Goal: Task Accomplishment & Management: Manage account settings

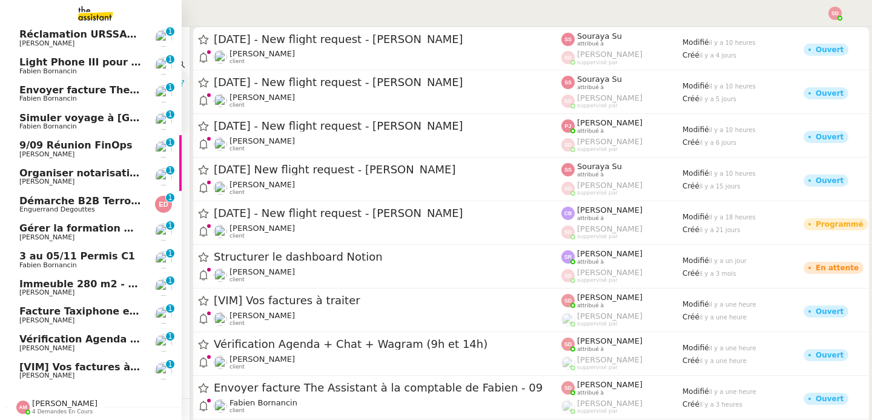
scroll to position [201, 0]
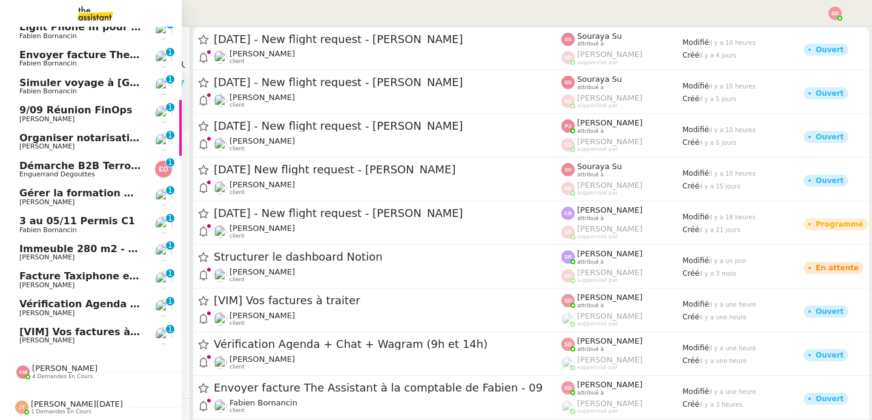
click at [63, 302] on span "Vérification Agenda + Chat + Wagram (9h et 14h)" at bounding box center [155, 304] width 272 height 12
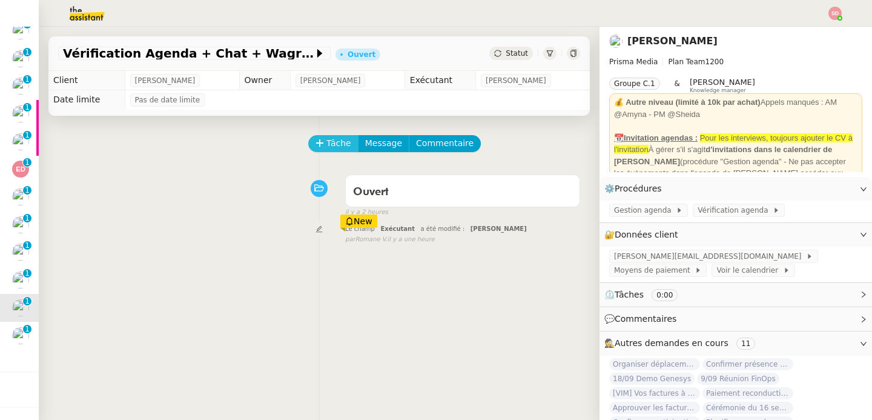
click at [328, 139] on span "Tâche" at bounding box center [339, 143] width 25 height 14
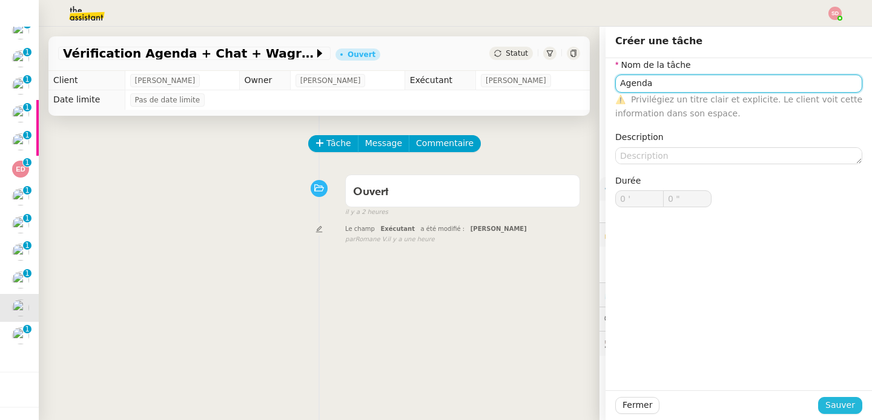
type input "Agenda"
click at [835, 403] on span "Sauver" at bounding box center [841, 405] width 30 height 14
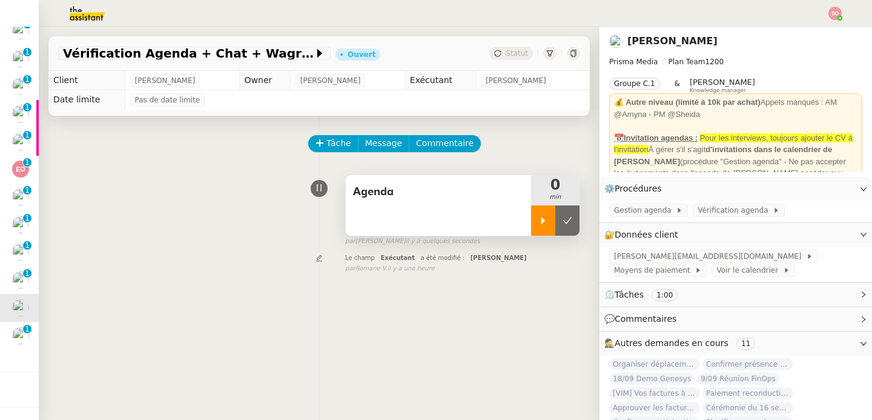
click at [546, 225] on icon at bounding box center [544, 221] width 10 height 10
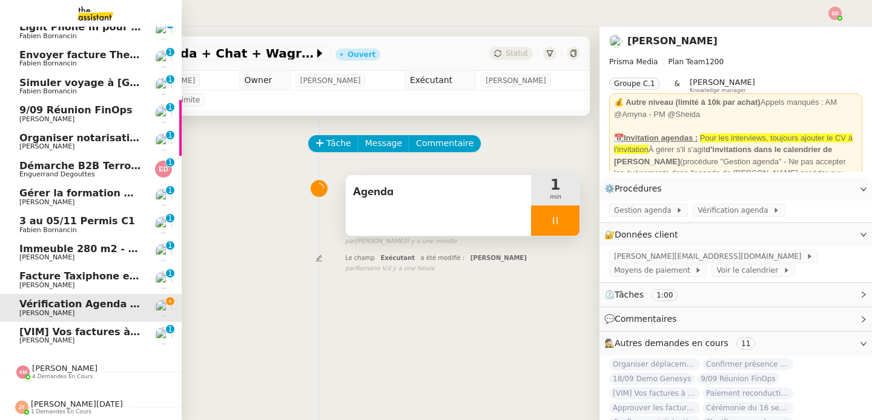
click at [25, 337] on span "David Berrebi" at bounding box center [46, 340] width 55 height 8
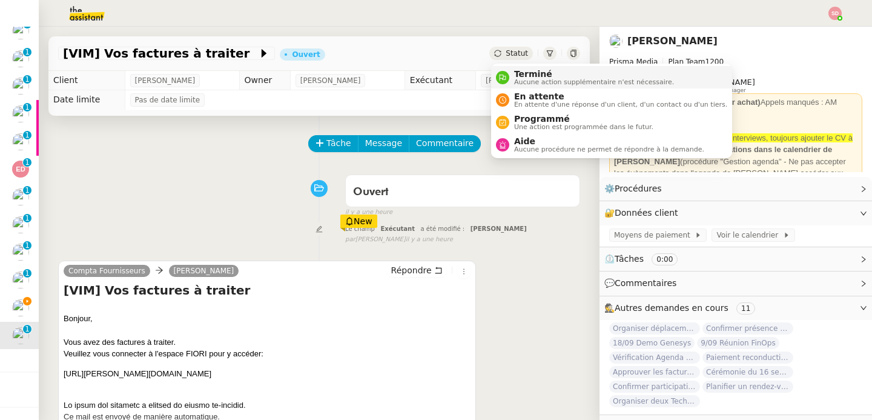
click at [525, 79] on span "Aucune action supplémentaire n'est nécessaire." at bounding box center [594, 82] width 160 height 7
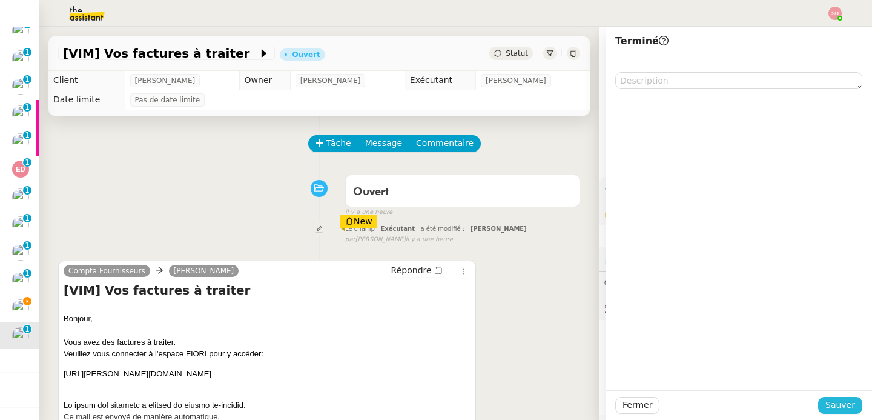
click at [851, 408] on span "Sauver" at bounding box center [841, 405] width 30 height 14
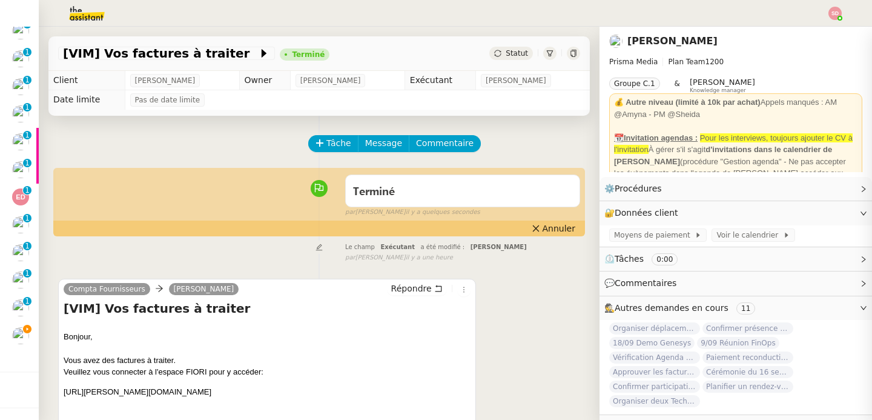
scroll to position [202, 0]
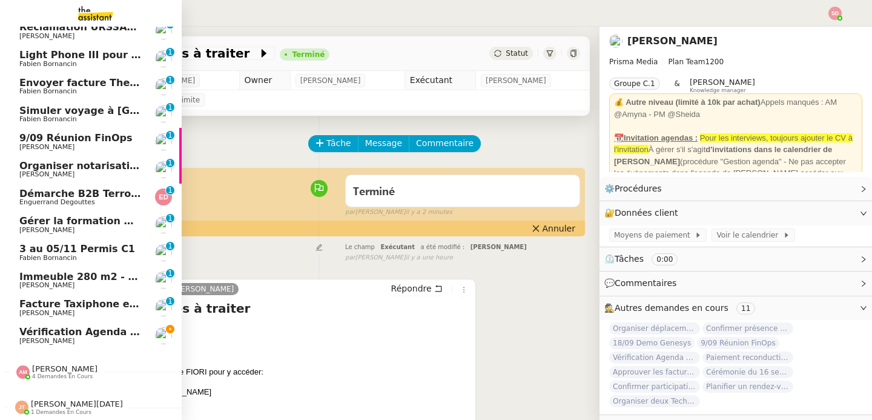
click at [61, 301] on span "Facture Taxiphone et DHL - septembre 2025" at bounding box center [139, 304] width 241 height 12
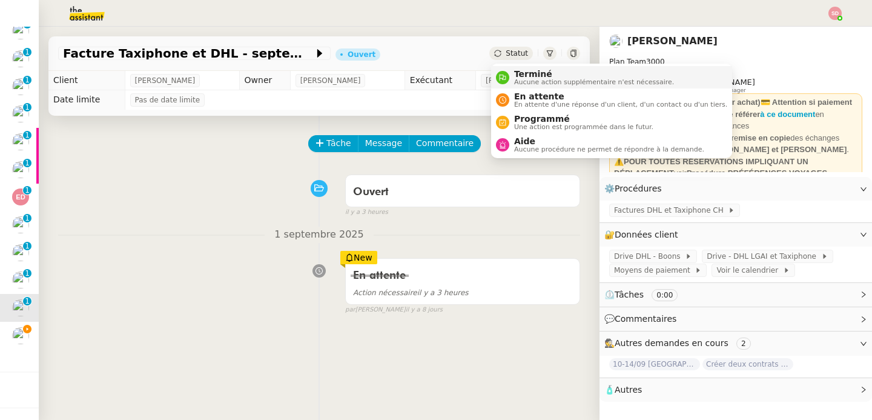
click at [511, 77] on div "Terminé Aucune action supplémentaire n'est nécessaire." at bounding box center [592, 77] width 165 height 16
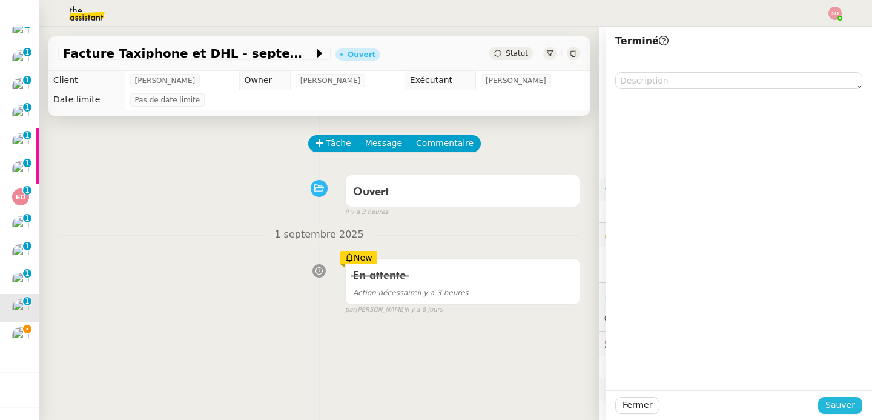
click at [841, 406] on span "Sauver" at bounding box center [841, 405] width 30 height 14
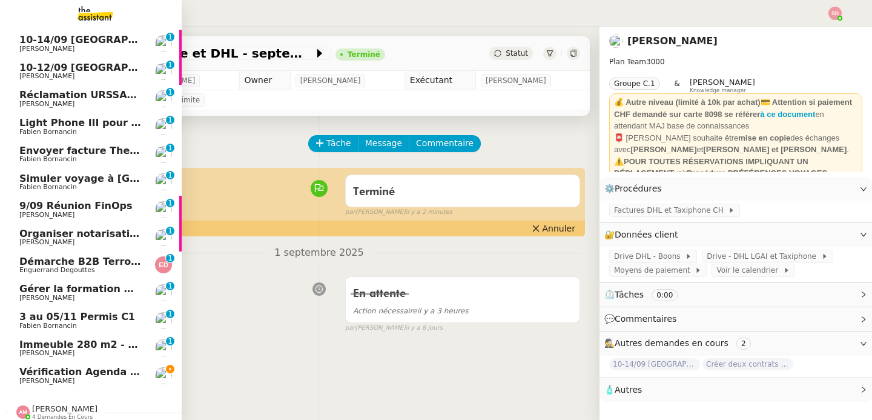
scroll to position [125, 0]
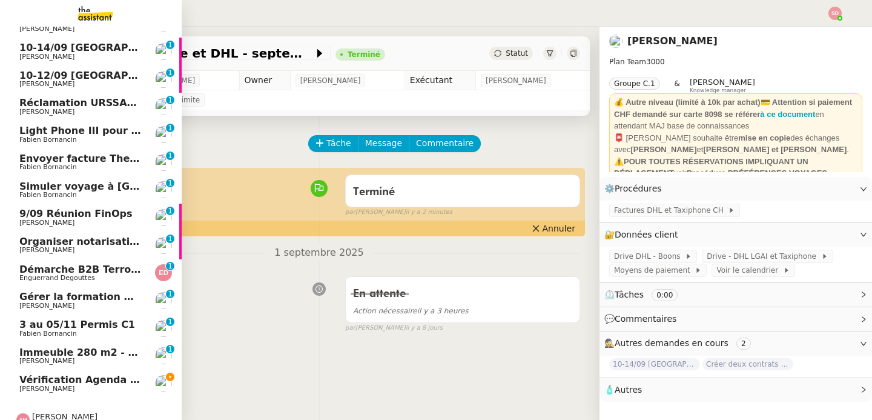
click at [96, 221] on span "[PERSON_NAME]" at bounding box center [80, 222] width 122 height 7
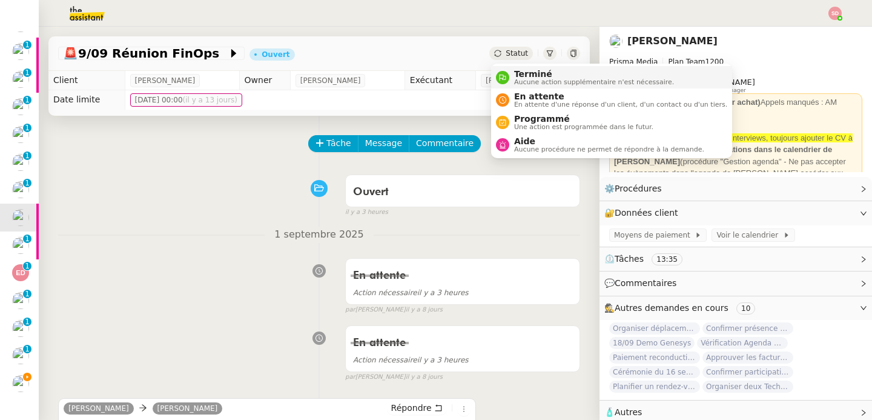
click at [507, 71] on div "Terminé Aucune action supplémentaire n'est nécessaire." at bounding box center [585, 77] width 178 height 16
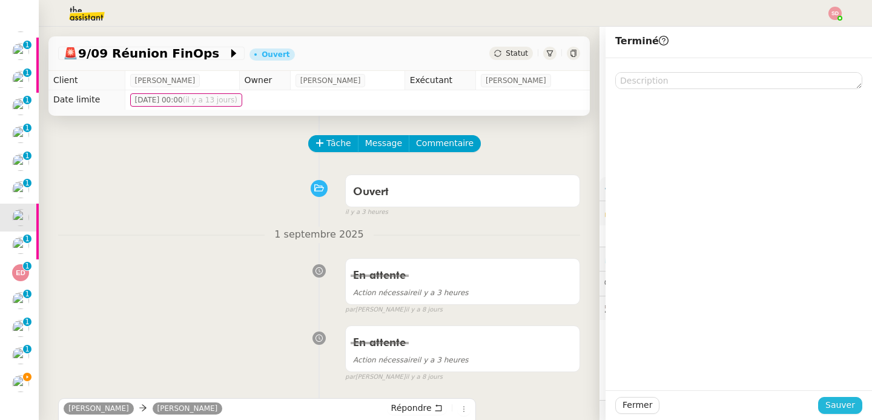
click at [850, 404] on span "Sauver" at bounding box center [841, 405] width 30 height 14
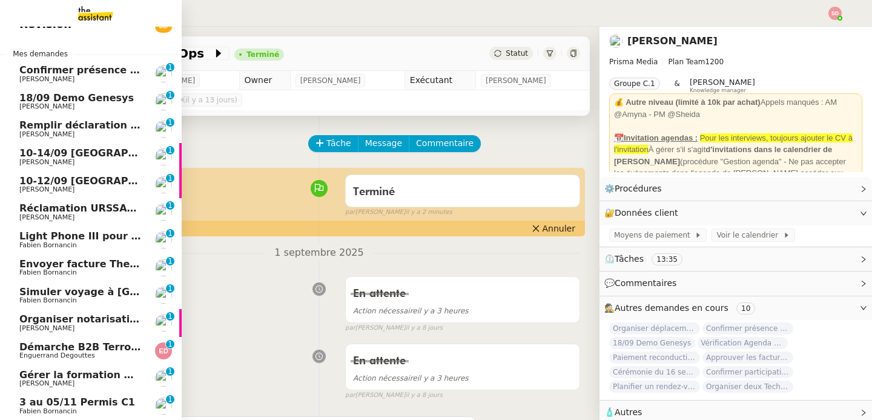
scroll to position [8, 0]
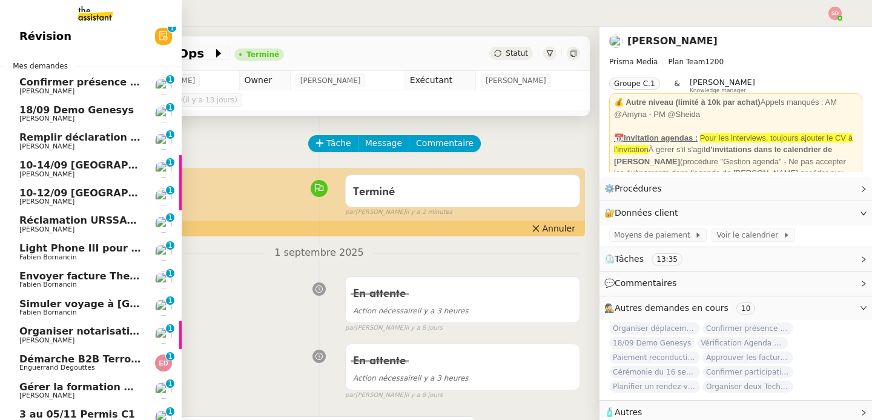
click at [85, 88] on span "[PERSON_NAME]" at bounding box center [80, 91] width 122 height 7
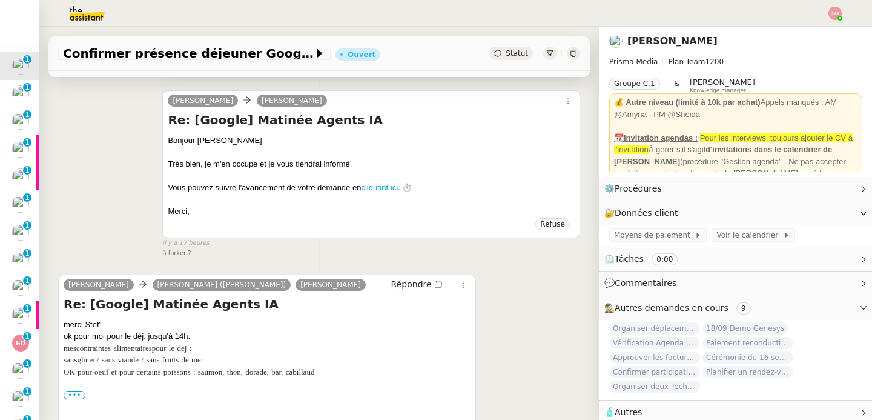
scroll to position [443, 0]
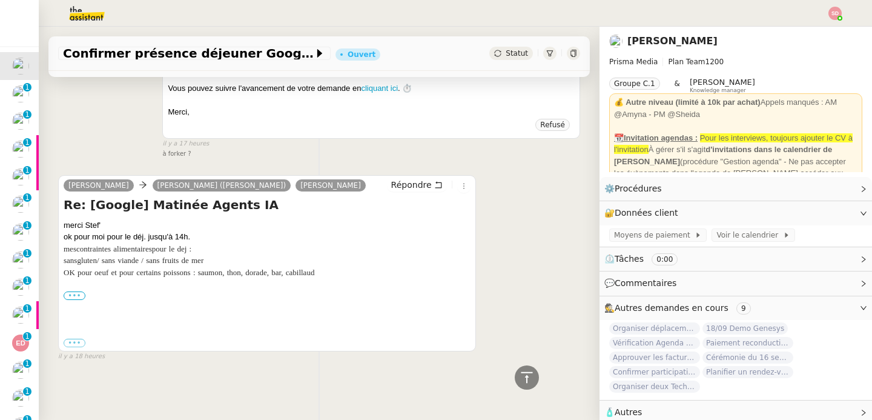
click at [67, 296] on label "•••" at bounding box center [75, 295] width 22 height 8
click at [0, 0] on input "•••" at bounding box center [0, 0] width 0 height 0
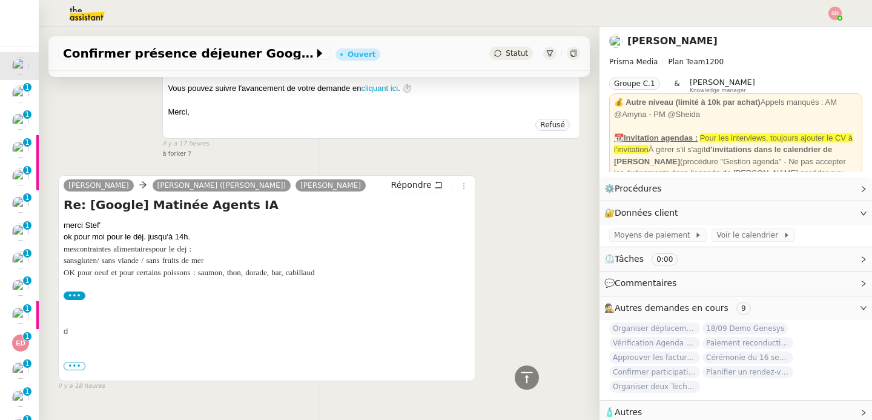
click at [76, 362] on span "•••" at bounding box center [75, 366] width 22 height 8
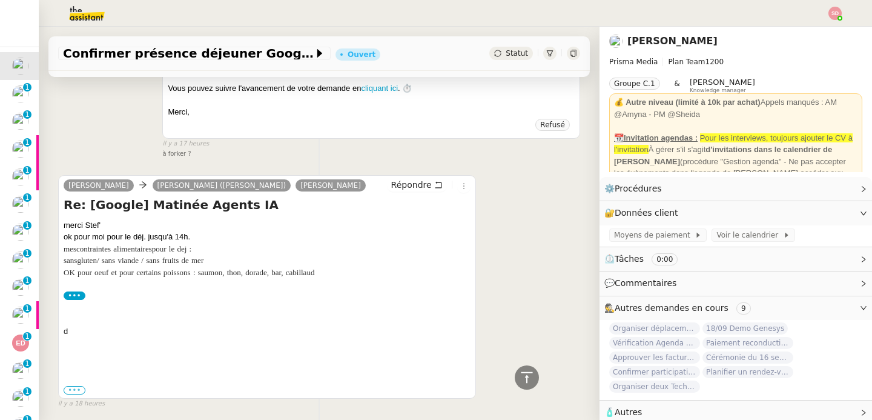
click at [77, 391] on label "•••" at bounding box center [75, 390] width 22 height 8
click at [0, 0] on input "•••" at bounding box center [0, 0] width 0 height 0
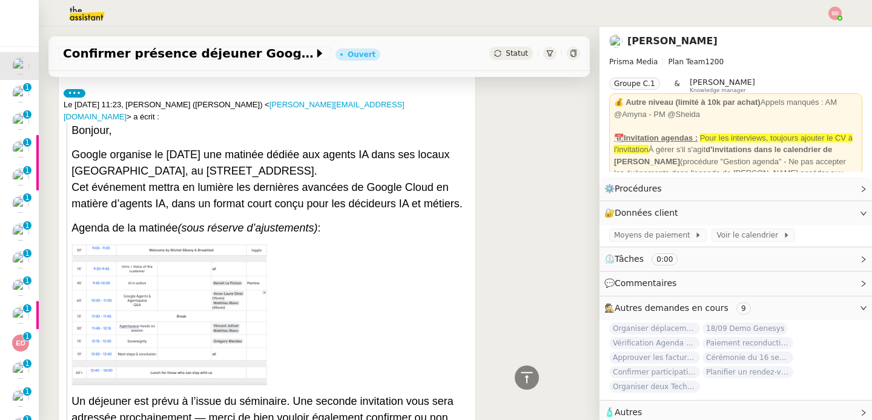
scroll to position [0, 0]
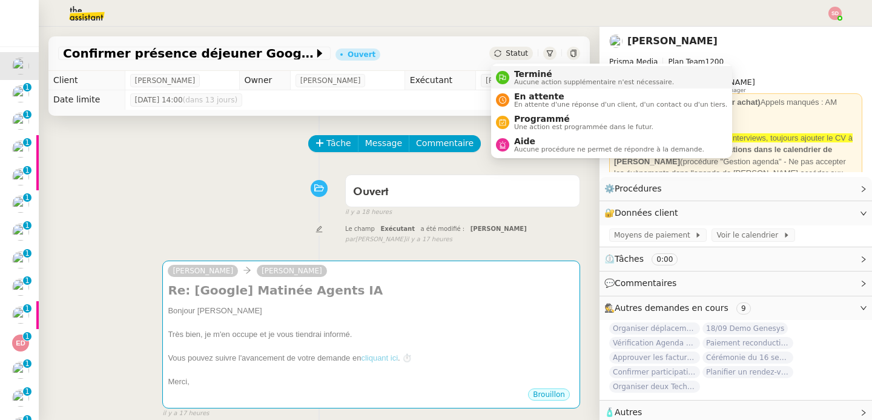
click at [517, 81] on span "Aucune action supplémentaire n'est nécessaire." at bounding box center [594, 82] width 160 height 7
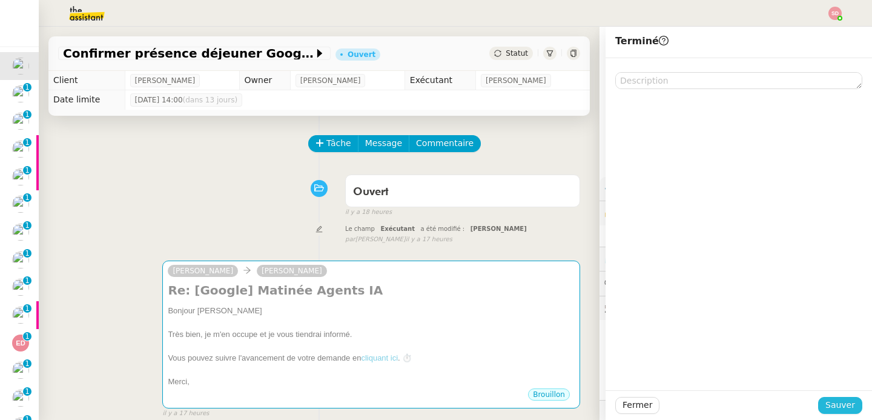
click at [854, 402] on span "Sauver" at bounding box center [841, 405] width 30 height 14
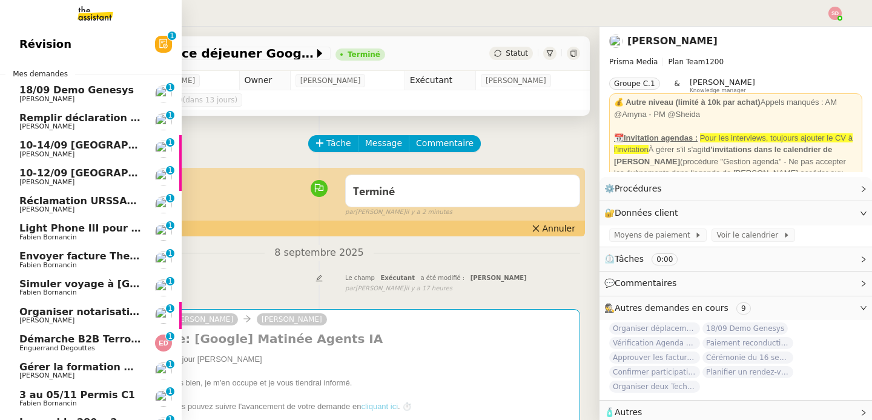
click at [75, 94] on span "18/09 Demo Genesys" at bounding box center [76, 90] width 115 height 12
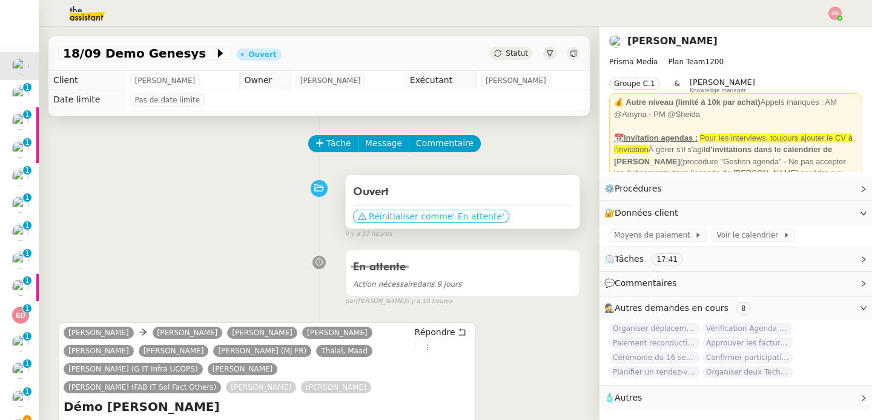
click at [396, 210] on span "Réinitialiser comme" at bounding box center [411, 216] width 84 height 12
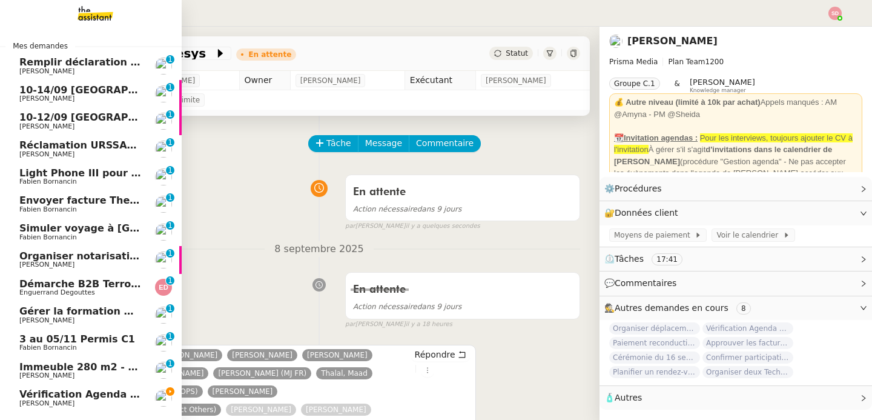
click at [93, 73] on span "[PERSON_NAME]" at bounding box center [80, 71] width 122 height 7
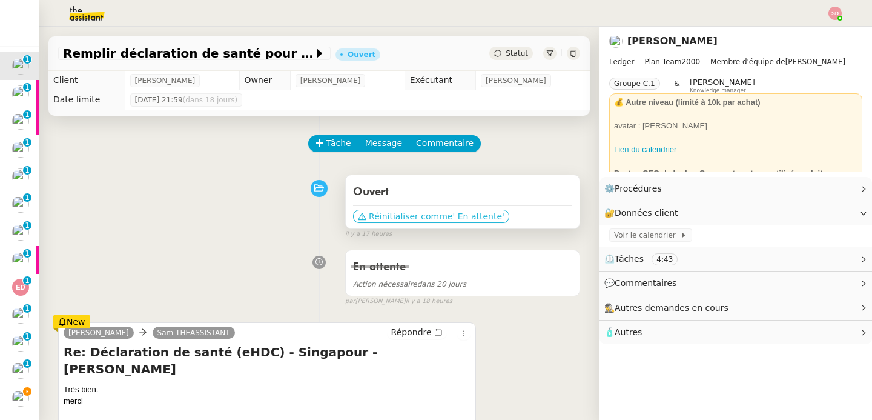
click at [416, 214] on span "Réinitialiser comme" at bounding box center [411, 216] width 84 height 12
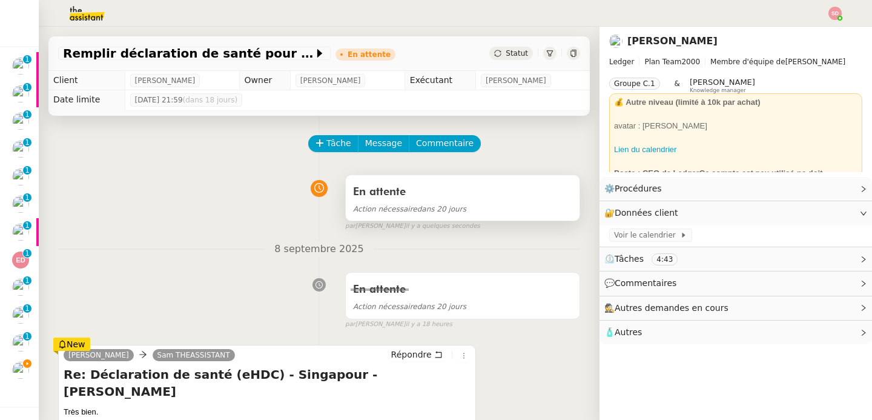
click at [432, 208] on span "Action nécessaire dans 20 jours" at bounding box center [409, 209] width 113 height 8
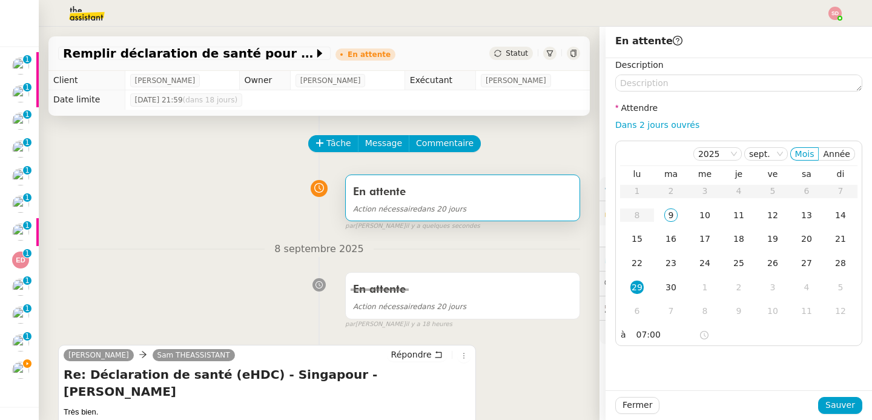
click at [200, 212] on div "En attente Action nécessaire dans 20 jours false par Sheida D. il y a quelques …" at bounding box center [319, 200] width 522 height 62
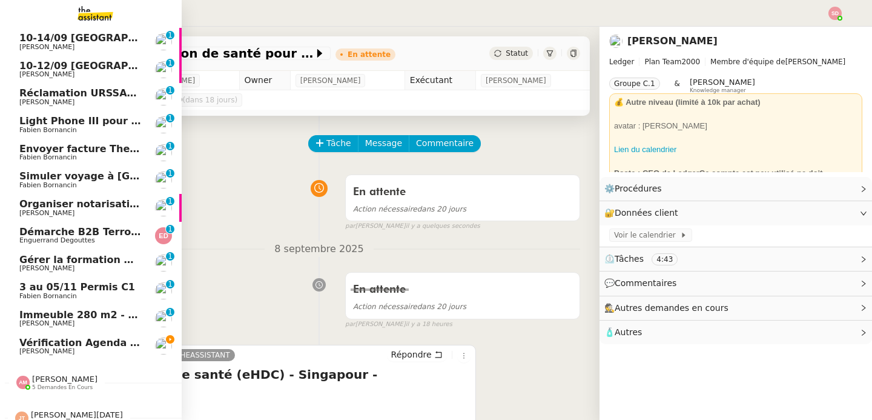
scroll to position [35, 0]
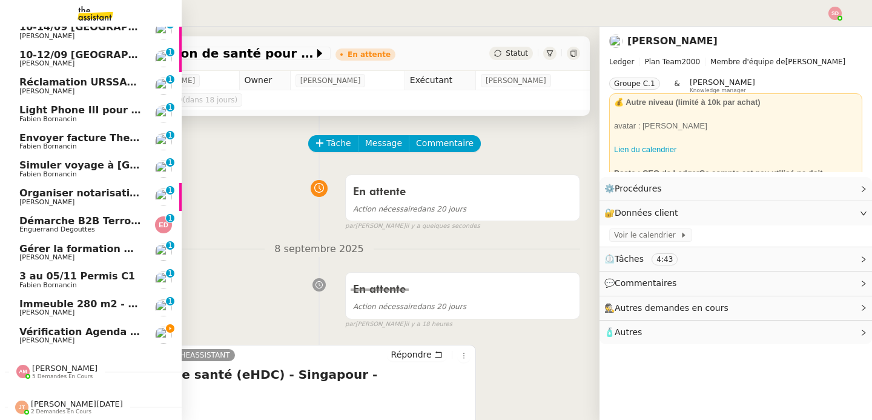
click at [51, 371] on span "[PERSON_NAME]" at bounding box center [64, 368] width 65 height 9
click at [62, 370] on span "[PERSON_NAME]" at bounding box center [64, 368] width 65 height 9
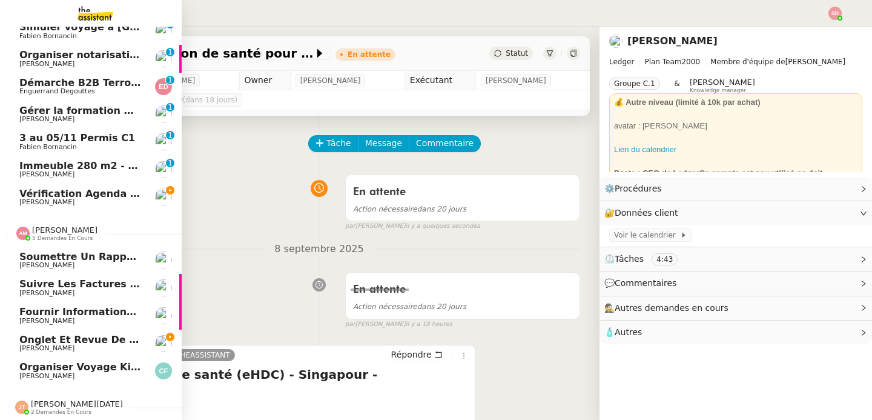
click at [75, 266] on span "Sébastien Badault" at bounding box center [46, 265] width 55 height 8
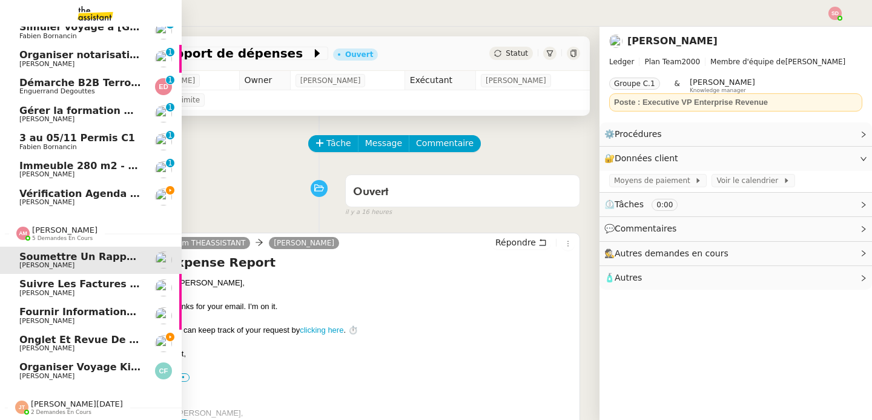
click at [35, 236] on span "5 demandes en cours" at bounding box center [62, 238] width 61 height 7
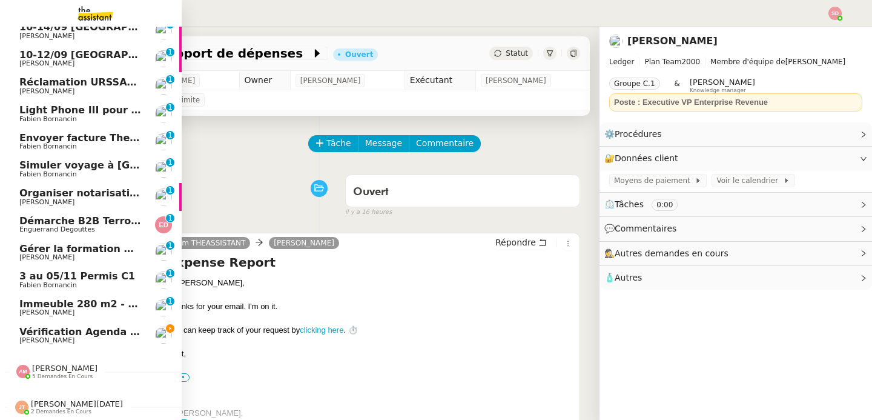
click at [69, 402] on span "Jean-Noël De Tinguy" at bounding box center [77, 403] width 92 height 9
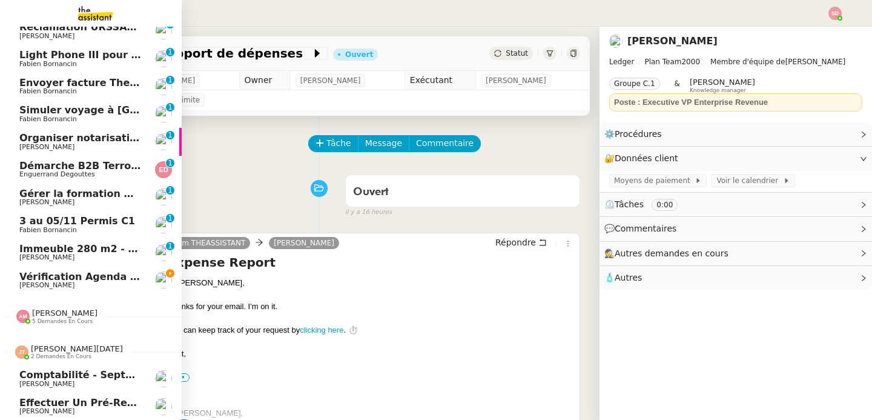
click at [71, 405] on span "Effectuer un pré-recrutement téléphonique" at bounding box center [139, 403] width 241 height 12
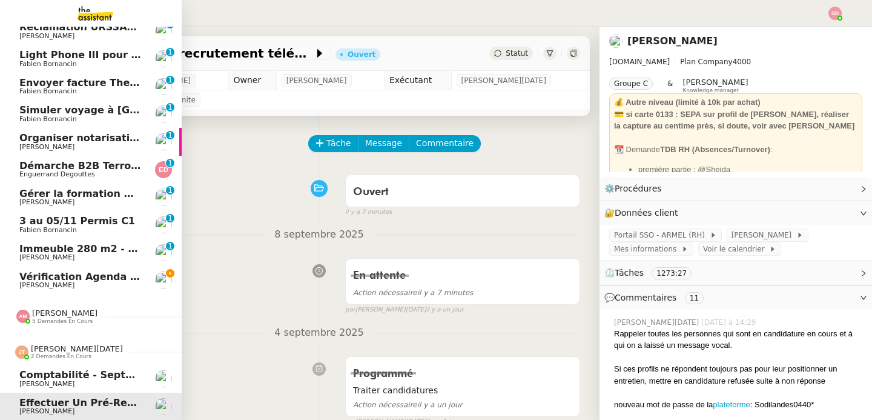
click at [42, 350] on span "Jean-Noël De Tinguy" at bounding box center [77, 348] width 92 height 9
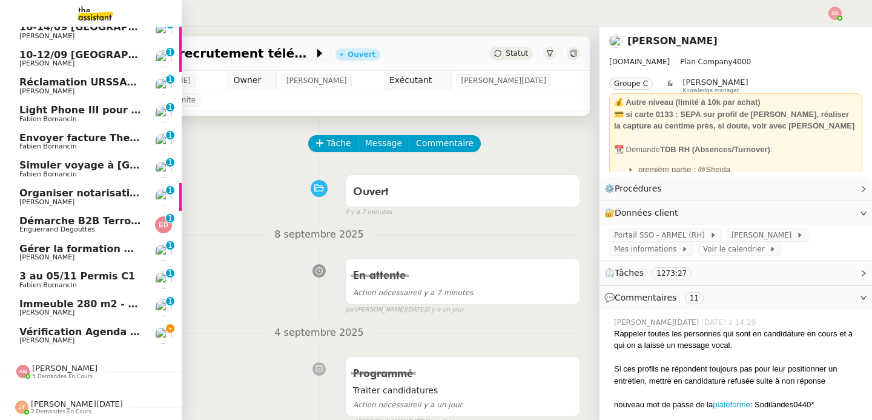
click at [82, 334] on span "Vérification Agenda + Chat + Wagram (9h et 14h)" at bounding box center [155, 332] width 272 height 12
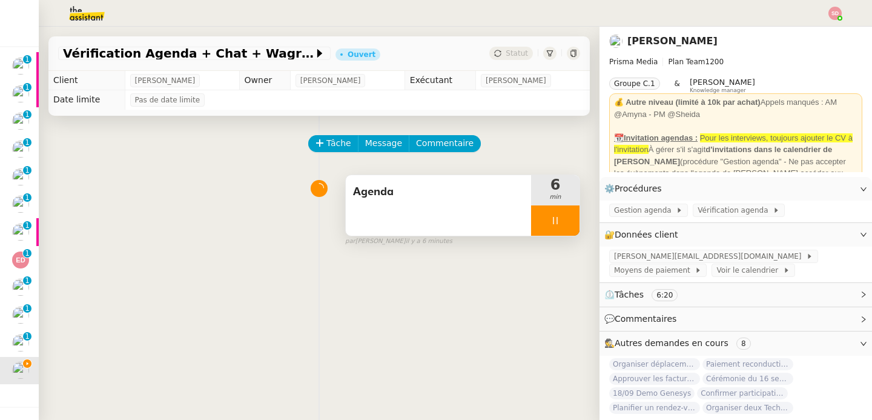
click at [568, 221] on div at bounding box center [555, 220] width 48 height 30
click at [568, 221] on icon at bounding box center [567, 220] width 9 height 7
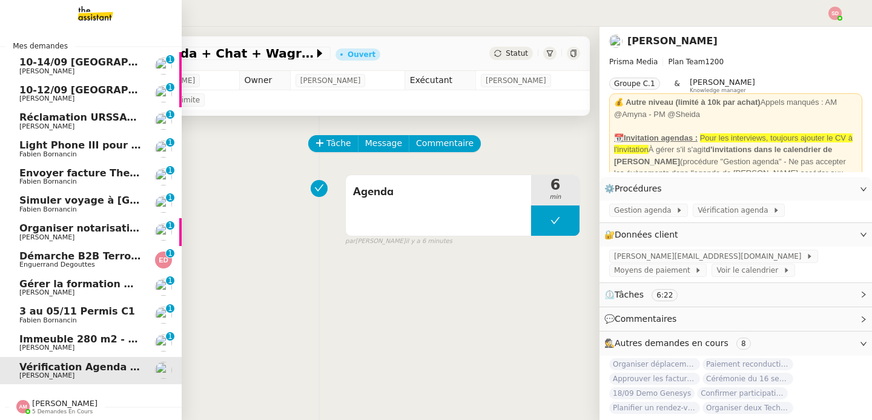
click at [106, 284] on span "Gérer la formation OPCO" at bounding box center [86, 284] width 135 height 12
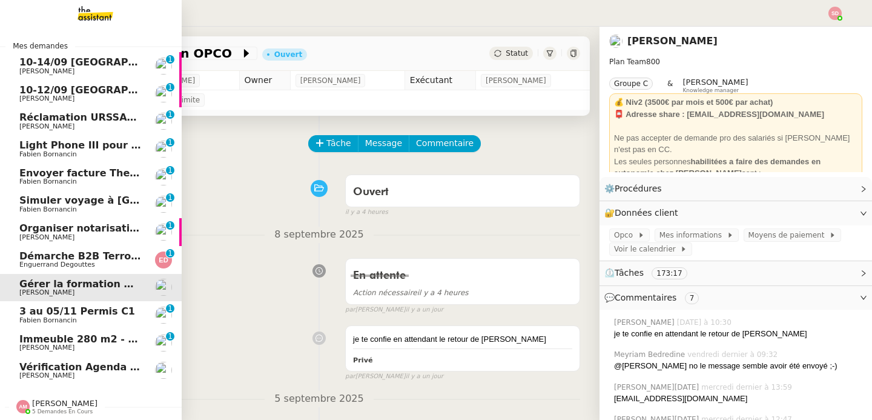
click at [58, 262] on span "Enguerrand Degouttes" at bounding box center [57, 265] width 76 height 8
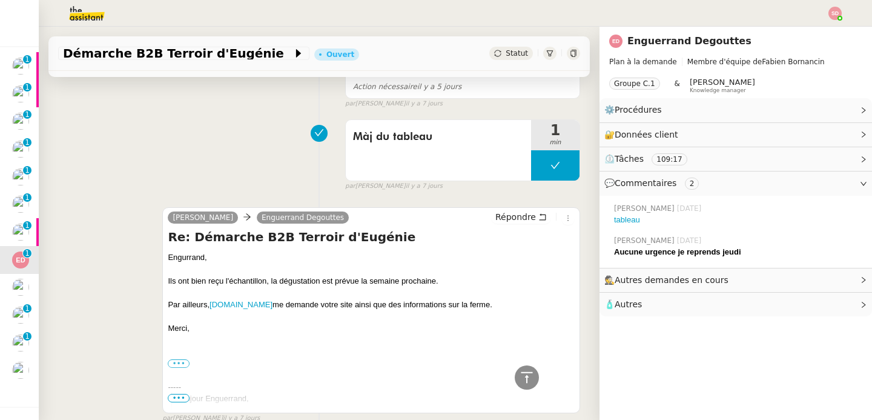
scroll to position [625, 0]
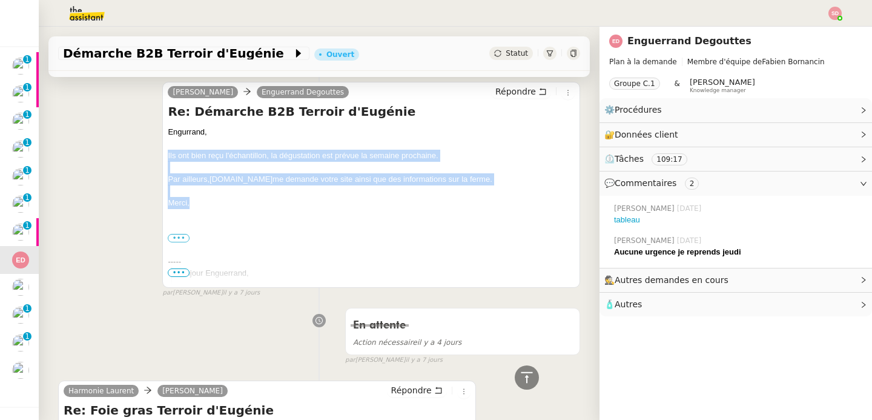
drag, startPoint x: 167, startPoint y: 155, endPoint x: 202, endPoint y: 202, distance: 58.9
click at [202, 202] on div "Engurrand, Ils ont bien reçu l'échantillon, la dégustation est prévue la semain…" at bounding box center [371, 401] width 407 height 551
copy div "Ils ont bien reçu l'échantillon, la dégustation est prévue la semaine prochaine…"
click at [508, 88] on span "Répondre" at bounding box center [516, 91] width 41 height 12
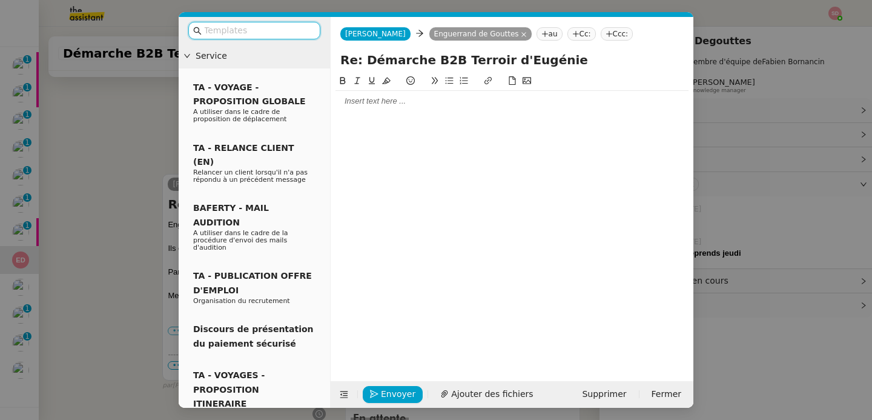
scroll to position [717, 0]
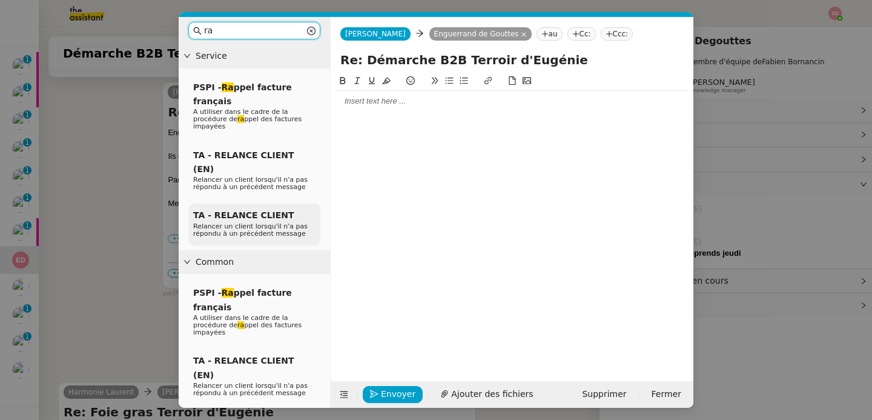
type input "ra"
click at [248, 222] on span "Relancer un client lorsqu'il n'a pas répondu à un précédent message" at bounding box center [250, 229] width 115 height 15
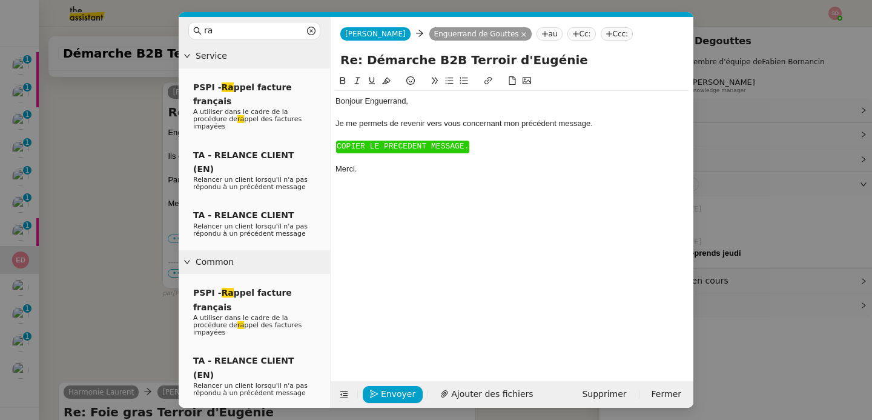
scroll to position [800, 0]
click at [368, 164] on div at bounding box center [512, 158] width 353 height 11
drag, startPoint x: 371, startPoint y: 182, endPoint x: 329, endPoint y: 132, distance: 64.9
click at [329, 132] on nz-layout "ra Service PSPI - Ra ppel facture français A utiliser dans le cadre de la procé…" at bounding box center [436, 212] width 515 height 391
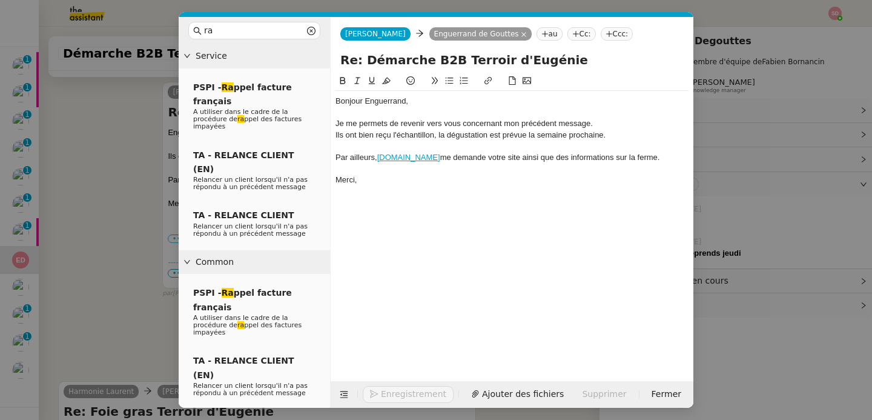
scroll to position [812, 0]
click at [370, 145] on div at bounding box center [512, 146] width 353 height 11
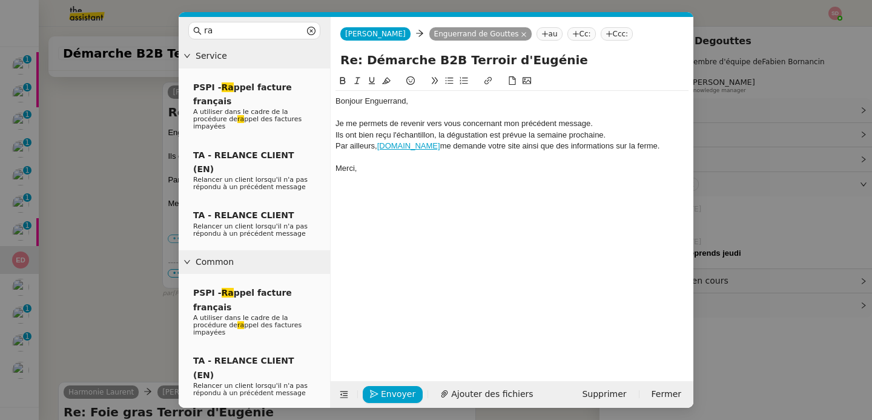
scroll to position [800, 0]
click at [531, 135] on div "Ils ont bien reçu l'échantillon, la dégustation est prévue la semaine prochaine." at bounding box center [512, 135] width 353 height 11
click at [600, 134] on div "Ils ont bien reçu l'échantillon, la dégustation est prévue cette semaine procha…" at bounding box center [512, 135] width 353 height 11
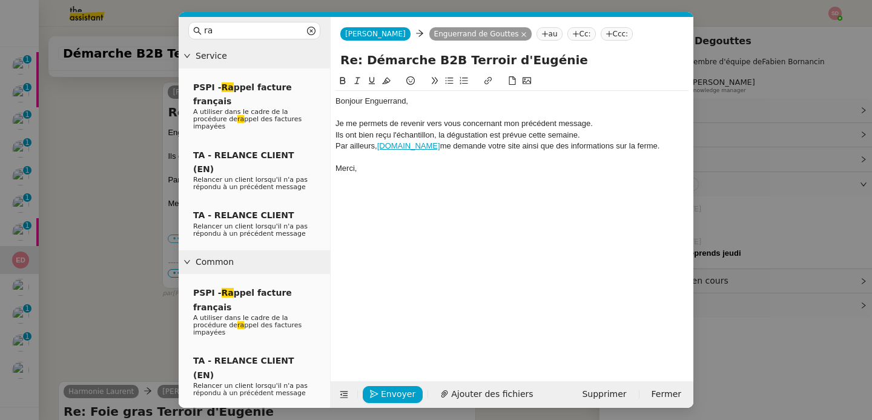
click at [56, 198] on nz-modal-container "ra Service PSPI - Ra ppel facture français A utiliser dans le cadre de la procé…" at bounding box center [436, 210] width 872 height 420
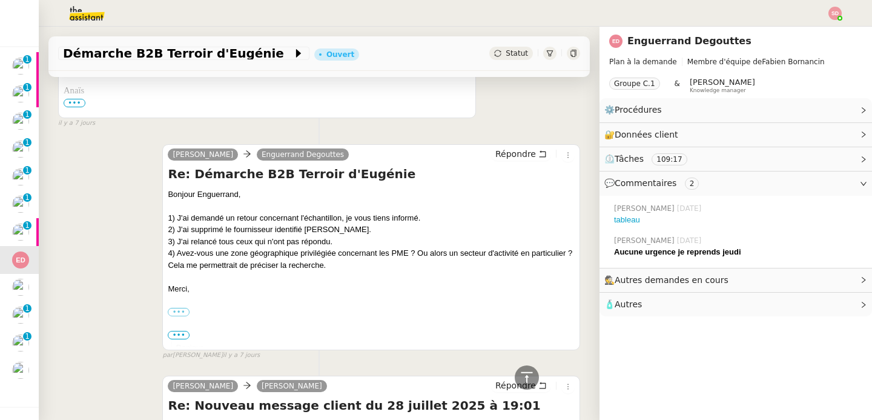
scroll to position [2073, 0]
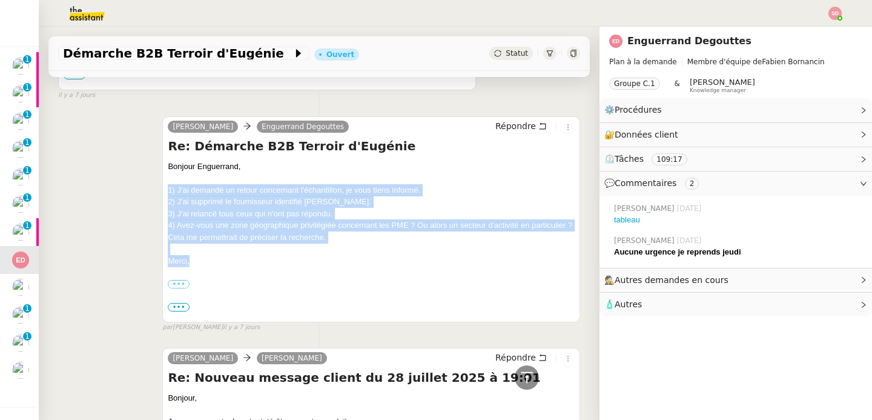
drag, startPoint x: 168, startPoint y: 188, endPoint x: 210, endPoint y: 259, distance: 82.6
click at [210, 259] on div "Bonjour Enguerrand, 1) J'ai demandé un retour concernant l'échantillon, je vous…" at bounding box center [371, 359] width 407 height 397
copy div "1) J'ai demandé un retour concernant l'échantillon, je vous tiens informé. 2) J…"
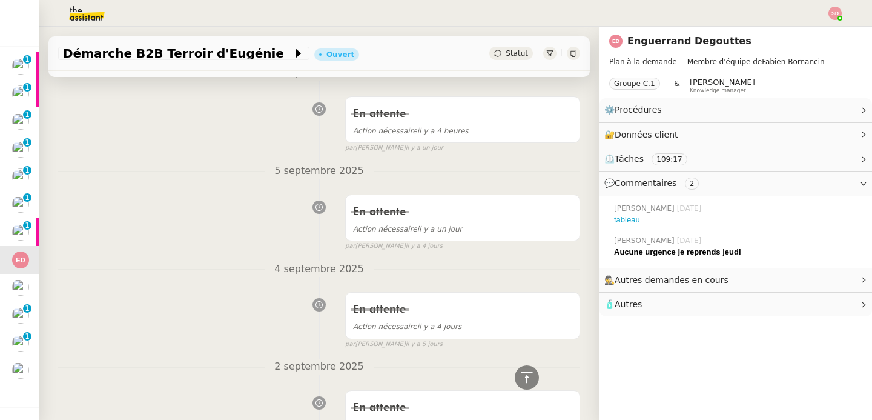
scroll to position [0, 0]
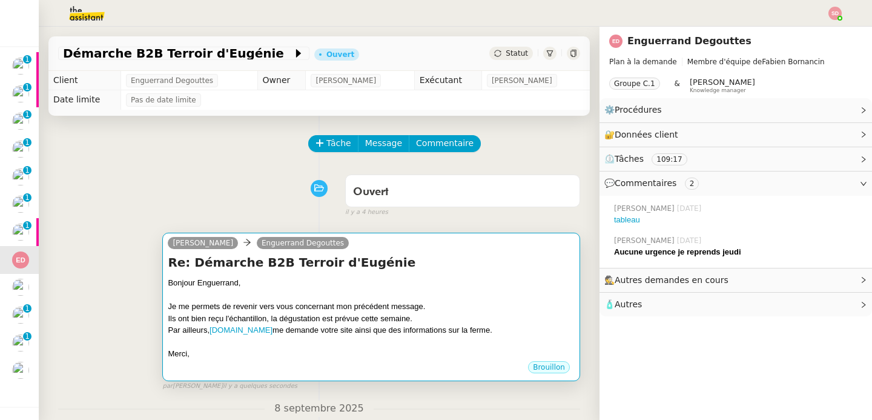
click at [382, 296] on div at bounding box center [371, 295] width 407 height 12
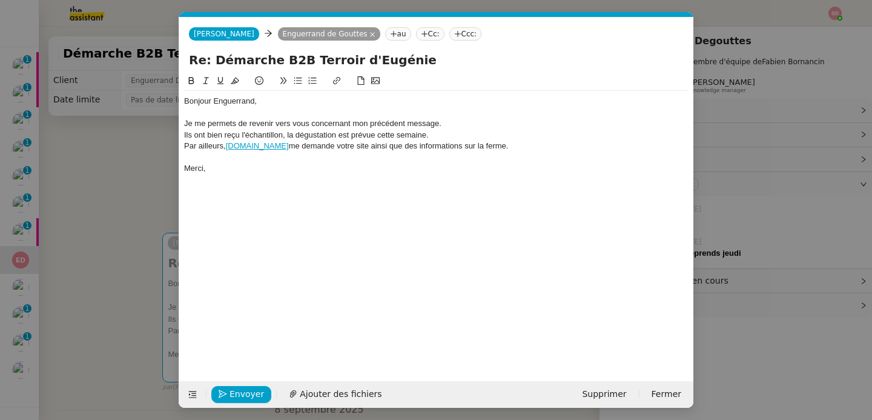
scroll to position [0, 33]
click at [540, 148] on div "Par ailleurs, www.lagourmetbox.com me demande votre site ainsi que des informat…" at bounding box center [436, 146] width 505 height 11
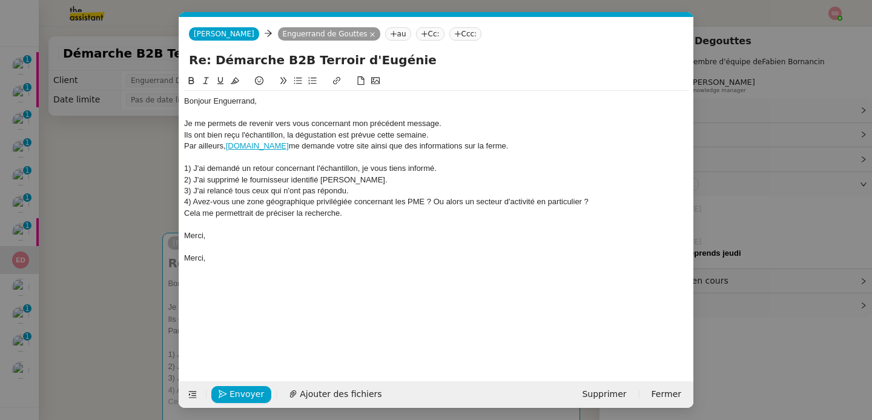
click at [420, 165] on div "1) J'ai demandé un retour concernant l'échantillon, je vous tiens informé." at bounding box center [436, 168] width 505 height 11
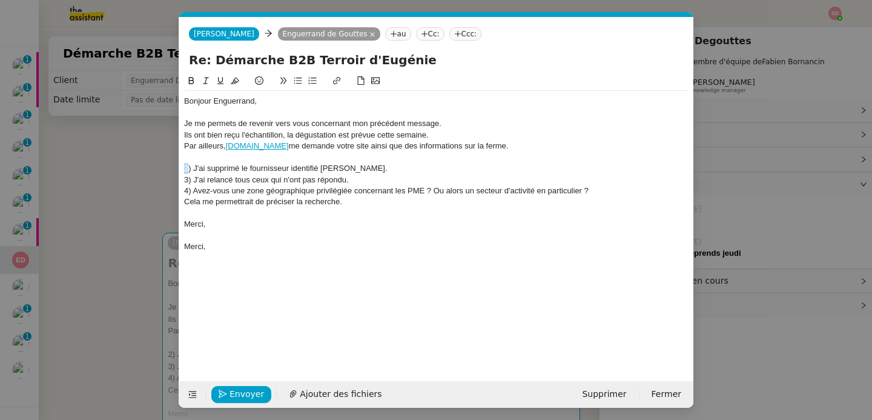
drag, startPoint x: 188, startPoint y: 169, endPoint x: 176, endPoint y: 169, distance: 11.5
click at [176, 169] on nz-modal-container "ra Service PSPI - Ra ppel facture français A utiliser dans le cadre de la procé…" at bounding box center [436, 210] width 872 height 420
drag, startPoint x: 187, startPoint y: 181, endPoint x: 177, endPoint y: 182, distance: 10.4
click at [177, 182] on nz-modal-container "ra Service PSPI - Ra ppel facture français A utiliser dans le cadre de la procé…" at bounding box center [436, 210] width 872 height 420
drag, startPoint x: 188, startPoint y: 193, endPoint x: 176, endPoint y: 193, distance: 12.1
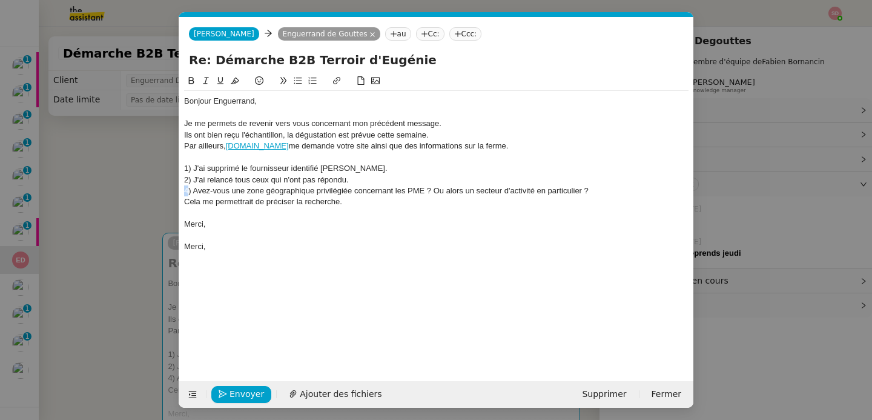
click at [176, 193] on nz-modal-container "ra Service PSPI - Ra ppel facture français A utiliser dans le cadre de la procé…" at bounding box center [436, 210] width 872 height 420
click at [199, 247] on div "Merci," at bounding box center [436, 246] width 505 height 11
click at [239, 397] on span "Envoyer" at bounding box center [247, 394] width 35 height 14
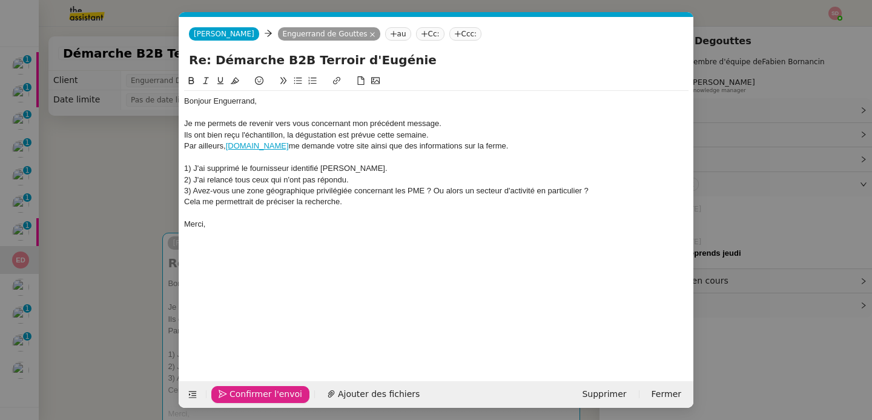
click at [239, 397] on span "Confirmer l'envoi" at bounding box center [266, 394] width 73 height 14
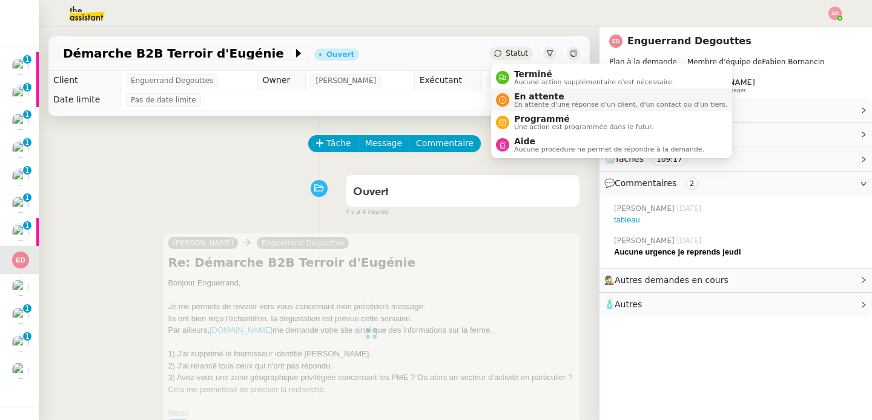
click at [534, 102] on span "En attente d'une réponse d'un client, d'un contact ou d'un tiers." at bounding box center [620, 104] width 213 height 7
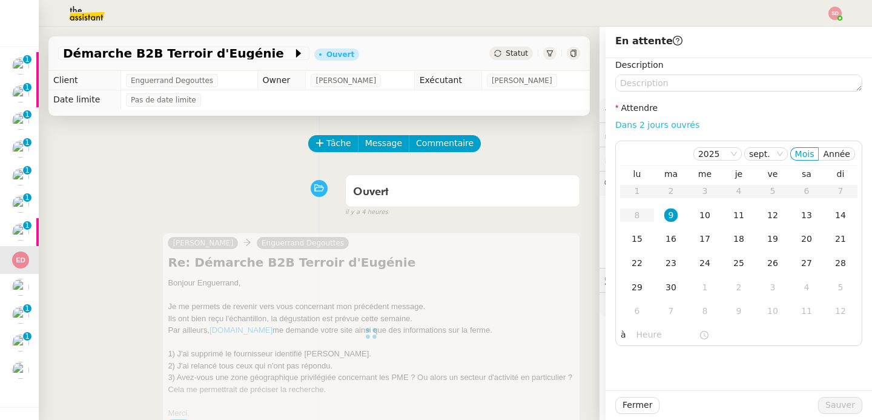
click at [663, 127] on link "Dans 2 jours ouvrés" at bounding box center [658, 125] width 84 height 10
type input "07:00"
click at [671, 241] on div "16" at bounding box center [671, 238] width 13 height 13
click at [842, 407] on span "Sauver" at bounding box center [841, 405] width 30 height 14
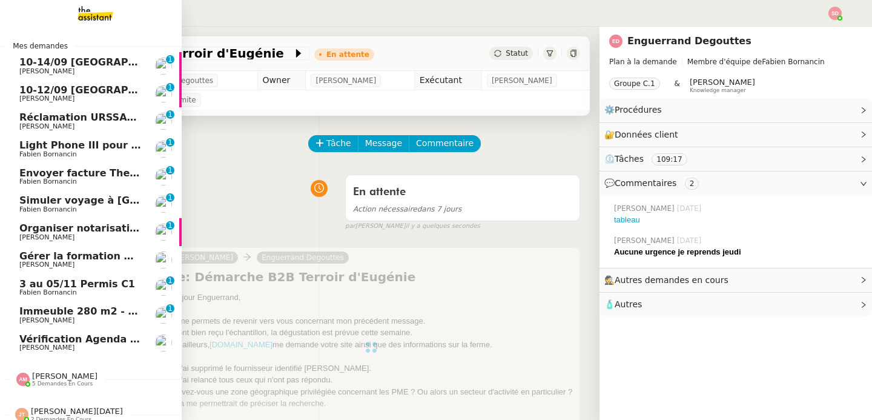
click at [48, 231] on span "Organiser notarisation et légalisation POA [GEOGRAPHIC_DATA] & KSA" at bounding box center [212, 228] width 386 height 12
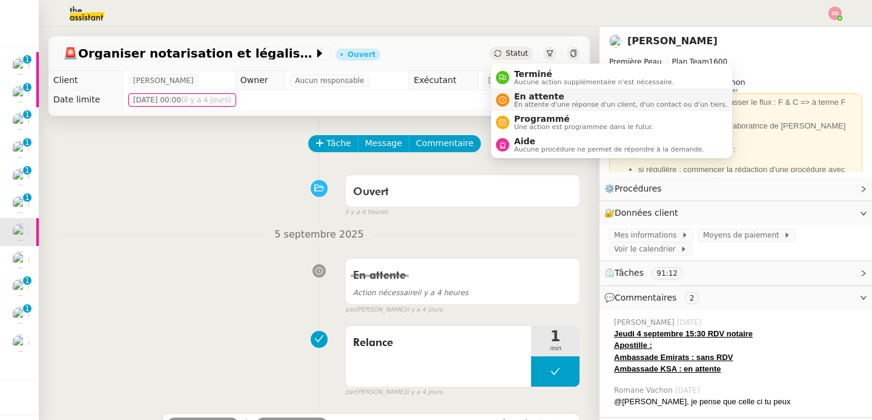
click at [517, 98] on span "En attente" at bounding box center [620, 96] width 213 height 10
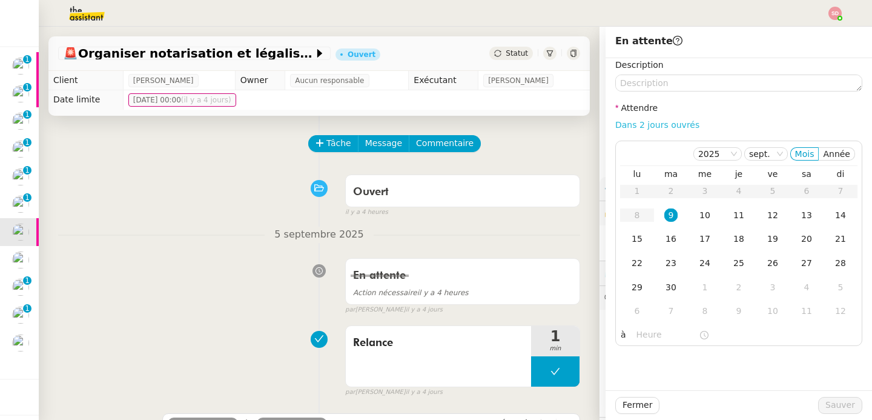
click at [653, 127] on link "Dans 2 jours ouvrés" at bounding box center [658, 125] width 84 height 10
type input "07:00"
click at [704, 211] on div "10" at bounding box center [705, 214] width 13 height 13
click at [842, 410] on span "Sauver" at bounding box center [841, 405] width 30 height 14
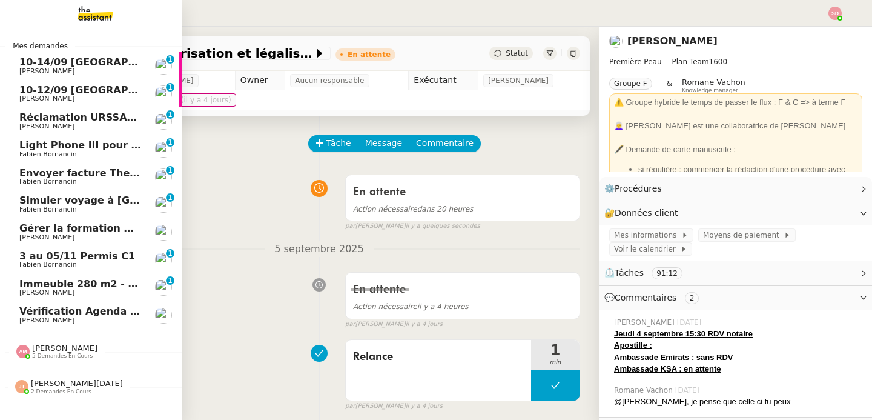
click at [110, 91] on span "10-12/09 [GEOGRAPHIC_DATA] - [GEOGRAPHIC_DATA]" at bounding box center [163, 90] width 289 height 12
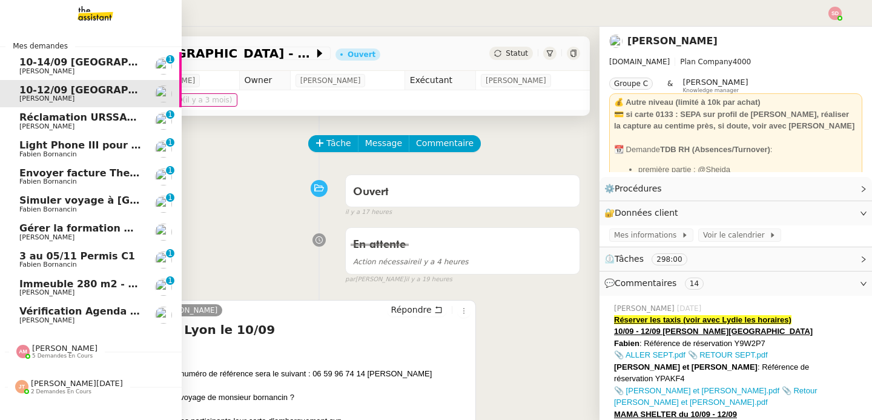
click at [65, 116] on span "Réclamation URSSAF [PERSON_NAME]" at bounding box center [123, 117] width 208 height 12
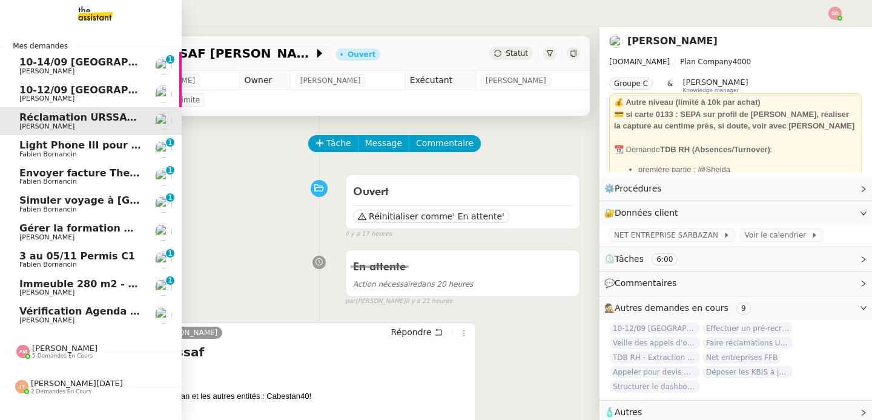
click at [62, 145] on span "Light Phone III pour Ines" at bounding box center [86, 145] width 135 height 12
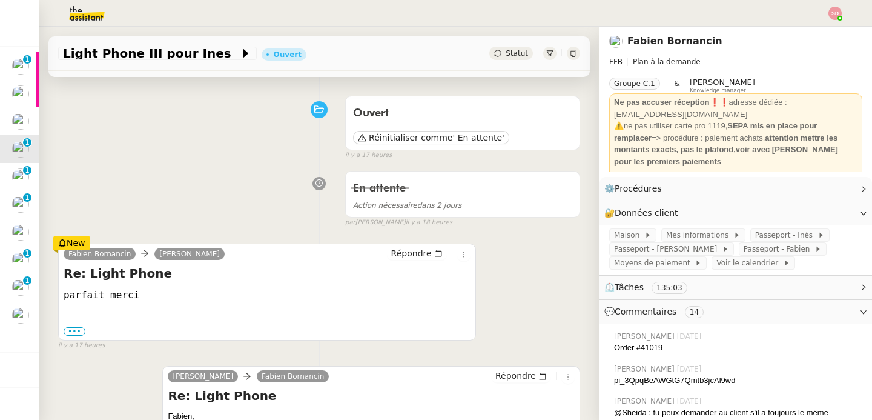
scroll to position [69, 0]
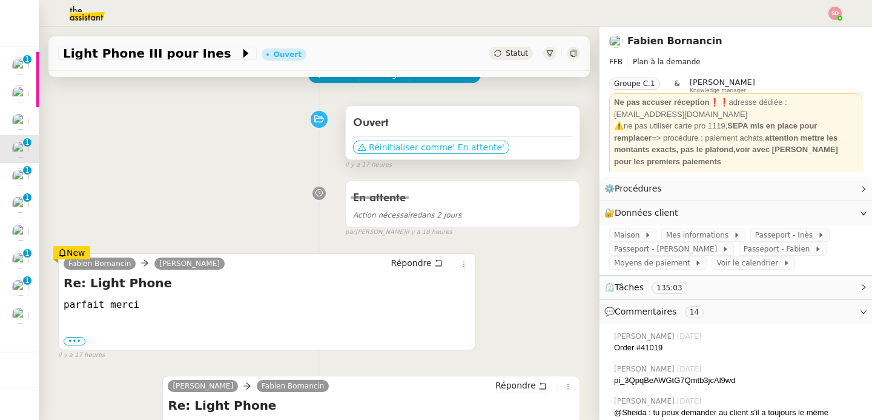
click at [428, 148] on span "Réinitialiser comme" at bounding box center [411, 147] width 84 height 12
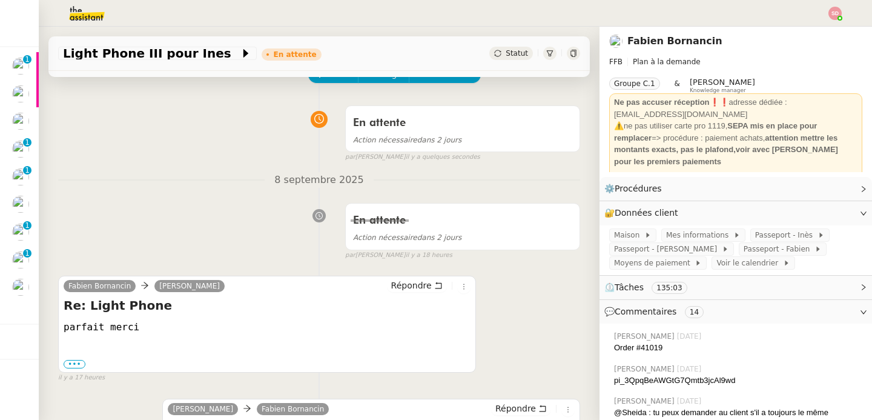
scroll to position [0, 0]
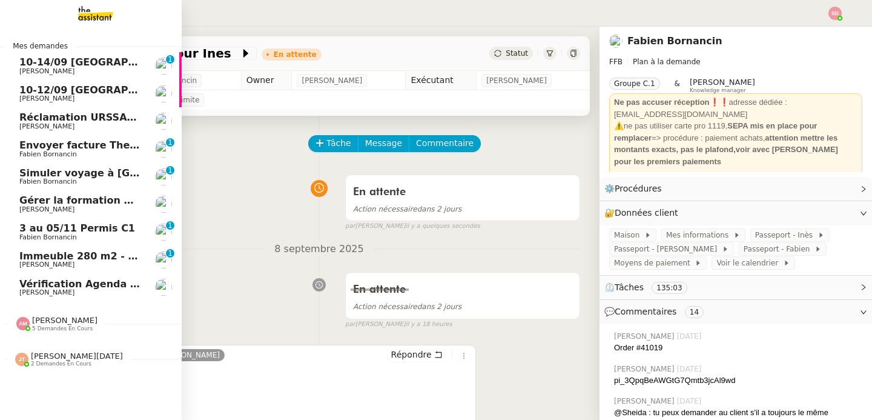
click at [55, 147] on span "Envoyer facture The Assistant à la comptable de Fabien - 09" at bounding box center [184, 145] width 330 height 12
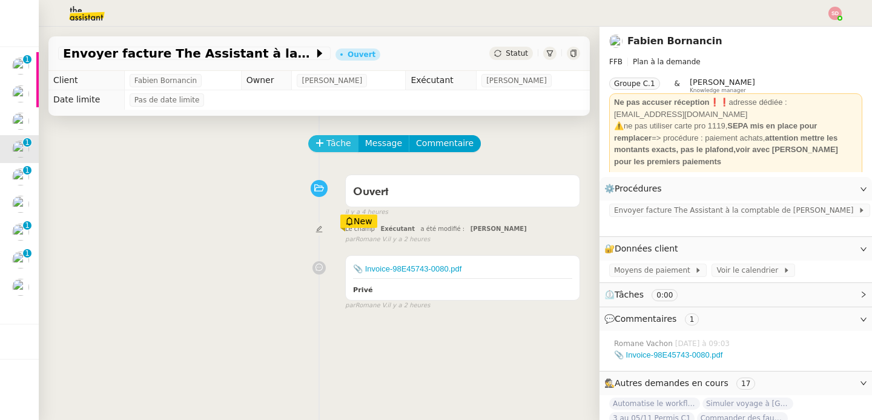
click at [342, 140] on span "Tâche" at bounding box center [339, 143] width 25 height 14
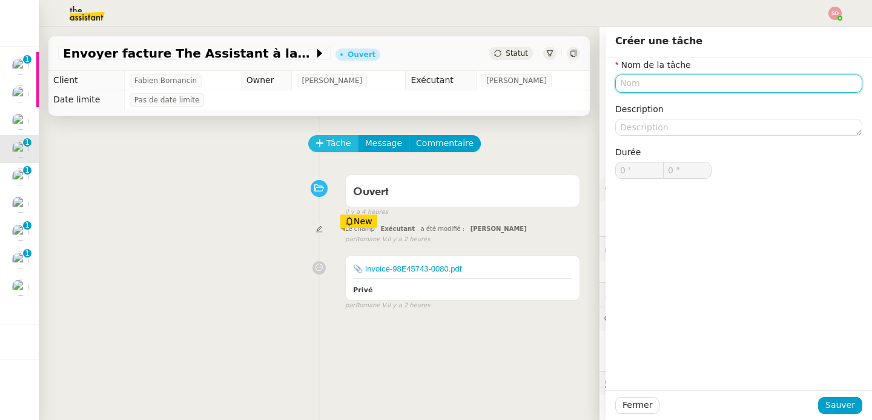
type input "f"
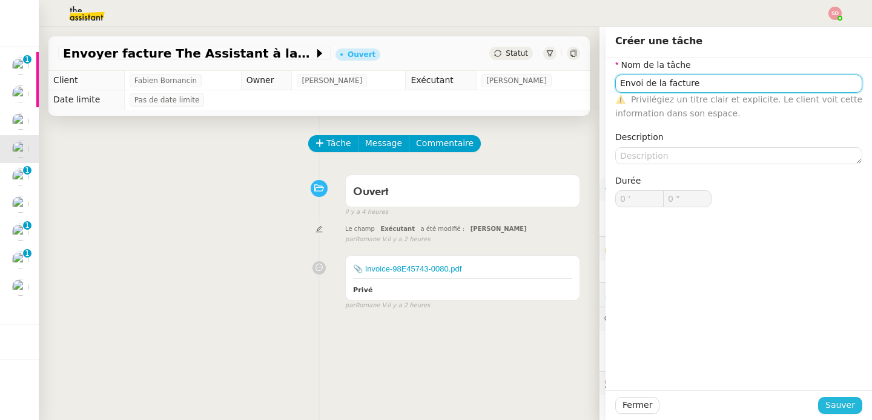
type input "Envoi de la facture"
click at [840, 410] on span "Sauver" at bounding box center [841, 405] width 30 height 14
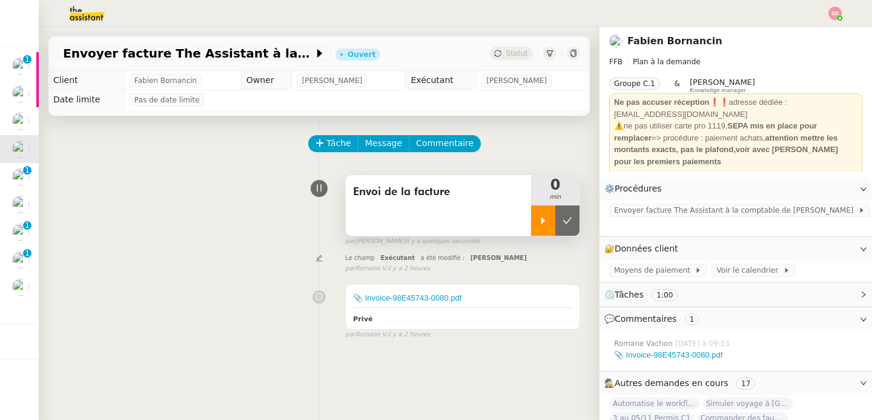
click at [539, 221] on icon at bounding box center [544, 221] width 10 height 10
click at [654, 350] on link "📎 Invoice-98E45743-0080.pdf" at bounding box center [668, 354] width 108 height 9
click at [222, 236] on div "Envoi de la facture 1 min false par Sheida D. il y a quelques secondes" at bounding box center [319, 208] width 522 height 78
click at [636, 210] on span "Envoyer facture The Assistant à la comptable de Fabien" at bounding box center [736, 210] width 244 height 12
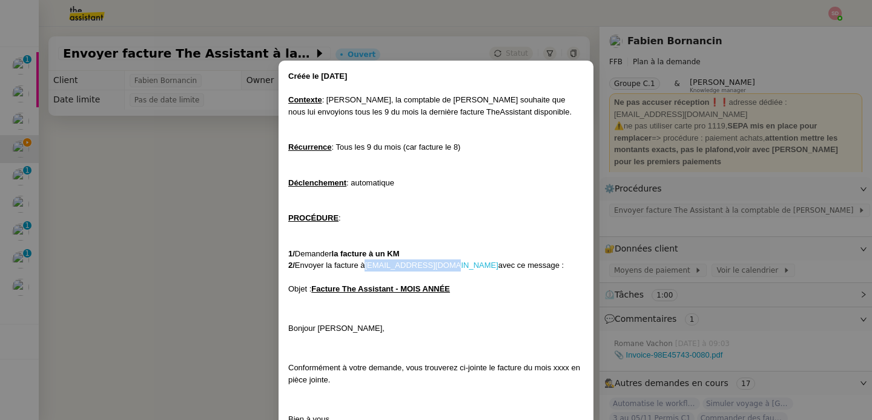
copy link "amelie.yuste@exco.fr"
click at [202, 285] on nz-modal-container "Créée le 26/08/2024 Contexte : Amélie, la comptable de Fabien souhaite que nous…" at bounding box center [436, 210] width 872 height 420
click at [241, 246] on nz-modal-container "Créée le 26/08/2024 Contexte : Amélie, la comptable de Fabien souhaite que nous…" at bounding box center [436, 210] width 872 height 420
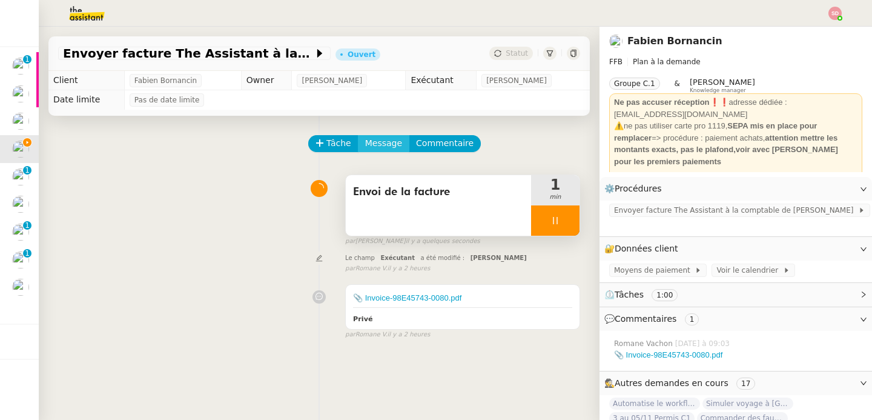
click at [383, 150] on span "Message" at bounding box center [383, 143] width 37 height 14
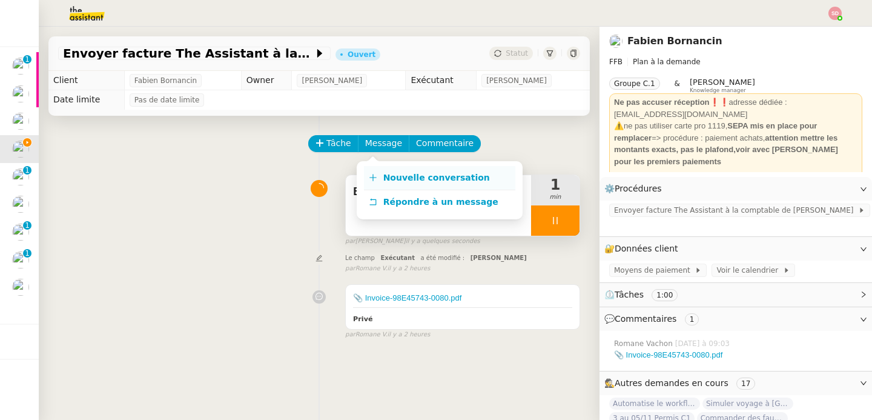
click at [387, 176] on span "Nouvelle conversation" at bounding box center [437, 178] width 107 height 10
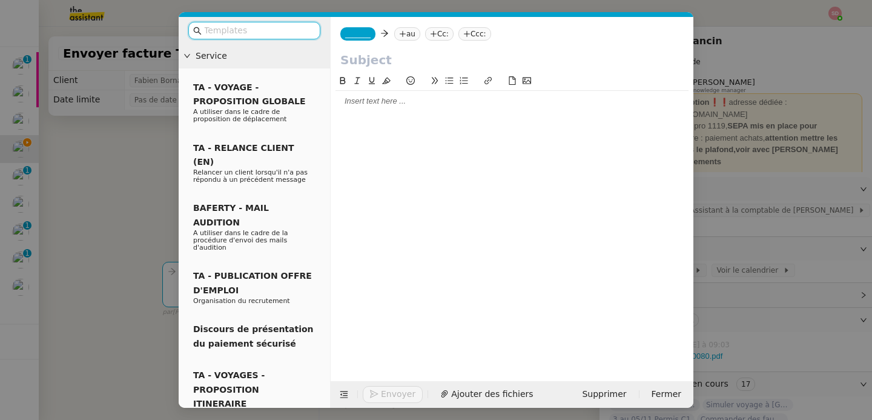
click at [356, 35] on span "_______" at bounding box center [357, 34] width 25 height 8
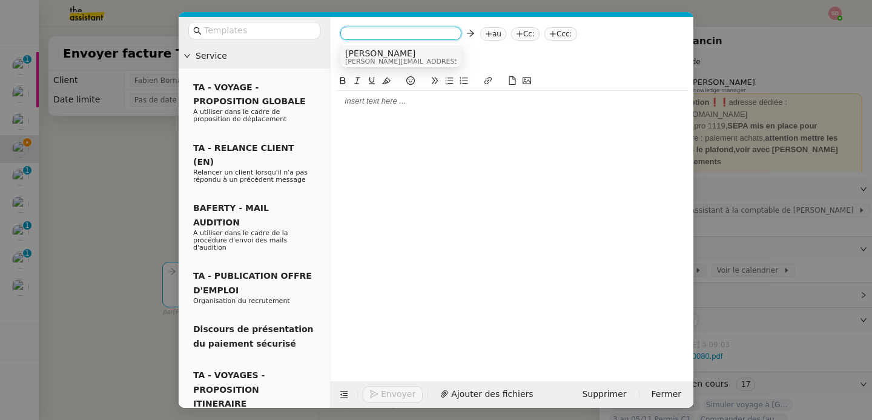
click at [363, 53] on span "[PERSON_NAME]" at bounding box center [431, 53] width 172 height 10
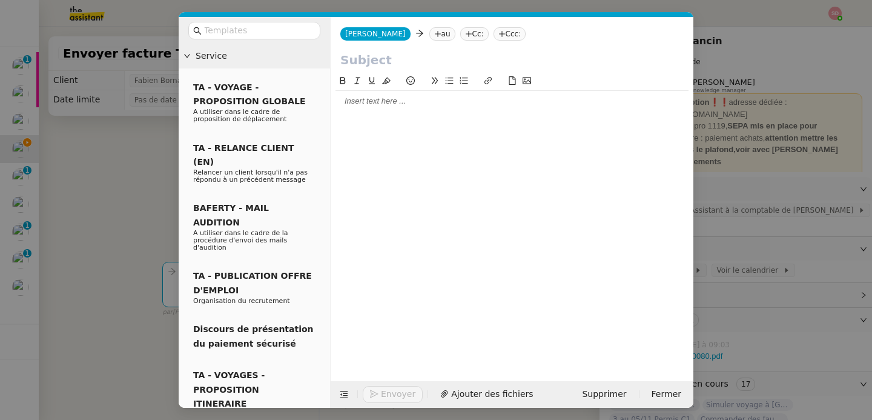
click at [430, 30] on nz-tag "au" at bounding box center [443, 33] width 26 height 13
paste input "amelie.yuste@exco.fr"
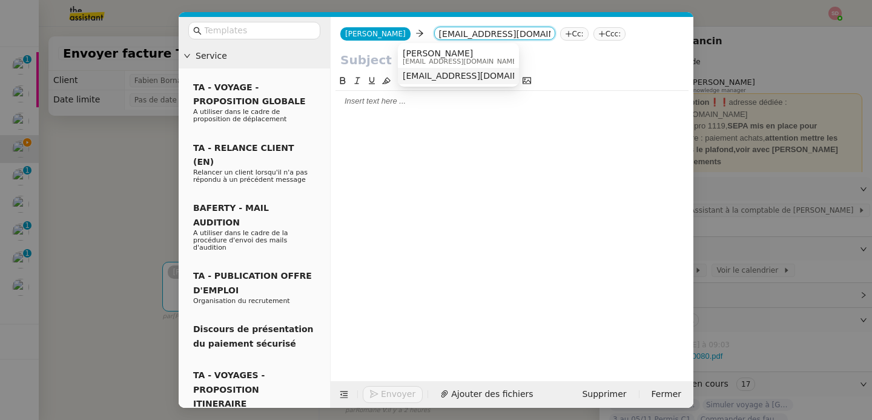
type input "amelie.yuste@exco.fr"
click at [423, 75] on span "amelie.yuste@exco.fr" at bounding box center [477, 76] width 148 height 10
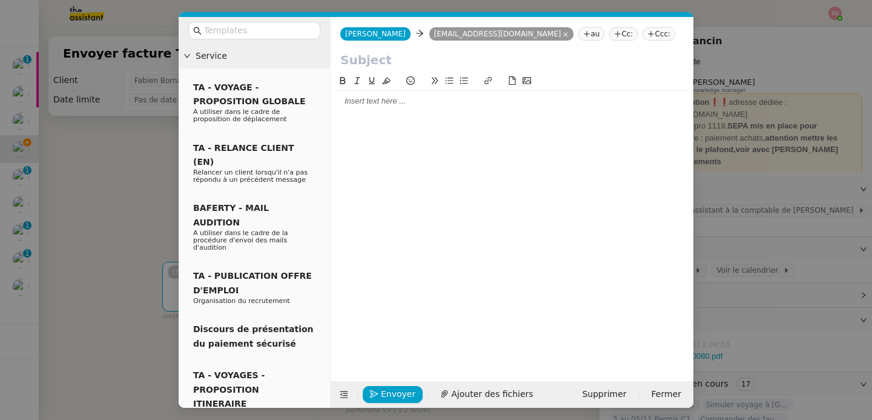
click at [414, 55] on input "text" at bounding box center [512, 60] width 344 height 18
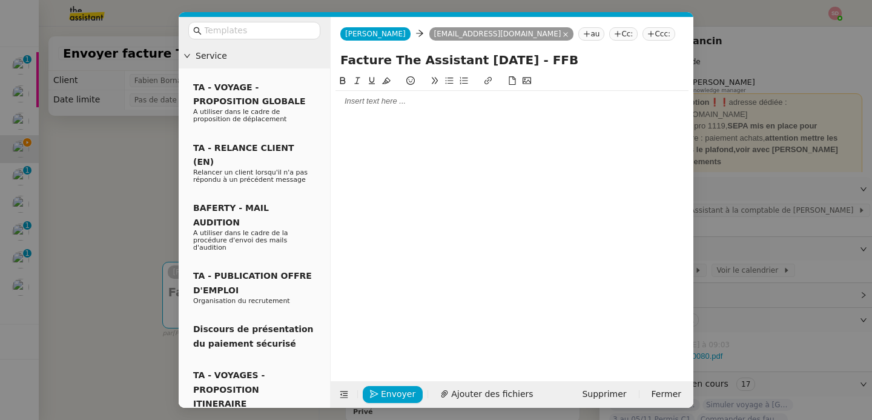
type input "Facture The Assistant aout 2025 - FFB"
click at [403, 94] on div at bounding box center [512, 101] width 353 height 21
click at [414, 62] on input "Facture The Assistant aout 2025 - FFB" at bounding box center [512, 60] width 344 height 18
type input "Facture TheAssistant aout 2025 - FFB"
click at [596, 124] on div "Veuillez trouver ci-joint la facture TheAssistant pour le mois d'aout 2025" at bounding box center [512, 123] width 353 height 11
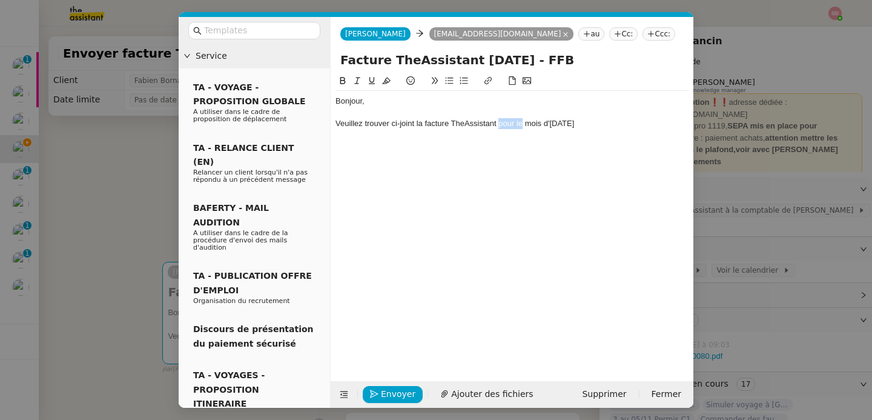
drag, startPoint x: 522, startPoint y: 122, endPoint x: 500, endPoint y: 125, distance: 21.3
click at [500, 125] on div "Veuillez trouver ci-joint la facture TheAssistant pour le mois d'aout 2025" at bounding box center [512, 123] width 353 height 11
click at [596, 125] on div "Veuillez trouver ci-joint la facture TheAssistant du mois d'aout 2025" at bounding box center [512, 123] width 353 height 11
click at [488, 396] on span "Ajouter des fichiers" at bounding box center [492, 394] width 82 height 14
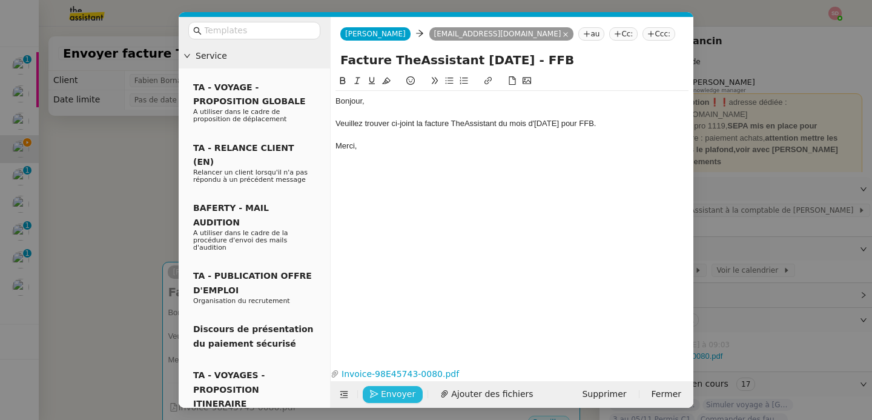
click at [373, 393] on icon "button" at bounding box center [374, 394] width 8 height 8
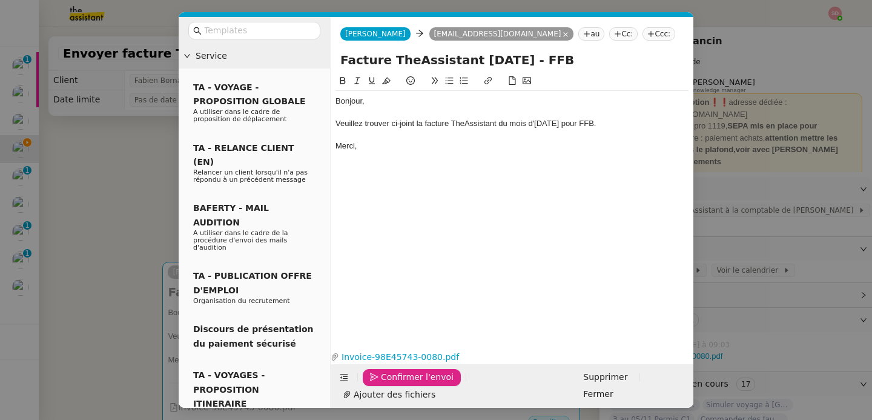
click at [373, 382] on icon "button" at bounding box center [374, 377] width 8 height 8
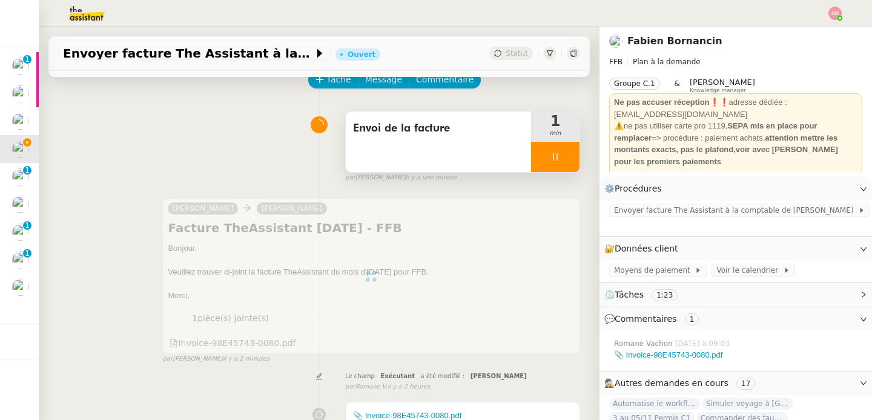
scroll to position [79, 0]
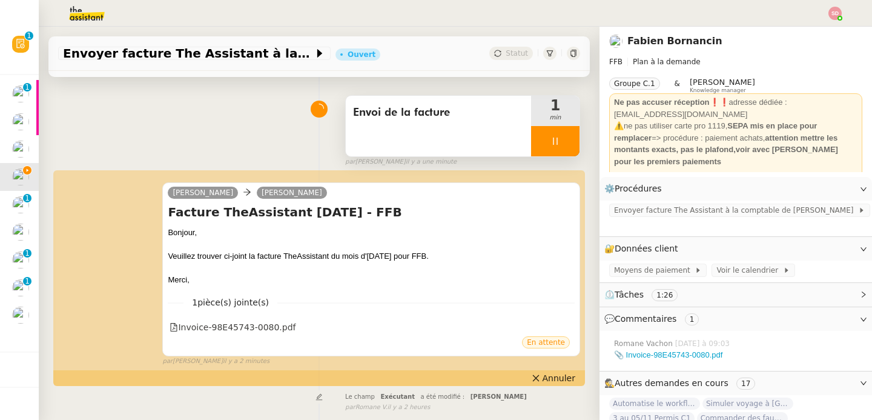
click at [570, 143] on div at bounding box center [555, 141] width 48 height 30
click at [570, 143] on icon at bounding box center [568, 141] width 10 height 10
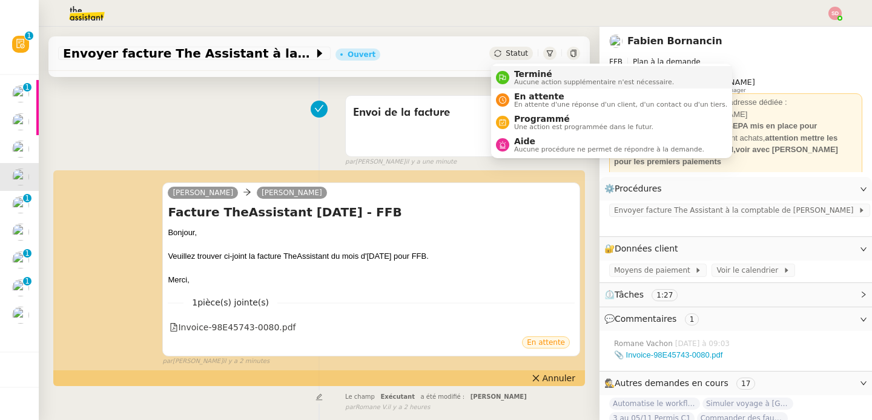
click at [509, 76] on nz-avatar at bounding box center [502, 77] width 13 height 13
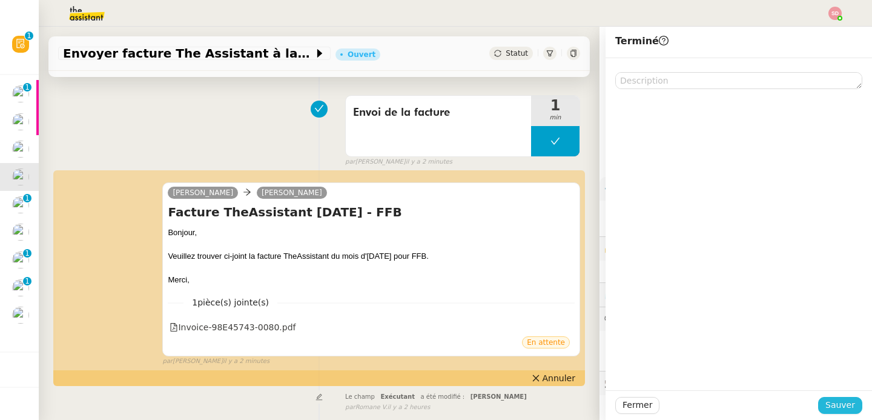
click at [833, 398] on span "Sauver" at bounding box center [841, 405] width 30 height 14
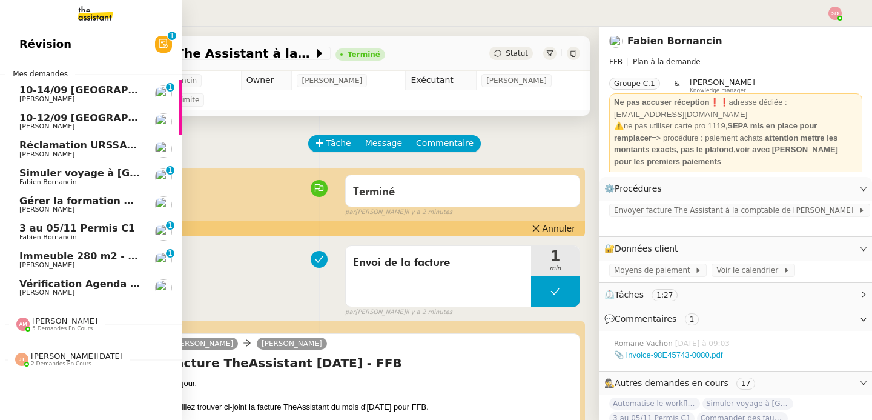
click at [81, 173] on span "Simuler voyage à [GEOGRAPHIC_DATA]" at bounding box center [124, 173] width 211 height 12
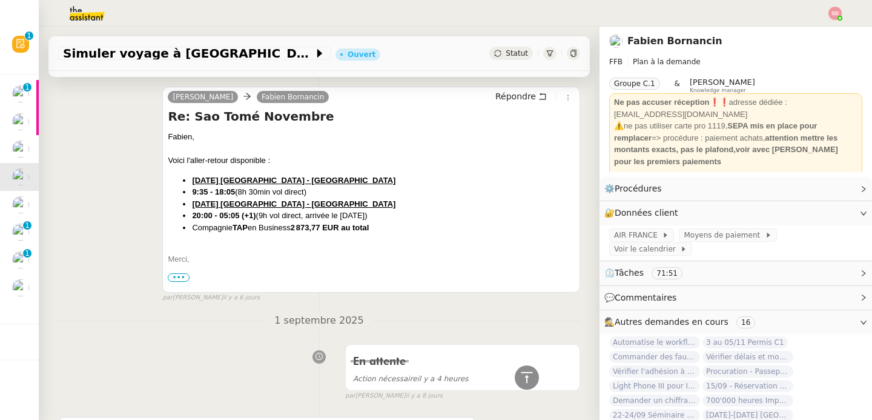
scroll to position [417, 0]
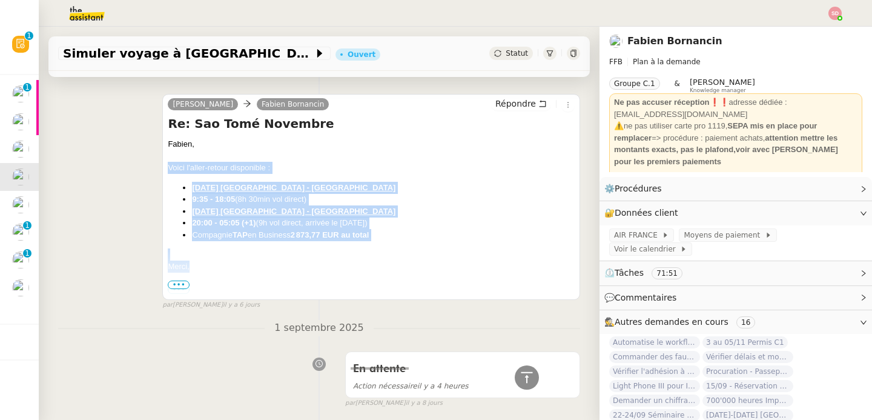
drag, startPoint x: 168, startPoint y: 168, endPoint x: 210, endPoint y: 274, distance: 114.5
click at [210, 274] on div "Fabien, Voici l'aller-retour disponible : Dimanche 30 novembre Lisbonne - Sao T…" at bounding box center [371, 260] width 407 height 245
copy div "Voici l'aller-retour disponible : Dimanche 30 novembre Lisbonne - Sao Tomé 9:35…"
click at [530, 102] on span "Répondre" at bounding box center [516, 104] width 41 height 12
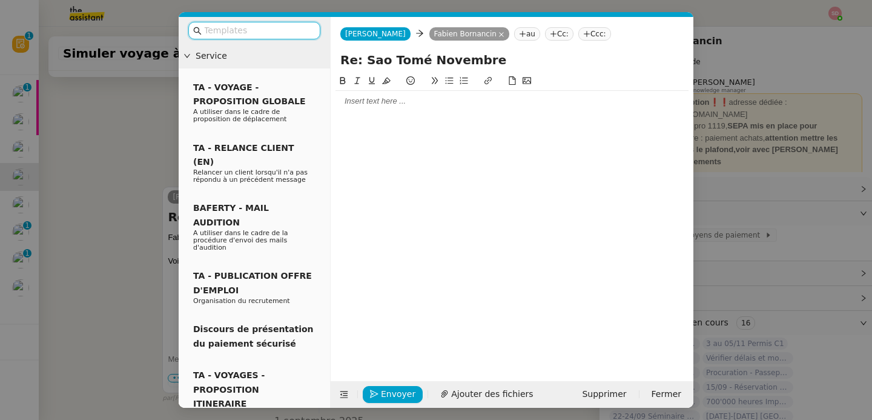
scroll to position [510, 0]
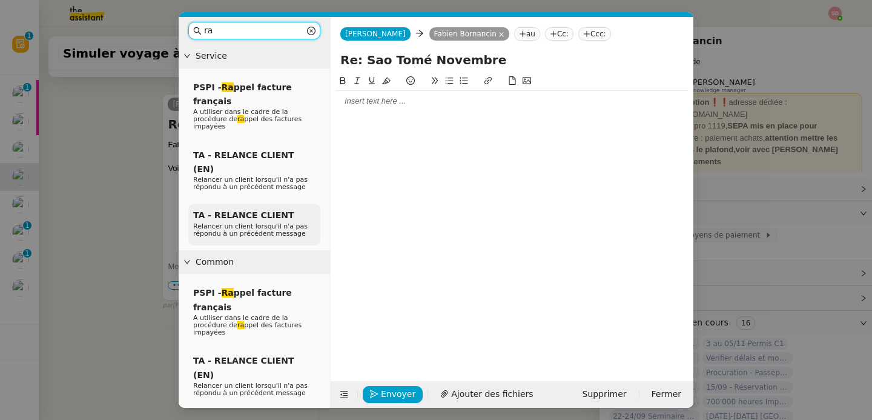
type input "ra"
click at [228, 222] on span "Relancer un client lorsqu'il n'a pas répondu à un précédent message" at bounding box center [250, 229] width 115 height 15
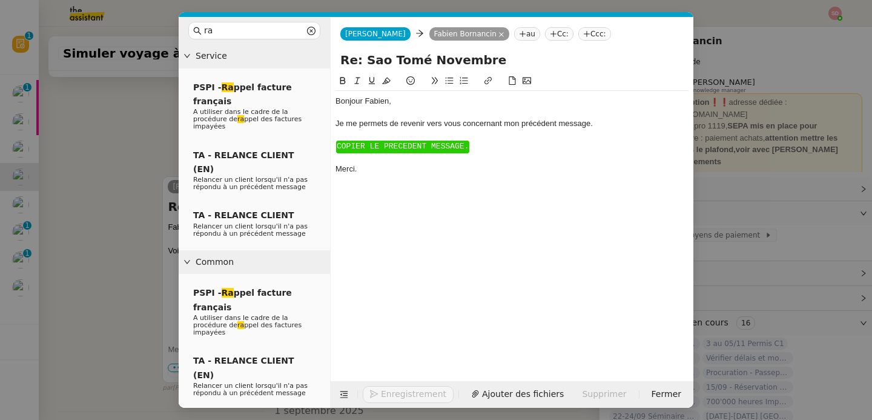
scroll to position [592, 0]
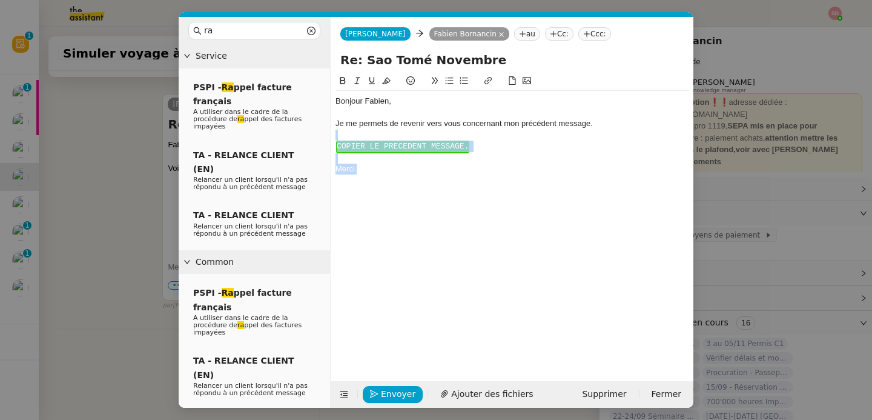
drag, startPoint x: 371, startPoint y: 181, endPoint x: 342, endPoint y: 131, distance: 56.7
click at [342, 131] on div "Bonjour ﻿Fabien﻿, Je me permets de revenir vers vous concernant mon précédent m…" at bounding box center [512, 135] width 353 height 88
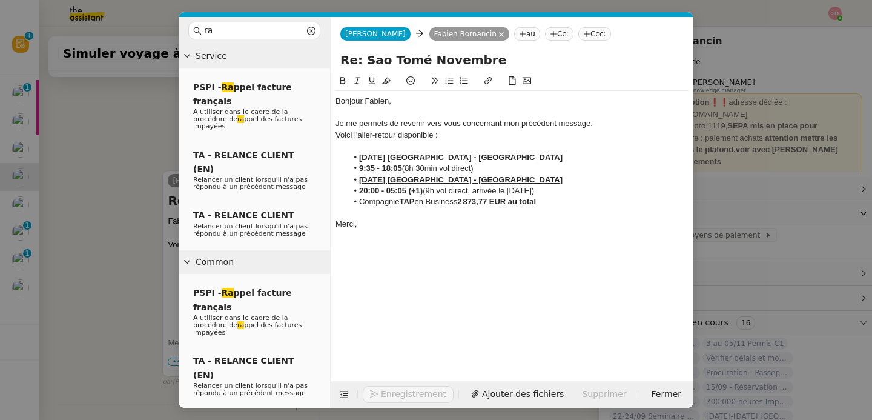
scroll to position [668, 0]
click at [357, 146] on div at bounding box center [512, 146] width 353 height 11
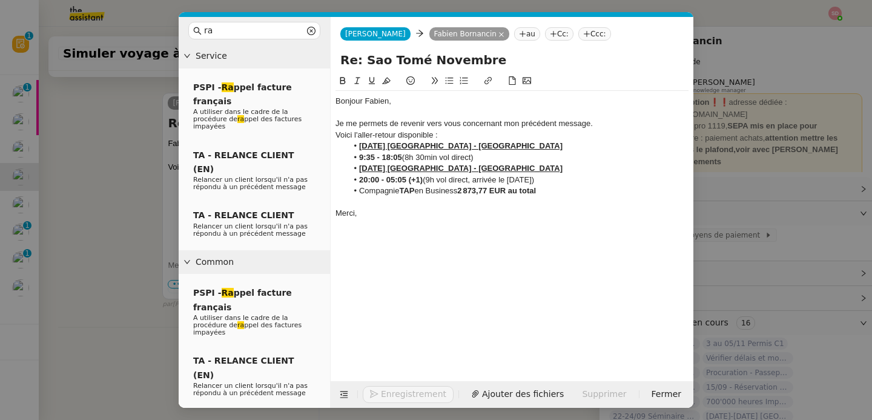
scroll to position [667, 0]
click at [391, 397] on span "Envoyer" at bounding box center [398, 394] width 35 height 14
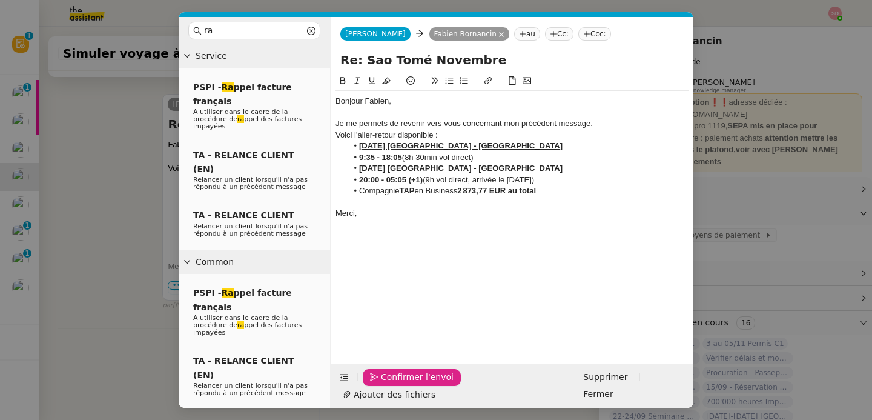
click at [391, 384] on span "Confirmer l'envoi" at bounding box center [417, 377] width 73 height 14
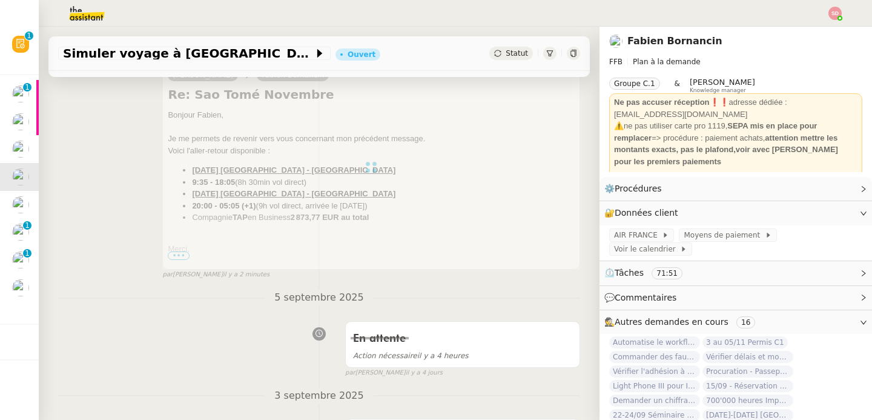
scroll to position [0, 0]
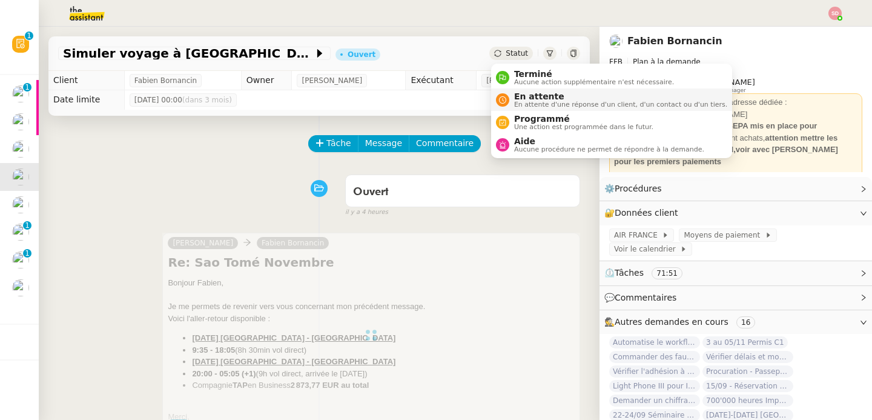
click at [517, 100] on span "En attente" at bounding box center [620, 96] width 213 height 10
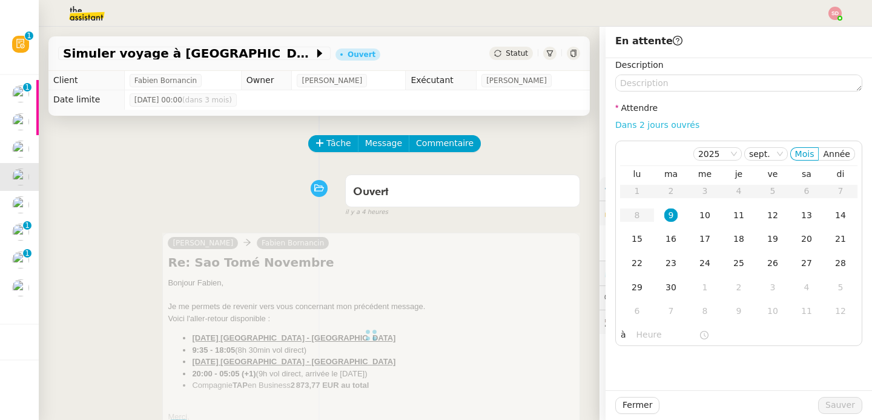
click at [677, 125] on link "Dans 2 jours ouvrés" at bounding box center [658, 125] width 84 height 10
type input "07:00"
click at [673, 238] on div "16" at bounding box center [671, 238] width 13 height 13
click at [843, 402] on span "Sauver" at bounding box center [841, 405] width 30 height 14
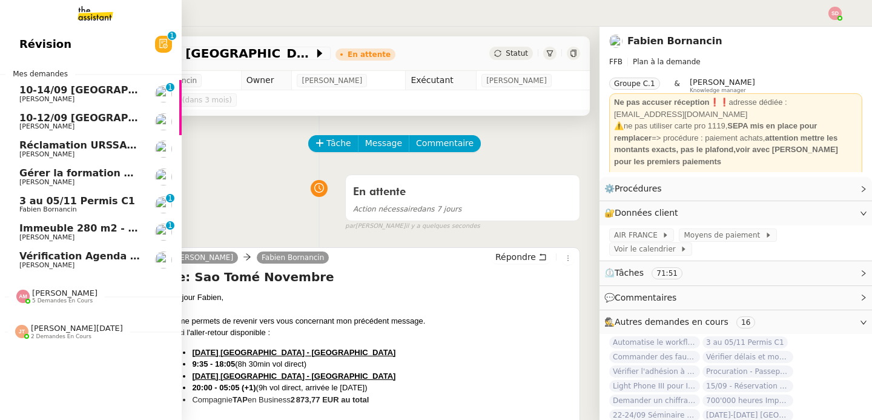
click at [47, 122] on span "10-12/09 [GEOGRAPHIC_DATA] - [GEOGRAPHIC_DATA]" at bounding box center [163, 118] width 289 height 12
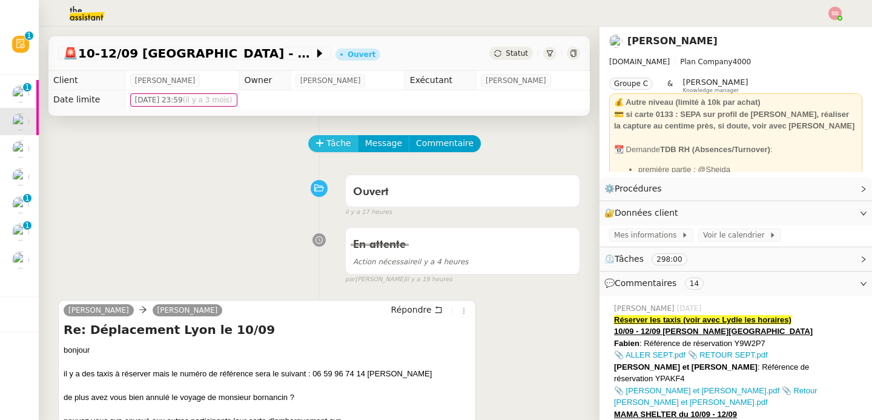
click at [333, 141] on span "Tâche" at bounding box center [339, 143] width 25 height 14
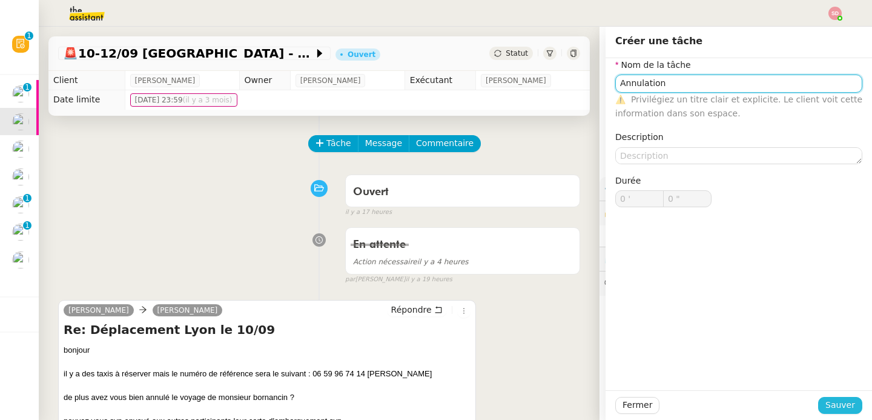
type input "Annulation"
click at [821, 402] on button "Sauver" at bounding box center [841, 405] width 44 height 17
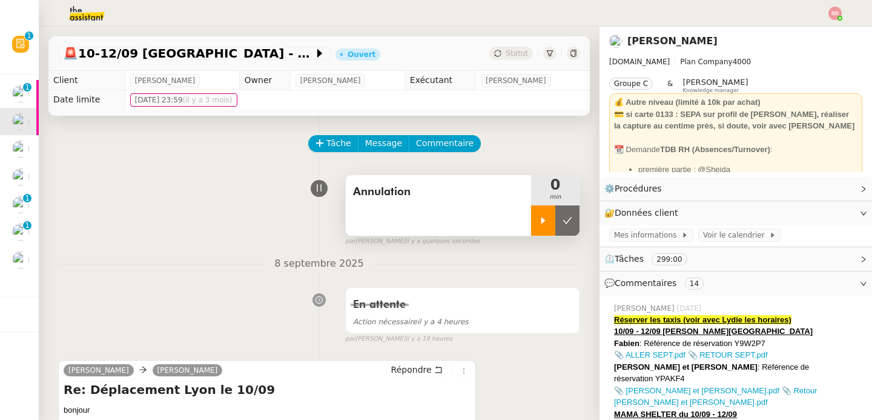
click at [534, 222] on div at bounding box center [543, 220] width 24 height 30
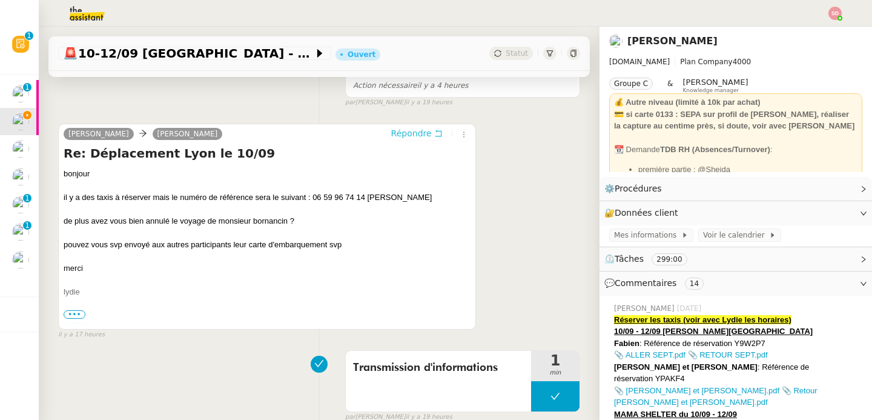
click at [409, 128] on span "Répondre" at bounding box center [411, 133] width 41 height 12
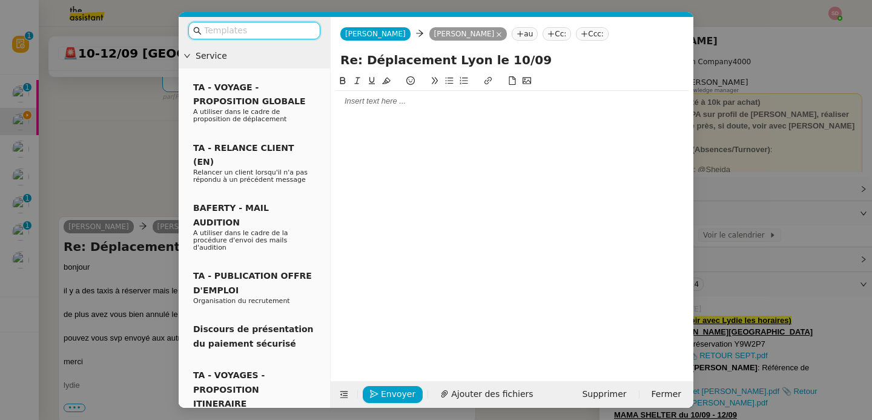
scroll to position [329, 0]
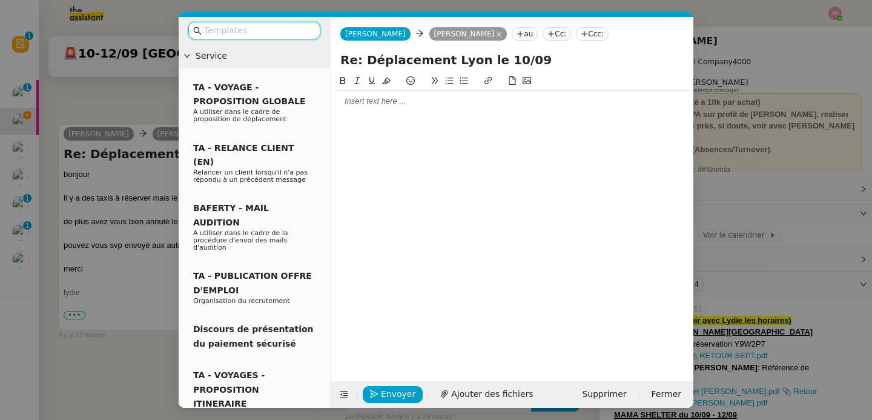
click at [388, 105] on div at bounding box center [512, 101] width 353 height 11
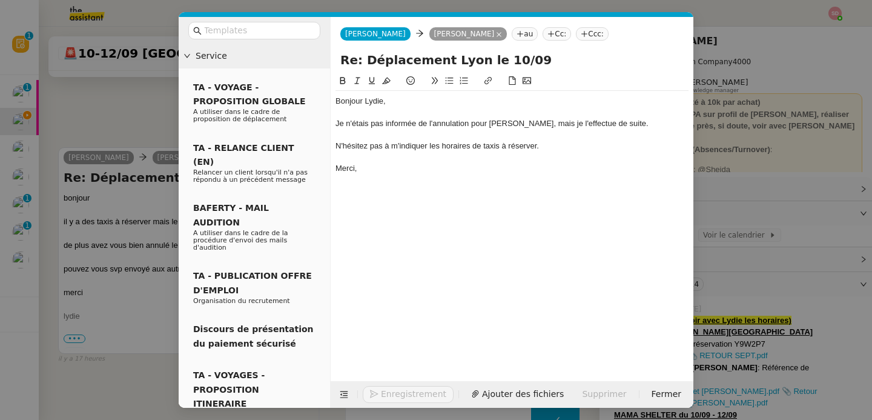
scroll to position [411, 0]
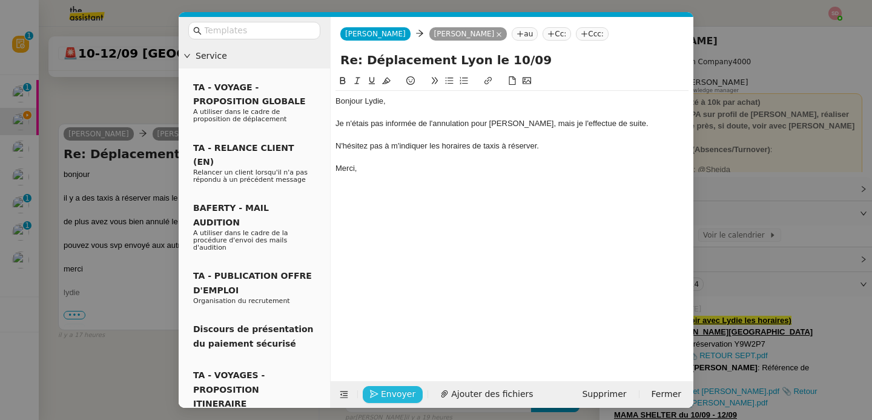
click at [380, 395] on button "Envoyer" at bounding box center [393, 394] width 60 height 17
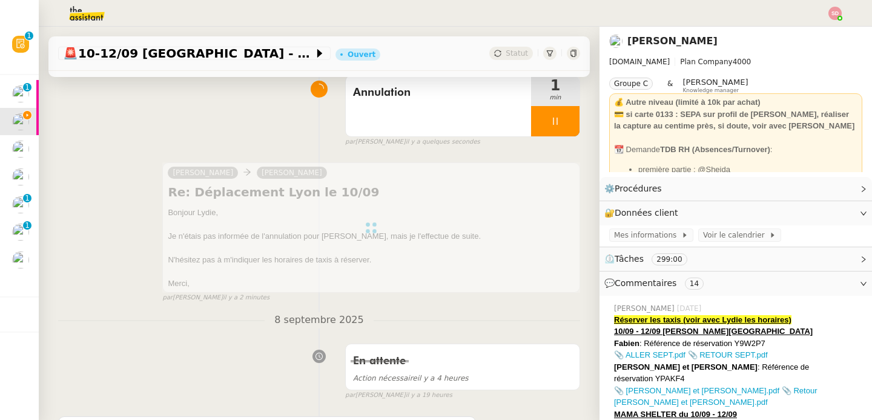
scroll to position [0, 0]
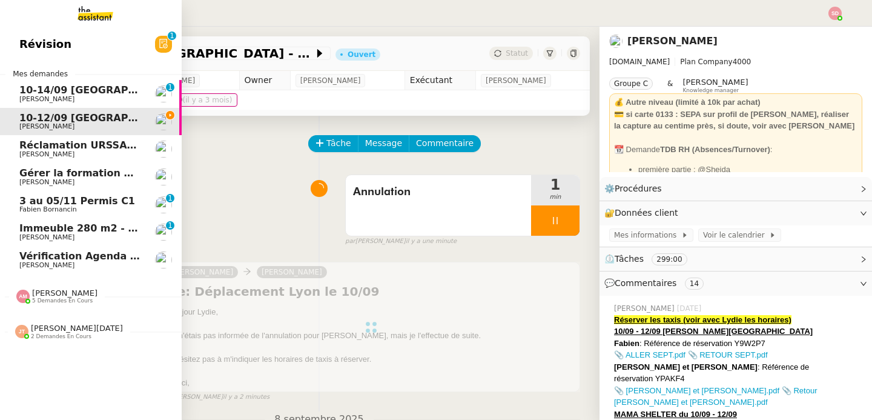
click at [61, 200] on span "3 au 05/11 Permis C1" at bounding box center [77, 201] width 116 height 12
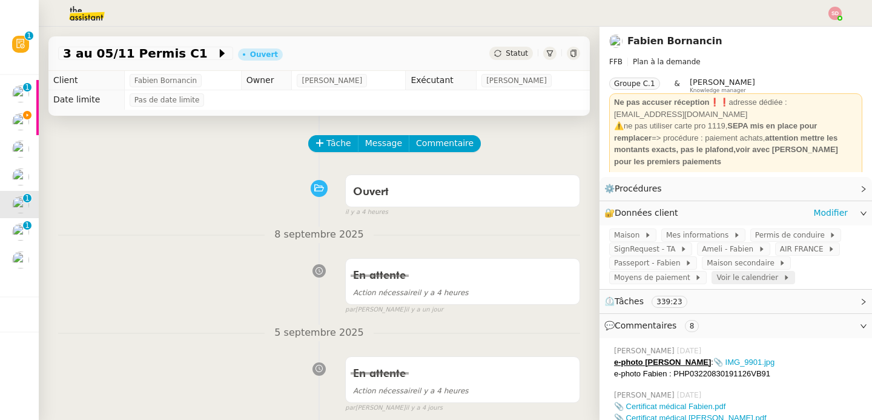
click at [725, 276] on span "Voir le calendrier" at bounding box center [750, 277] width 66 height 12
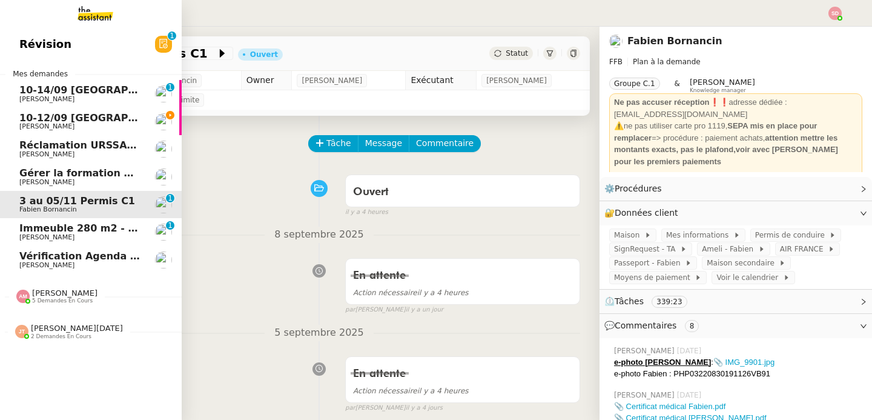
click at [99, 230] on span "Immeuble 280 m2 - [GEOGRAPHIC_DATA] 13100 - 1 349 000€" at bounding box center [183, 228] width 328 height 12
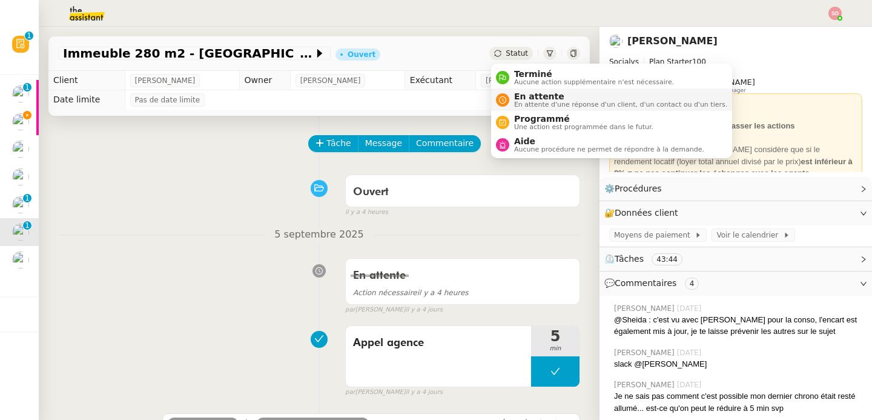
click at [522, 94] on span "En attente" at bounding box center [620, 96] width 213 height 10
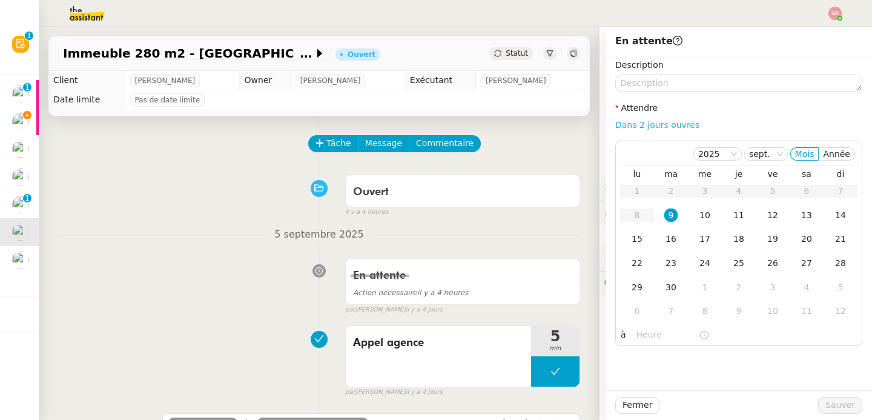
click at [672, 124] on link "Dans 2 jours ouvrés" at bounding box center [658, 125] width 84 height 10
type input "07:00"
click at [700, 216] on div "10" at bounding box center [705, 214] width 13 height 13
click at [833, 408] on span "Sauver" at bounding box center [841, 405] width 30 height 14
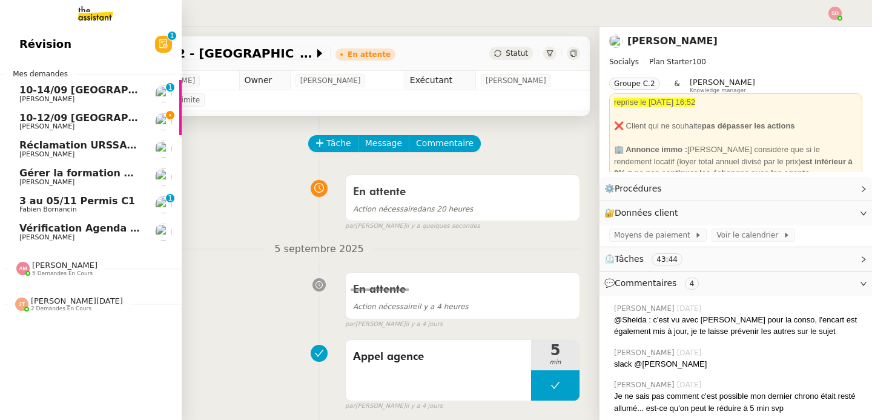
click at [99, 115] on span "10-12/09 [GEOGRAPHIC_DATA] - [GEOGRAPHIC_DATA]" at bounding box center [163, 118] width 289 height 12
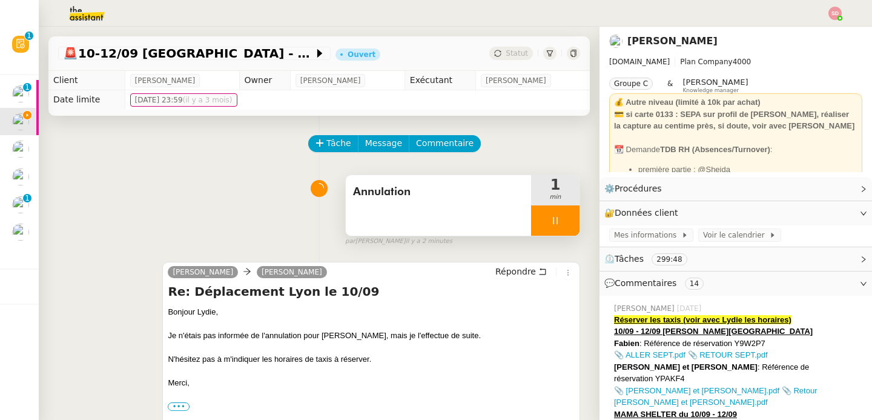
click at [571, 213] on div at bounding box center [555, 220] width 48 height 30
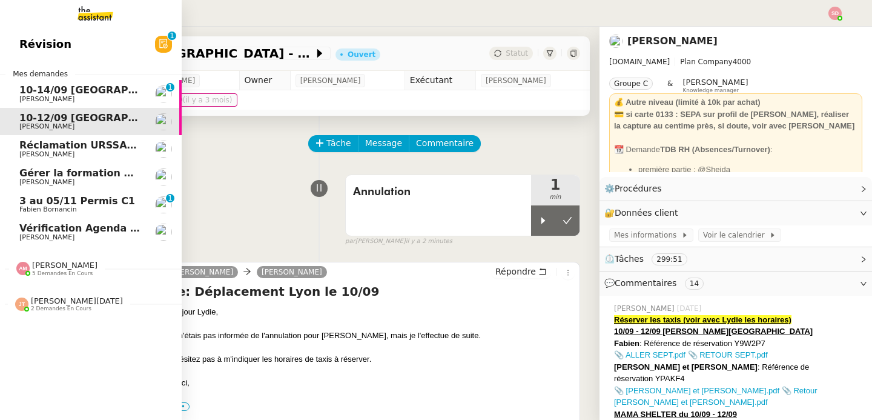
click at [88, 91] on span "10-14/09 [GEOGRAPHIC_DATA]-[GEOGRAPHIC_DATA]" at bounding box center [160, 90] width 282 height 12
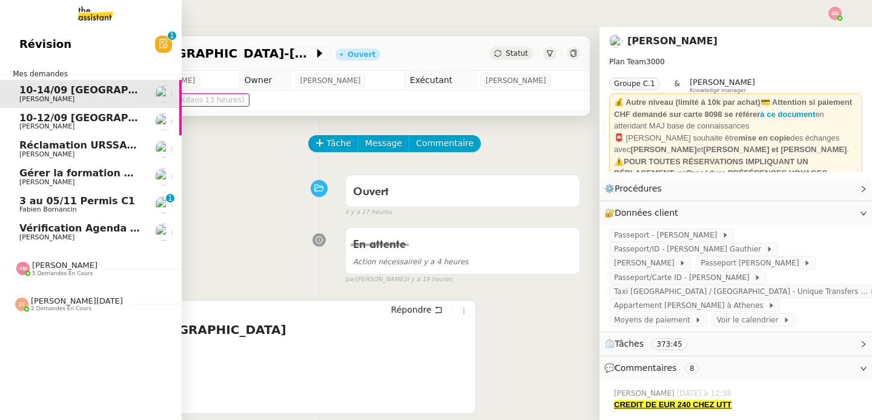
click at [73, 121] on span "10-12/09 [GEOGRAPHIC_DATA] - [GEOGRAPHIC_DATA]" at bounding box center [163, 118] width 289 height 12
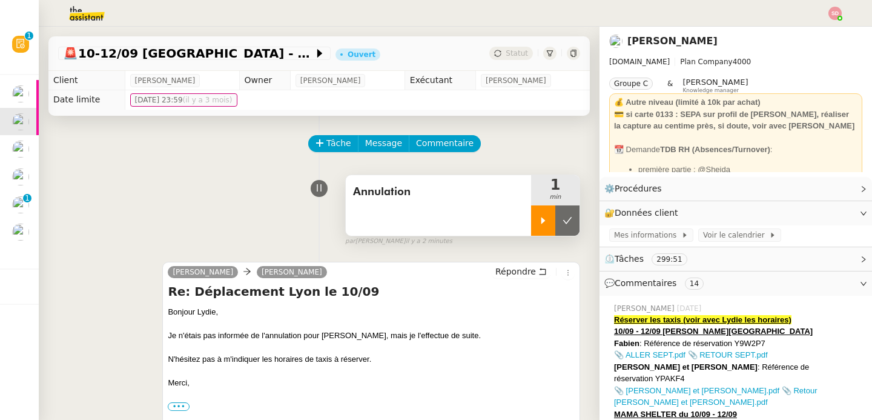
click at [537, 224] on div at bounding box center [543, 220] width 24 height 30
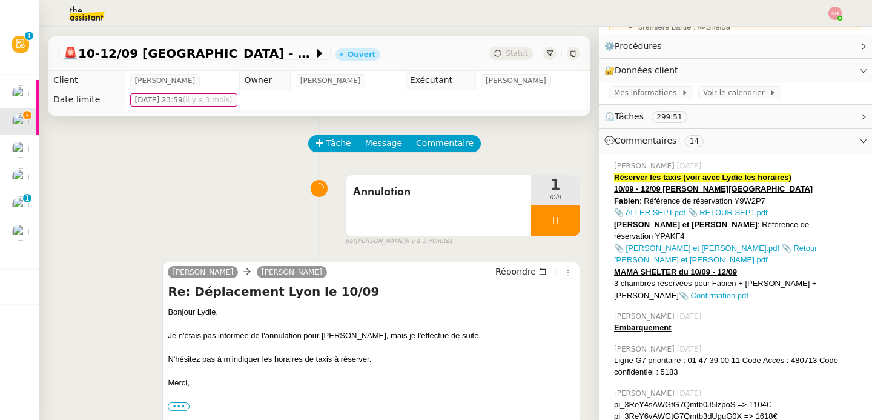
scroll to position [153, 0]
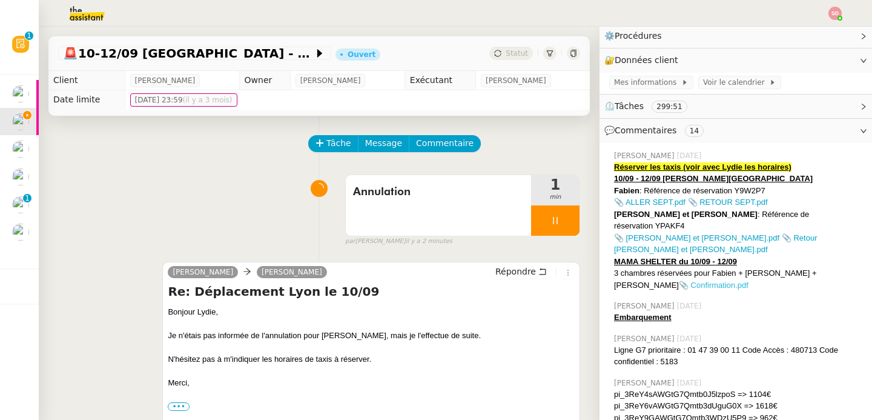
click at [679, 281] on link "📎 Confirmation.pdf" at bounding box center [714, 285] width 70 height 9
click at [379, 141] on span "Message" at bounding box center [383, 143] width 37 height 14
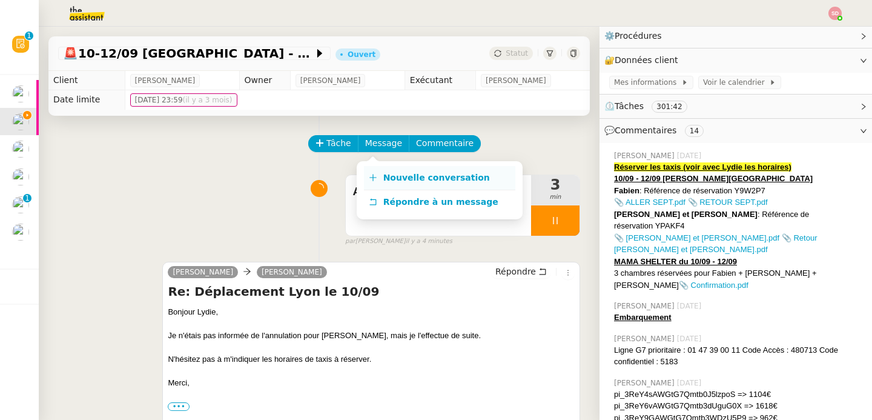
click at [390, 181] on span "Nouvelle conversation" at bounding box center [437, 178] width 107 height 10
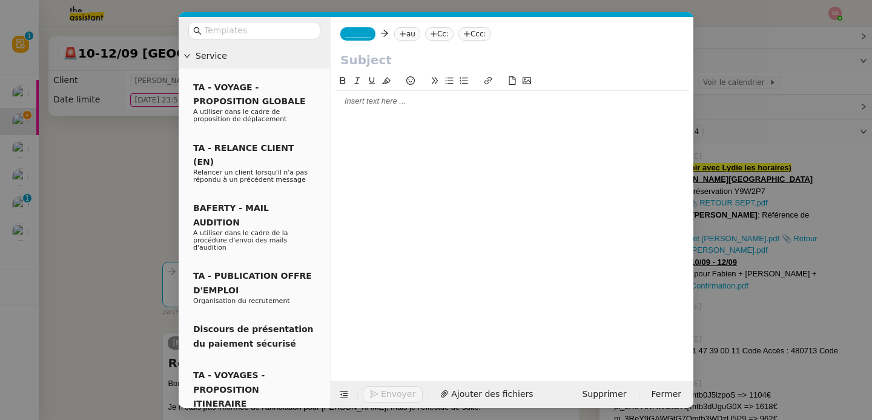
click at [388, 105] on div at bounding box center [512, 101] width 353 height 11
click at [398, 99] on div "[EMAIL_ADDRESS][DOMAIN_NAME]" at bounding box center [512, 101] width 353 height 11
copy div "[EMAIL_ADDRESS][DOMAIN_NAME]"
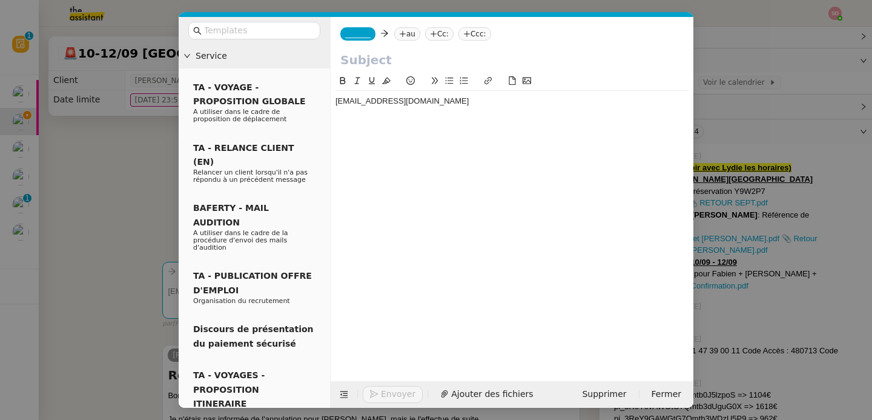
click at [361, 36] on span "_______" at bounding box center [357, 34] width 25 height 8
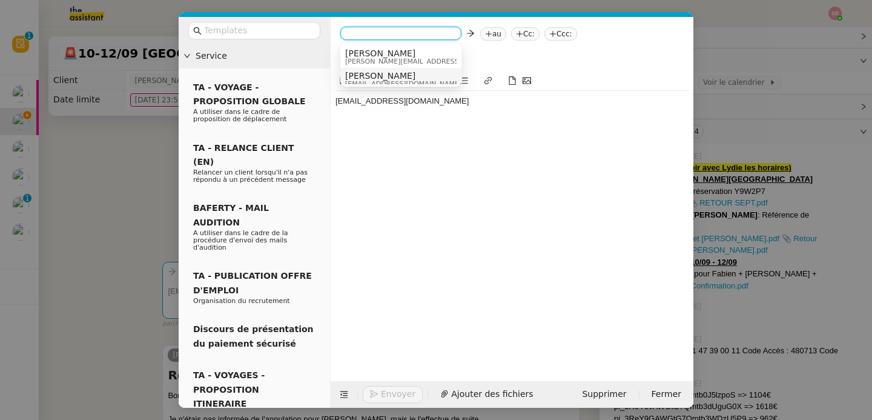
click at [364, 73] on span "[PERSON_NAME]" at bounding box center [403, 76] width 116 height 10
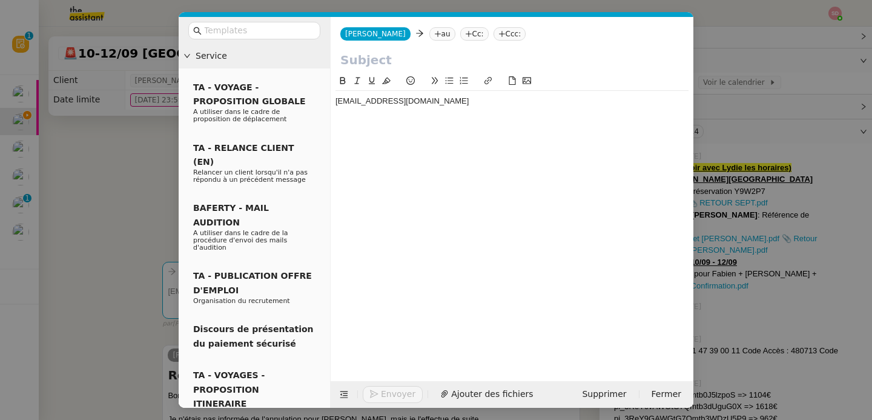
click at [430, 36] on nz-tag "au" at bounding box center [443, 33] width 26 height 13
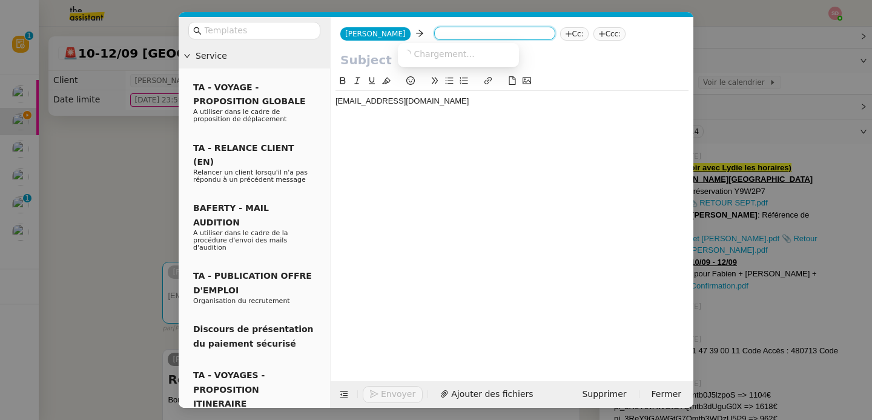
paste input "[EMAIL_ADDRESS][DOMAIN_NAME]"
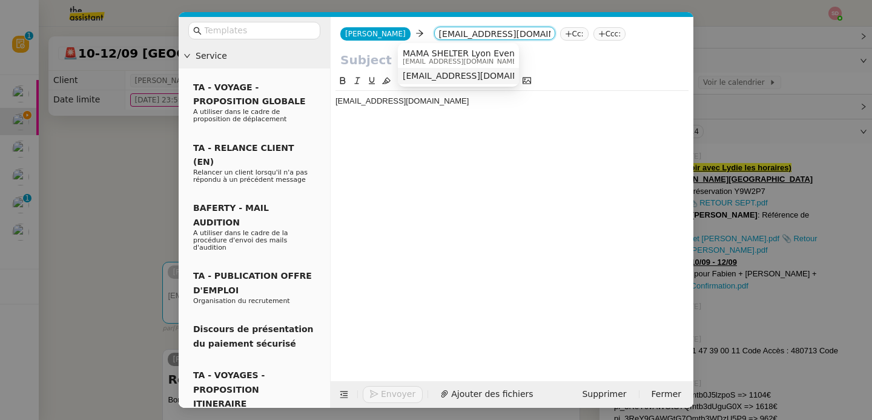
type input "[EMAIL_ADDRESS][DOMAIN_NAME]"
click at [425, 75] on span "[EMAIL_ADDRESS][DOMAIN_NAME]" at bounding box center [477, 76] width 148 height 10
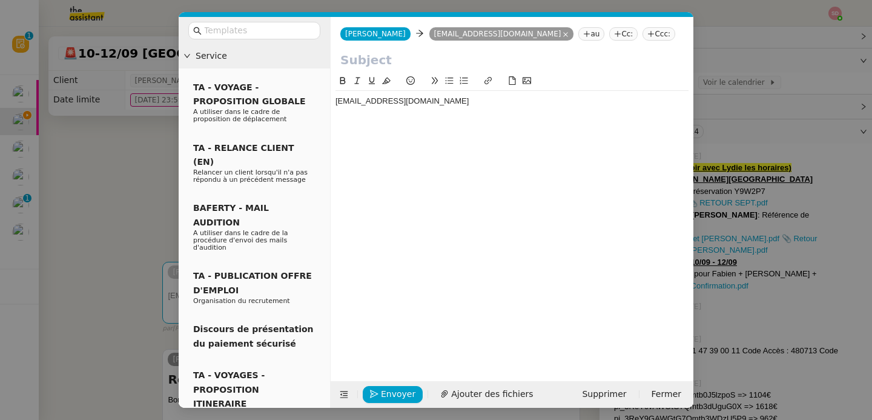
click at [363, 101] on div "[EMAIL_ADDRESS][DOMAIN_NAME]" at bounding box center [512, 101] width 353 height 11
click at [382, 65] on input "text" at bounding box center [512, 60] width 344 height 18
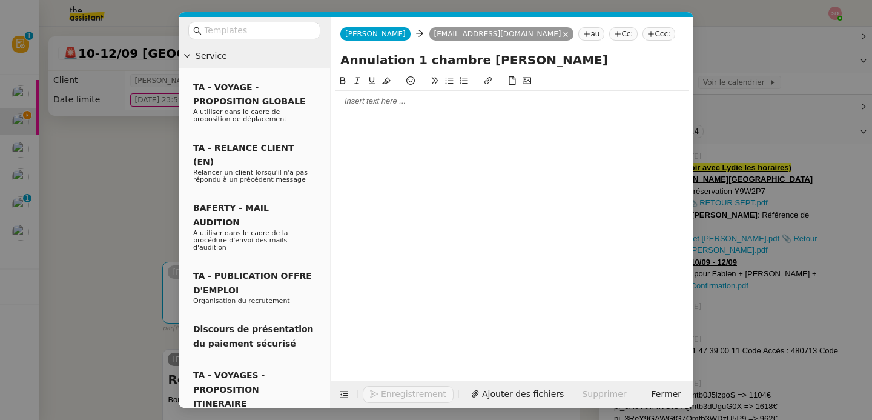
type input "Annulation 1 chambre [PERSON_NAME]"
click at [372, 113] on div at bounding box center [512, 218] width 353 height 288
click at [360, 104] on div at bounding box center [512, 101] width 353 height 11
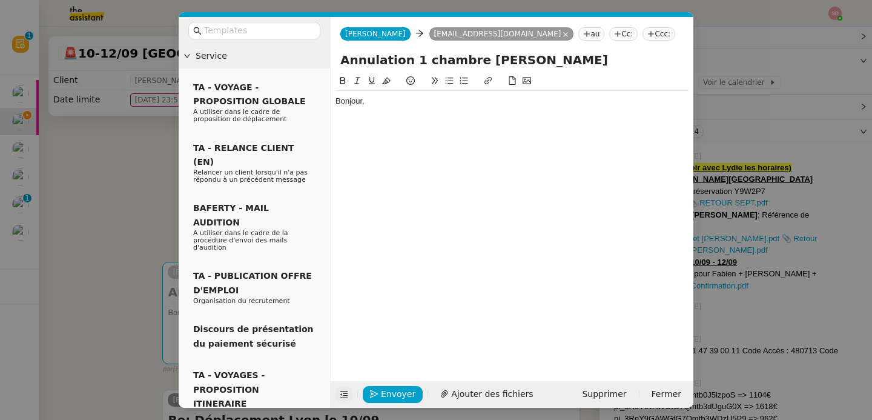
click at [341, 396] on icon at bounding box center [344, 394] width 8 height 8
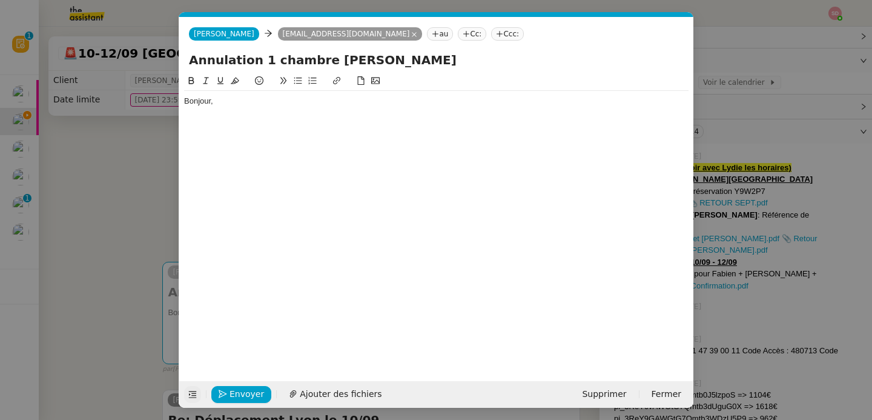
click at [247, 130] on div "Bonjour," at bounding box center [436, 112] width 505 height 43
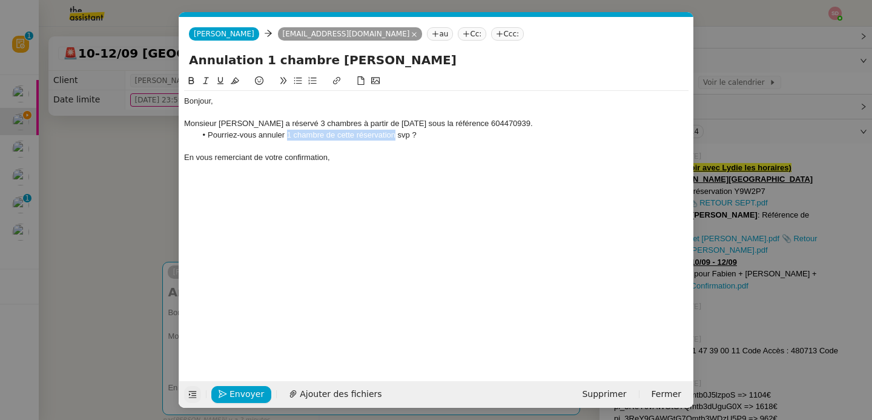
drag, startPoint x: 287, startPoint y: 137, endPoint x: 393, endPoint y: 136, distance: 106.0
click at [393, 136] on li "Pourriez-vous annuler 1 chambre de cette réservation svp ?" at bounding box center [442, 135] width 493 height 11
click at [192, 84] on icon at bounding box center [191, 80] width 5 height 7
click at [277, 136] on li "Pourriez-vous annuler 1 chambre de cette réservation svp ?" at bounding box center [442, 135] width 493 height 11
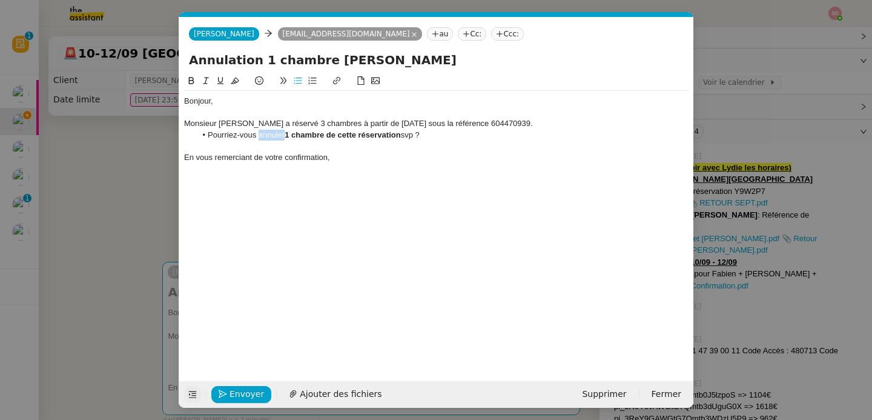
click at [187, 78] on button at bounding box center [191, 81] width 15 height 14
click at [147, 157] on nz-modal-container "Service TA - VOYAGE - PROPOSITION GLOBALE A utiliser dans le cadre de propositi…" at bounding box center [436, 210] width 872 height 420
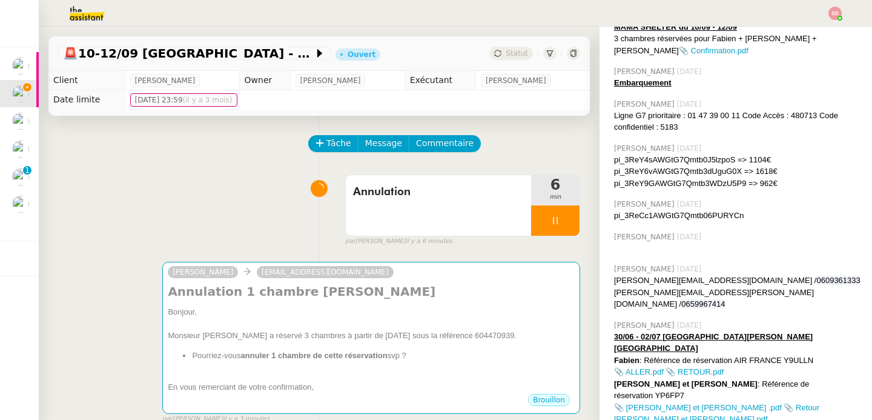
scroll to position [414, 0]
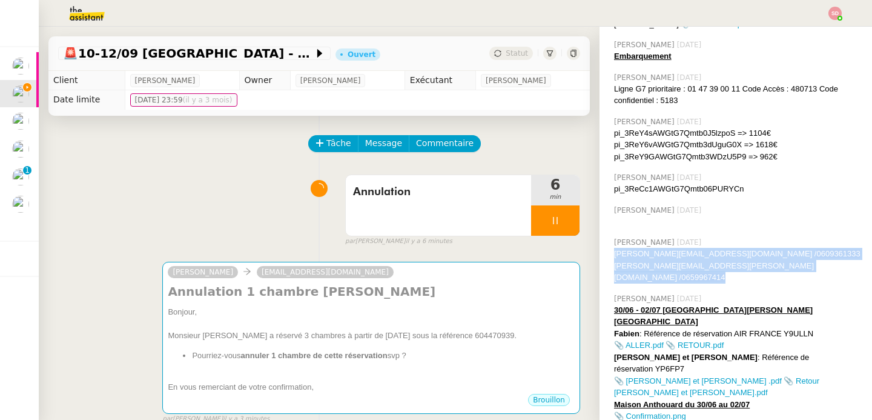
drag, startPoint x: 614, startPoint y: 242, endPoint x: 829, endPoint y: 250, distance: 215.2
click at [829, 250] on div "david.bariller@aire-sur-ladour.leclerc / 0609361333 sandrine.gordon@mont-de-mar…" at bounding box center [738, 266] width 248 height 36
copy div "david.bariller@aire-sur-ladour.leclerc / 0609361333 sandrine.gordon@mont-de-mar…"
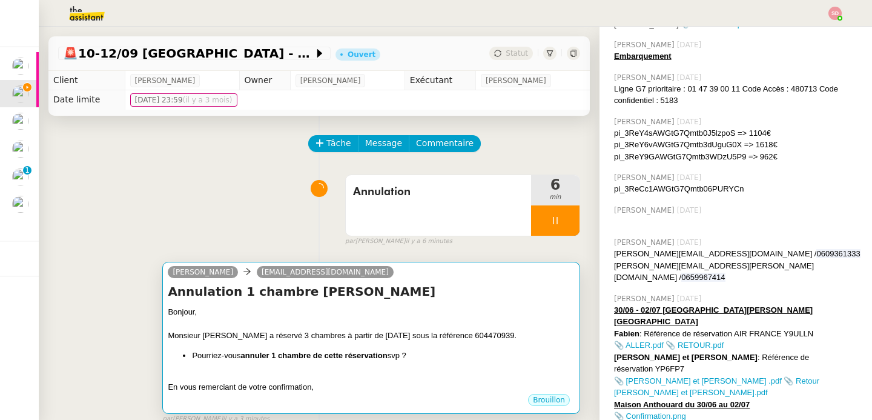
click at [533, 330] on div "Monsieur [PERSON_NAME] a réservé 3 chambres à partir de [DATE] sous la référenc…" at bounding box center [371, 336] width 407 height 12
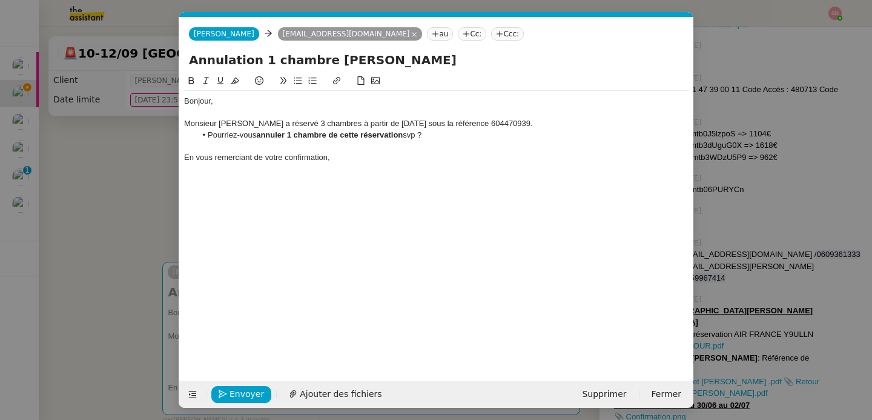
scroll to position [414, 0]
click at [417, 146] on div at bounding box center [436, 146] width 505 height 11
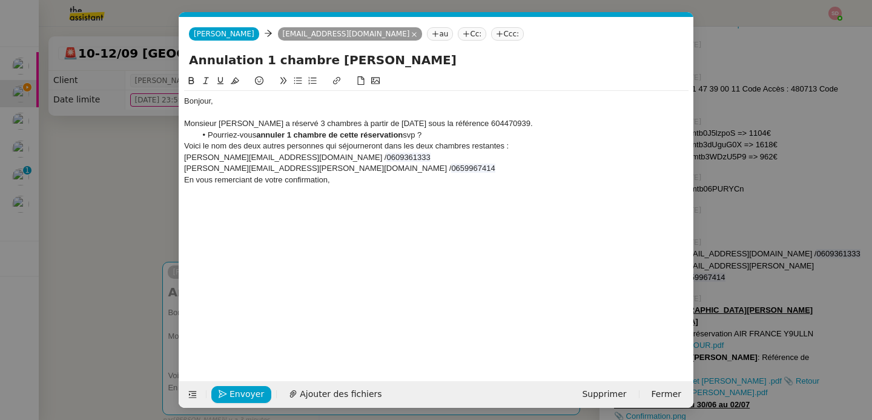
scroll to position [0, 0]
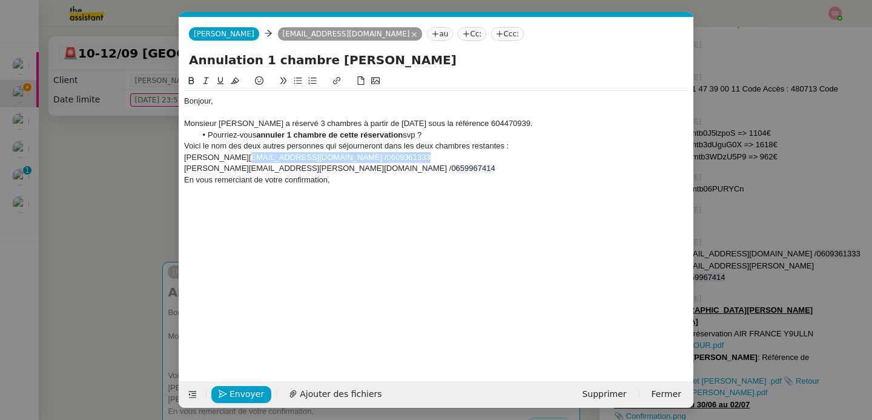
drag, startPoint x: 229, startPoint y: 157, endPoint x: 408, endPoint y: 153, distance: 178.8
click at [408, 153] on div "david.bariller@aire-sur-ladour.leclerc / 0609361333" at bounding box center [436, 157] width 505 height 11
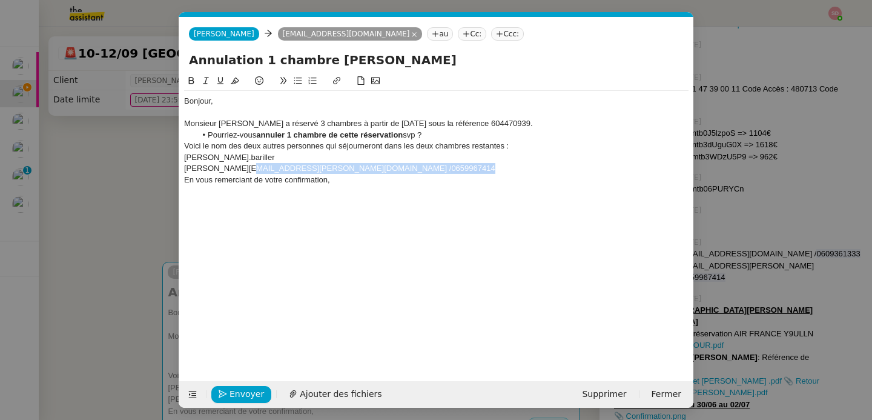
drag, startPoint x: 242, startPoint y: 167, endPoint x: 459, endPoint y: 167, distance: 217.5
click at [459, 167] on div "sandrine.gordon@mont-de-marsan.leclerc / 0659967414" at bounding box center [436, 168] width 505 height 11
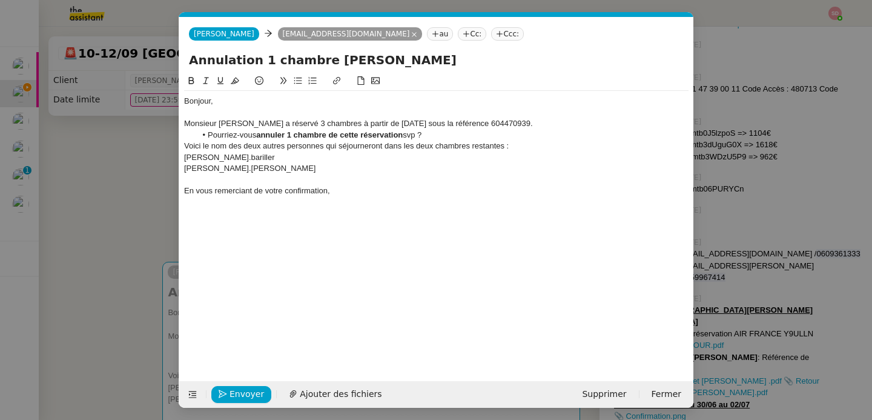
click at [188, 159] on div "david.bariller" at bounding box center [436, 157] width 505 height 11
click at [185, 171] on div "sandrine.gordon" at bounding box center [436, 168] width 505 height 11
click at [294, 138] on strong "1 chambre de cette réservation" at bounding box center [345, 134] width 116 height 9
click at [247, 393] on span "Envoyer" at bounding box center [247, 394] width 35 height 14
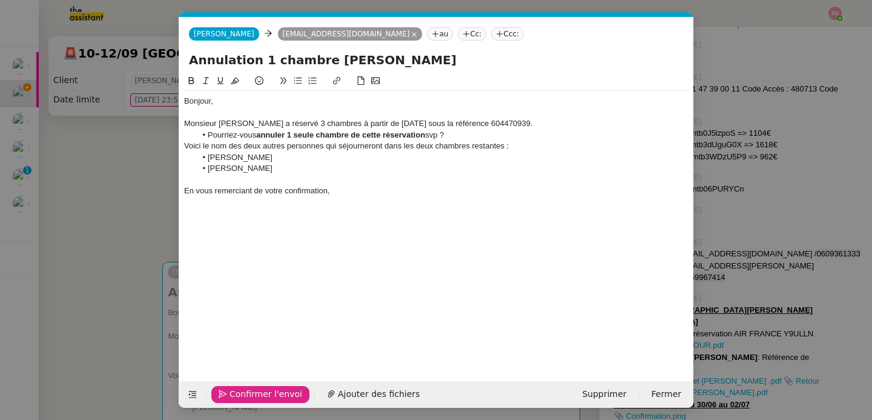
click at [247, 393] on span "Confirmer l'envoi" at bounding box center [266, 394] width 73 height 14
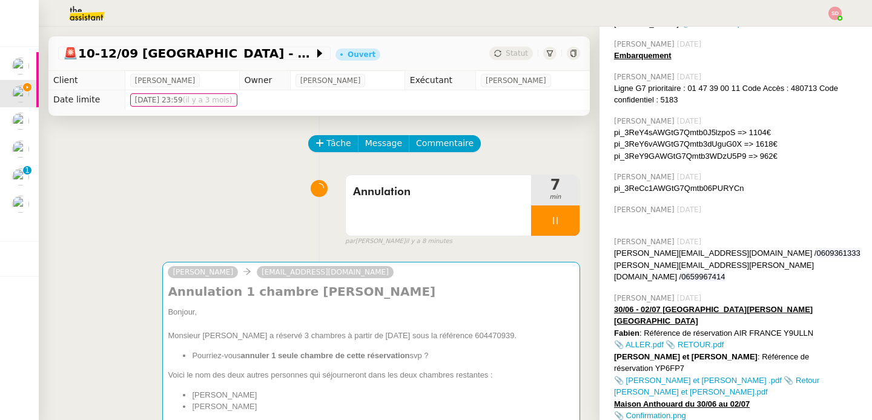
scroll to position [414, 0]
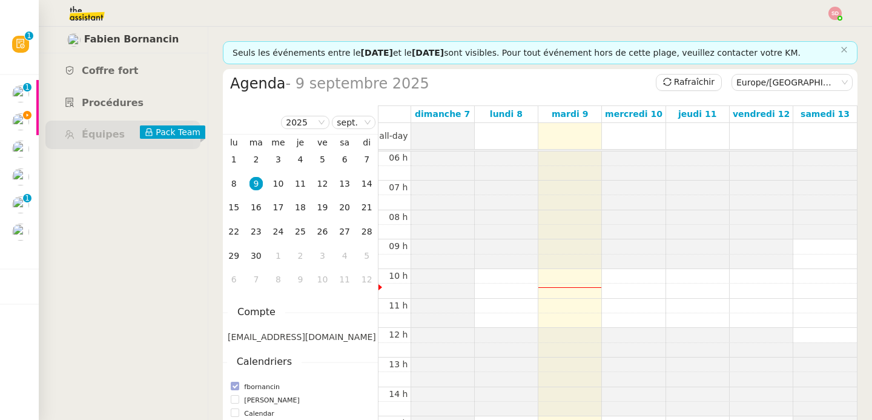
scroll to position [19, 0]
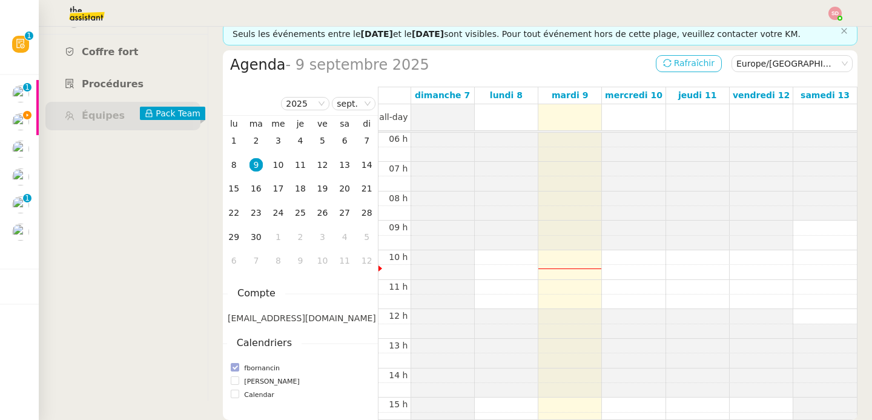
click at [676, 63] on button "Rafraîchir" at bounding box center [689, 63] width 66 height 17
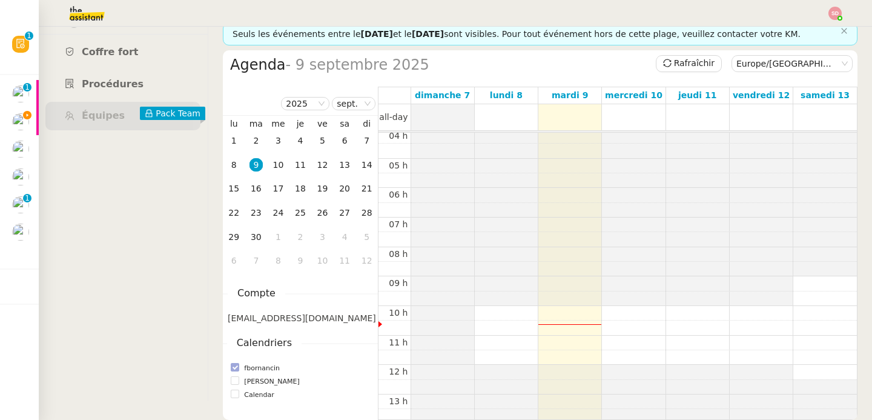
scroll to position [219, 0]
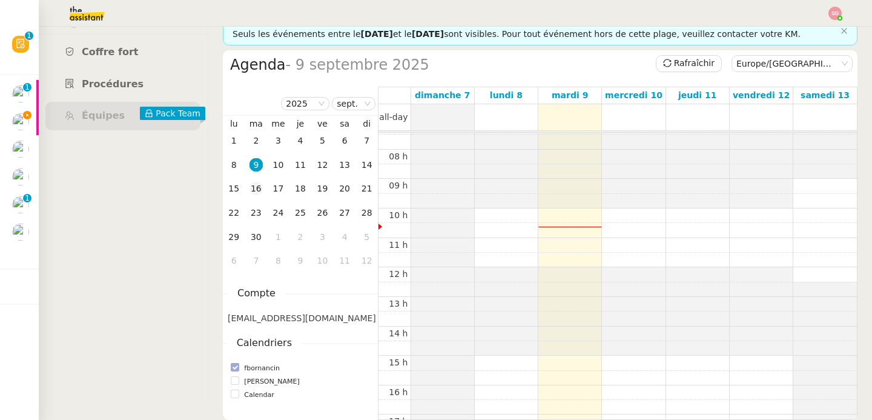
click at [258, 185] on div "16" at bounding box center [256, 188] width 13 height 13
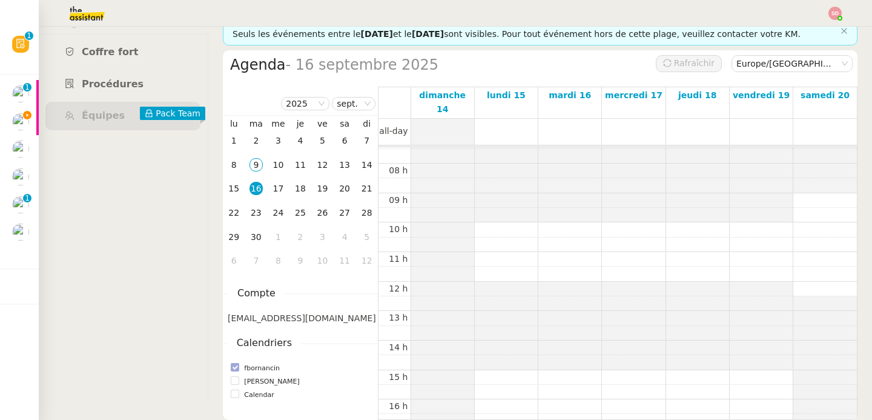
scroll to position [178, 0]
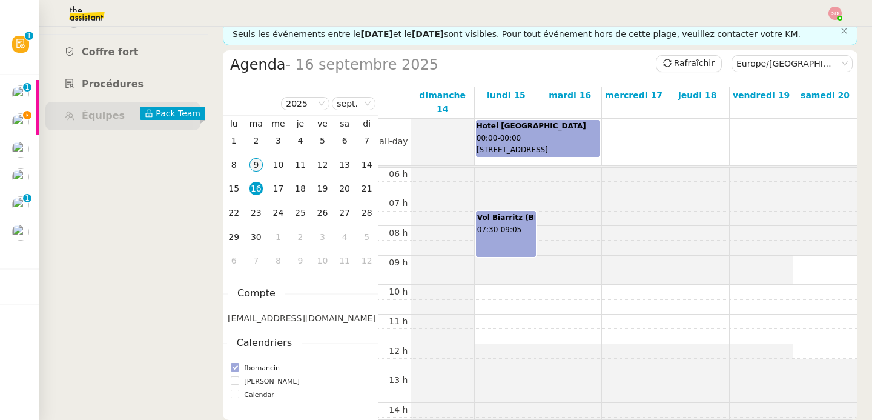
click at [256, 165] on div "9" at bounding box center [256, 164] width 13 height 13
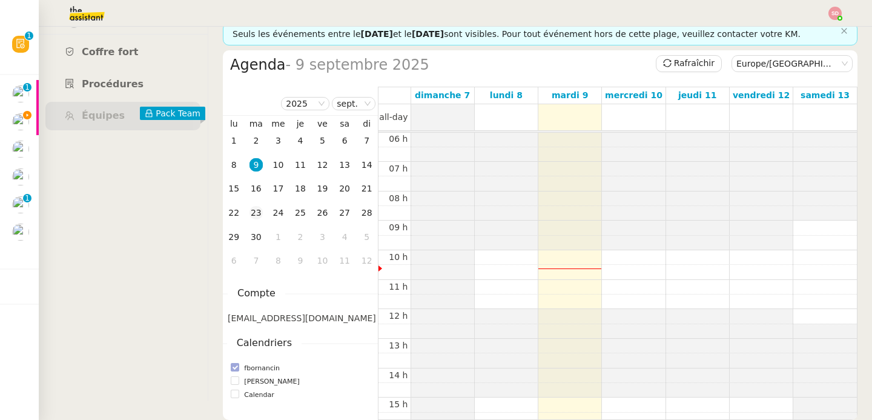
click at [261, 210] on div "23" at bounding box center [256, 212] width 13 height 13
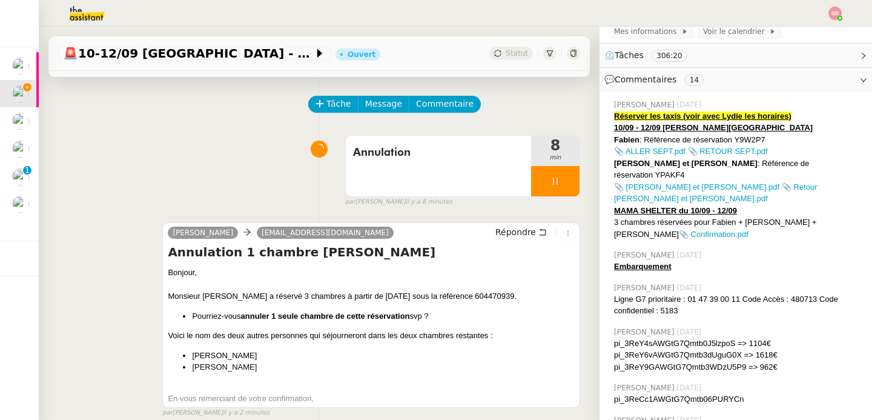
scroll to position [203, 0]
click at [419, 180] on div "Annulation" at bounding box center [438, 166] width 185 height 61
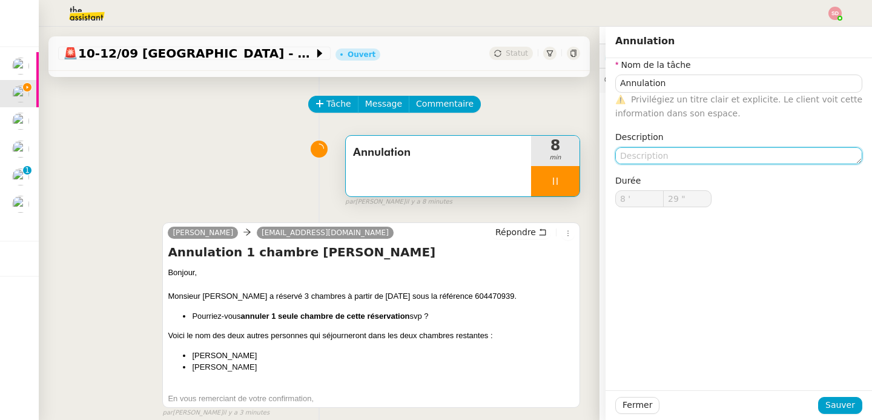
click at [657, 149] on textarea at bounding box center [739, 155] width 247 height 17
type input "32 ""
type textarea "&"
type input "33 ""
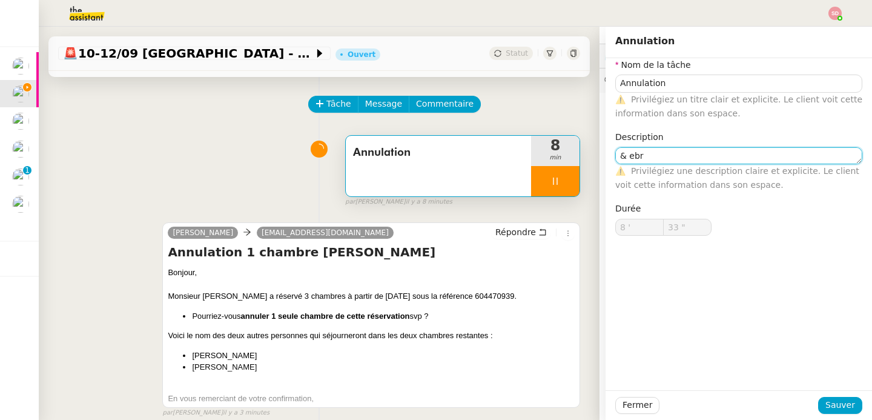
type textarea "& ebre"
type input "34 ""
type textarea "& eb"
type input "35 ""
type textarea "& enregi"
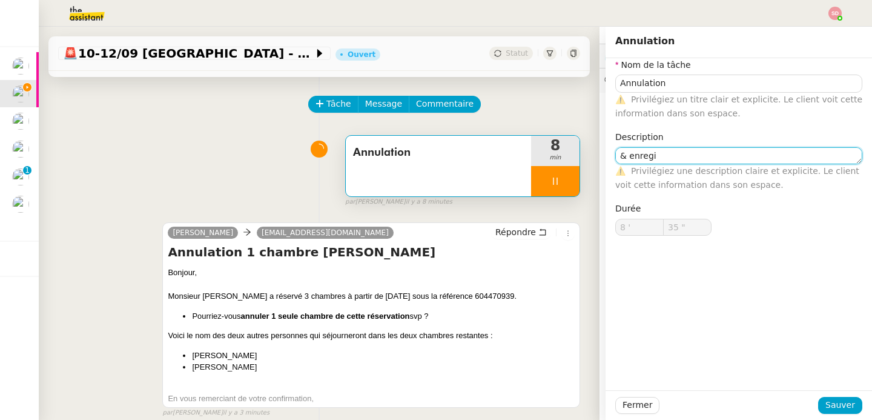
type input "36 ""
type textarea "& enregistrement"
type input "38 ""
type textarea "& enregistrement"
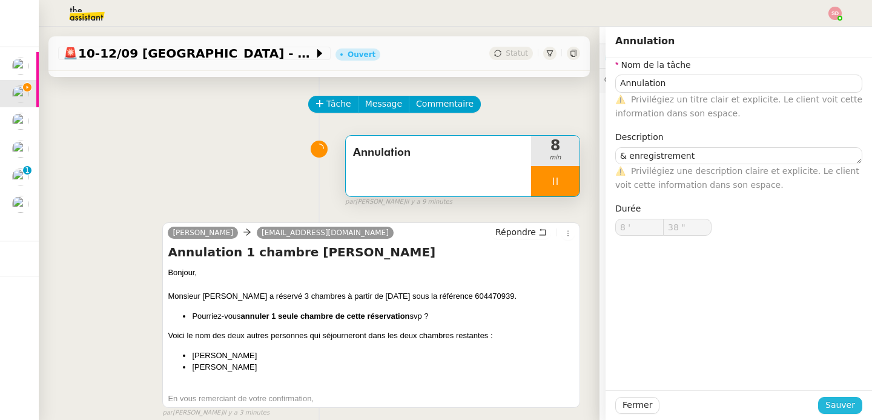
click at [855, 408] on button "Sauver" at bounding box center [841, 405] width 44 height 17
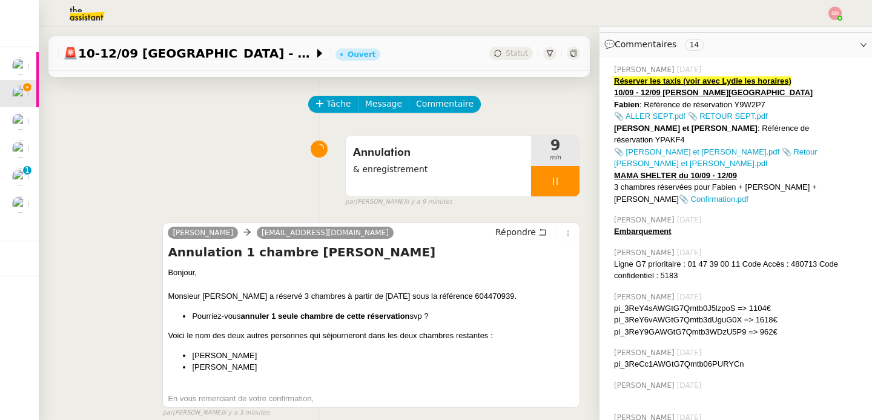
scroll to position [154, 0]
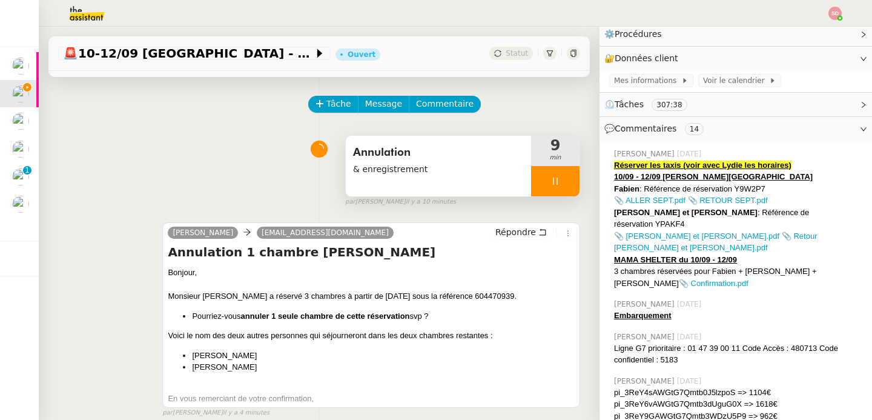
click at [434, 158] on span "Annulation" at bounding box center [438, 153] width 171 height 18
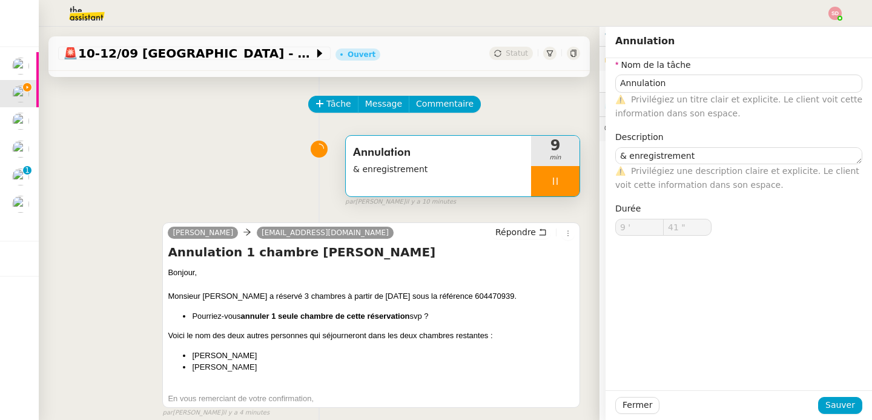
click at [707, 74] on nz-form-item "Nom de la tâche Annulation ⚠️ Privilégiez un titre clair et explicite. Le clien…" at bounding box center [739, 89] width 247 height 62
type input "42 ""
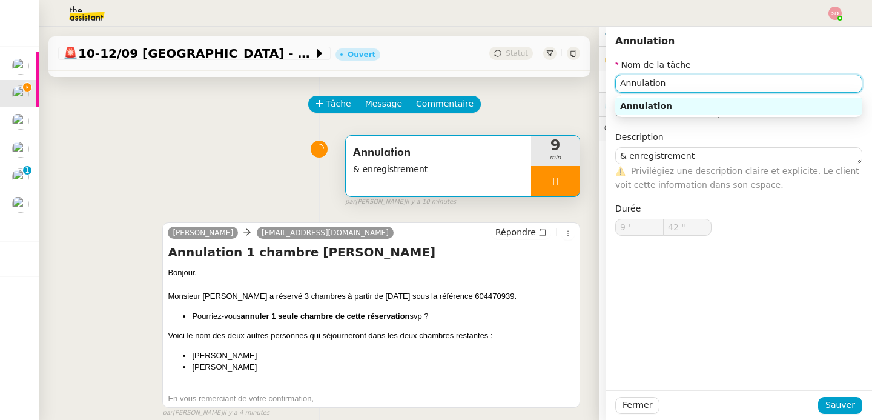
click at [698, 90] on input "Annulation" at bounding box center [739, 84] width 247 height 18
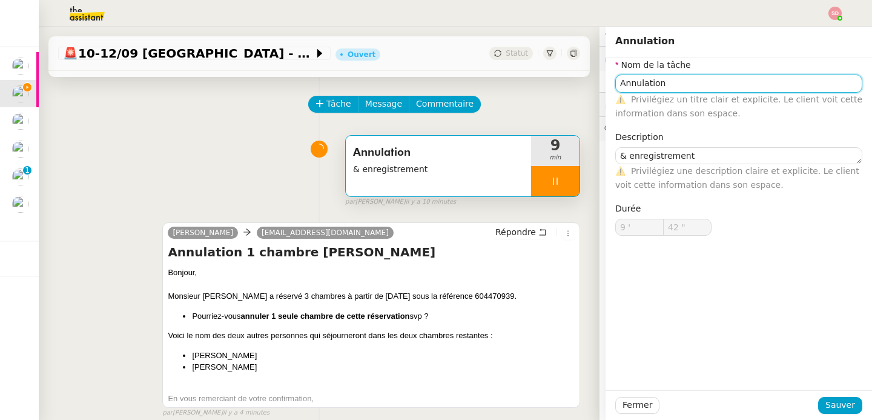
type input "Annulation"
type input "43 ""
type input "Annulation Fabe"
type input "44 ""
type input "Annulation Fabien"
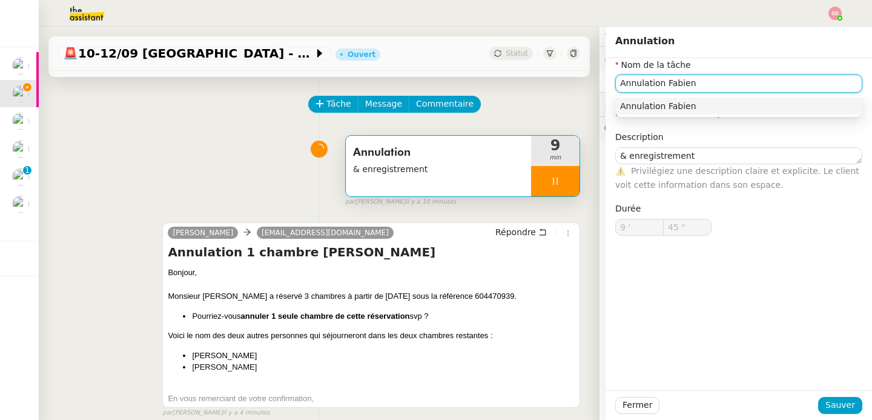
type input "46 ""
type input "Annulation Fabien"
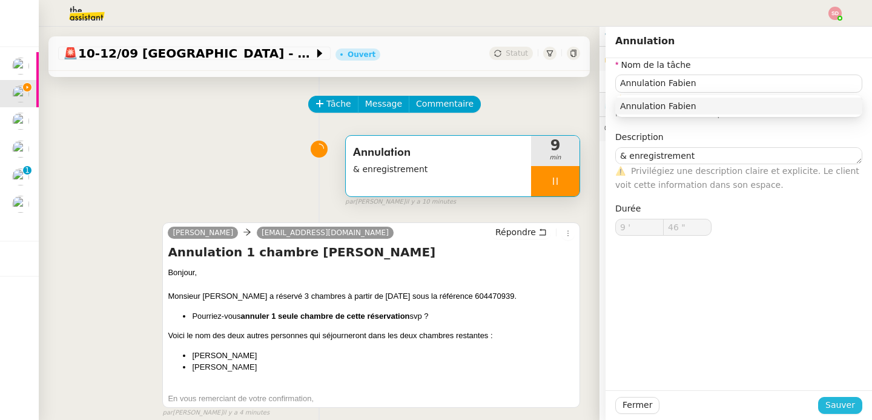
click at [854, 404] on span "Sauver" at bounding box center [841, 405] width 30 height 14
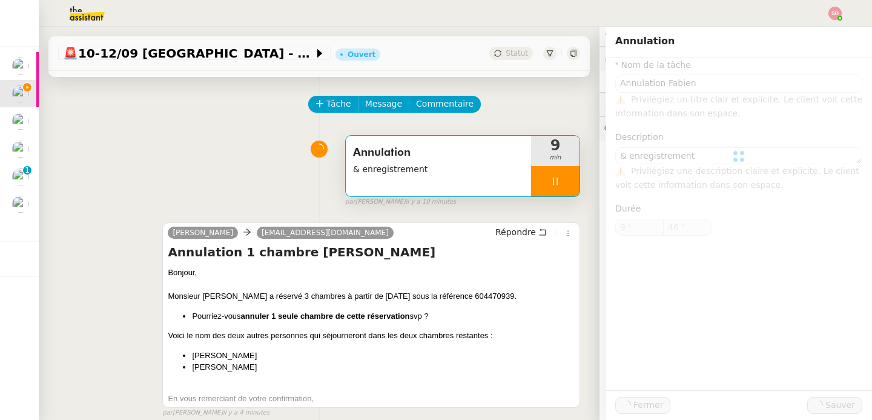
type input "47 ""
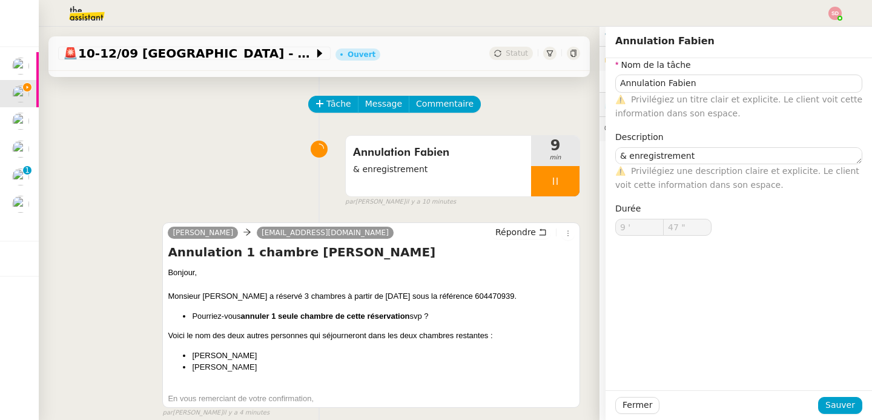
type input "48 ""
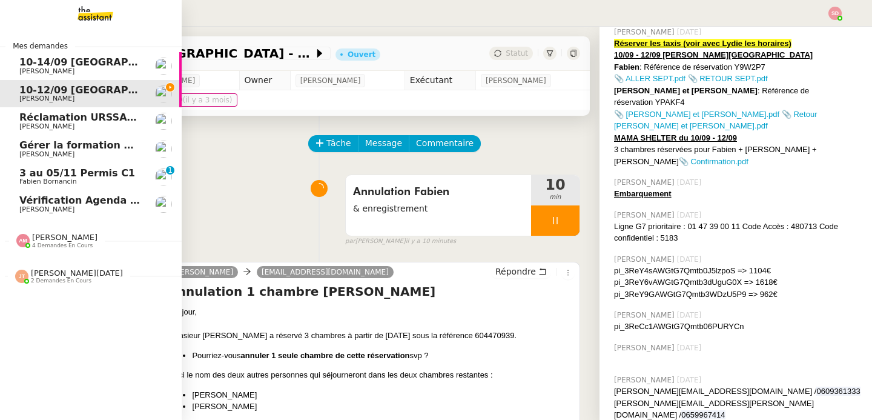
click at [71, 270] on span "Jean-Noël De Tinguy" at bounding box center [77, 272] width 92 height 9
click at [68, 236] on span "[PERSON_NAME]" at bounding box center [64, 237] width 65 height 9
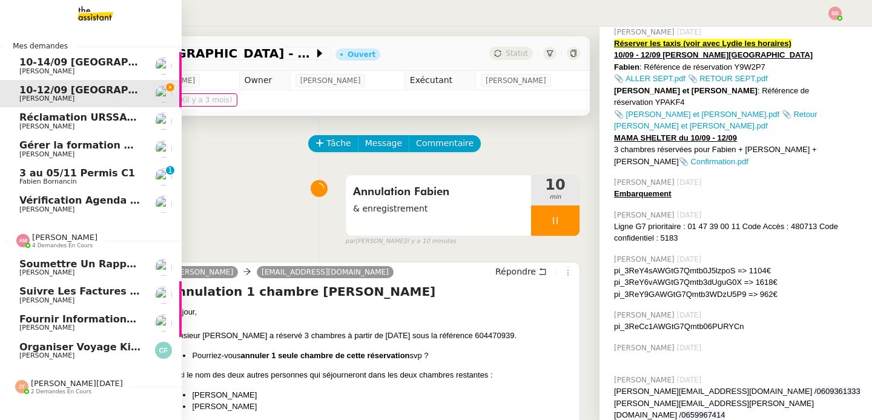
click at [68, 235] on span "[PERSON_NAME]" at bounding box center [64, 237] width 65 height 9
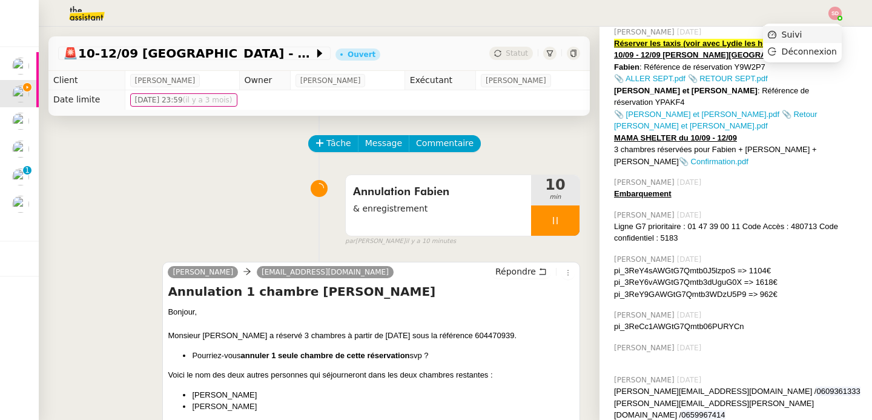
click at [829, 33] on li "Suivi" at bounding box center [802, 34] width 79 height 17
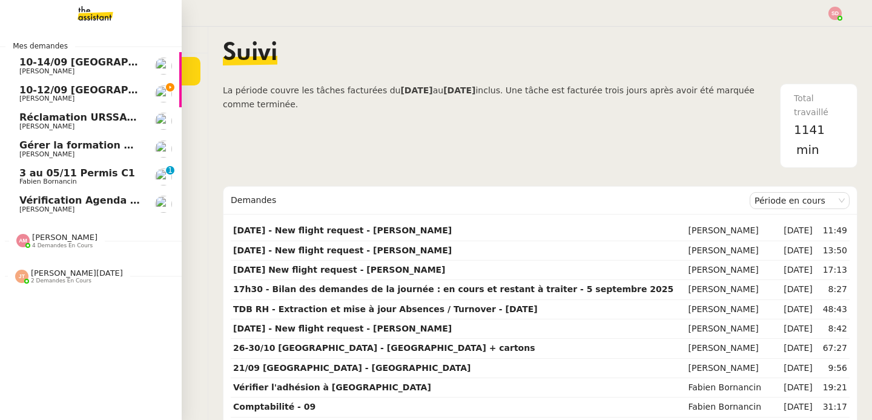
click at [32, 95] on span "[PERSON_NAME]" at bounding box center [46, 99] width 55 height 8
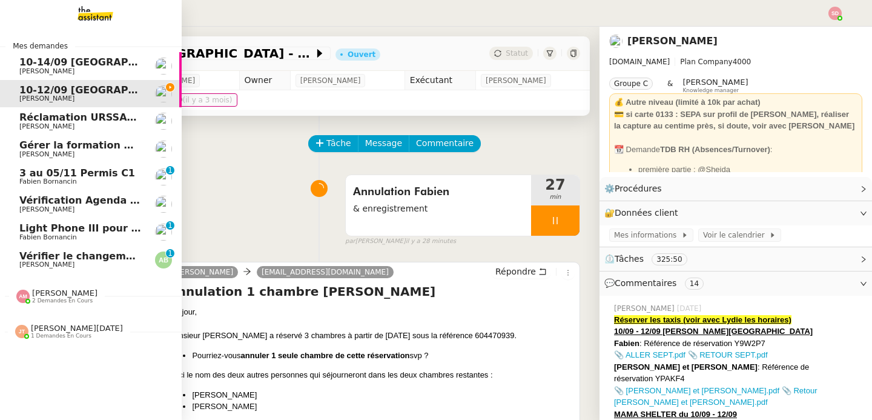
click at [22, 233] on span "Fabien Bornancin" at bounding box center [48, 237] width 58 height 8
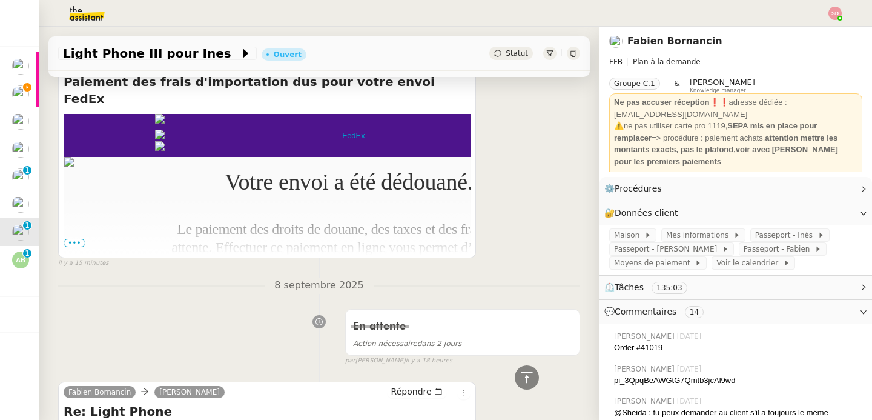
scroll to position [271, 0]
click at [72, 242] on span "•••" at bounding box center [75, 242] width 22 height 8
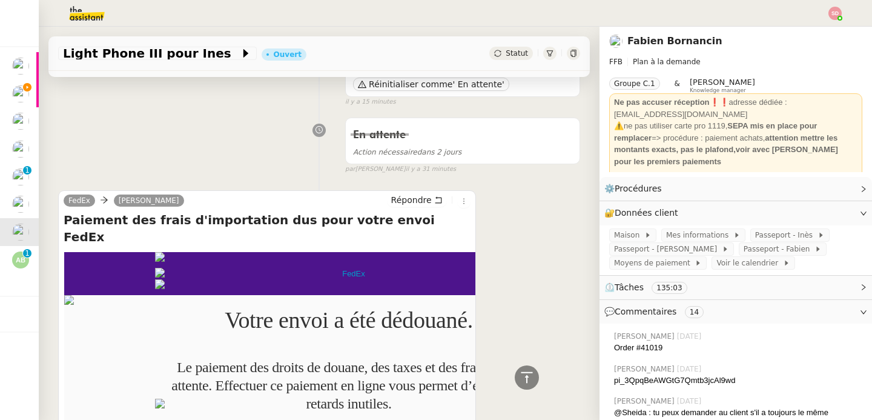
scroll to position [0, 0]
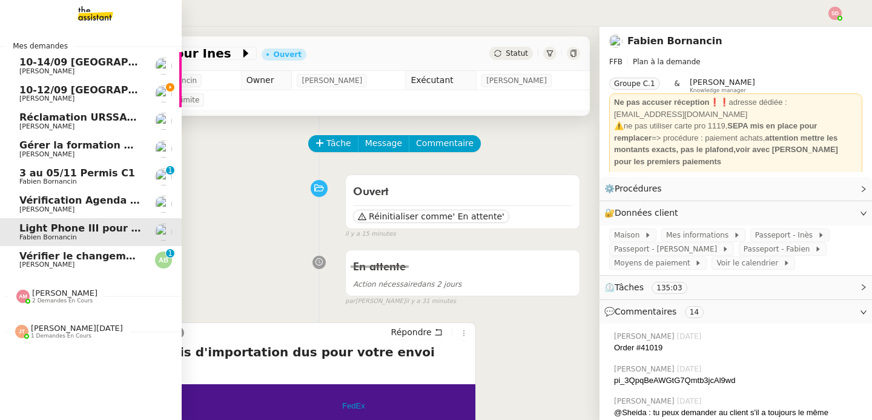
click at [27, 92] on span "10-12/09 [GEOGRAPHIC_DATA] - [GEOGRAPHIC_DATA]" at bounding box center [163, 90] width 289 height 12
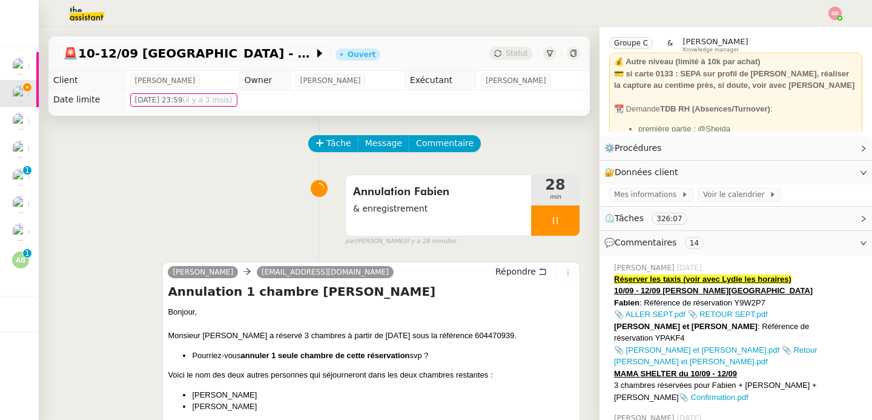
scroll to position [65, 0]
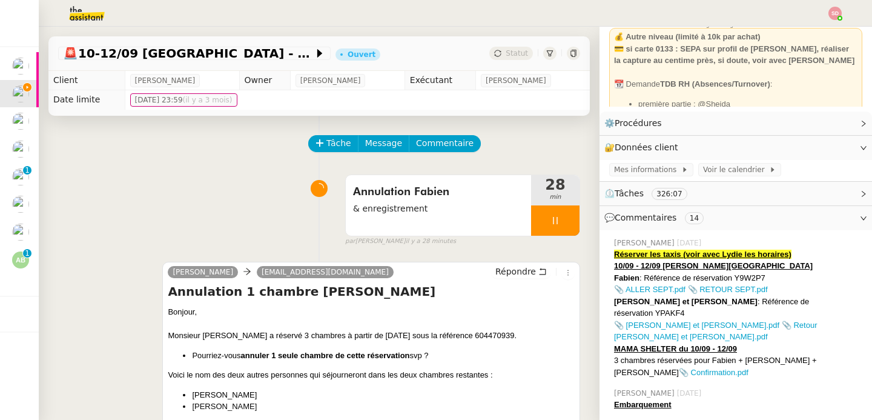
click at [739, 277] on div "Fabien : Référence de réservation Y9W2P7" at bounding box center [738, 278] width 248 height 12
copy div "Y9W2P7"
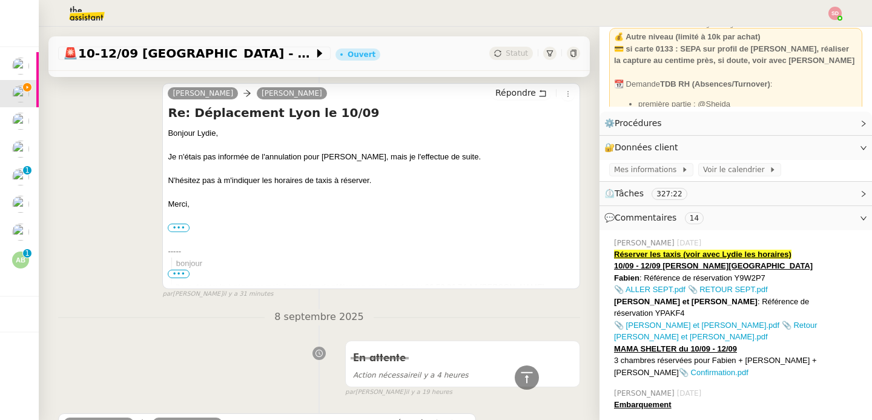
scroll to position [3, 0]
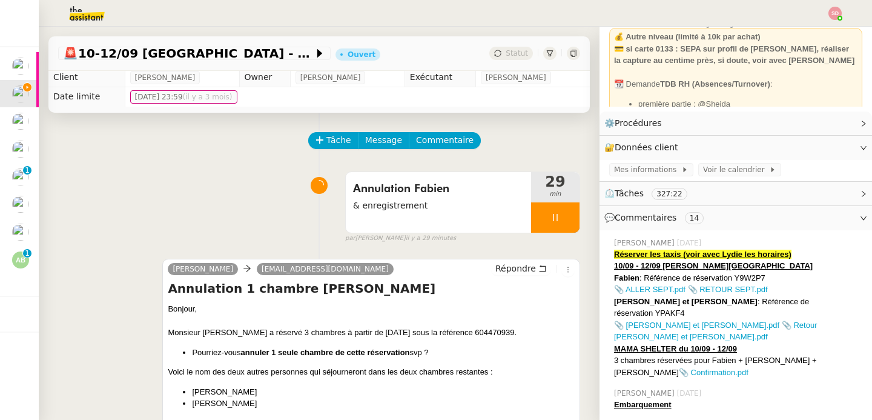
click at [645, 226] on div "💬 Commentaires 14" at bounding box center [736, 218] width 273 height 24
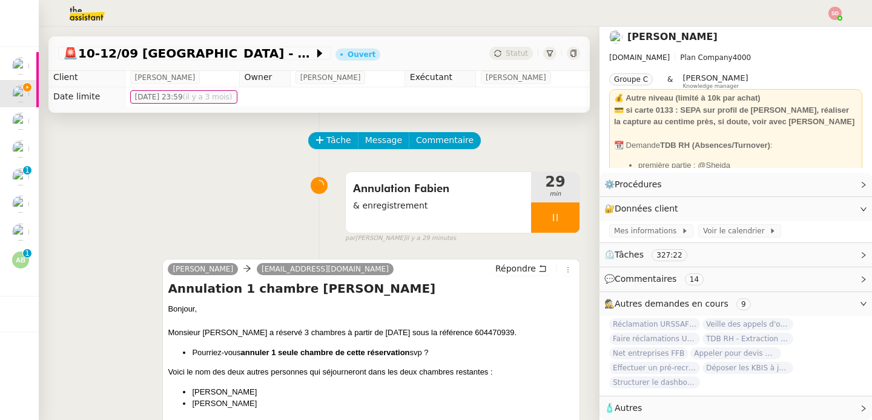
click at [665, 299] on span "Autres demandes en cours" at bounding box center [672, 304] width 114 height 10
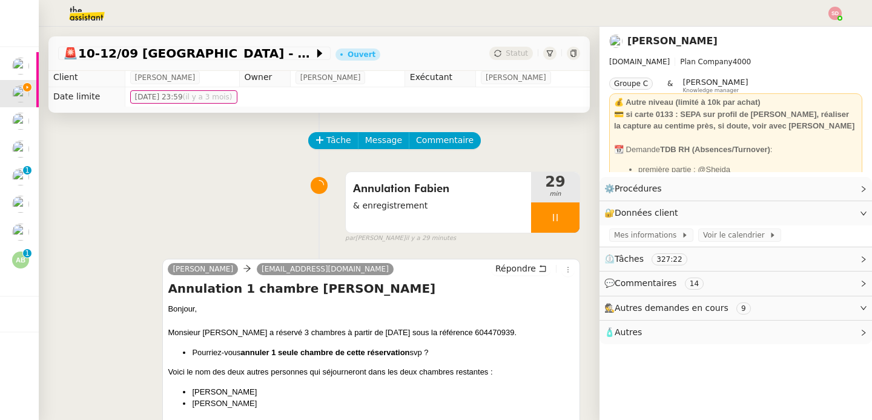
scroll to position [0, 0]
click at [648, 333] on span "🧴 Autres" at bounding box center [727, 332] width 244 height 14
click at [639, 355] on icon "button" at bounding box center [642, 353] width 7 height 7
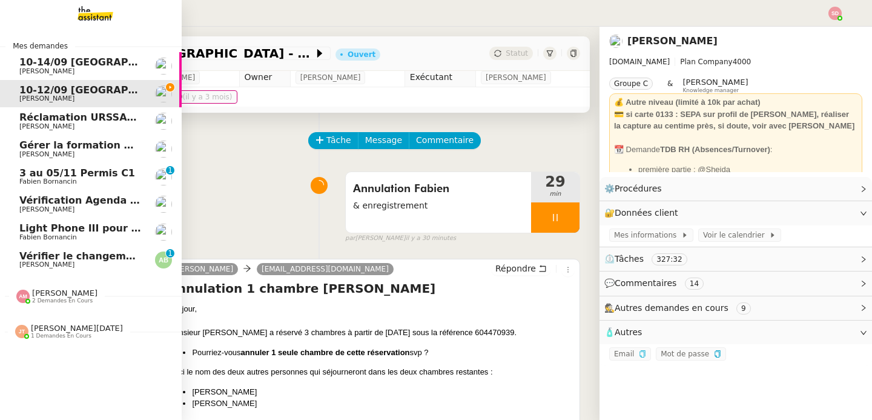
click at [40, 225] on span "Light Phone III pour Ines" at bounding box center [86, 228] width 135 height 12
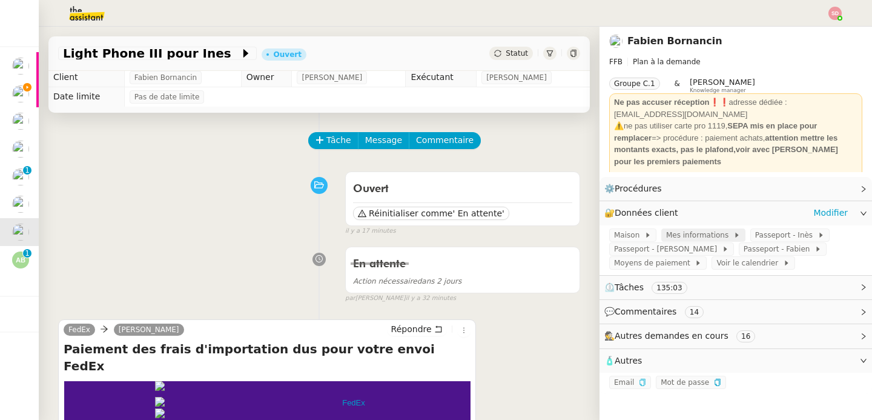
click at [703, 238] on span "Mes informations" at bounding box center [699, 235] width 67 height 12
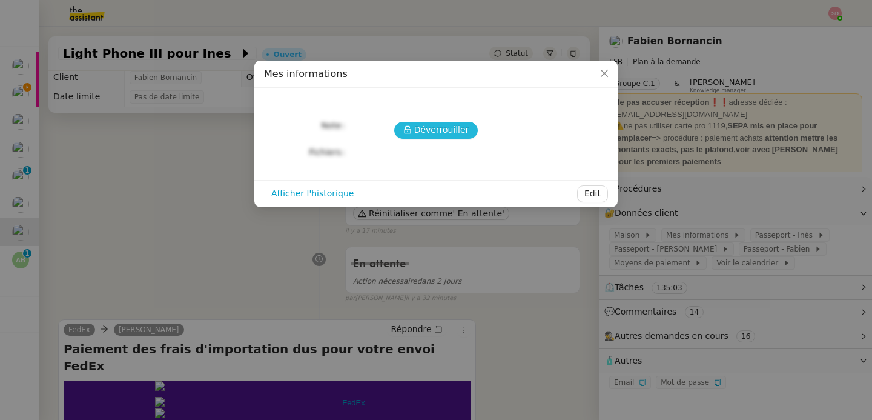
click at [424, 125] on span "Déverrouiller" at bounding box center [441, 130] width 55 height 14
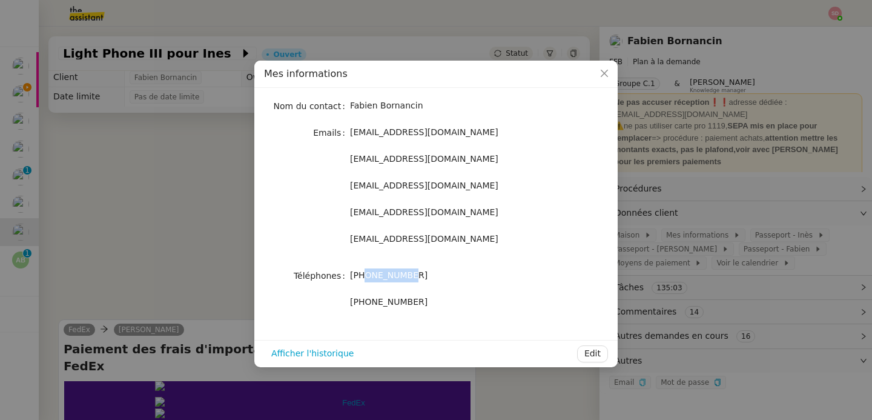
drag, startPoint x: 366, startPoint y: 279, endPoint x: 453, endPoint y: 278, distance: 87.2
click at [453, 278] on div "+33673077153" at bounding box center [450, 275] width 201 height 14
copy span "673077153"
click at [136, 201] on nz-modal-container "Mes informations Nom du contact Fabien Bornancin Emails fbornancin@gmail.com fb…" at bounding box center [436, 210] width 872 height 420
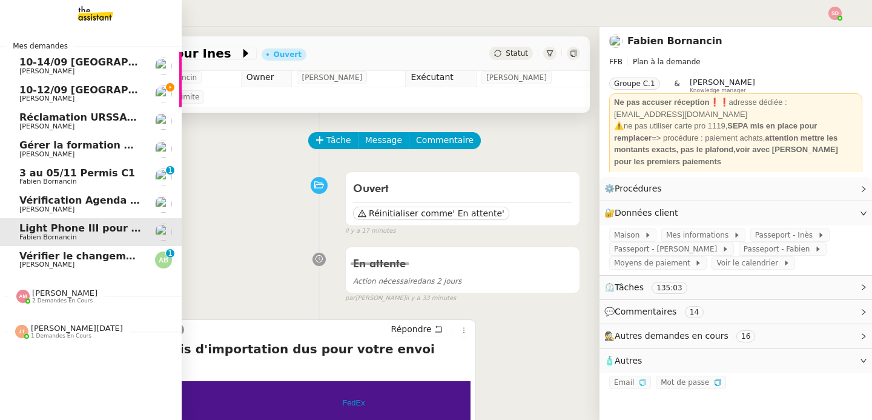
click at [64, 68] on span "Laurène Gauthier" at bounding box center [46, 71] width 55 height 8
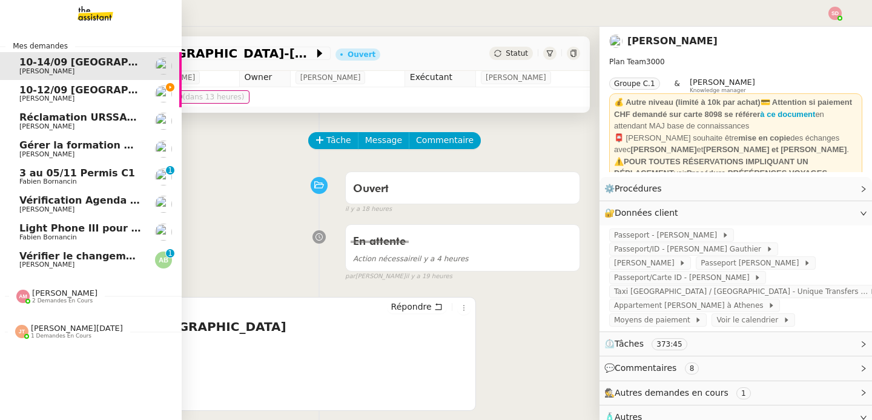
click at [65, 88] on span "10-12/09 Lyon - Fabien" at bounding box center [163, 90] width 289 height 12
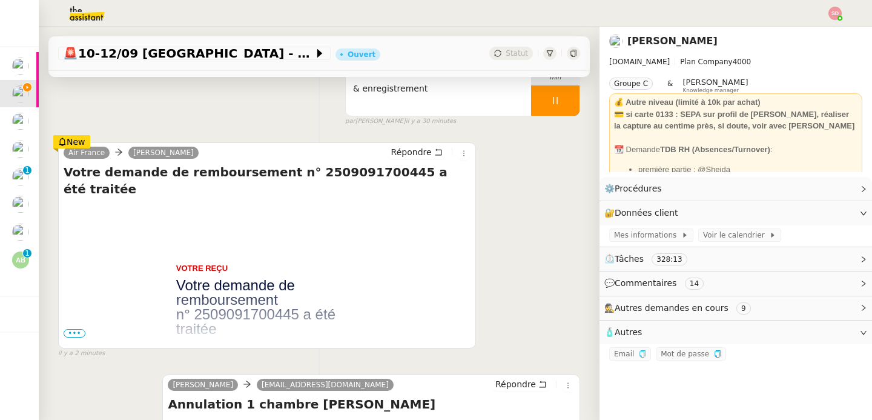
scroll to position [199, 0]
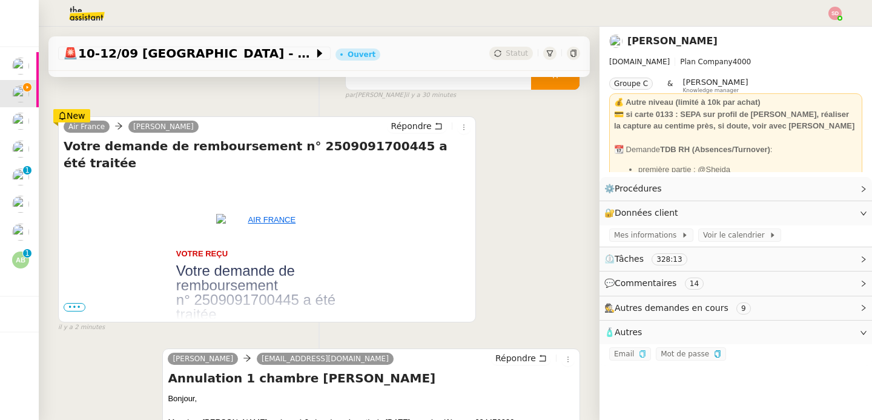
click at [77, 307] on span "•••" at bounding box center [75, 307] width 22 height 8
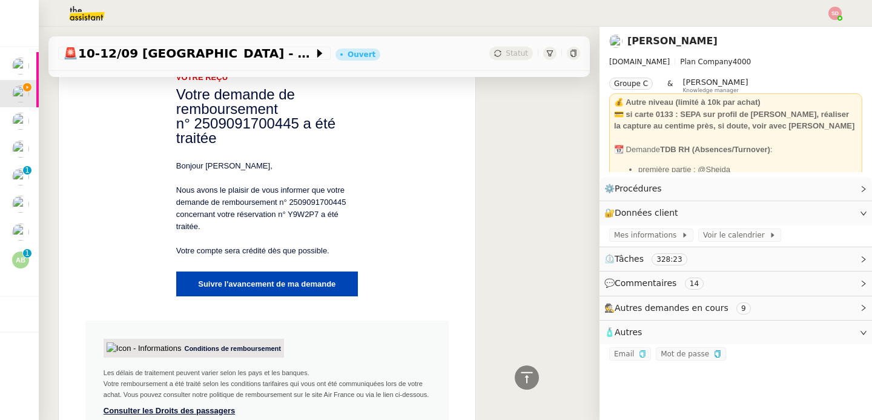
scroll to position [0, 0]
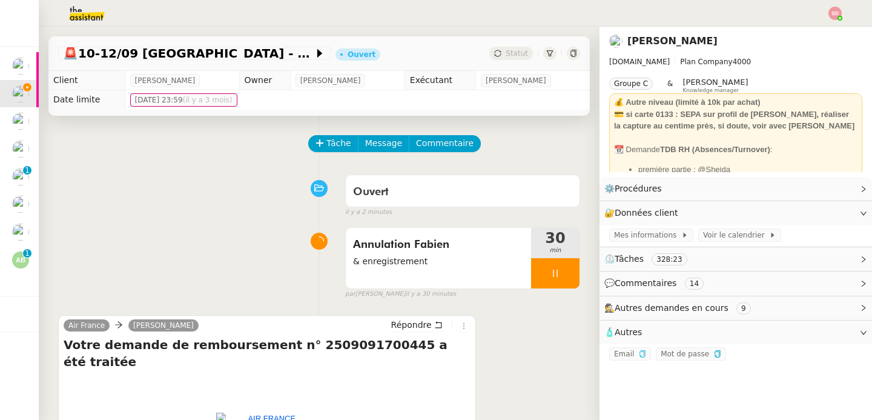
click at [697, 277] on span "💬 Commentaires 14" at bounding box center [727, 283] width 244 height 14
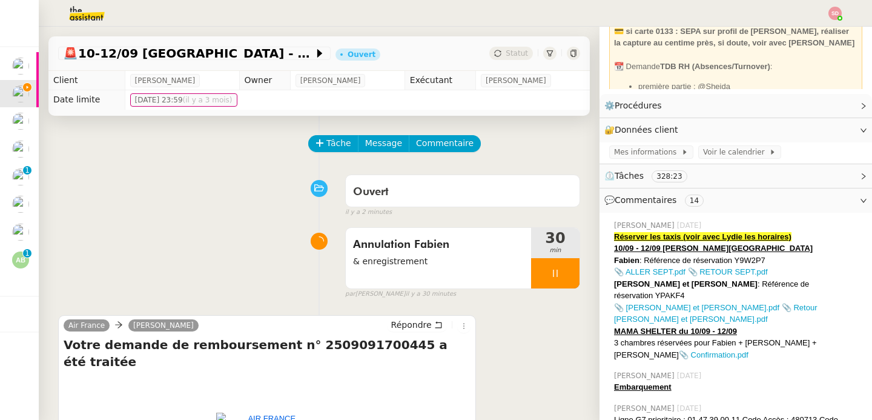
scroll to position [84, 0]
click at [176, 259] on div "Annulation Fabien & enregistrement 32 min false par Sheida D. il y a 32 minutes" at bounding box center [319, 261] width 522 height 78
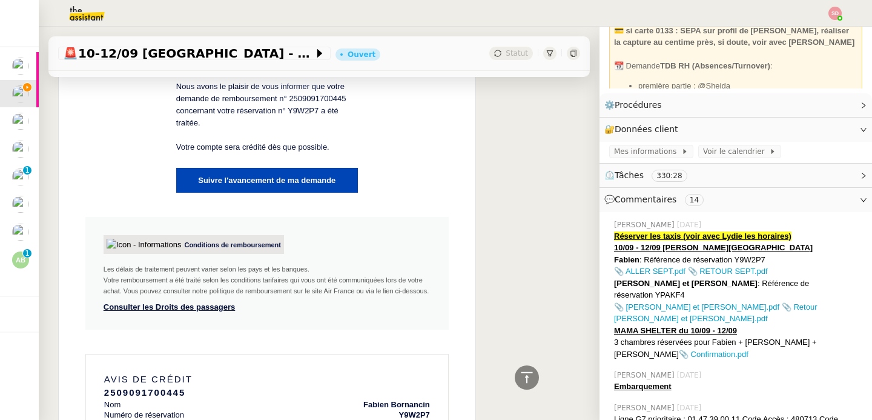
scroll to position [0, 0]
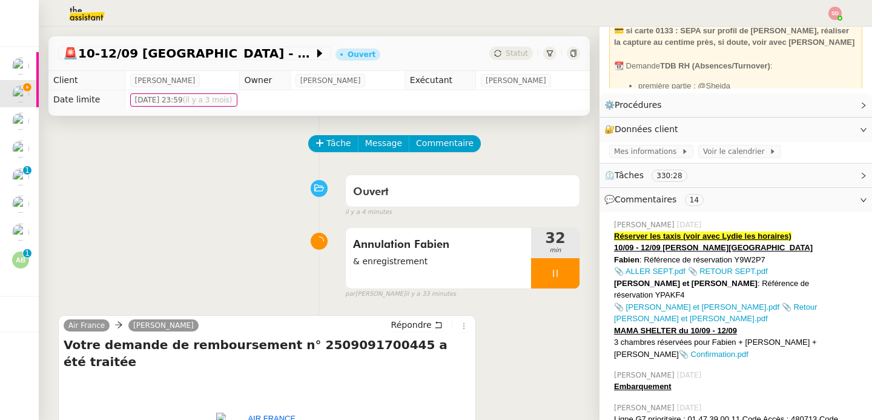
click at [782, 281] on div "Sandrine et David : Référence de réservation YPAKF4" at bounding box center [738, 289] width 248 height 24
copy div "YPAKF4"
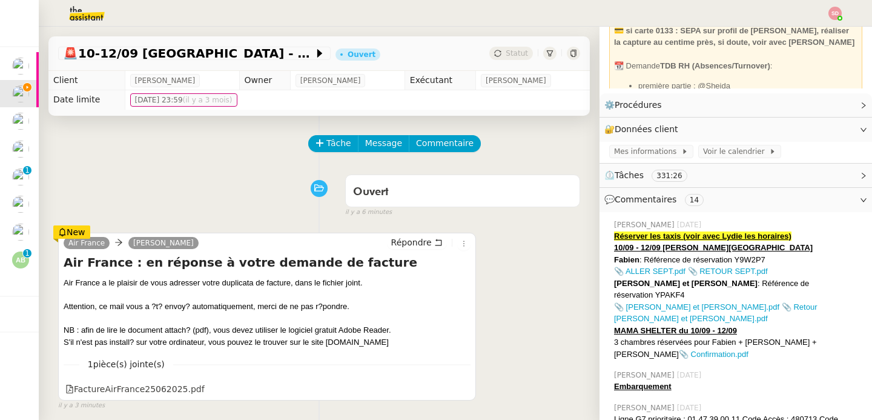
click at [170, 204] on div "Ouvert false il y a 6 minutes" at bounding box center [319, 193] width 522 height 48
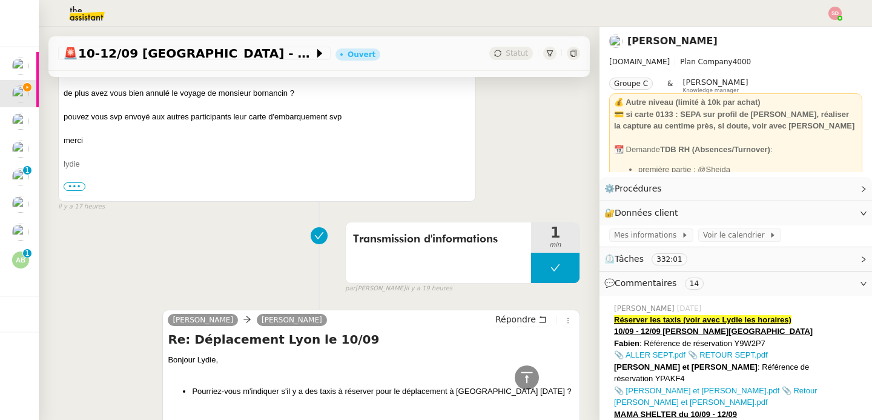
scroll to position [2496, 0]
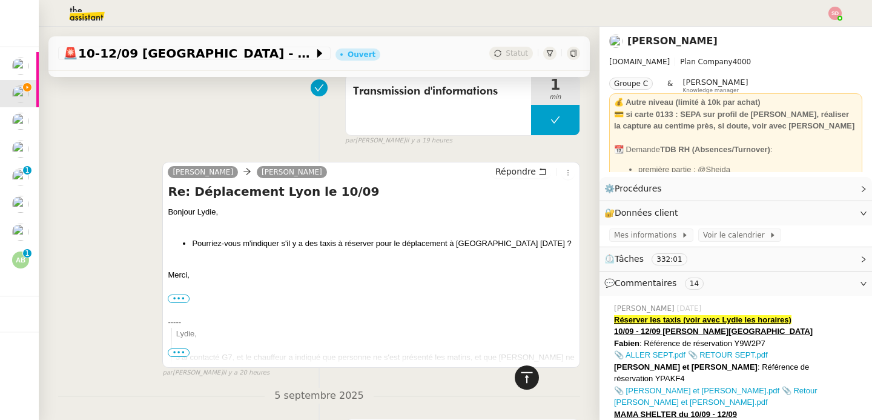
click at [520, 380] on icon at bounding box center [527, 377] width 15 height 15
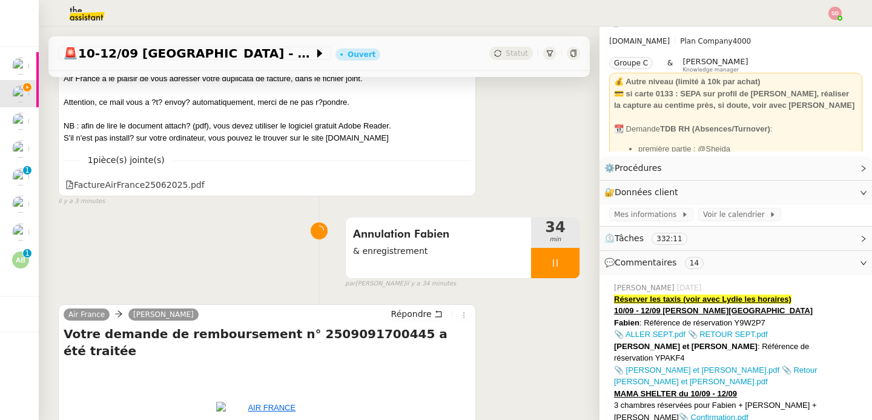
scroll to position [207, 0]
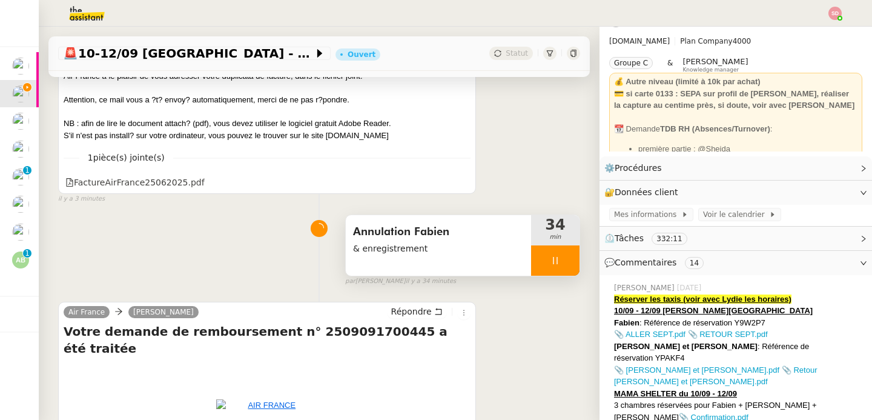
click at [548, 253] on div at bounding box center [555, 260] width 48 height 30
click at [556, 253] on button at bounding box center [568, 260] width 24 height 30
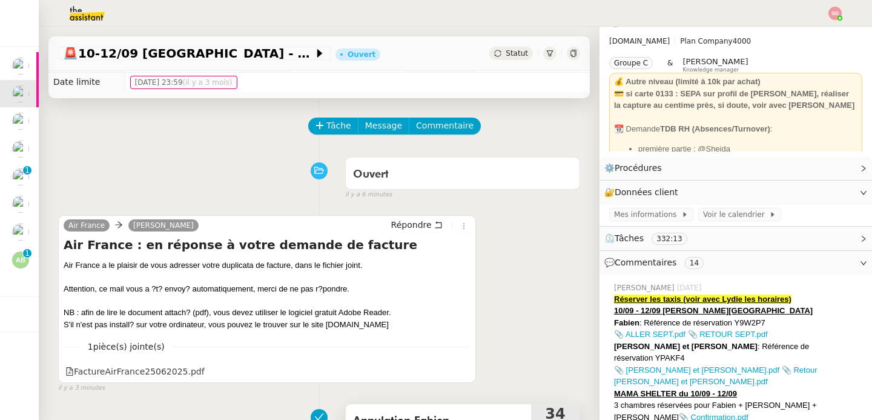
scroll to position [0, 0]
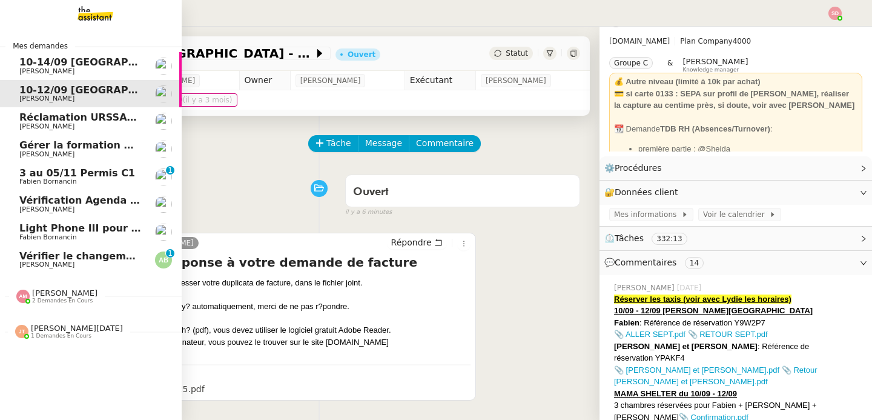
click at [106, 266] on span "Augustin De Boisse" at bounding box center [80, 264] width 122 height 7
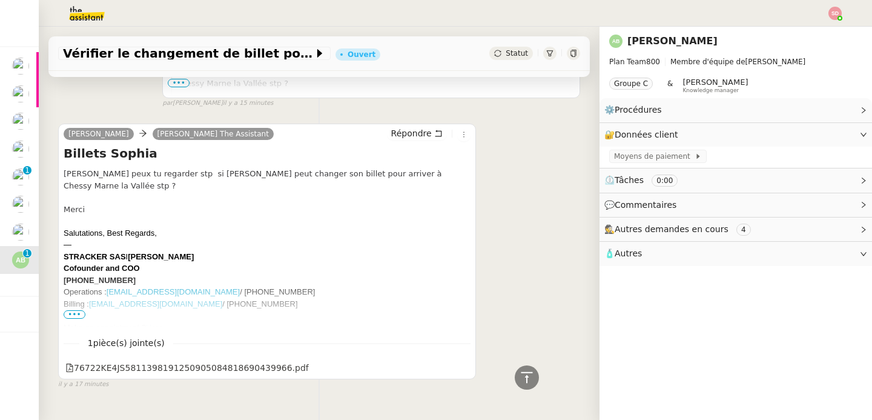
scroll to position [402, 0]
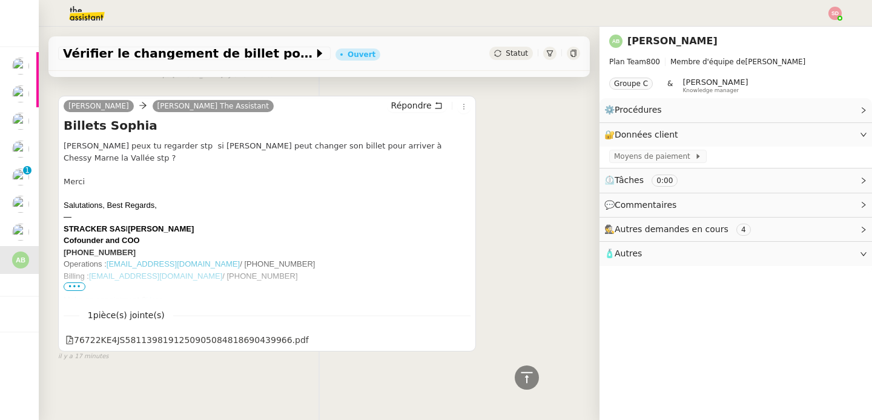
click at [67, 282] on span "•••" at bounding box center [75, 286] width 22 height 8
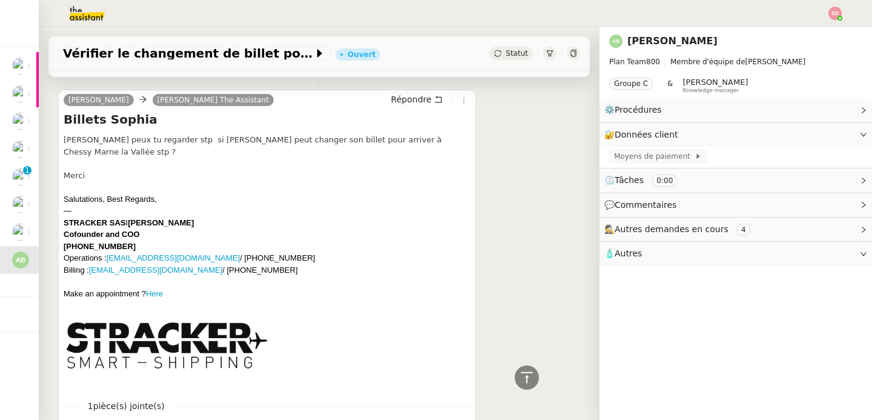
scroll to position [488, 0]
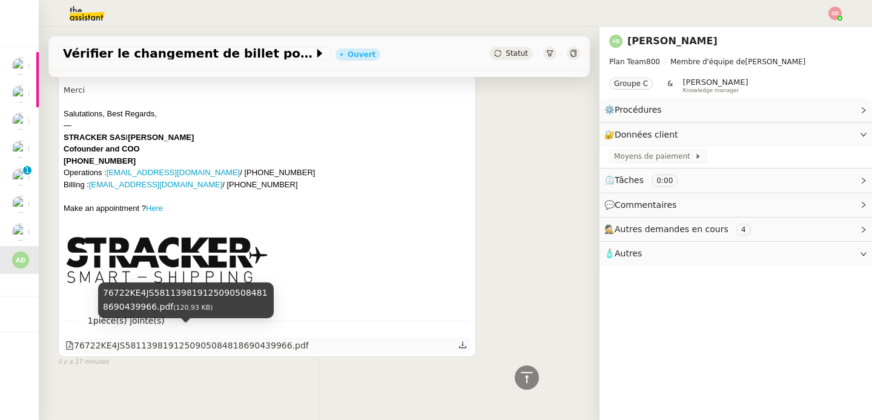
click at [209, 339] on div "76722KE4JS5811398191250905084818690439966.pdf" at bounding box center [187, 346] width 244 height 14
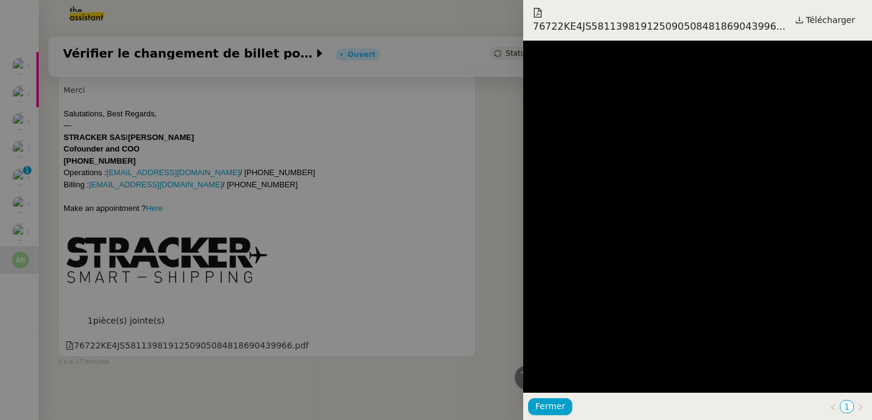
click at [241, 337] on div at bounding box center [436, 210] width 872 height 420
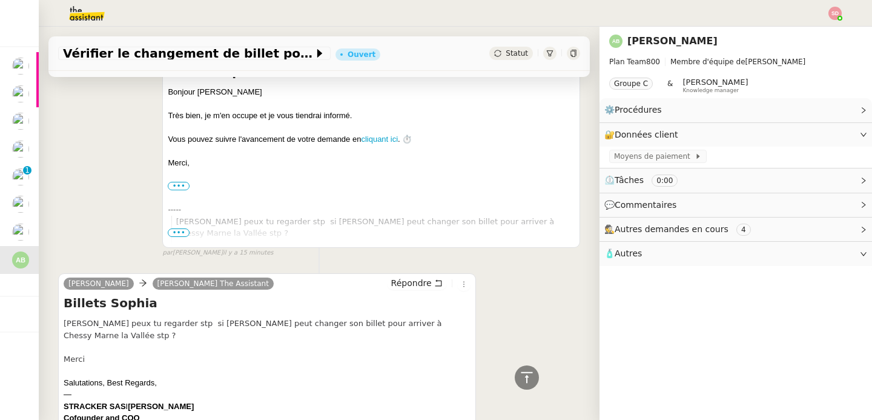
scroll to position [0, 0]
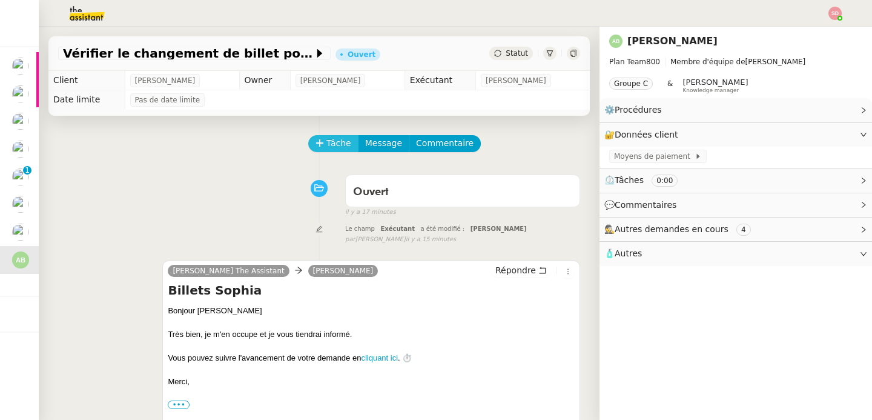
click at [327, 147] on span "Tâche" at bounding box center [339, 143] width 25 height 14
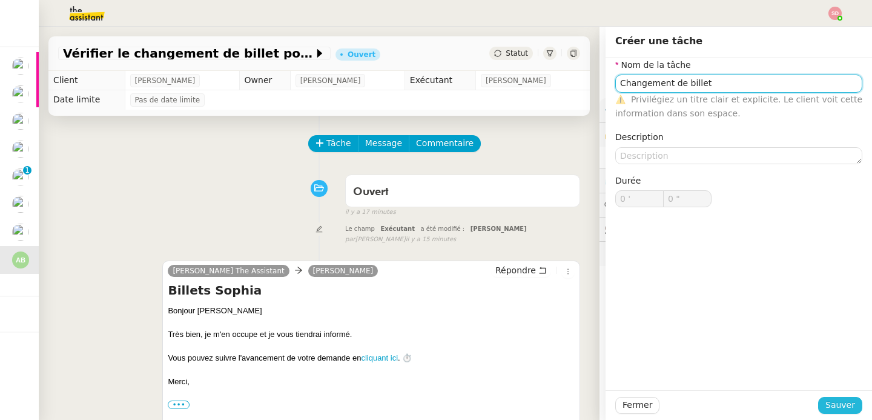
type input "Changement de billet"
click at [843, 409] on span "Sauver" at bounding box center [841, 405] width 30 height 14
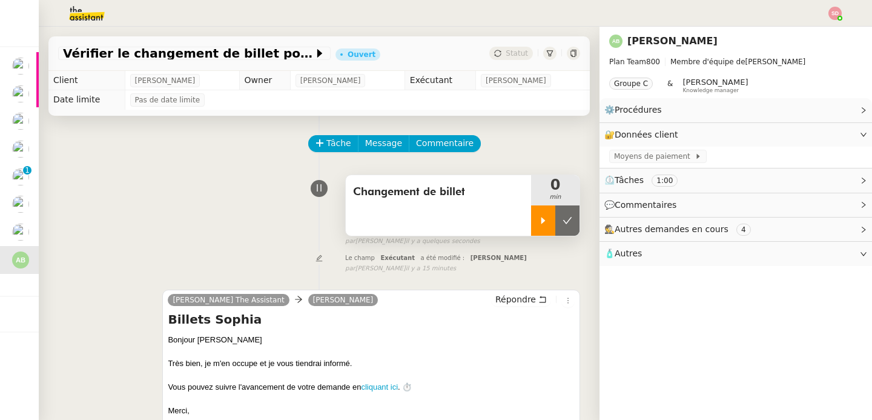
click at [537, 231] on div at bounding box center [543, 220] width 24 height 30
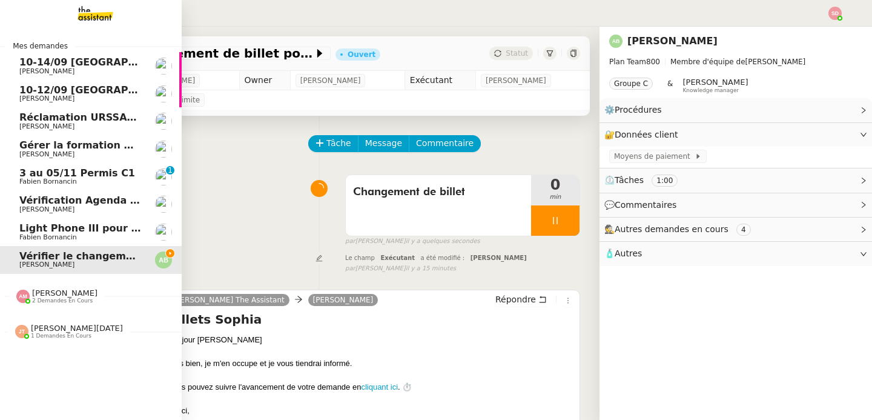
click at [65, 297] on span "2 demandes en cours" at bounding box center [62, 300] width 61 height 7
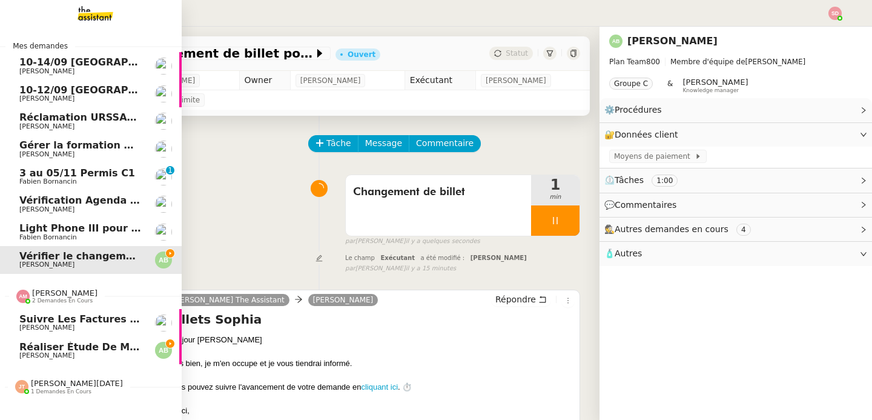
click at [65, 297] on span "2 demandes en cours" at bounding box center [62, 300] width 61 height 7
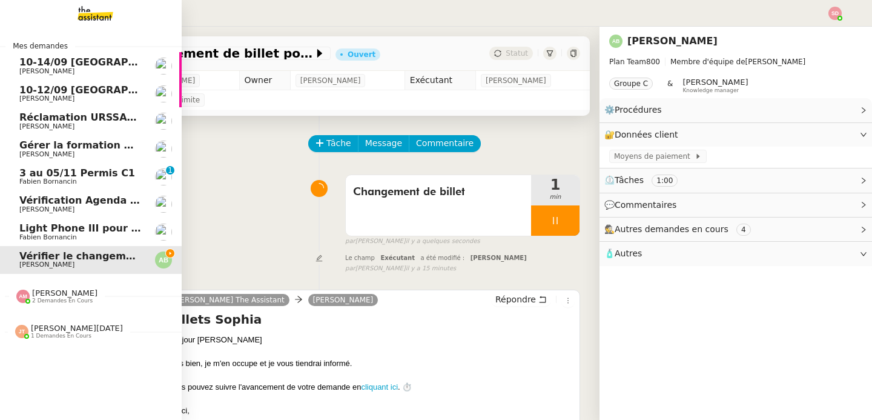
click at [67, 328] on span "Jean-Noël De Tinguy" at bounding box center [77, 328] width 92 height 9
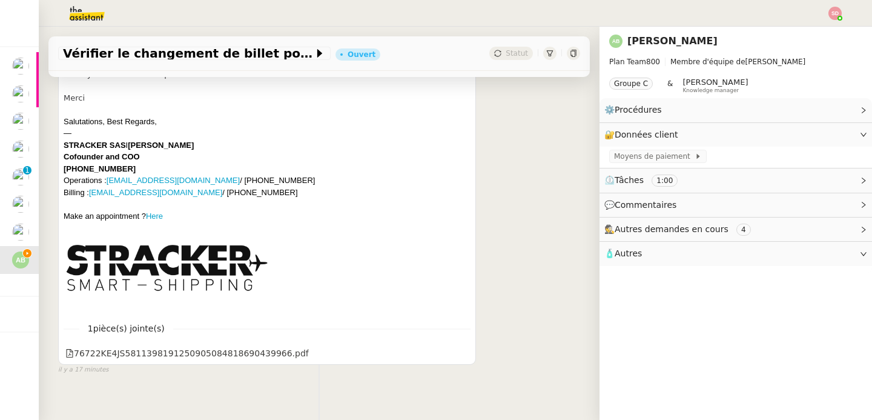
scroll to position [517, 0]
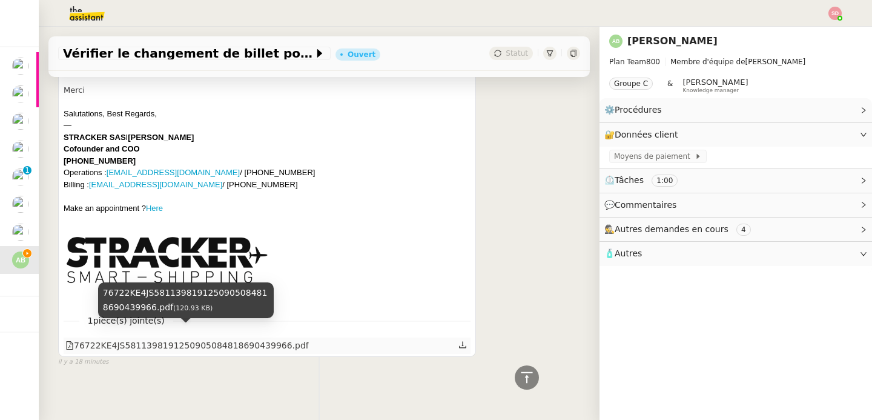
click at [218, 340] on div "76722KE4JS5811398191250905084818690439966.pdf" at bounding box center [187, 346] width 244 height 14
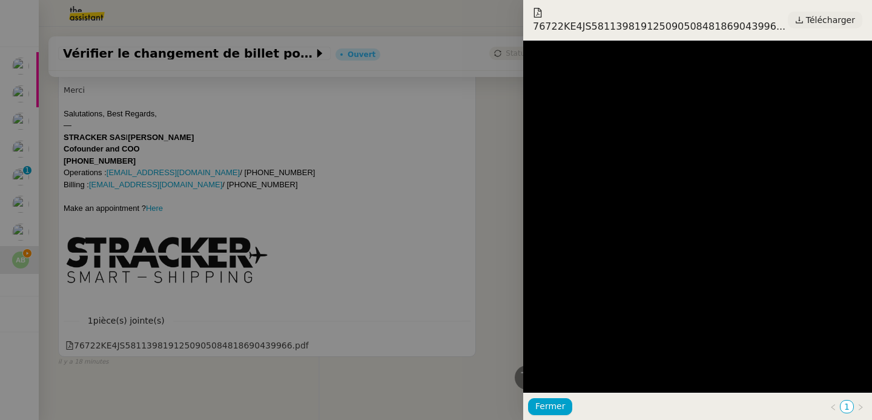
click at [836, 19] on span "Télécharger" at bounding box center [830, 20] width 49 height 16
click at [182, 188] on div at bounding box center [436, 210] width 872 height 420
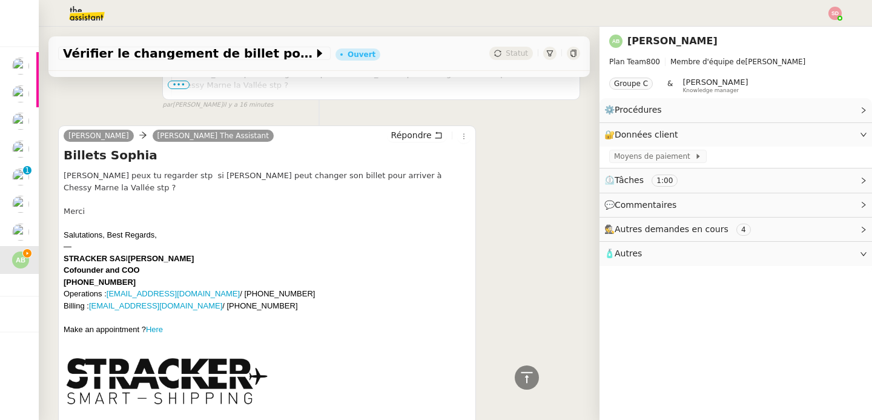
scroll to position [394, 0]
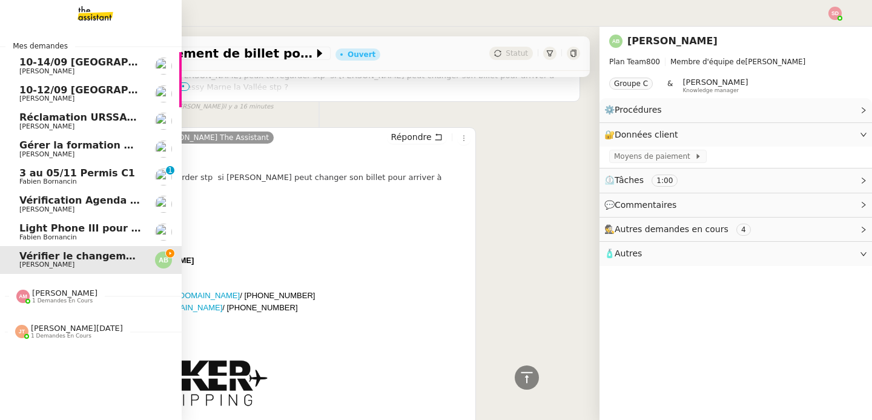
click at [31, 325] on span "Jean-Noël De Tinguy" at bounding box center [77, 328] width 92 height 9
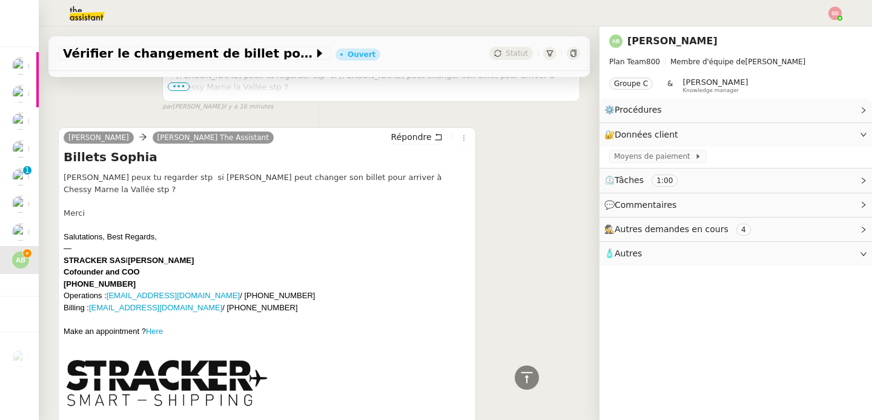
click at [681, 230] on span "Autres demandes en cours" at bounding box center [672, 229] width 114 height 10
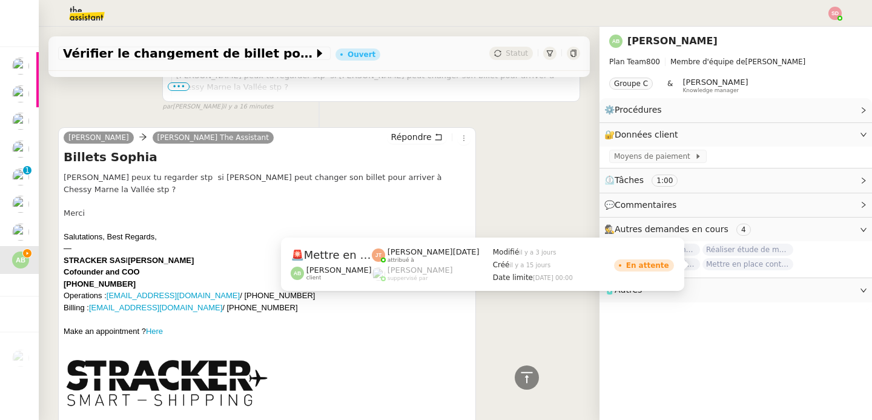
click at [732, 262] on span "Mettre en place contrat d'apprentissage Sophia Gilliers" at bounding box center [748, 264] width 91 height 12
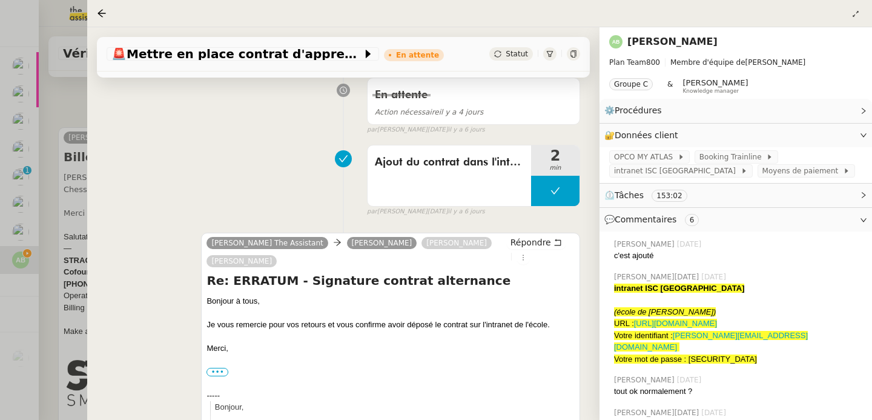
scroll to position [196, 0]
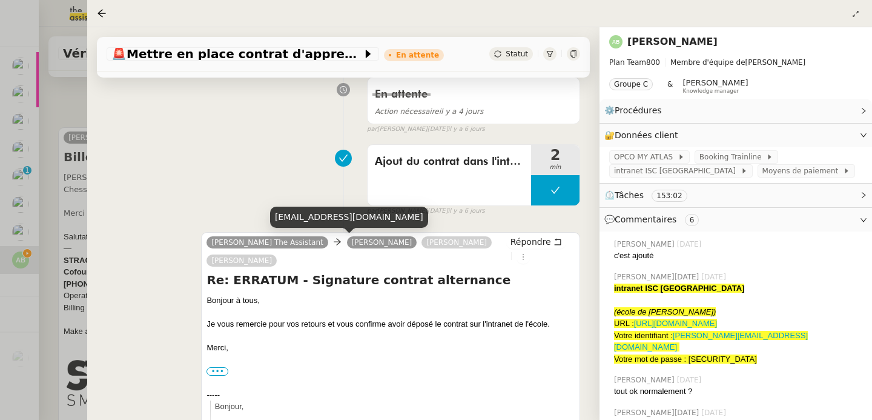
click at [331, 213] on div "gilliersophia@gmail.com" at bounding box center [349, 217] width 158 height 21
copy div "gilliersophia@gmail.com"
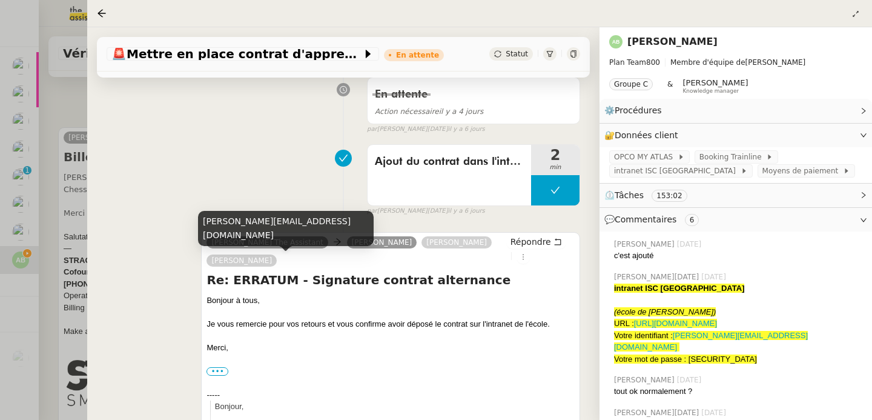
click at [248, 241] on div "augustin@stracker.fr" at bounding box center [286, 229] width 176 height 36
copy div "augustin@stracker.fr"
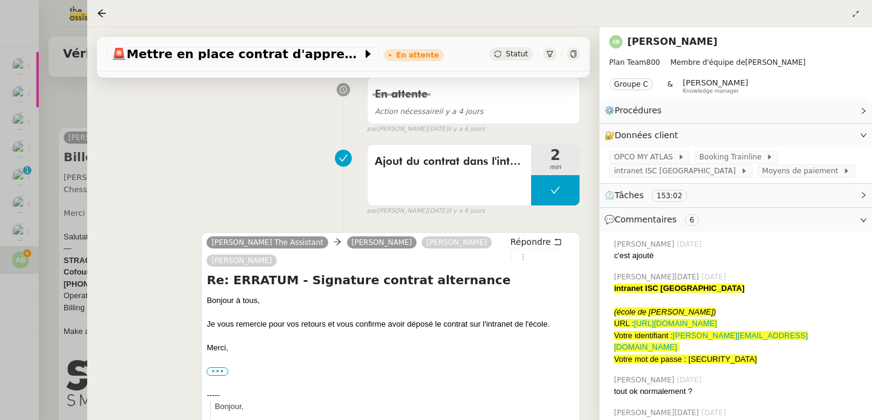
click at [86, 218] on div at bounding box center [436, 210] width 872 height 420
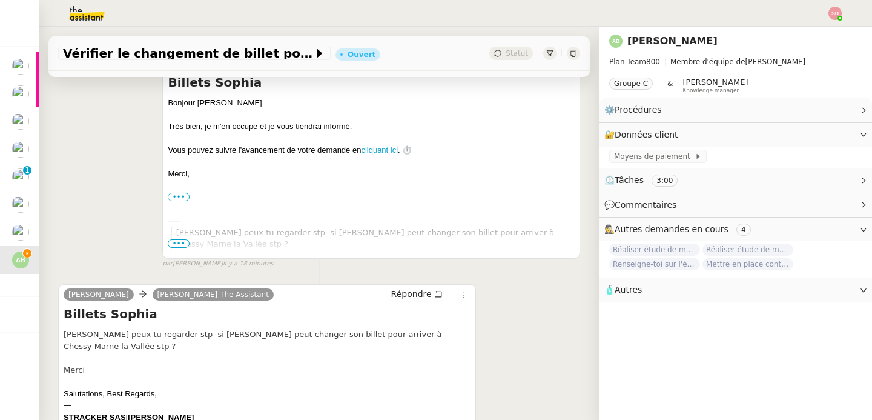
scroll to position [313, 0]
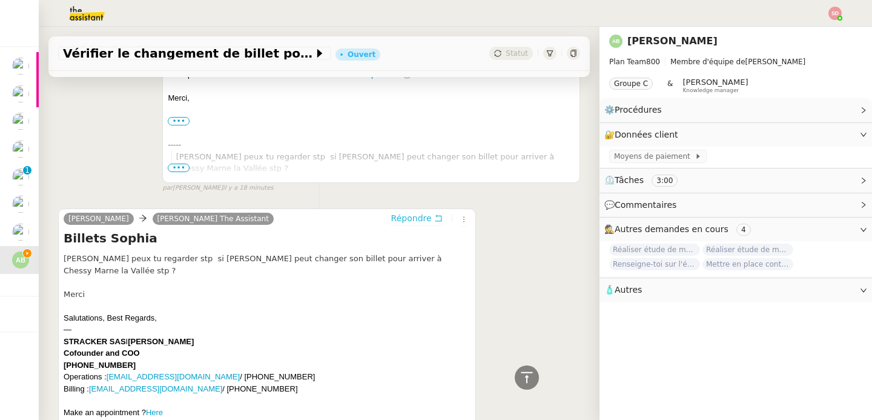
click at [409, 221] on span "Répondre" at bounding box center [411, 218] width 41 height 12
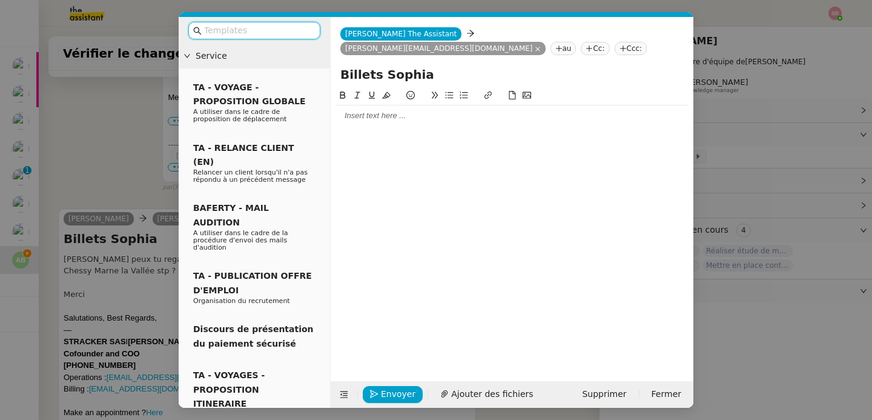
scroll to position [406, 0]
click at [373, 110] on div at bounding box center [512, 115] width 353 height 11
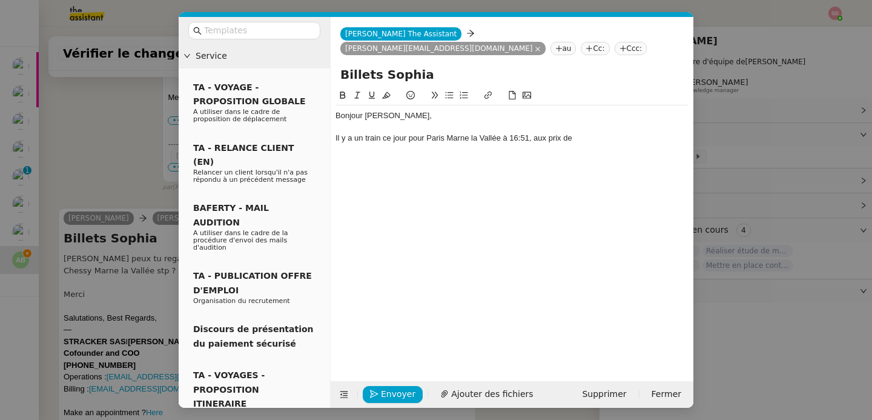
drag, startPoint x: 534, startPoint y: 122, endPoint x: 586, endPoint y: 121, distance: 52.7
click at [586, 133] on div "Il y a un train ce jour pour Paris Marne la Vallée à 16:51, aux prix de" at bounding box center [512, 138] width 353 height 11
click at [526, 91] on icon at bounding box center [527, 95] width 8 height 8
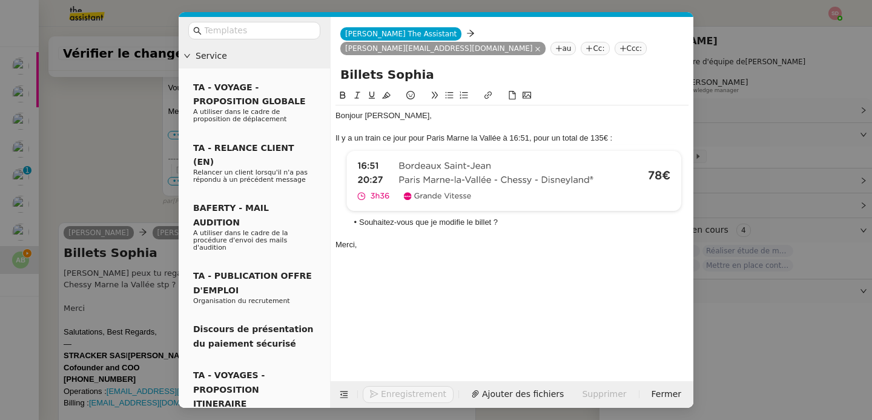
scroll to position [565, 0]
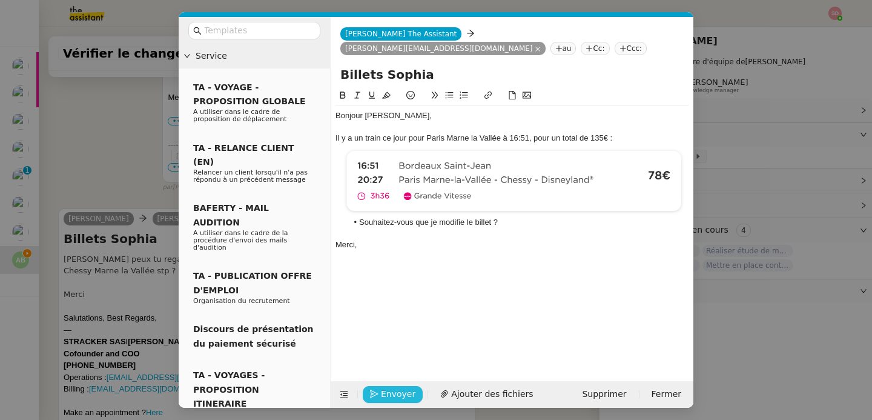
click at [401, 389] on span "Envoyer" at bounding box center [398, 394] width 35 height 14
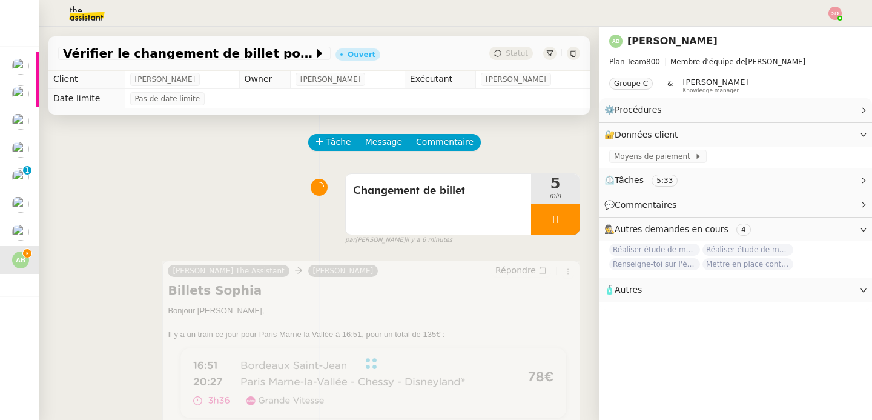
scroll to position [0, 0]
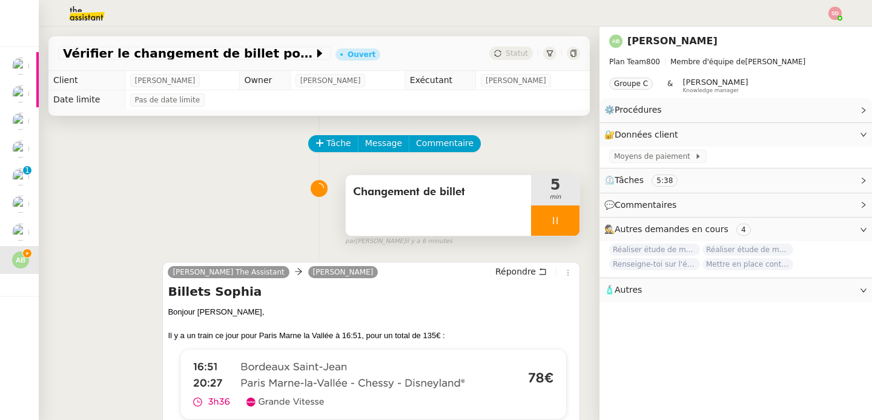
click at [549, 216] on div at bounding box center [555, 220] width 48 height 30
click at [563, 216] on icon at bounding box center [568, 221] width 10 height 10
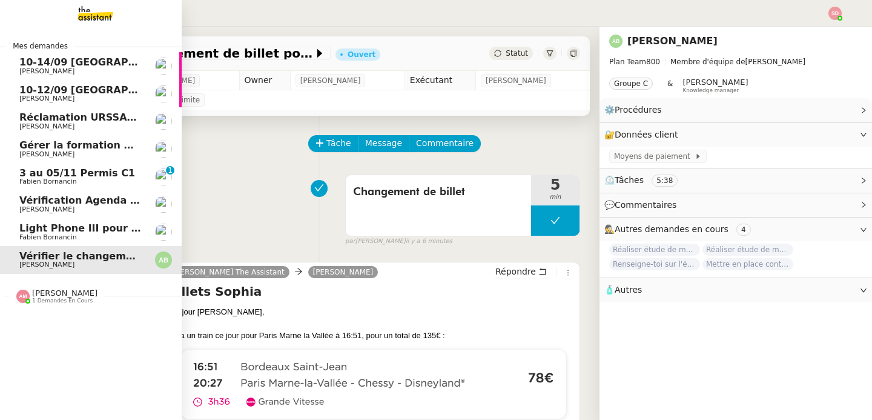
click at [7, 236] on link "Light Phone III pour Ines Fabien Bornancin" at bounding box center [91, 232] width 182 height 28
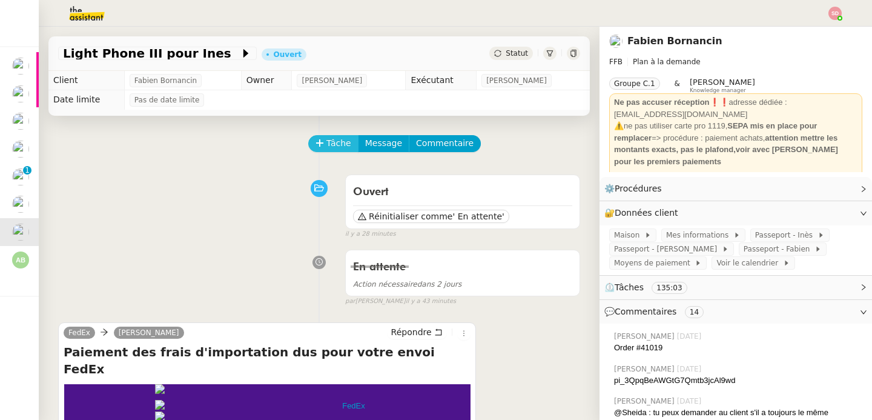
click at [327, 138] on span "Tâche" at bounding box center [339, 143] width 25 height 14
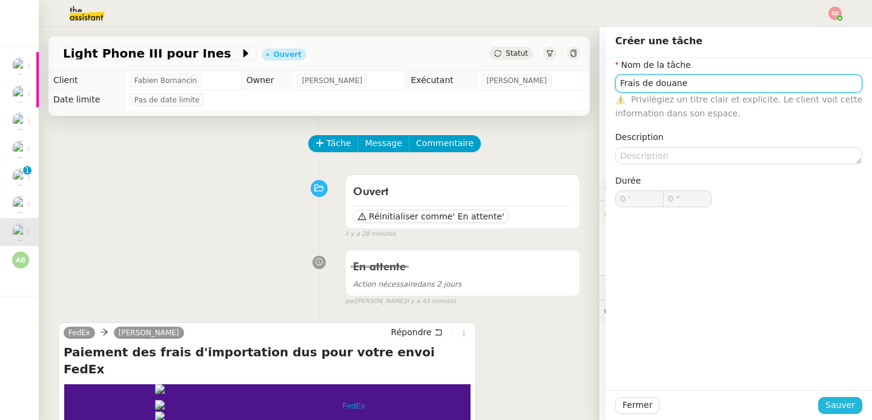
type input "Frais de douane"
click at [832, 403] on span "Sauver" at bounding box center [841, 405] width 30 height 14
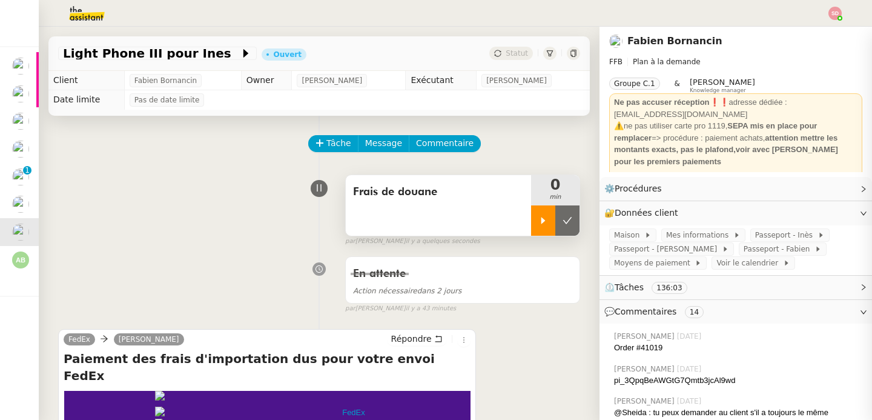
click at [534, 220] on div at bounding box center [543, 220] width 24 height 30
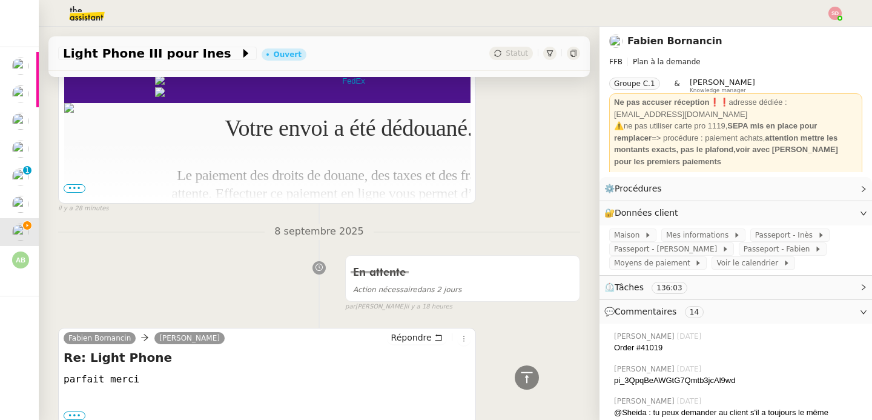
scroll to position [270, 0]
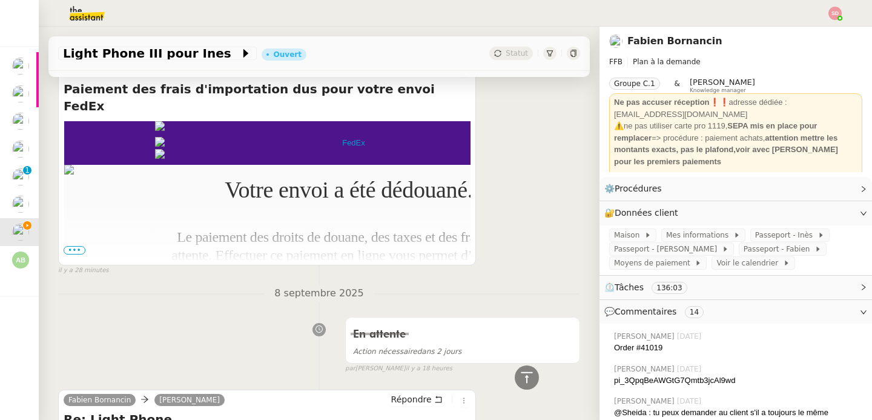
click at [83, 251] on span "•••" at bounding box center [75, 250] width 22 height 8
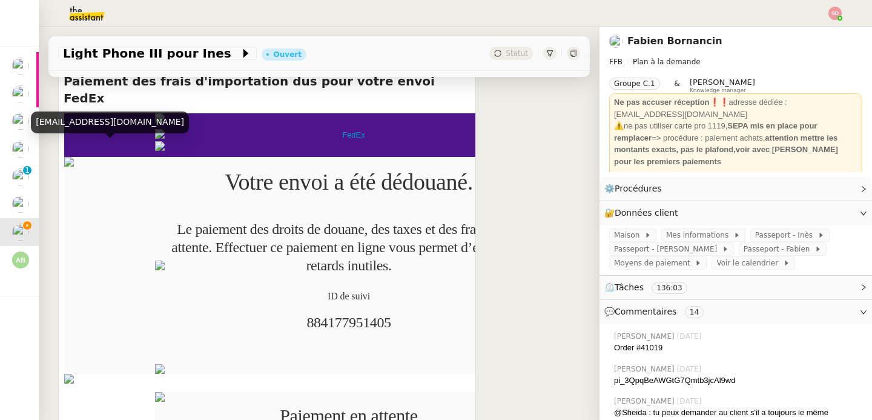
scroll to position [294, 0]
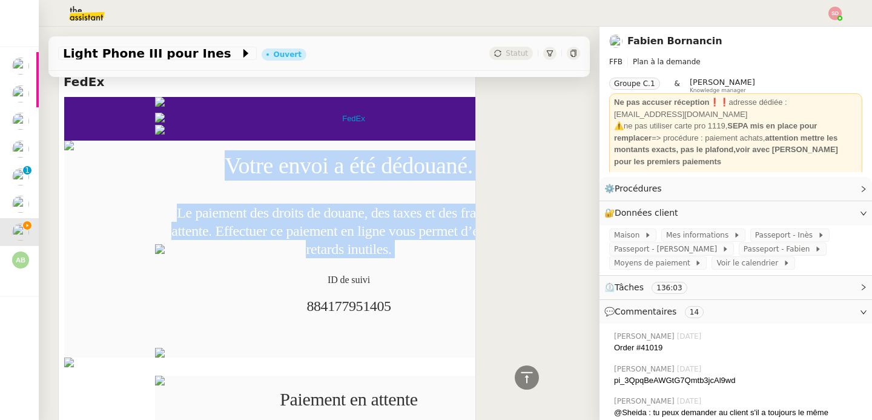
drag, startPoint x: 232, startPoint y: 156, endPoint x: 410, endPoint y: 254, distance: 202.8
click at [410, 254] on td "Votre envoi a été dédouané. Le paiement des droits de douane, des taxes et des …" at bounding box center [349, 249] width 364 height 198
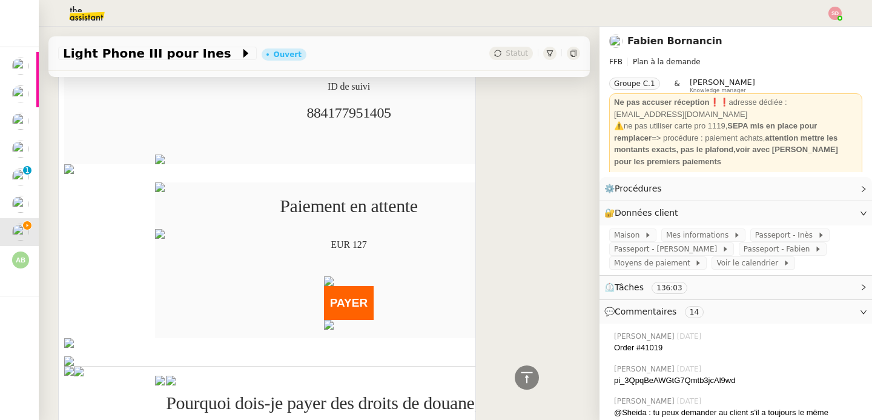
click at [331, 296] on strong "PAYER" at bounding box center [349, 302] width 38 height 13
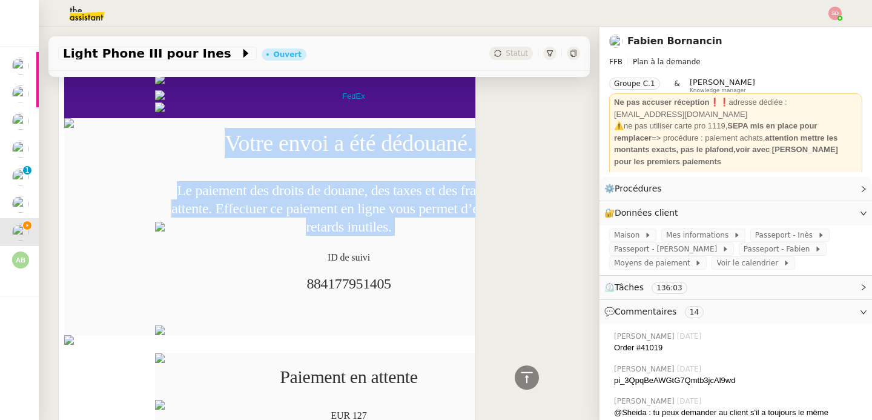
scroll to position [176, 0]
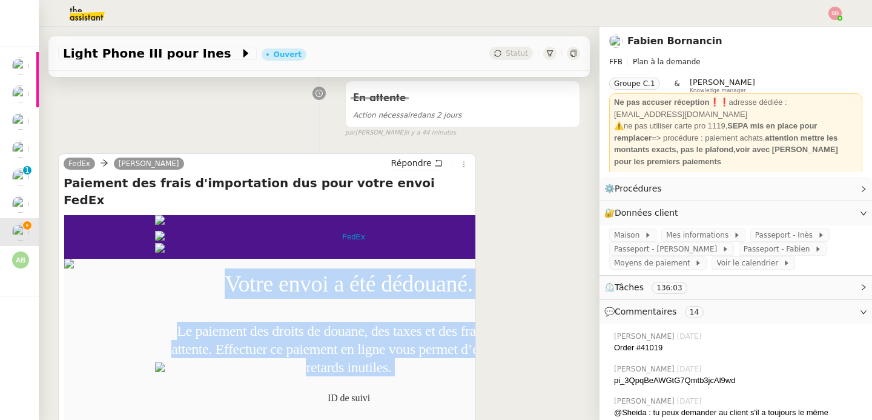
copy td "Votre envoi a été dédouané. Le paiement des droits de douane, des taxes et des …"
click at [403, 161] on span "Répondre" at bounding box center [411, 163] width 41 height 12
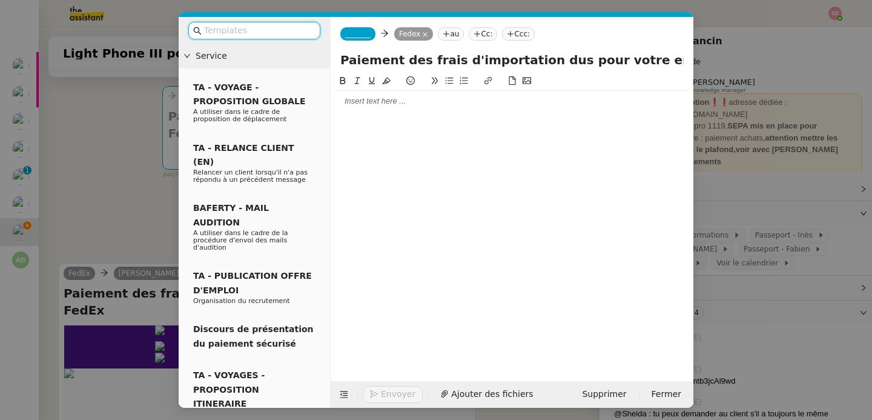
click at [373, 108] on div at bounding box center [512, 101] width 353 height 21
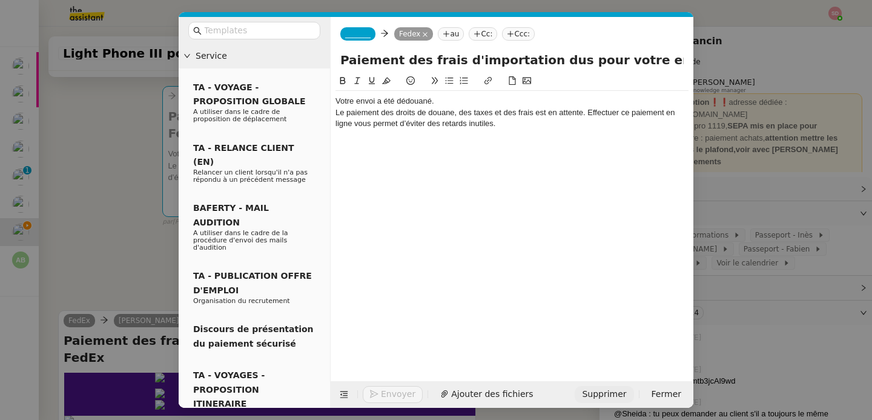
click at [603, 393] on span "Supprimer" at bounding box center [604, 394] width 44 height 14
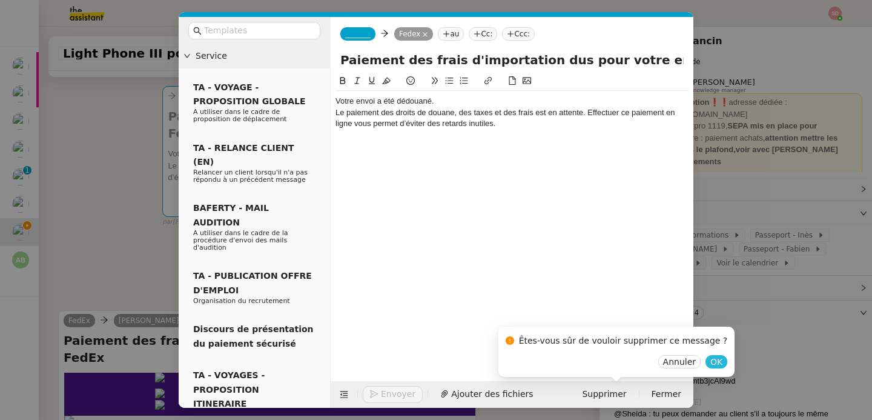
click at [711, 358] on span "OK" at bounding box center [717, 362] width 12 height 12
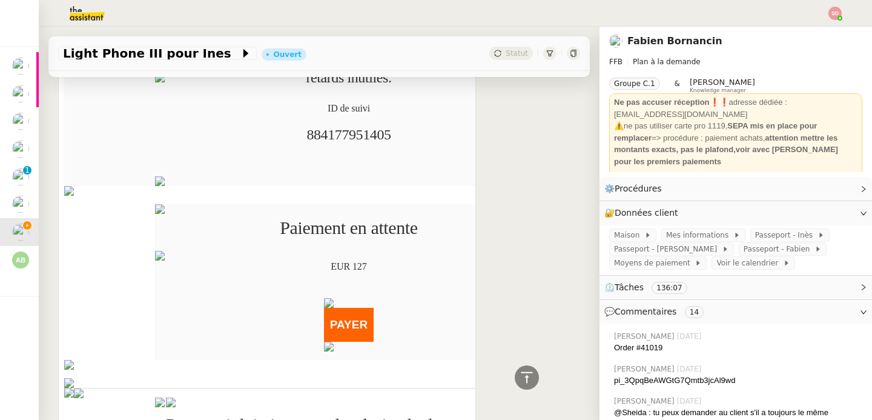
scroll to position [499, 0]
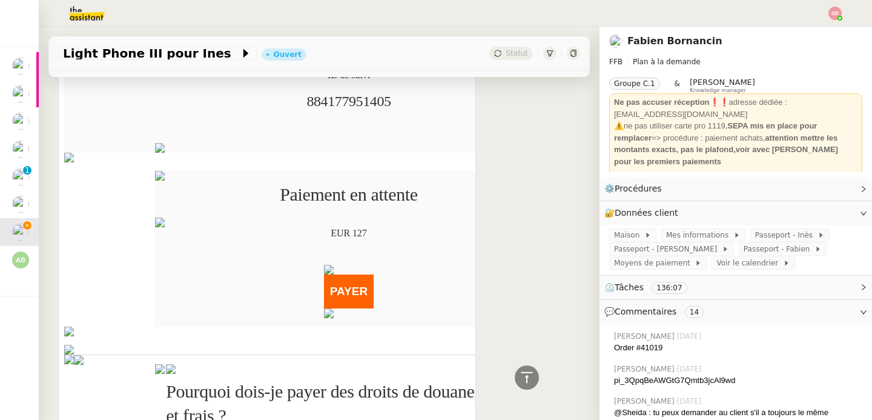
click at [348, 285] on strong "PAYER" at bounding box center [349, 291] width 38 height 13
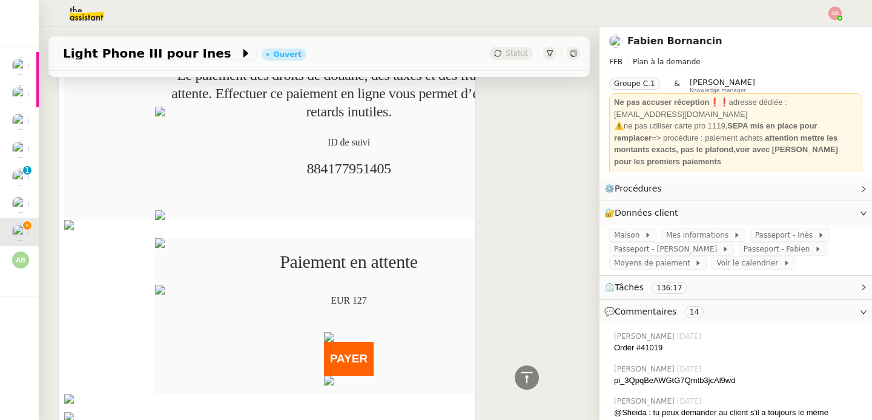
scroll to position [377, 0]
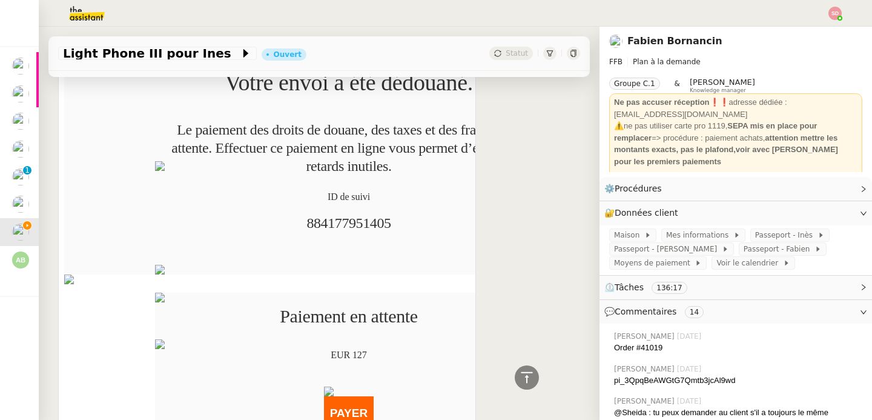
click at [345, 224] on p "884177951405" at bounding box center [349, 232] width 364 height 36
copy p "884177951405"
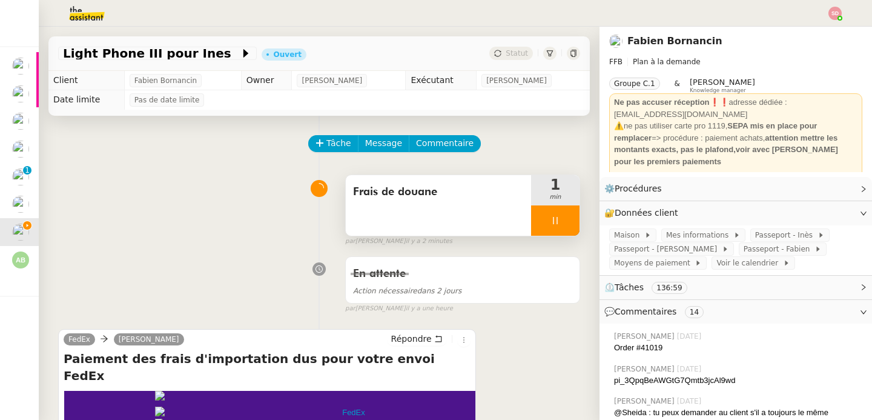
click at [551, 225] on div at bounding box center [555, 220] width 48 height 30
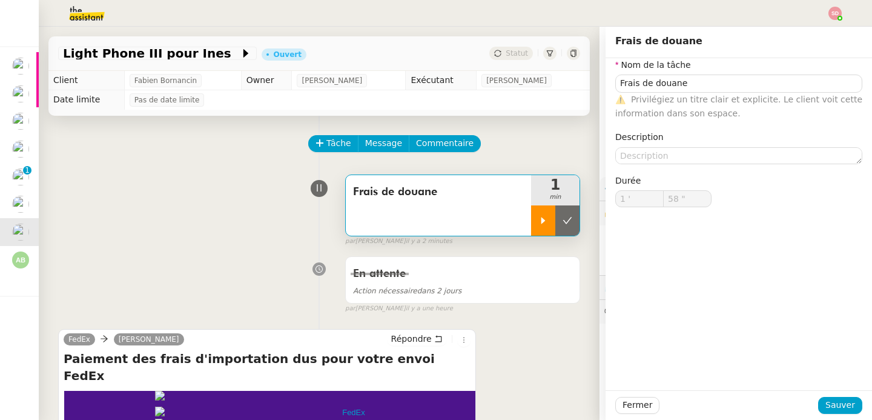
click at [556, 225] on button at bounding box center [568, 220] width 24 height 30
type input "Frais de douane"
type input "1 '"
type input "58 ""
type input "Frais de douane"
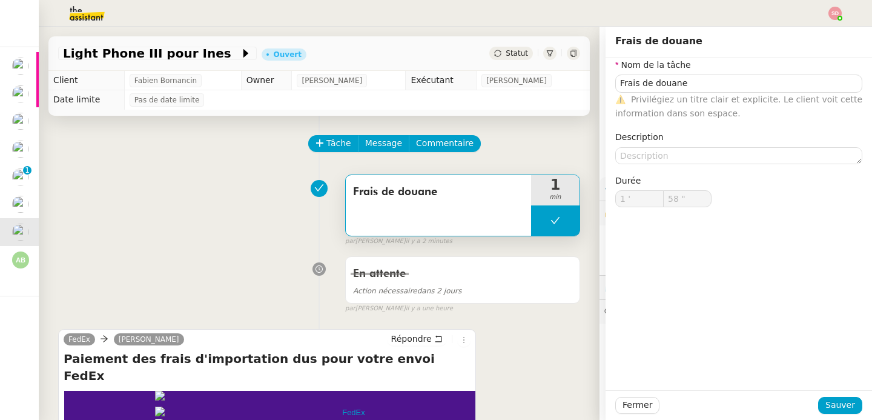
type input "1 '"
type input "58 ""
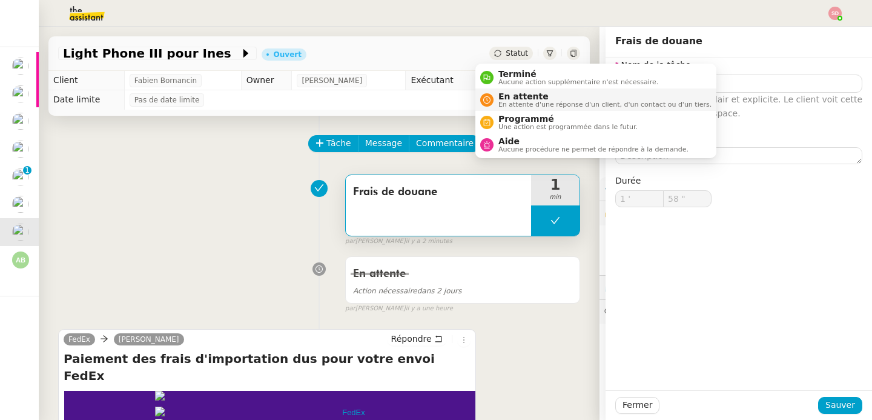
click at [497, 95] on div "En attente En attente d'une réponse d'un client, d'un contact ou d'un tiers." at bounding box center [603, 99] width 218 height 16
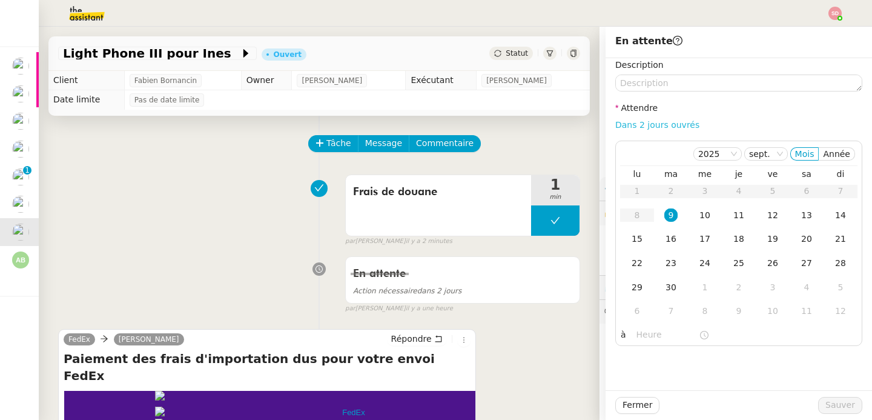
click at [646, 127] on link "Dans 2 jours ouvrés" at bounding box center [658, 125] width 84 height 10
type input "07:00"
click at [843, 404] on span "Sauver" at bounding box center [841, 405] width 30 height 14
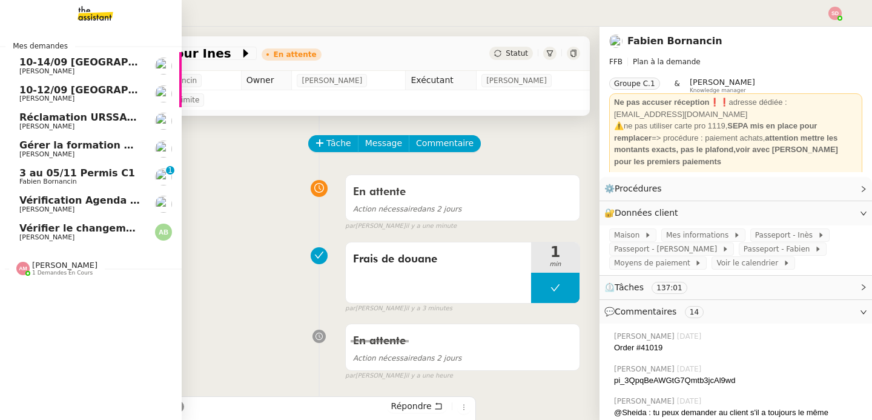
click at [32, 273] on span "1 demandes en cours" at bounding box center [62, 273] width 61 height 7
click at [33, 293] on span "Suivre les factures avec Flash Transports" at bounding box center [134, 291] width 231 height 12
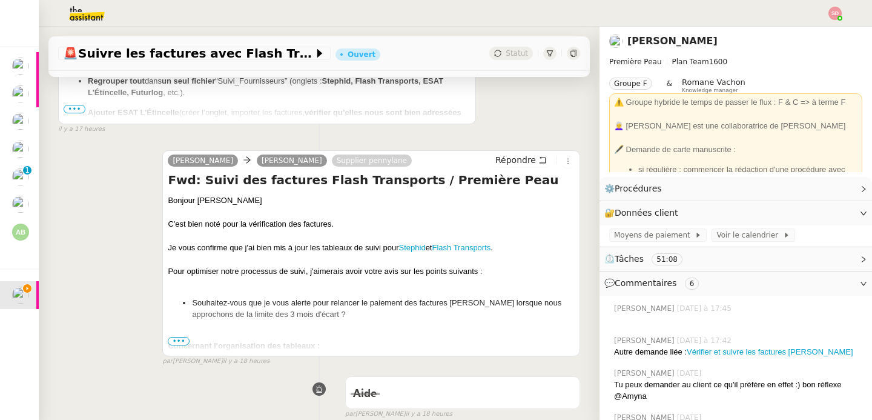
scroll to position [445, 0]
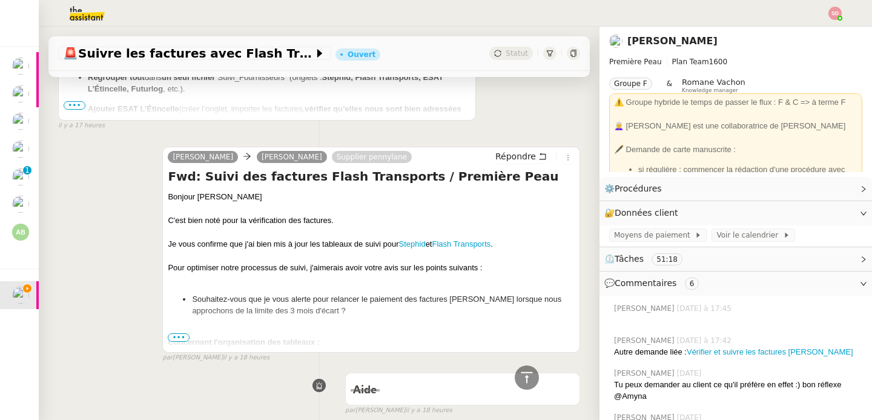
click at [174, 330] on div at bounding box center [371, 331] width 407 height 12
click at [173, 334] on span "•••" at bounding box center [179, 337] width 22 height 8
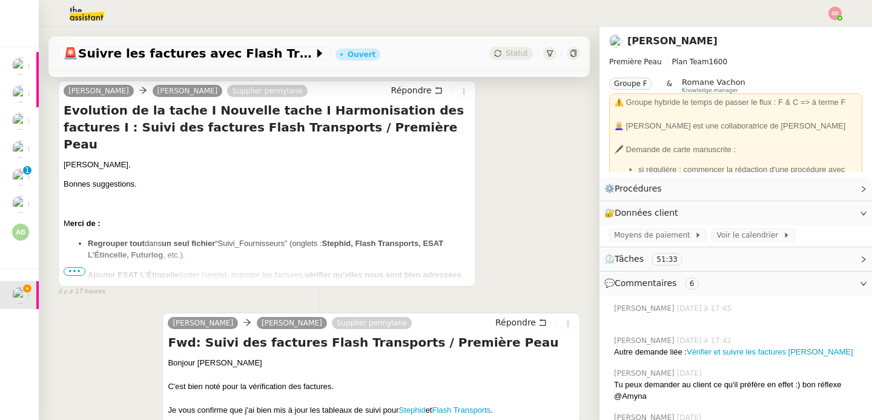
scroll to position [202, 0]
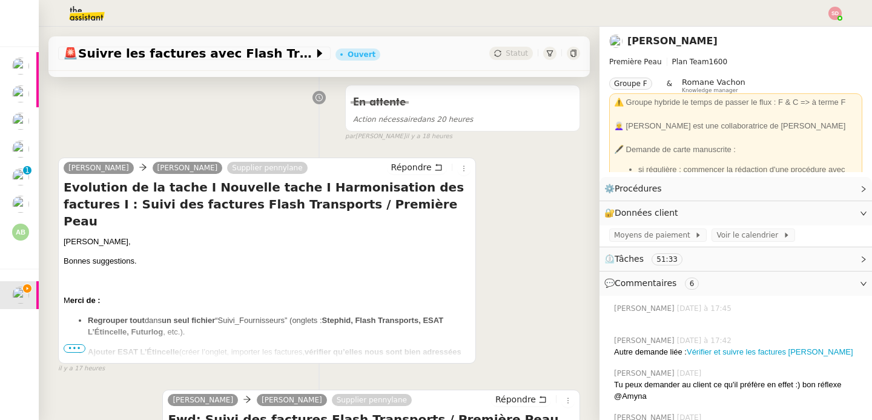
click at [76, 347] on span "•••" at bounding box center [75, 348] width 22 height 8
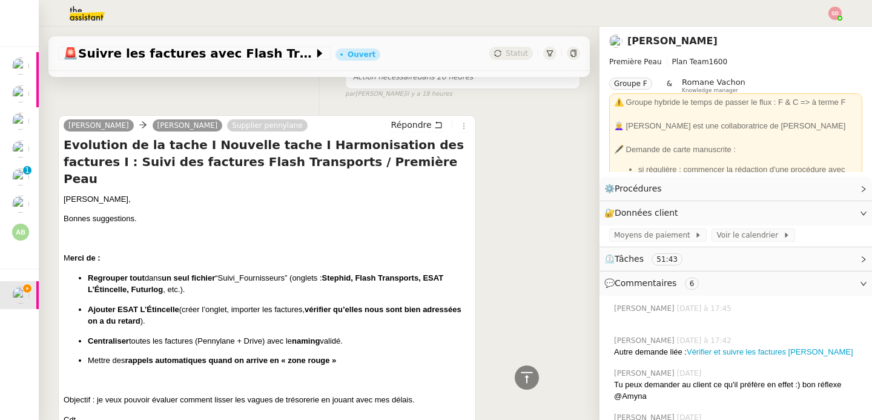
scroll to position [0, 0]
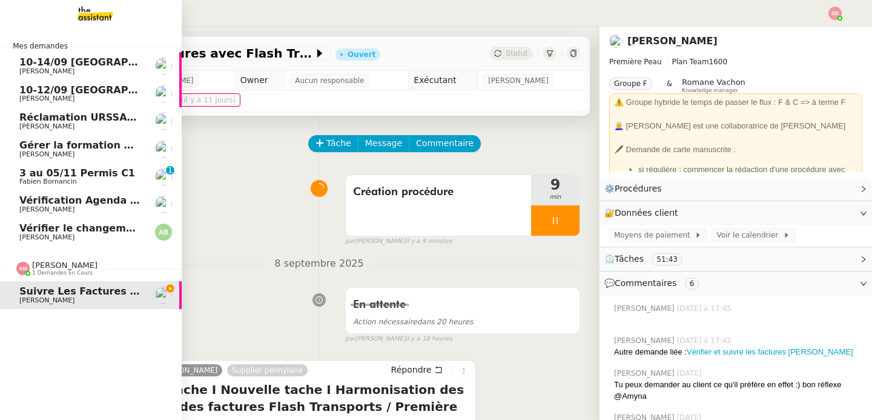
click at [18, 262] on img at bounding box center [22, 268] width 13 height 13
click at [65, 242] on link "Vérifier le changement de billet pour [PERSON_NAME]" at bounding box center [91, 232] width 182 height 28
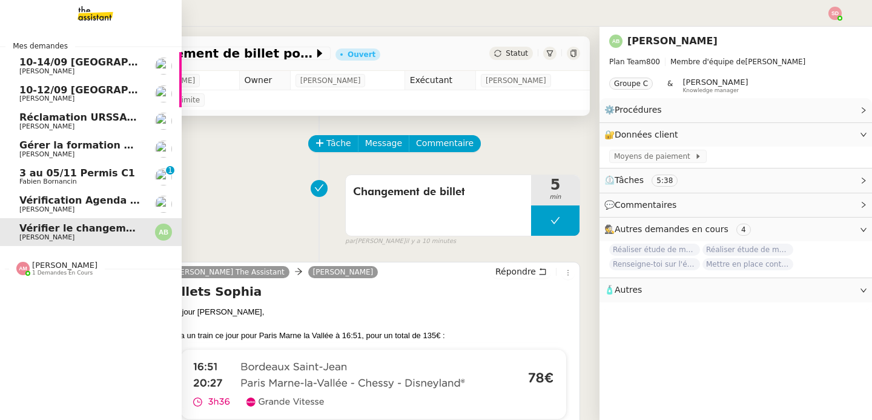
click at [140, 145] on link "Gérer la formation OPCO Axel BANDIAKY" at bounding box center [91, 149] width 182 height 28
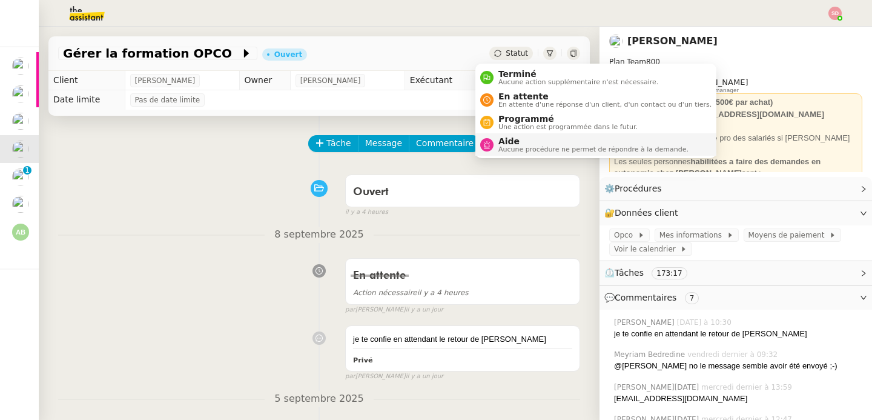
click at [494, 149] on div "Aide Aucune procédure ne permet de répondre à la demande." at bounding box center [591, 144] width 195 height 16
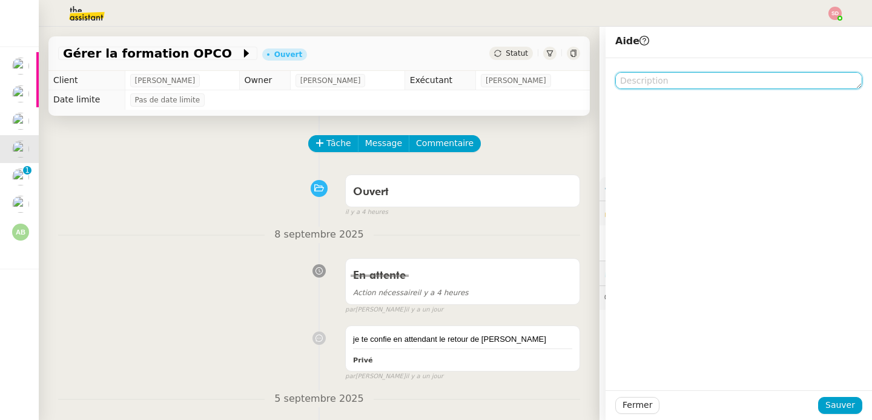
click at [724, 79] on textarea at bounding box center [739, 80] width 247 height 17
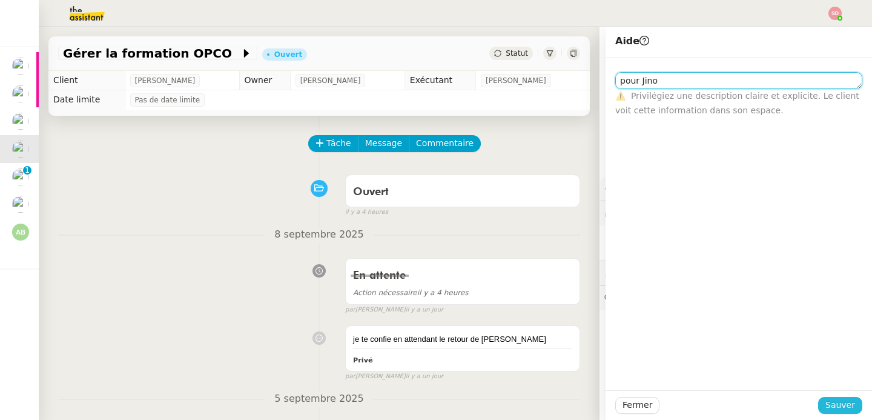
type textarea "pour Jino"
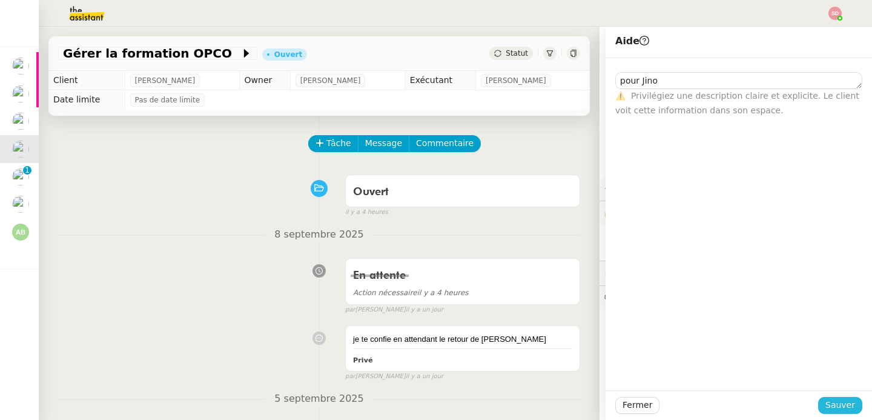
click at [842, 408] on span "Sauver" at bounding box center [841, 405] width 30 height 14
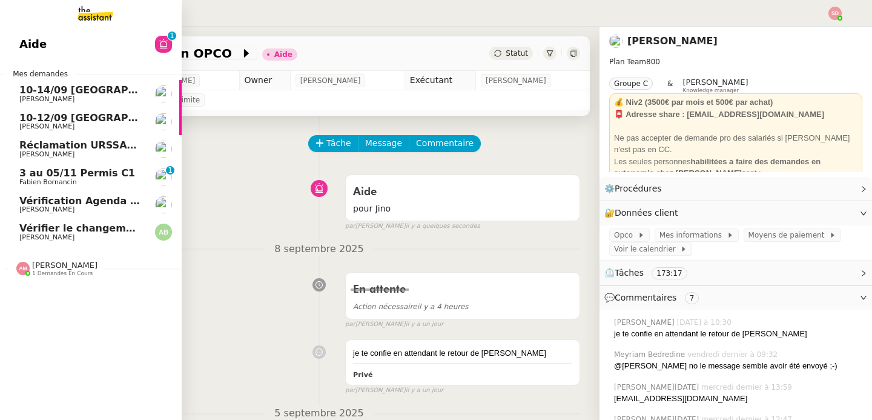
click at [113, 86] on span "10-14/09 [GEOGRAPHIC_DATA]-[GEOGRAPHIC_DATA]" at bounding box center [160, 90] width 282 height 12
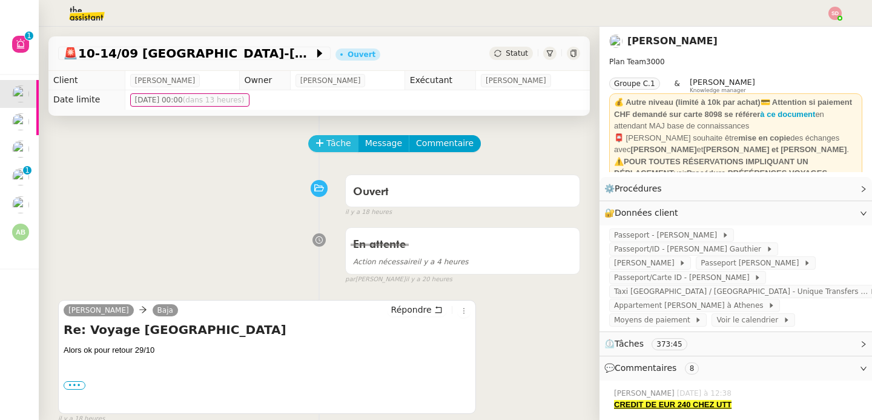
click at [327, 141] on span "Tâche" at bounding box center [339, 143] width 25 height 14
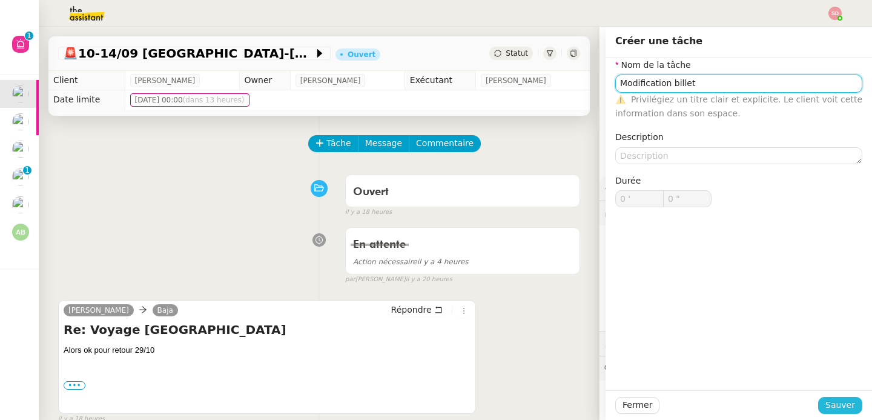
type input "Modification billet"
click at [832, 411] on span "Sauver" at bounding box center [841, 405] width 30 height 14
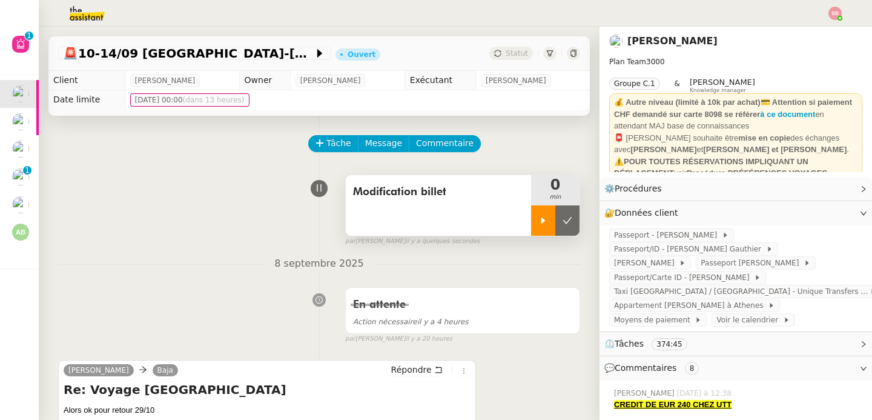
click at [539, 224] on icon at bounding box center [544, 221] width 10 height 10
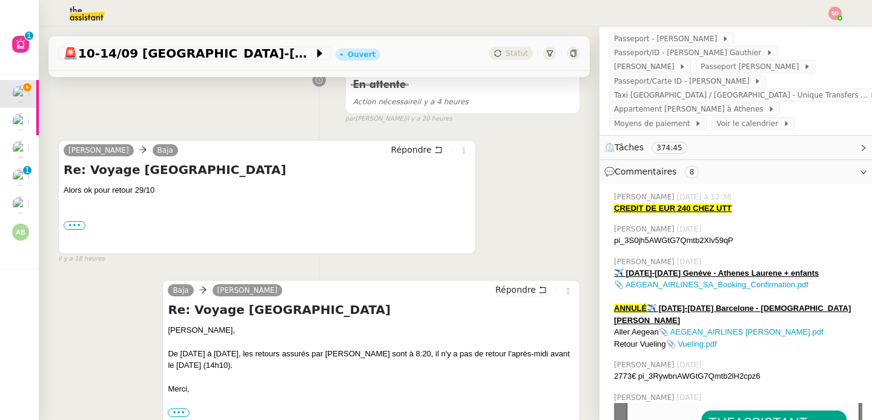
scroll to position [230, 0]
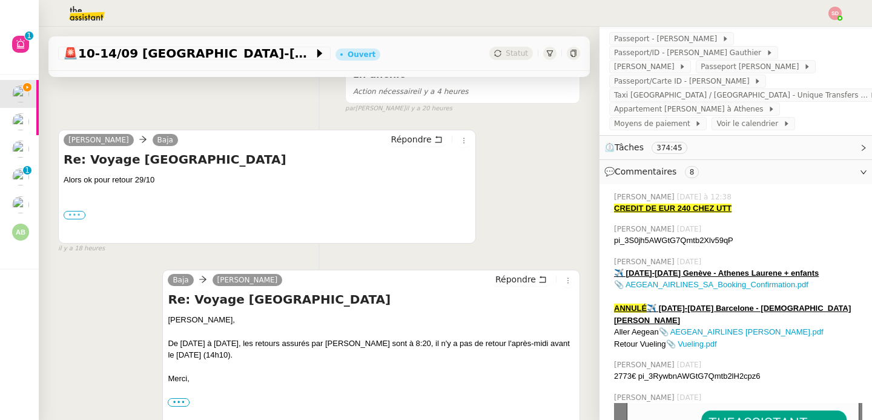
click at [78, 218] on label "•••" at bounding box center [75, 215] width 22 height 8
click at [0, 0] on input "•••" at bounding box center [0, 0] width 0 height 0
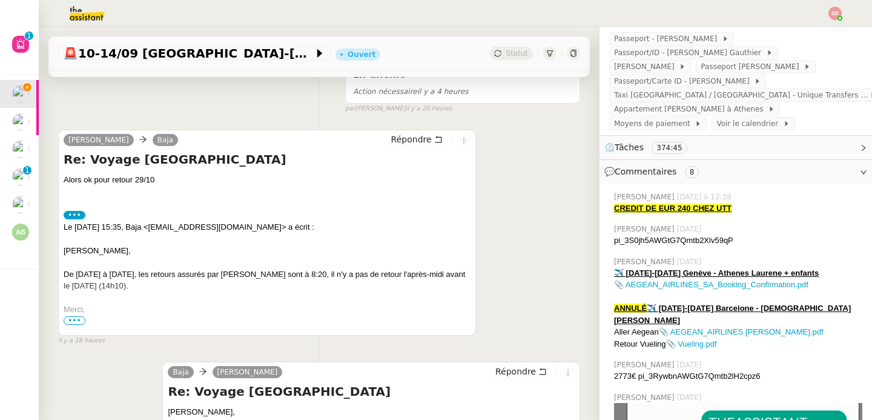
click at [78, 218] on label "•••" at bounding box center [75, 215] width 22 height 8
click at [0, 0] on input "•••" at bounding box center [0, 0] width 0 height 0
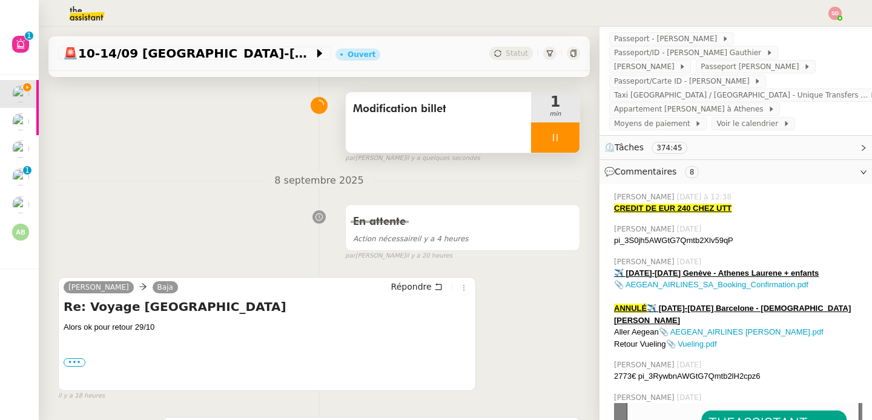
scroll to position [0, 0]
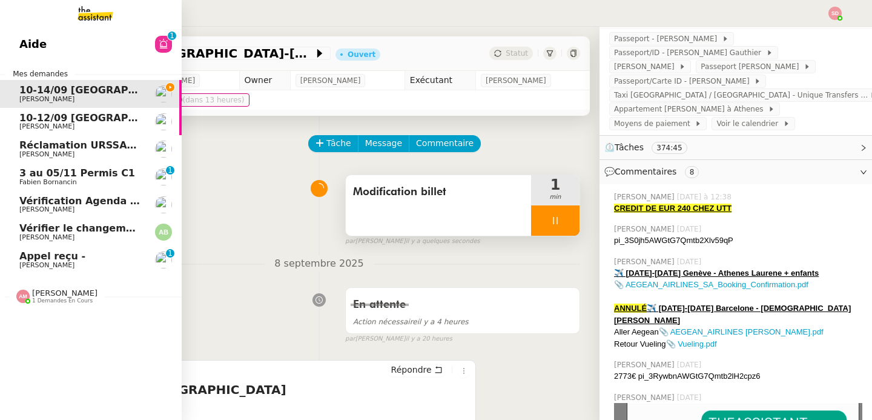
click at [64, 264] on span "[PERSON_NAME]" at bounding box center [80, 265] width 122 height 7
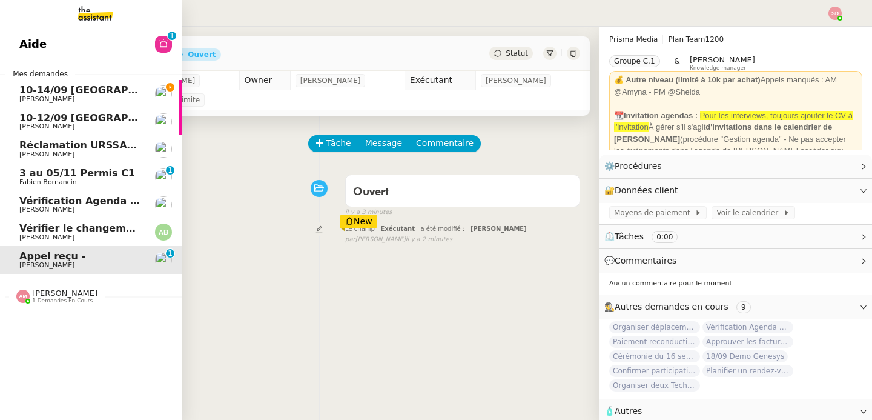
scroll to position [18, 0]
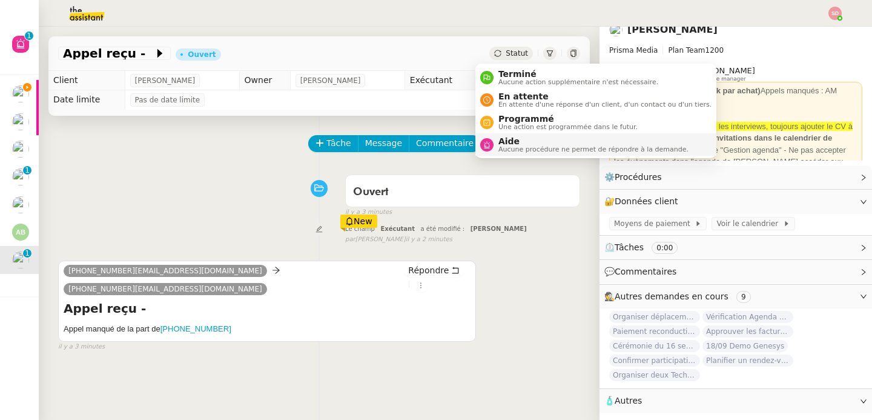
click at [515, 150] on span "Aucune procédure ne permet de répondre à la demande." at bounding box center [594, 149] width 190 height 7
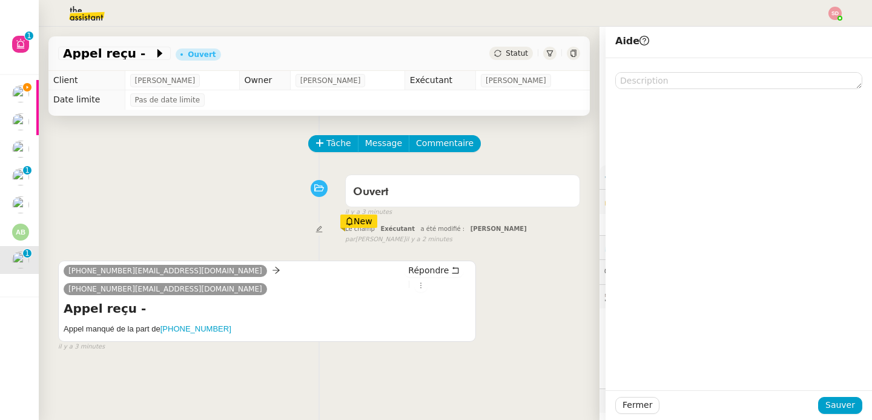
scroll to position [18, 0]
click at [671, 92] on div at bounding box center [739, 224] width 267 height 332
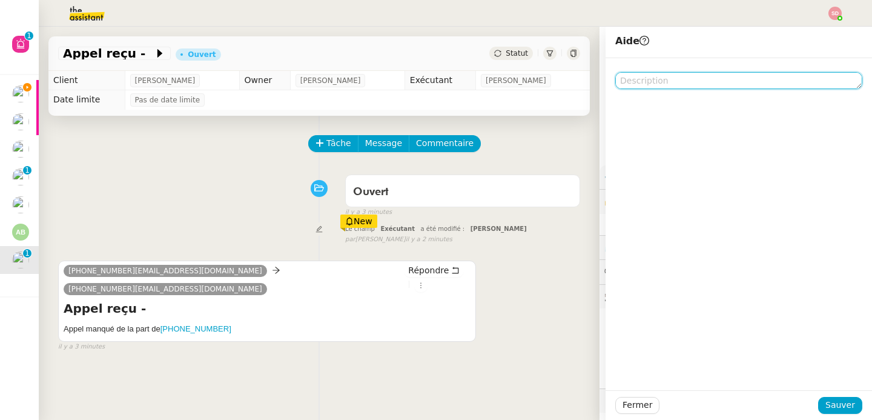
click at [670, 87] on textarea at bounding box center [739, 80] width 247 height 17
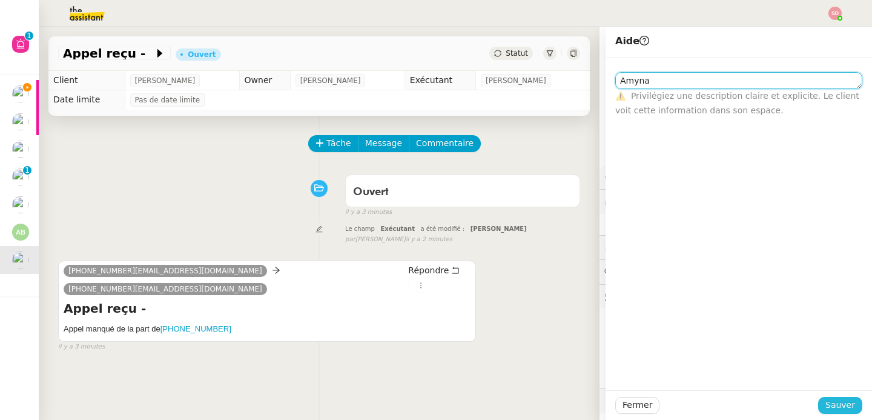
type textarea "Amyna"
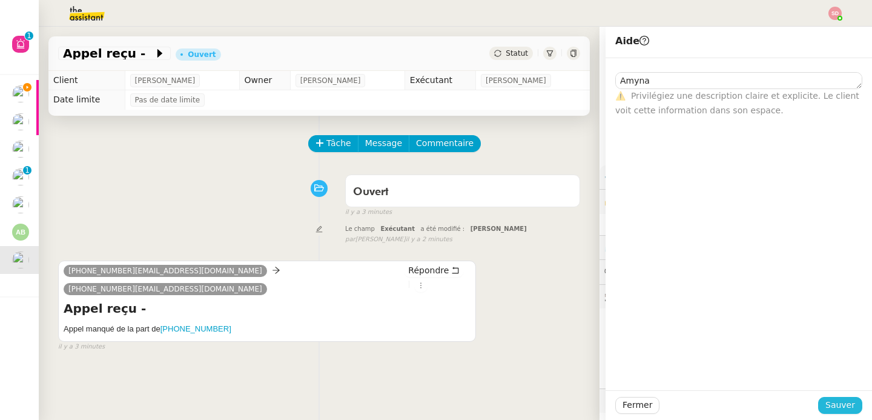
click at [852, 403] on button "Sauver" at bounding box center [841, 405] width 44 height 17
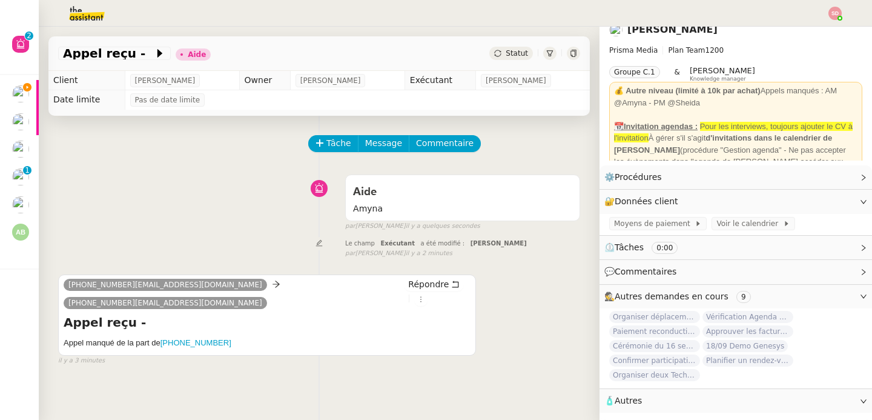
scroll to position [18, 0]
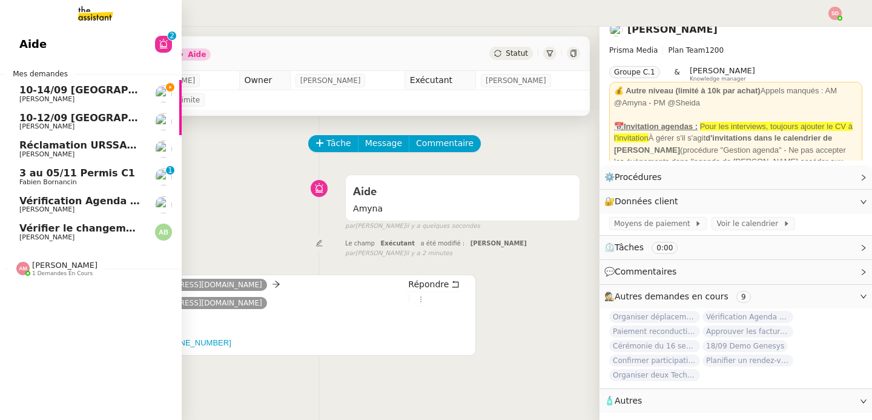
click at [79, 99] on span "[PERSON_NAME]" at bounding box center [80, 99] width 122 height 7
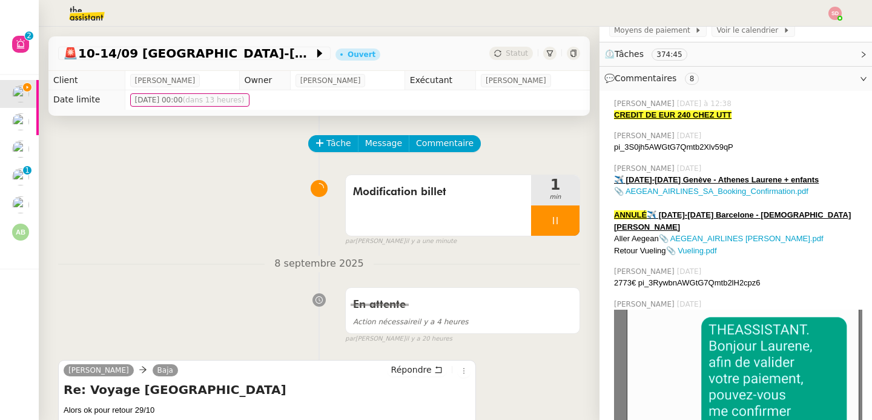
scroll to position [301, 0]
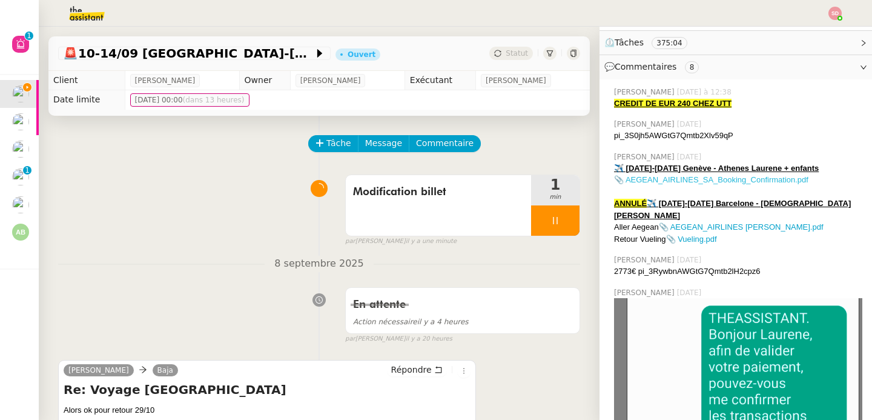
click at [717, 175] on link "📎 AEGEAN_AIRLINES_SA_Booking_Confirmation.pdf" at bounding box center [711, 179] width 194 height 9
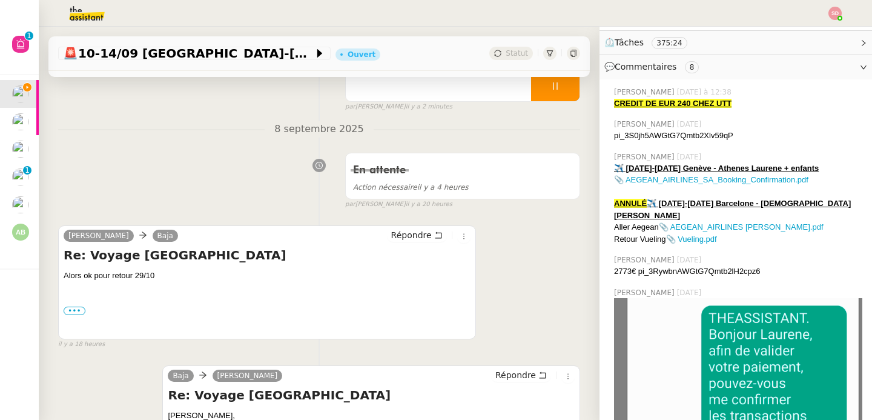
scroll to position [161, 0]
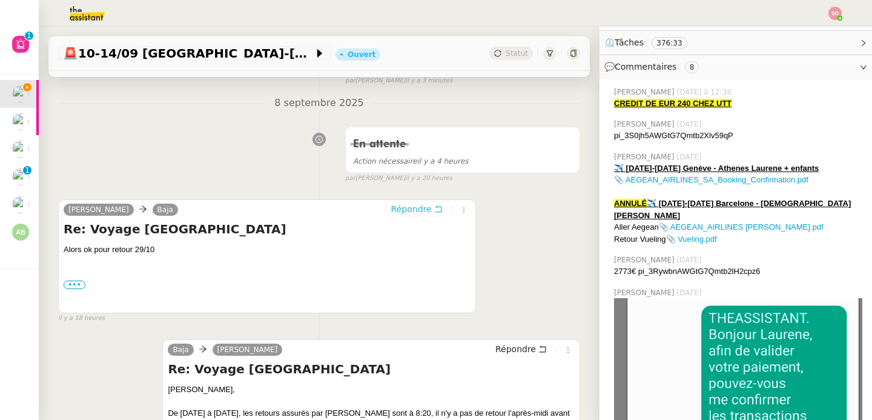
click at [391, 205] on span "Répondre" at bounding box center [411, 209] width 41 height 12
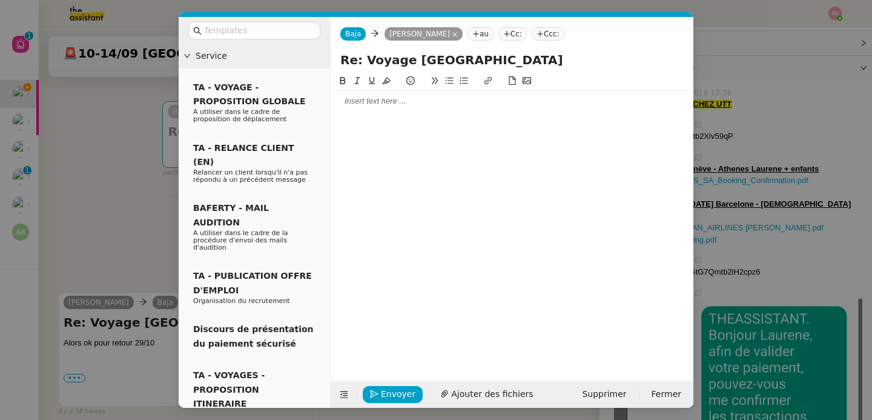
click at [380, 104] on div at bounding box center [512, 101] width 353 height 11
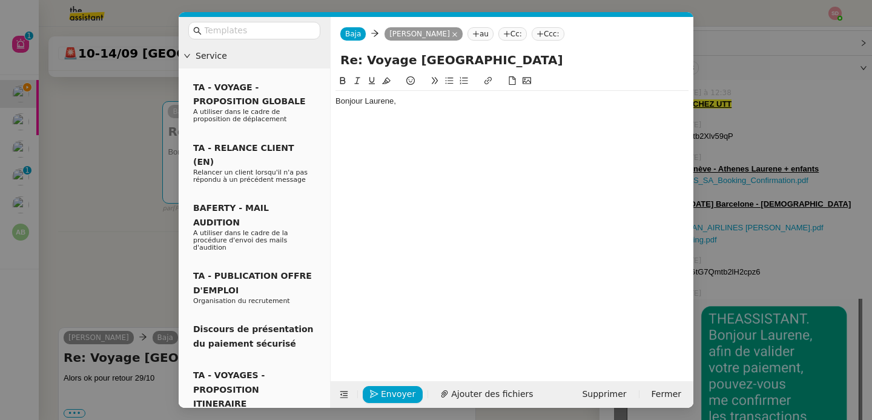
click at [130, 178] on nz-modal-container "Service TA - VOYAGE - PROPOSITION GLOBALE A utiliser dans le cadre de propositi…" at bounding box center [436, 210] width 872 height 420
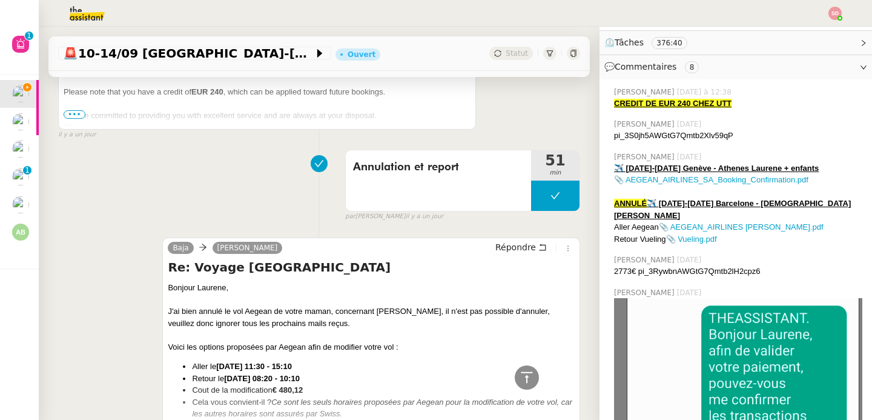
scroll to position [1481, 0]
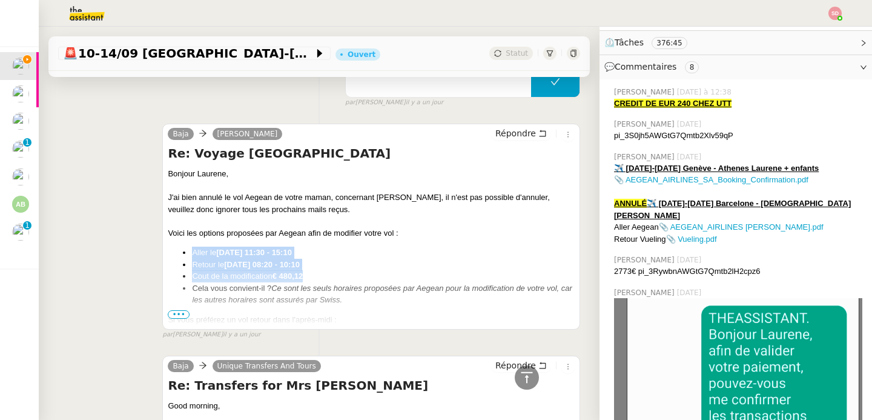
drag, startPoint x: 185, startPoint y: 248, endPoint x: 316, endPoint y: 271, distance: 132.9
click at [316, 271] on ul "Aller le 20/10 11:30 - 15:10 Retour le 29/10 08:20 - 10:10 Cout de la modificat…" at bounding box center [371, 276] width 407 height 59
copy ul "Aller le 20/10 11:30 - 15:10 Retour le 29/10 08:20 - 10:10 Cout de la modificat…"
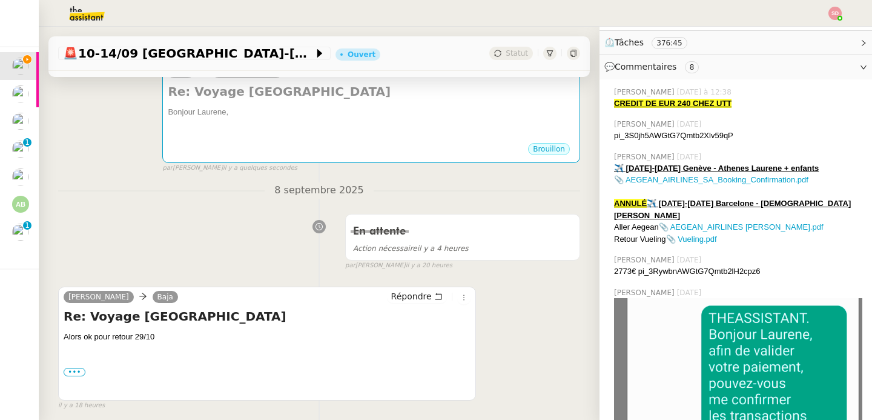
scroll to position [0, 0]
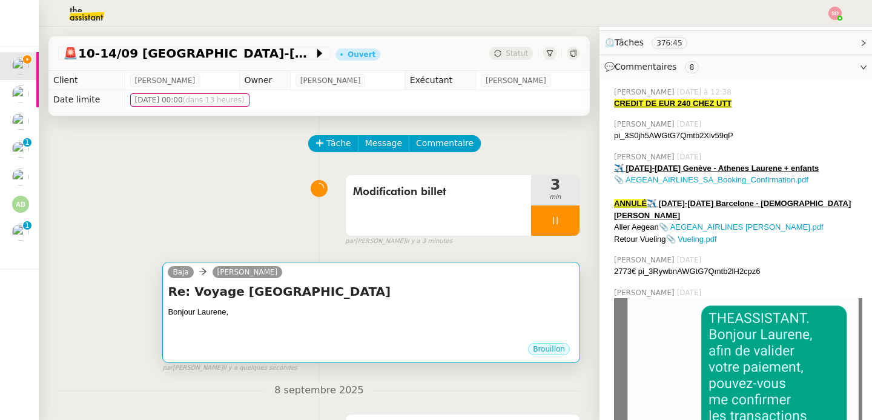
click at [373, 313] on div "Bonjour Laurene," at bounding box center [371, 312] width 407 height 12
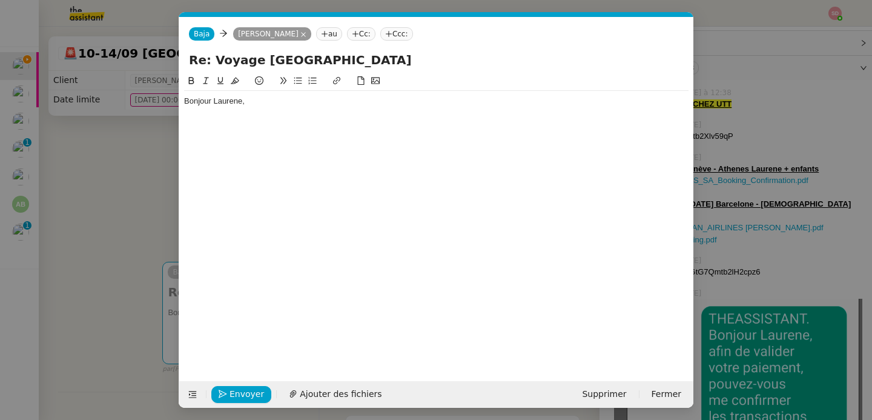
scroll to position [0, 25]
click at [366, 120] on div "Bonjour Laurene," at bounding box center [436, 107] width 505 height 32
click at [251, 116] on div at bounding box center [436, 112] width 505 height 11
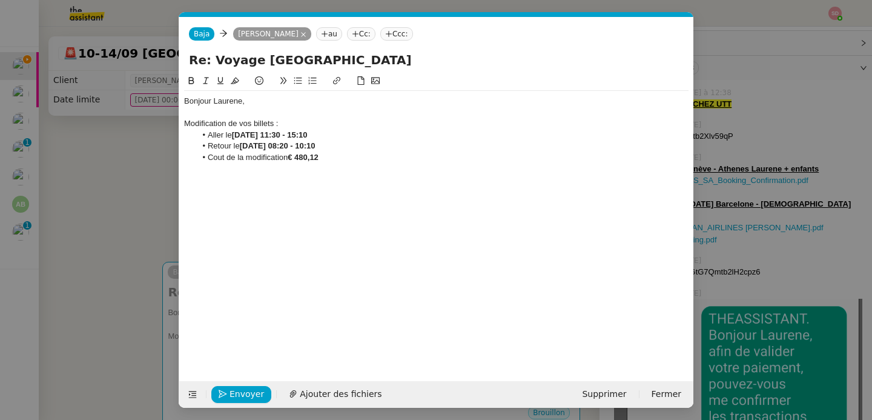
click at [241, 131] on strong "20/10 11:30 - 15:10" at bounding box center [270, 134] width 76 height 9
click at [243, 122] on div "Modification de vos billets :" at bounding box center [436, 123] width 505 height 11
click at [185, 78] on button at bounding box center [191, 81] width 15 height 14
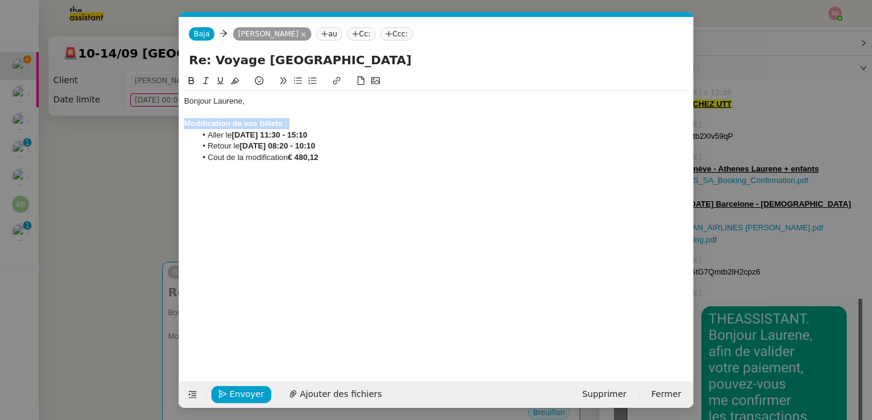
click at [219, 79] on icon at bounding box center [220, 80] width 8 height 8
click at [372, 168] on div at bounding box center [436, 168] width 505 height 11
click at [293, 168] on li "Quelle carte puis-je utiliser ?" at bounding box center [442, 168] width 493 height 11
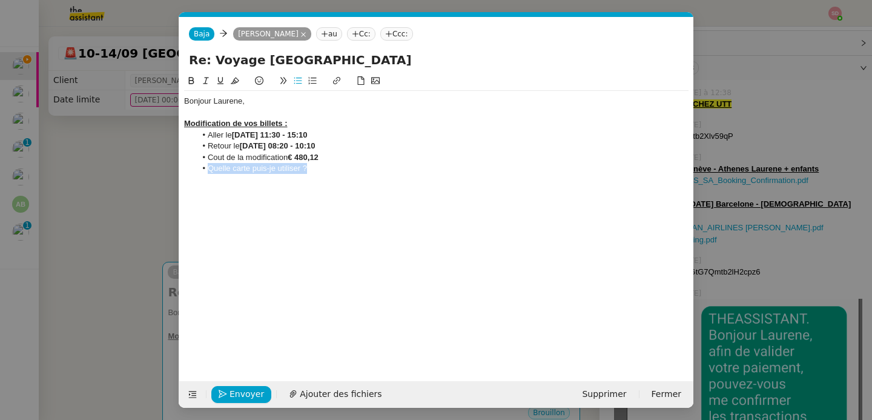
click at [187, 75] on button at bounding box center [191, 81] width 15 height 14
click at [351, 166] on li "Quelle carte puis-je utiliser ?" at bounding box center [442, 168] width 493 height 11
click at [204, 181] on strong "Billet de Cédric :" at bounding box center [236, 179] width 104 height 9
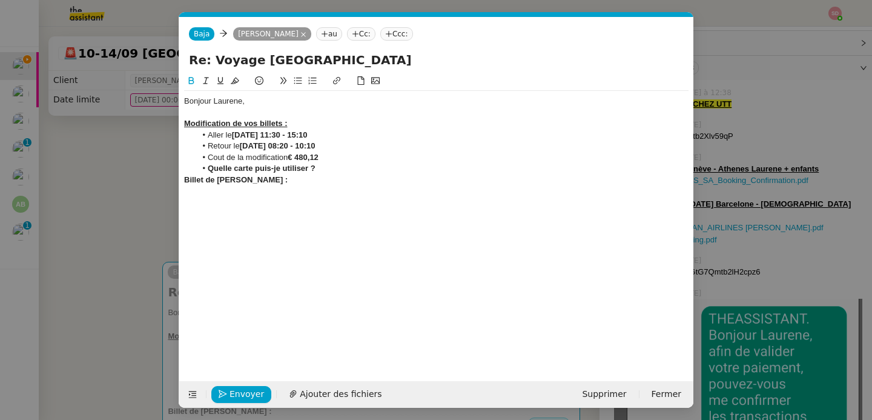
click at [218, 73] on div "Re: Voyage Grèce" at bounding box center [436, 62] width 514 height 23
click at [207, 183] on strong "Billet de Cédric :" at bounding box center [236, 179] width 104 height 9
click at [216, 80] on icon at bounding box center [220, 80] width 8 height 8
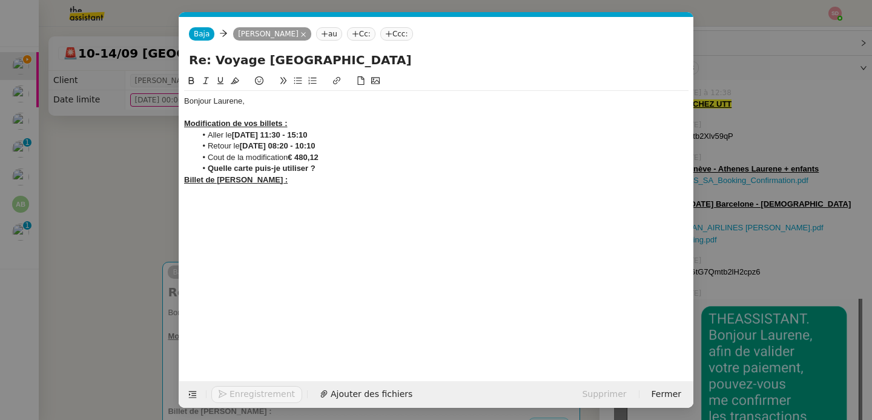
click at [258, 186] on div "Bonjour Laurene, Modification de vos billets : Aller le 20/10 11:30 - 15:10 Ret…" at bounding box center [436, 140] width 505 height 99
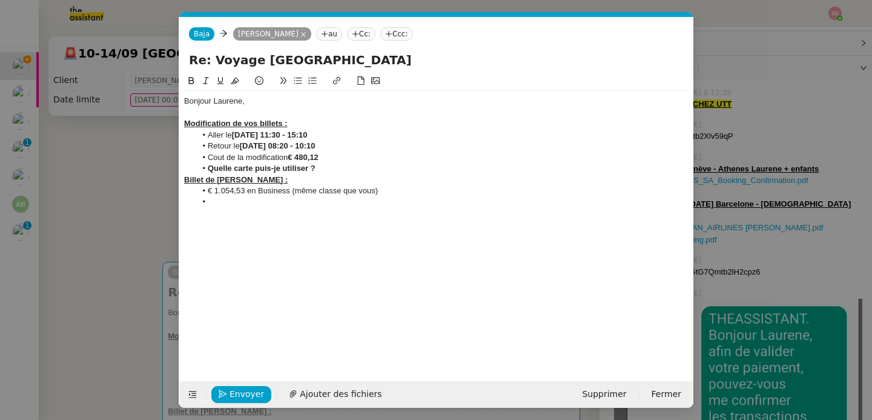
click at [298, 173] on strong "Quelle carte puis-je utiliser ?" at bounding box center [262, 168] width 108 height 9
copy strong "Quelle carte puis-je utiliser ?"
click at [261, 204] on li at bounding box center [442, 201] width 493 height 11
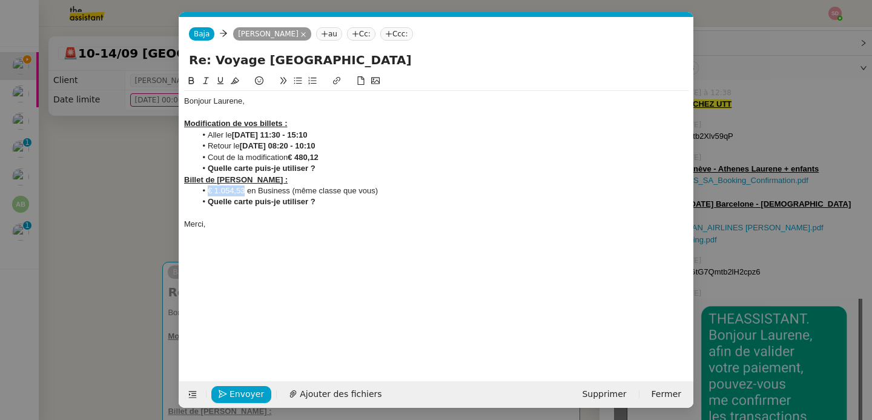
drag, startPoint x: 245, startPoint y: 190, endPoint x: 205, endPoint y: 189, distance: 40.0
click at [205, 189] on li "€ 1.054,53 en Business (même classe que vous)" at bounding box center [442, 190] width 493 height 11
click at [192, 87] on button at bounding box center [191, 81] width 15 height 14
click at [347, 198] on li "Quelle carte puis-je utiliser ?" at bounding box center [442, 201] width 493 height 11
click at [238, 392] on span "Envoyer" at bounding box center [247, 394] width 35 height 14
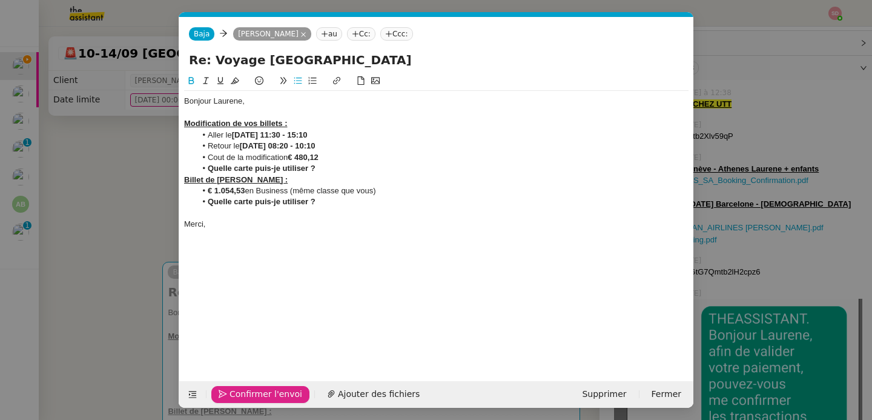
click at [238, 392] on span "Confirmer l'envoi" at bounding box center [266, 394] width 73 height 14
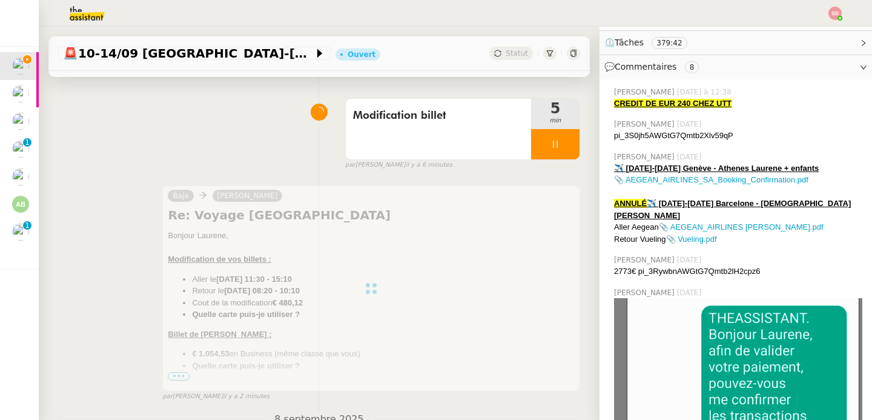
scroll to position [77, 0]
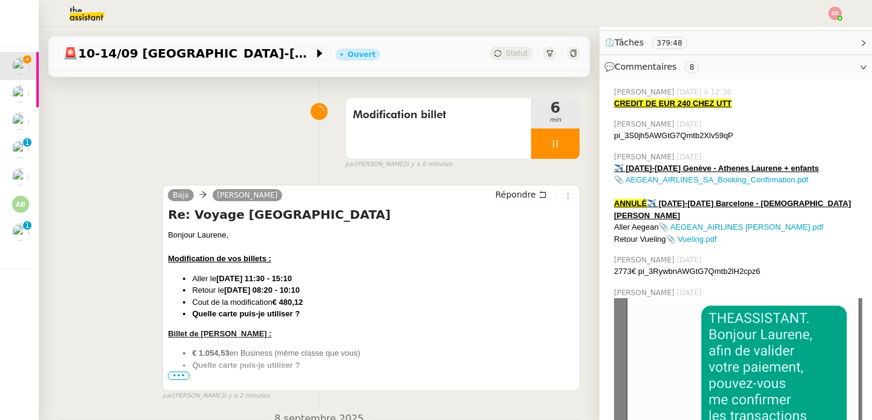
click at [175, 374] on span "•••" at bounding box center [179, 375] width 22 height 8
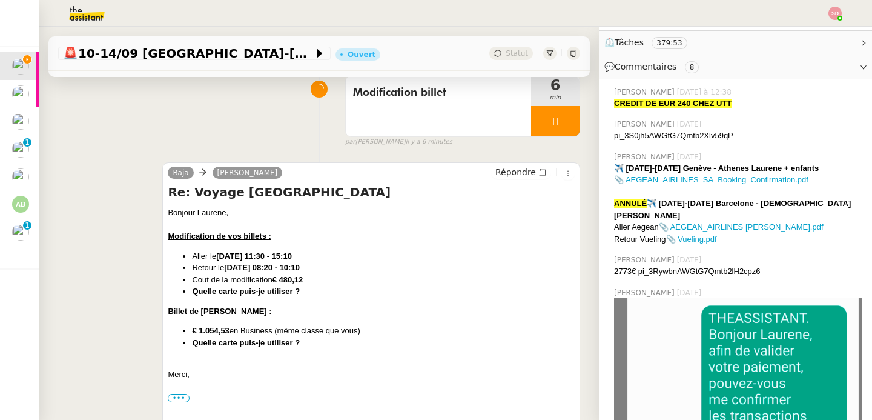
scroll to position [100, 0]
click at [553, 128] on div at bounding box center [555, 120] width 48 height 30
click at [556, 128] on button at bounding box center [568, 120] width 24 height 30
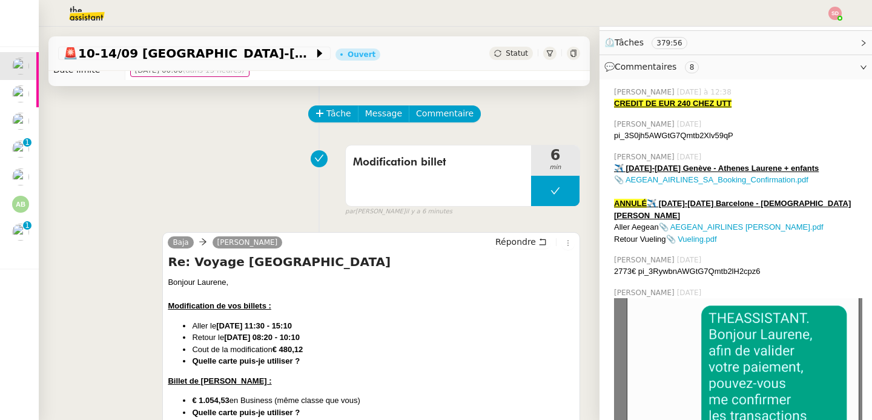
scroll to position [0, 0]
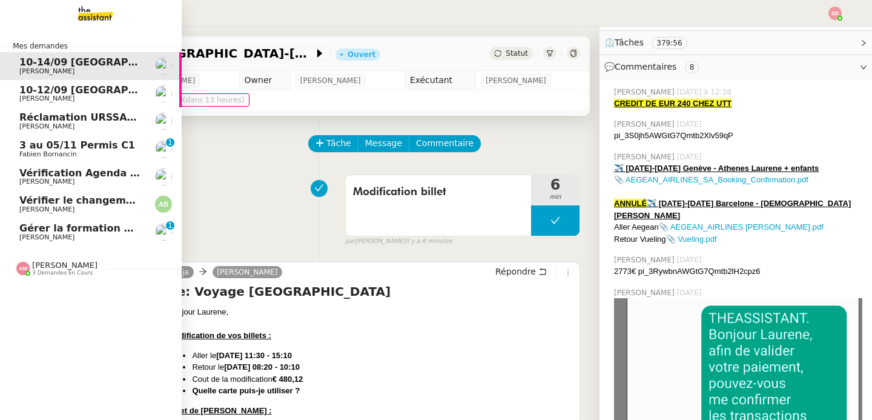
click at [78, 233] on span "Gérer la formation OPCO" at bounding box center [86, 228] width 135 height 12
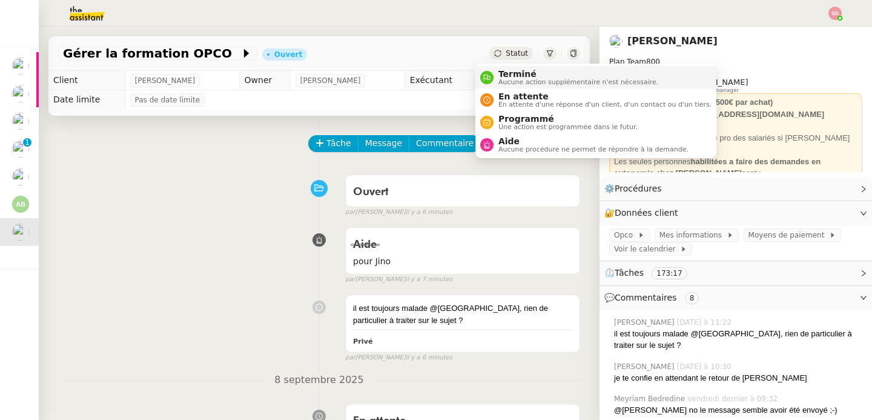
click at [491, 88] on li "Terminé Aucune action supplémentaire n'est nécessaire." at bounding box center [596, 77] width 241 height 22
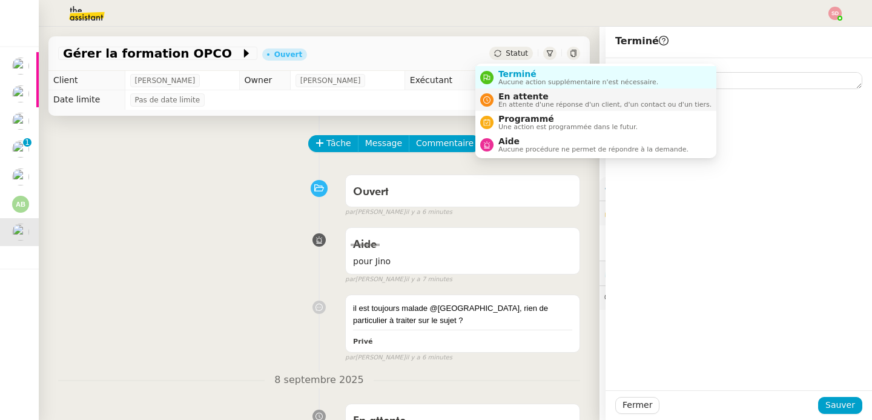
click at [503, 98] on span "En attente" at bounding box center [605, 96] width 213 height 10
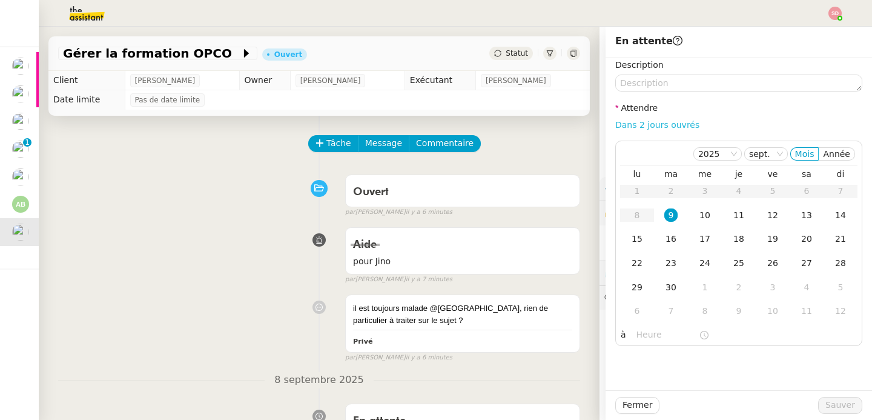
click at [663, 124] on link "Dans 2 jours ouvrés" at bounding box center [658, 125] width 84 height 10
type input "07:00"
click at [699, 215] on div "10" at bounding box center [705, 214] width 13 height 13
click at [826, 405] on span "Sauver" at bounding box center [841, 405] width 30 height 14
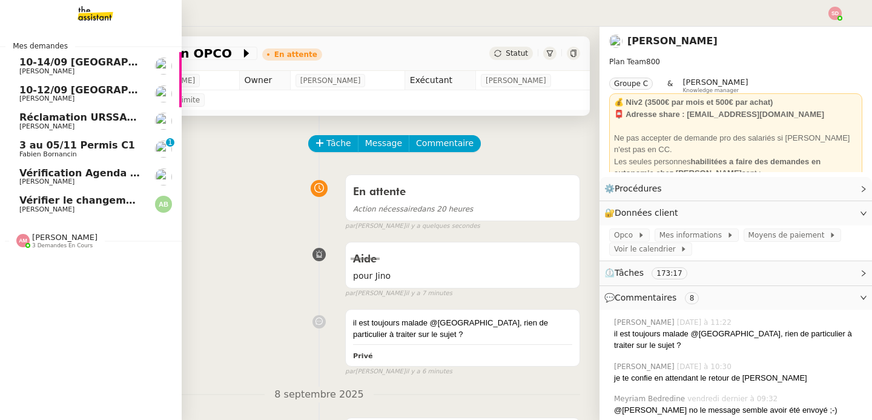
click at [42, 204] on span "Vérifier le changement de billet pour [PERSON_NAME]" at bounding box center [166, 200] width 295 height 12
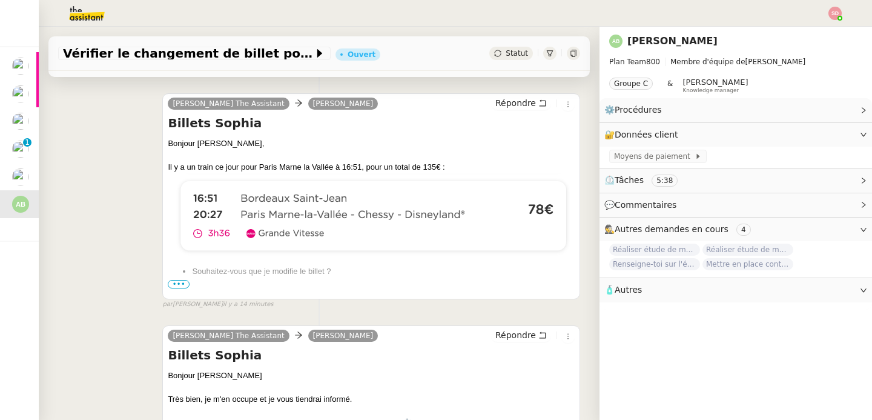
scroll to position [187, 0]
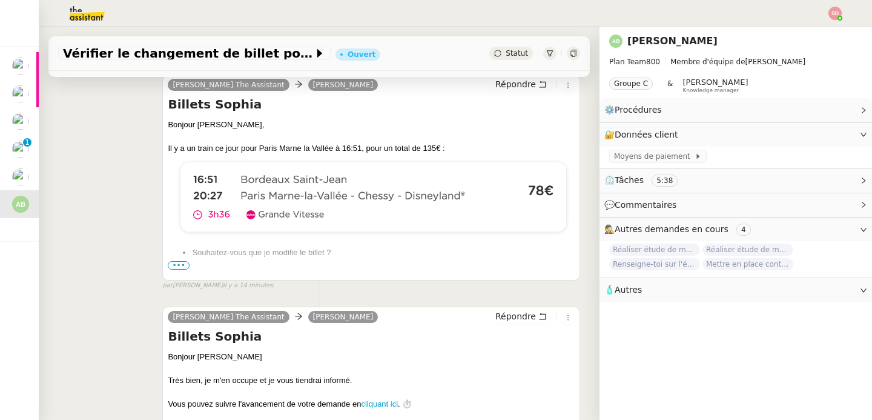
click at [176, 262] on span "•••" at bounding box center [179, 265] width 22 height 8
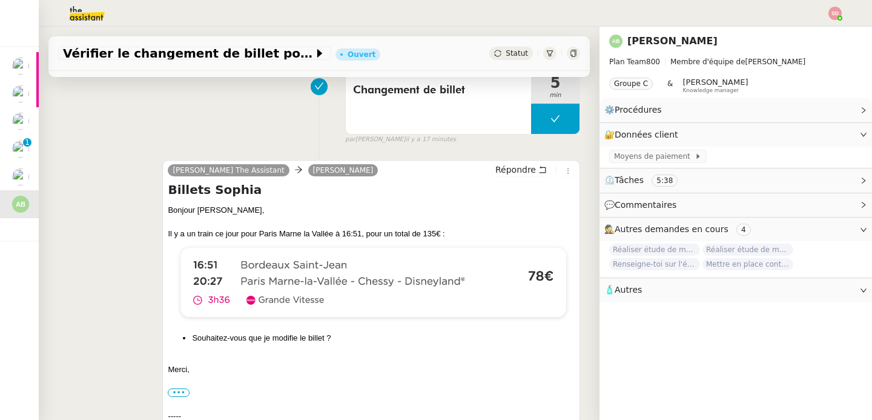
scroll to position [0, 0]
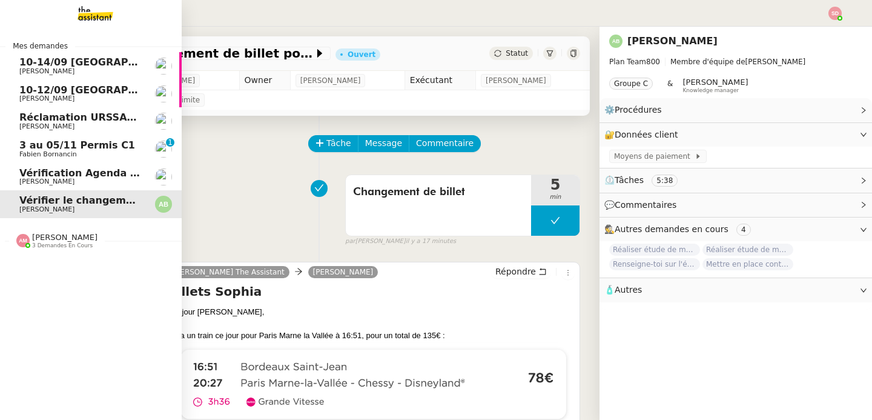
click at [62, 147] on span "3 au 05/11 Permis C1" at bounding box center [77, 145] width 116 height 12
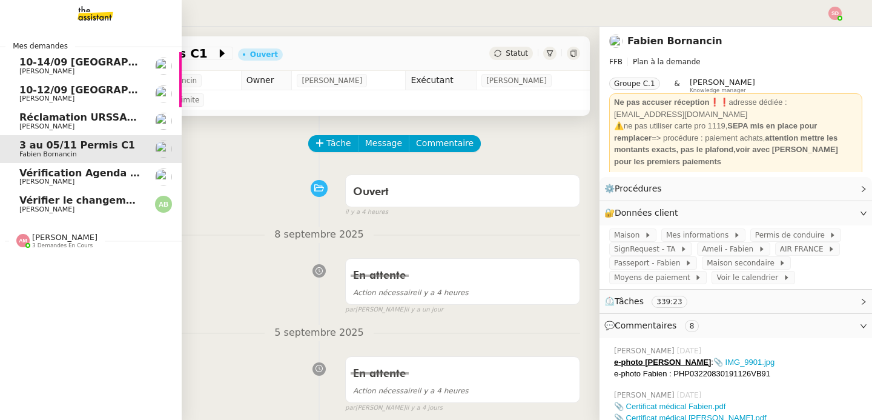
click at [82, 116] on span "Réclamation URSSAF [PERSON_NAME]" at bounding box center [123, 117] width 208 height 12
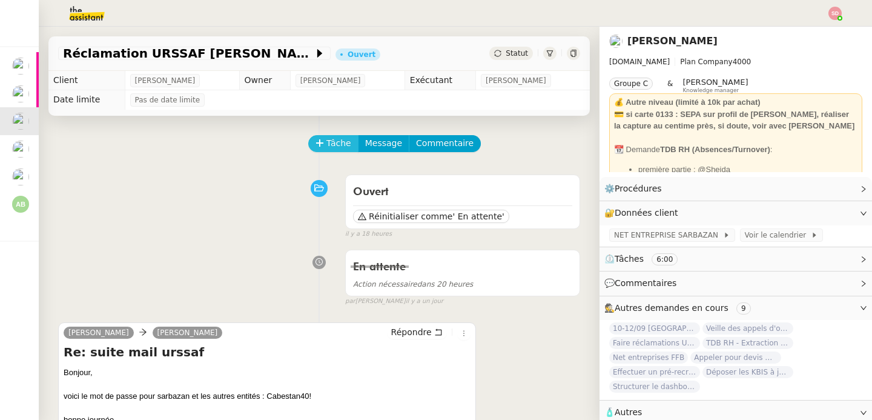
click at [327, 148] on span "Tâche" at bounding box center [339, 143] width 25 height 14
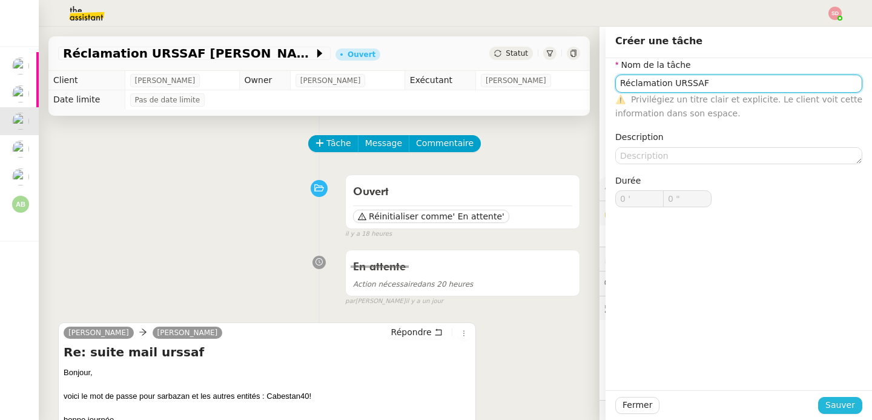
type input "Réclamation URSSAF"
click at [826, 399] on span "Sauver" at bounding box center [841, 405] width 30 height 14
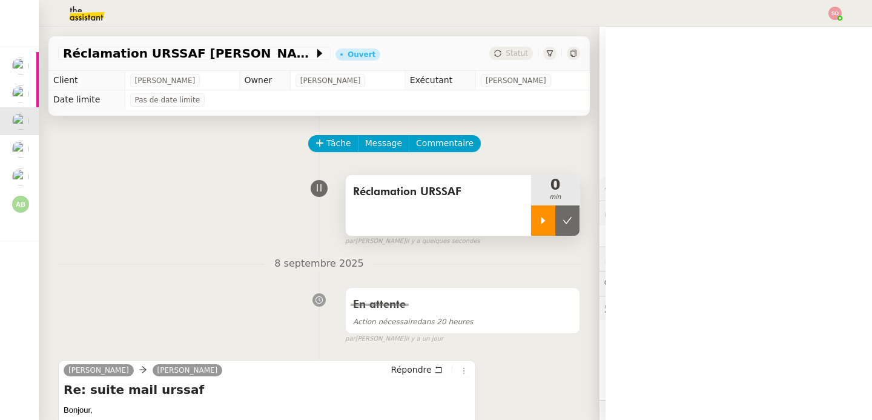
click at [531, 227] on div at bounding box center [543, 220] width 24 height 30
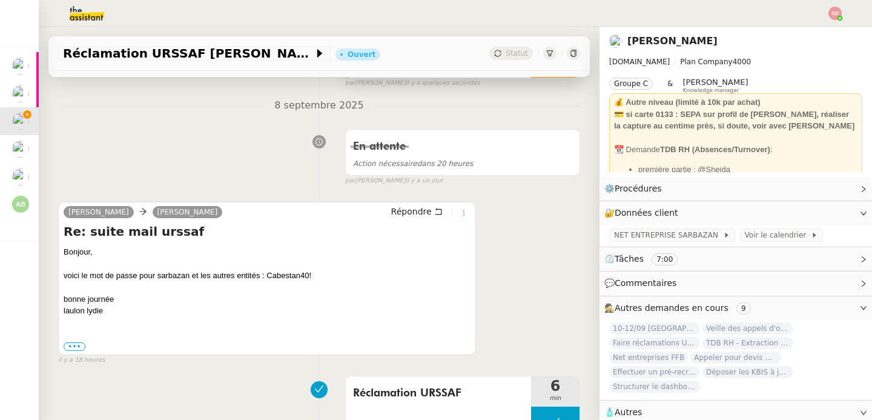
scroll to position [180, 0]
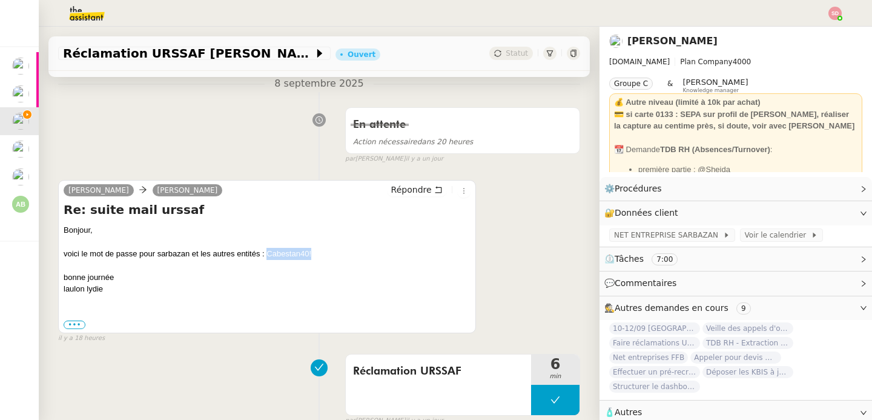
drag, startPoint x: 267, startPoint y: 254, endPoint x: 341, endPoint y: 252, distance: 74.6
click at [341, 252] on div "voici le mot de passe pour sarbazan et les autres entités : Cabestan40!" at bounding box center [267, 254] width 407 height 12
copy div "Cabestan40!"
click at [697, 235] on span "NET ENTREPRISE SARBAZAN" at bounding box center [668, 235] width 109 height 12
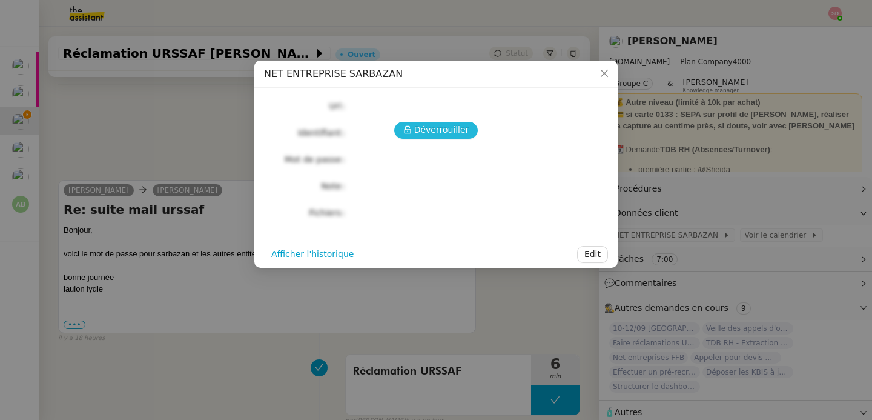
click at [440, 130] on span "Déverrouiller" at bounding box center [441, 130] width 55 height 14
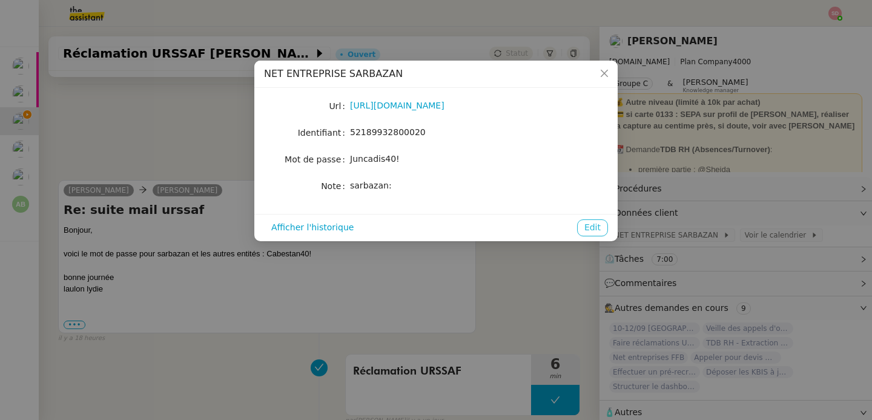
click at [590, 233] on span "Edit" at bounding box center [593, 228] width 16 height 14
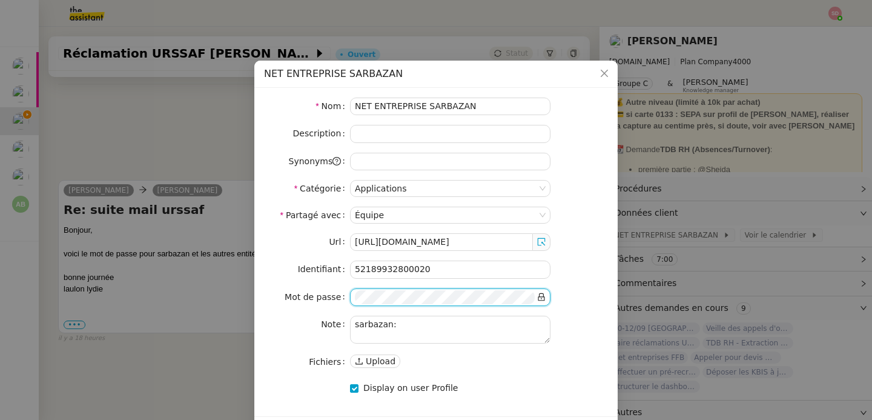
click at [543, 300] on icon at bounding box center [541, 297] width 8 height 8
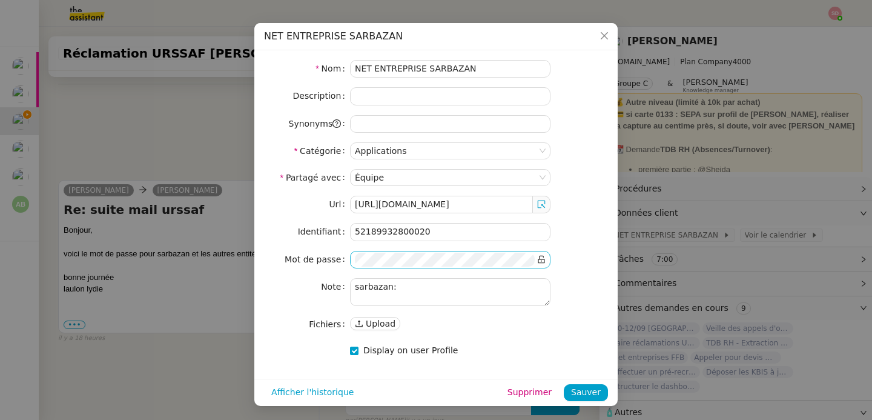
scroll to position [38, 0]
click at [590, 392] on span "Sauver" at bounding box center [586, 392] width 30 height 14
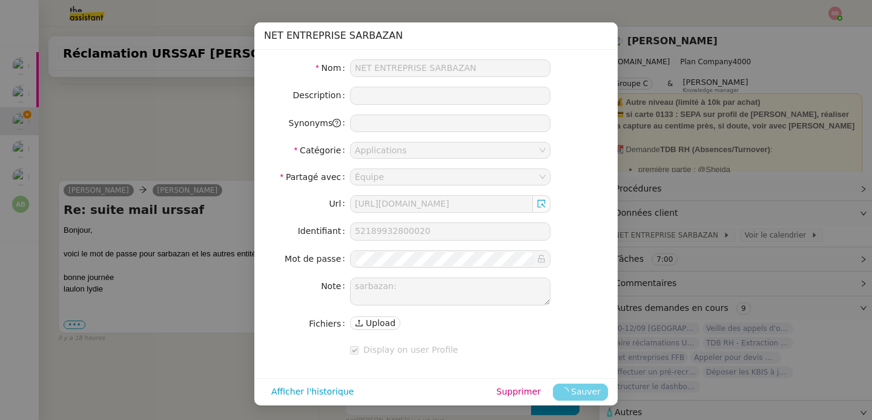
scroll to position [0, 0]
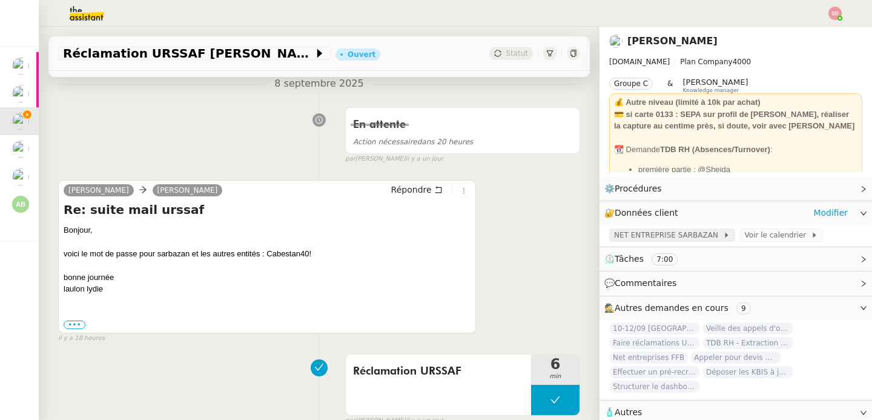
click at [683, 233] on span "NET ENTREPRISE SARBAZAN" at bounding box center [668, 235] width 109 height 12
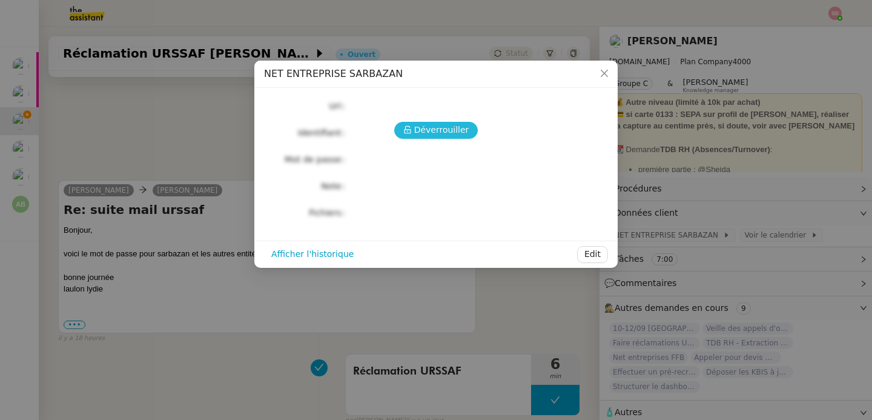
click at [416, 122] on button "Déverrouiller" at bounding box center [436, 130] width 84 height 17
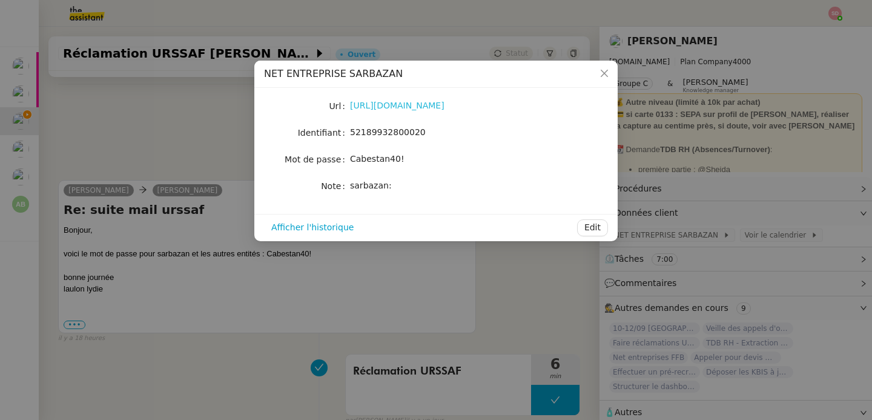
click at [384, 106] on link "https://www.net-entreprises.fr/" at bounding box center [397, 106] width 95 height 10
click at [391, 130] on span "52189932800020" at bounding box center [388, 132] width 76 height 10
copy span "52189932800020"
click at [387, 164] on span "Cabestan40!" at bounding box center [377, 159] width 55 height 10
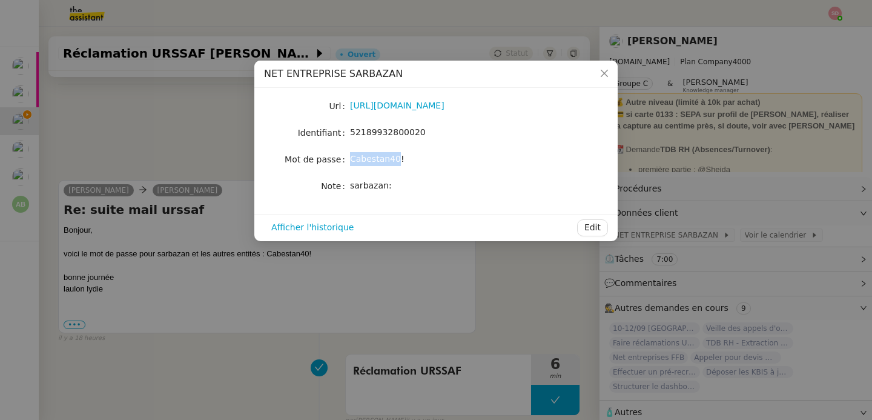
click at [387, 164] on span "Cabestan40!" at bounding box center [377, 159] width 55 height 10
copy span "Cabestan40!"
click at [206, 153] on nz-modal-container "NET ENTREPRISE SARBAZAN Url https://www.net-entreprises.fr/ Identifiant 5218993…" at bounding box center [436, 210] width 872 height 420
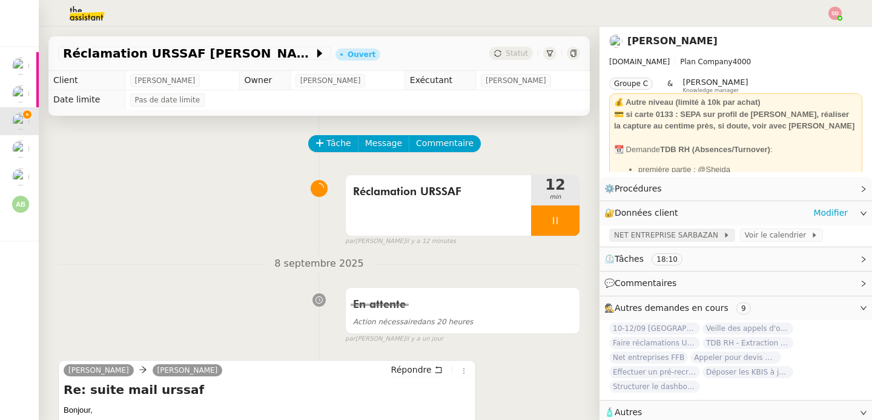
click at [683, 235] on span "NET ENTREPRISE SARBAZAN" at bounding box center [668, 235] width 109 height 12
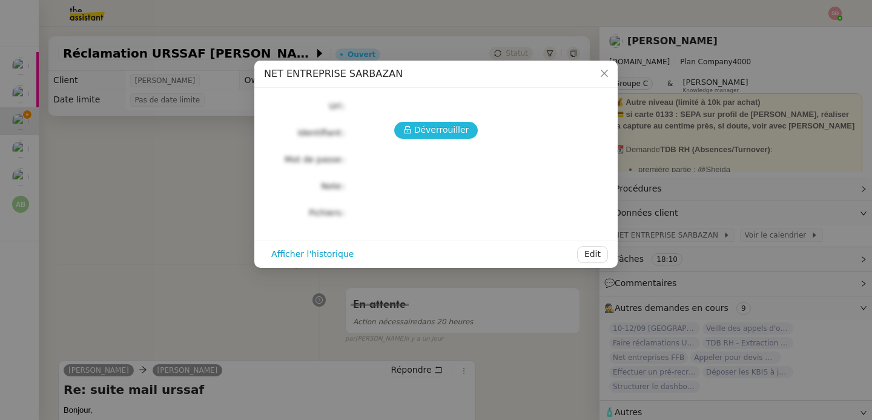
click at [441, 125] on span "Déverrouiller" at bounding box center [441, 130] width 55 height 14
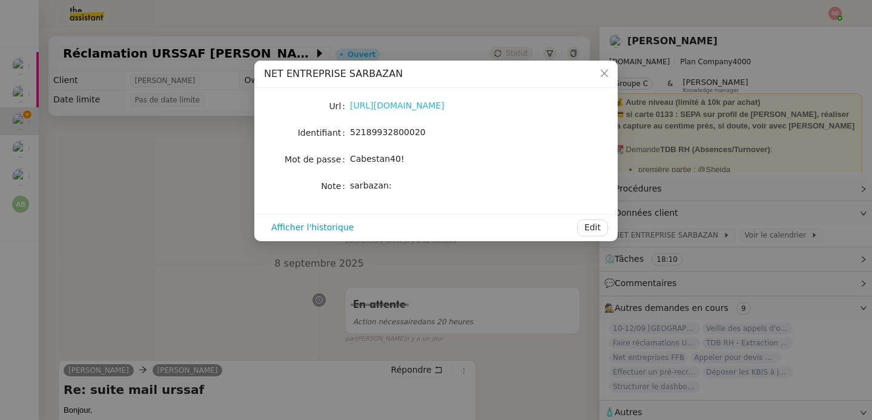
click at [417, 110] on link "https://www.net-entreprises.fr/" at bounding box center [397, 106] width 95 height 10
click at [379, 132] on span "52189932800020" at bounding box center [388, 132] width 76 height 10
copy span "52189932800020"
click at [391, 161] on span "Cabestan40!" at bounding box center [377, 159] width 55 height 10
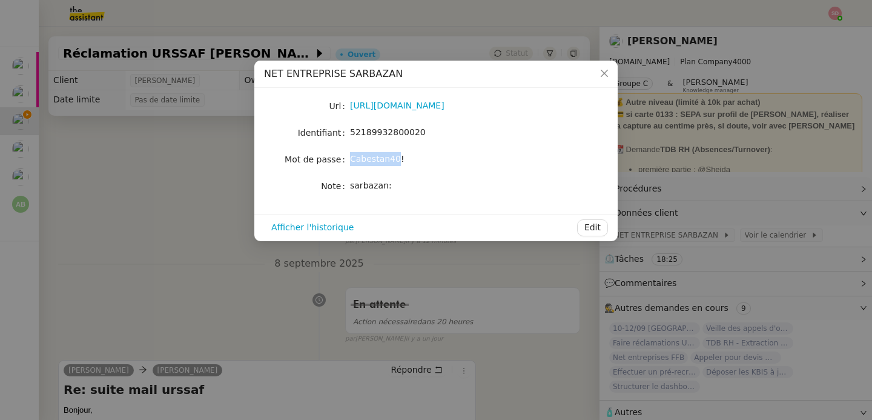
click at [391, 161] on span "Cabestan40!" at bounding box center [377, 159] width 55 height 10
copy span "Cabestan40!"
click at [195, 159] on nz-modal-container "NET ENTREPRISE SARBAZAN Url https://www.net-entreprises.fr/ Identifiant 5218993…" at bounding box center [436, 210] width 872 height 420
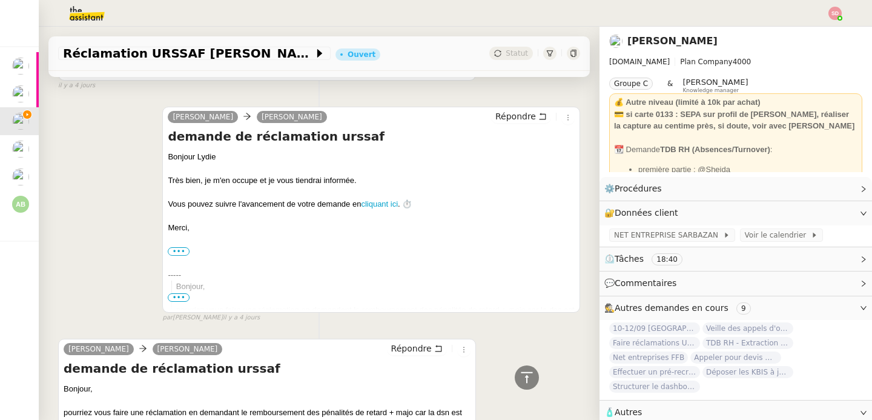
scroll to position [1290, 0]
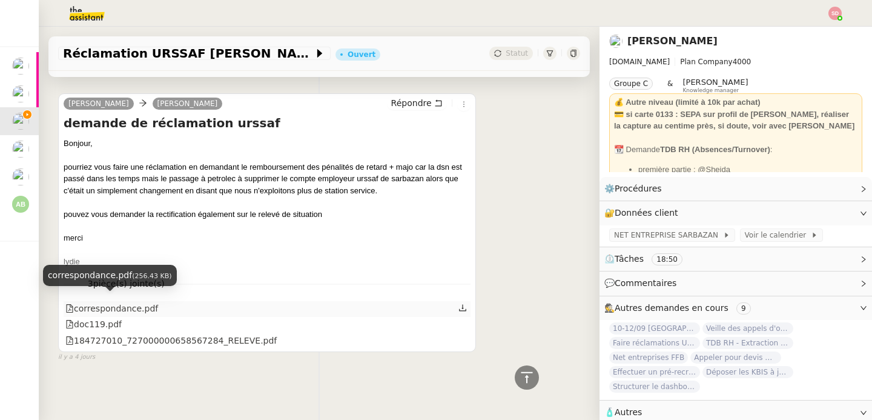
click at [141, 304] on div "correspondance.pdf" at bounding box center [111, 309] width 93 height 14
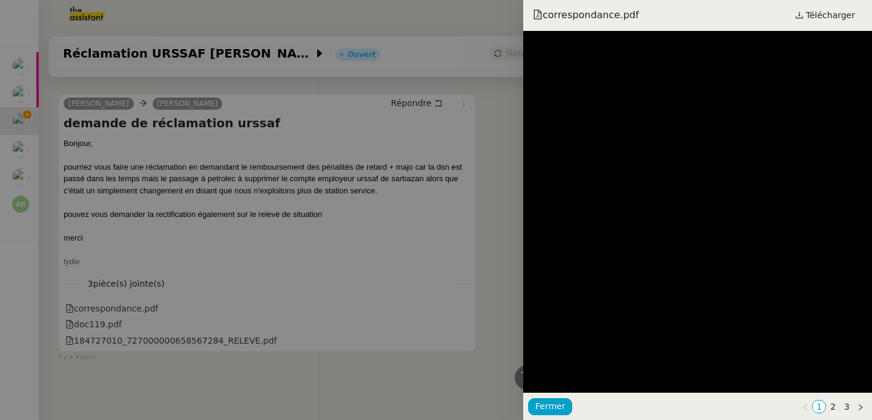
click at [113, 320] on div at bounding box center [436, 210] width 872 height 420
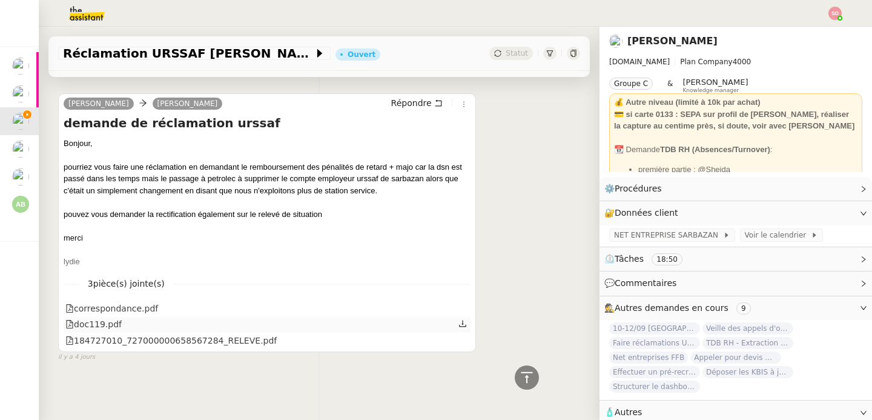
click at [98, 318] on div "doc119.pdf" at bounding box center [93, 324] width 56 height 14
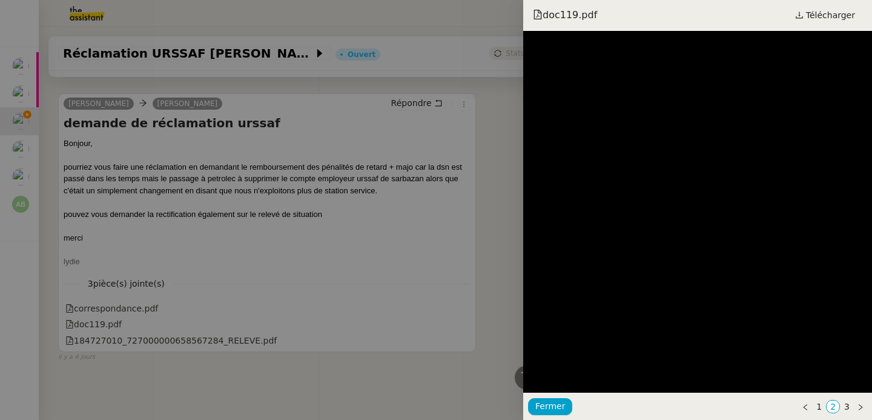
click at [313, 221] on div at bounding box center [436, 210] width 872 height 420
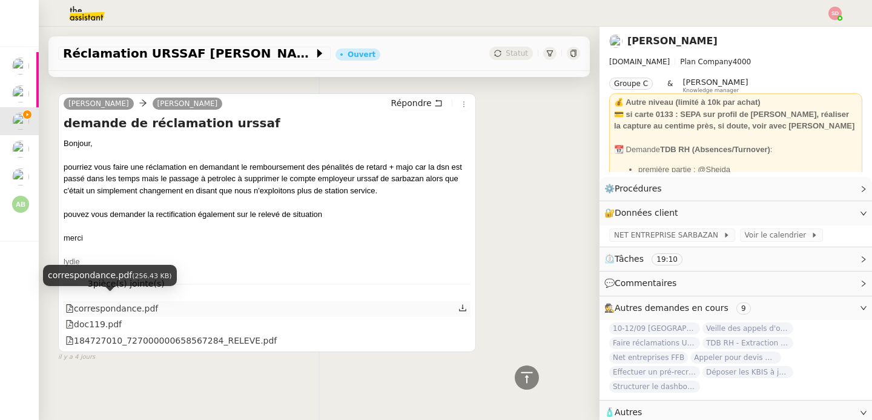
click at [117, 302] on div "correspondance.pdf" at bounding box center [111, 309] width 93 height 14
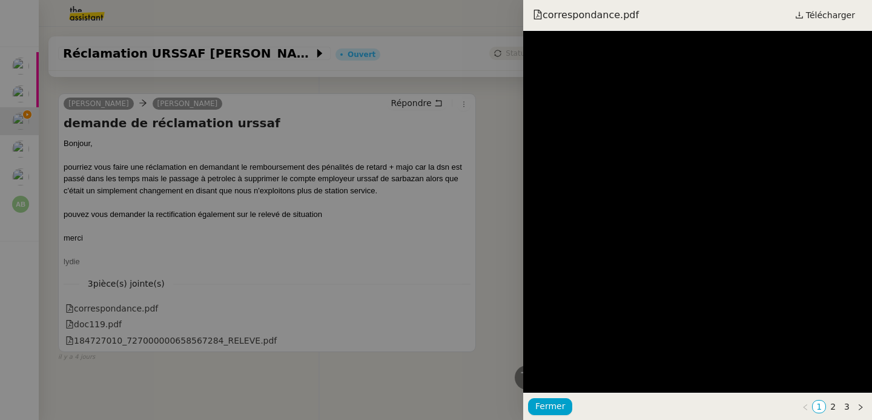
click at [389, 281] on div at bounding box center [436, 210] width 872 height 420
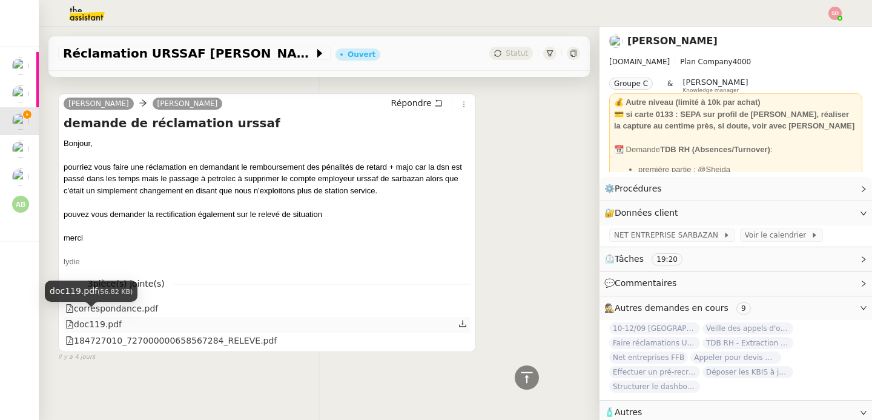
click at [98, 317] on div "doc119.pdf" at bounding box center [93, 324] width 56 height 14
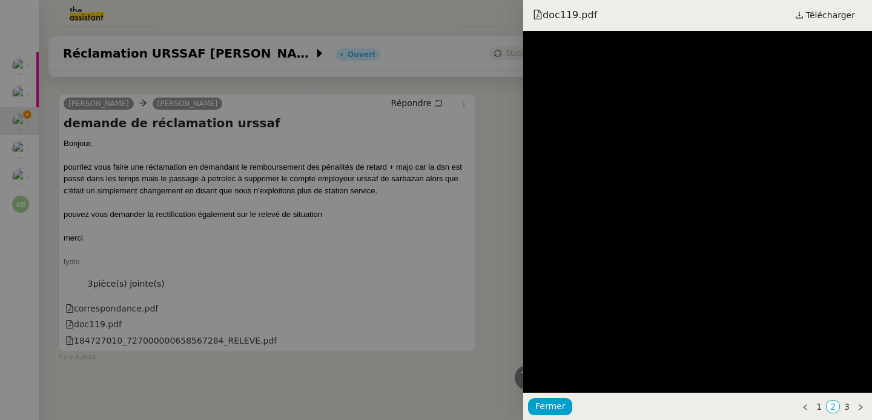
click at [312, 243] on div at bounding box center [436, 210] width 872 height 420
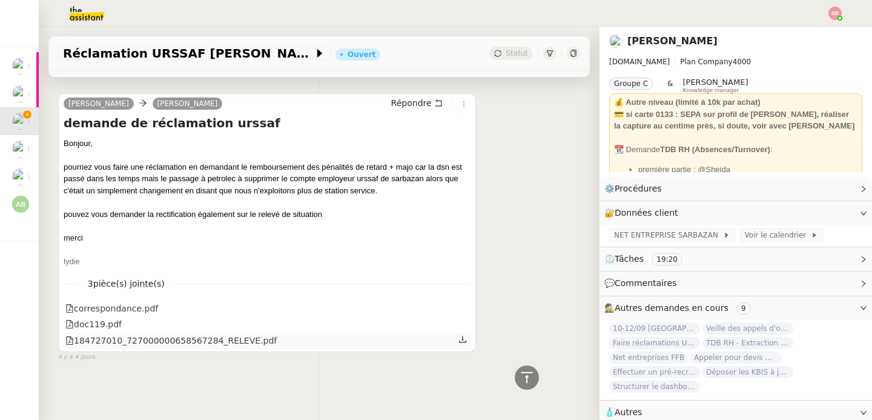
click at [224, 334] on div "184727010_727000000658567284_RELEVE.pdf" at bounding box center [170, 341] width 211 height 14
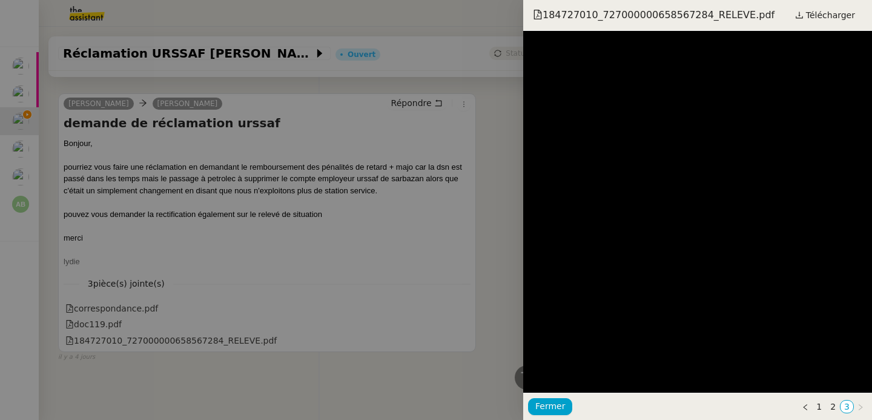
click at [150, 181] on div at bounding box center [436, 210] width 872 height 420
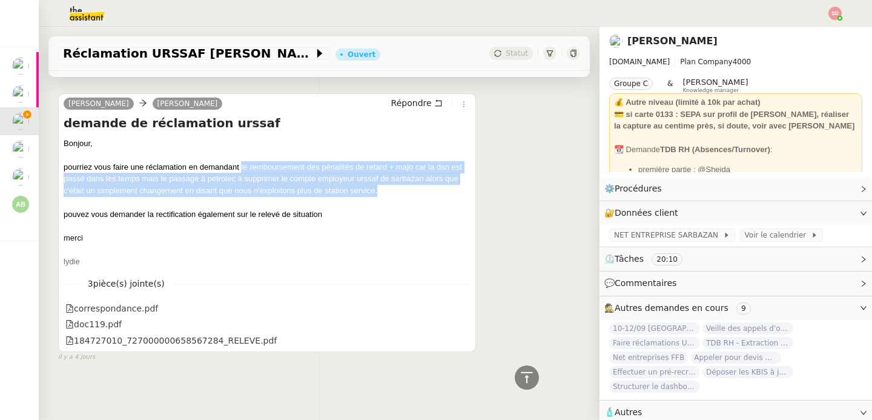
drag, startPoint x: 241, startPoint y: 160, endPoint x: 410, endPoint y: 186, distance: 171.0
click at [410, 186] on div "pourriez vous faire une réclamation en demandant le remboursement des pénalités…" at bounding box center [267, 179] width 407 height 36
copy div "le remboursement des pénalités de retard + majo car la dsn est passé dans les t…"
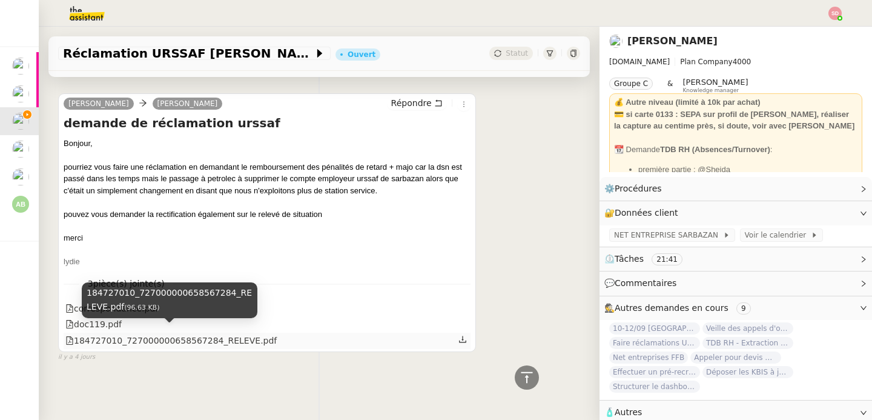
click at [128, 336] on div "184727010_727000000658567284_RELEVE.pdf" at bounding box center [170, 341] width 211 height 14
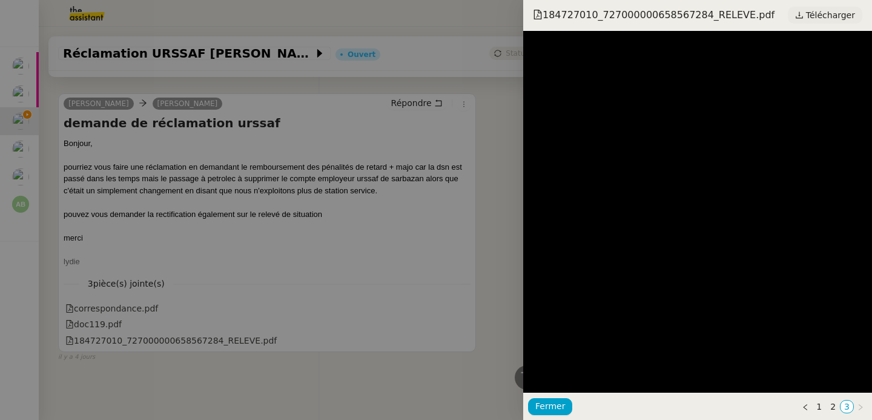
click at [837, 15] on span "Télécharger" at bounding box center [830, 15] width 49 height 16
click at [280, 290] on div at bounding box center [436, 210] width 872 height 420
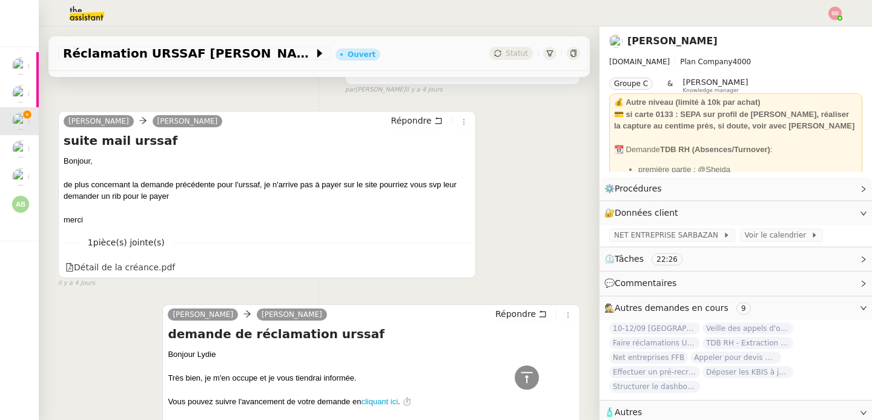
scroll to position [823, 0]
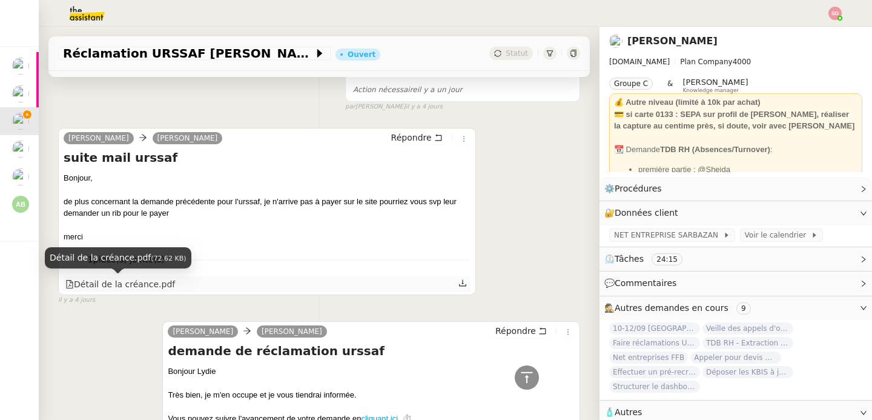
click at [147, 282] on div "Détail de la créance.pdf" at bounding box center [120, 284] width 110 height 14
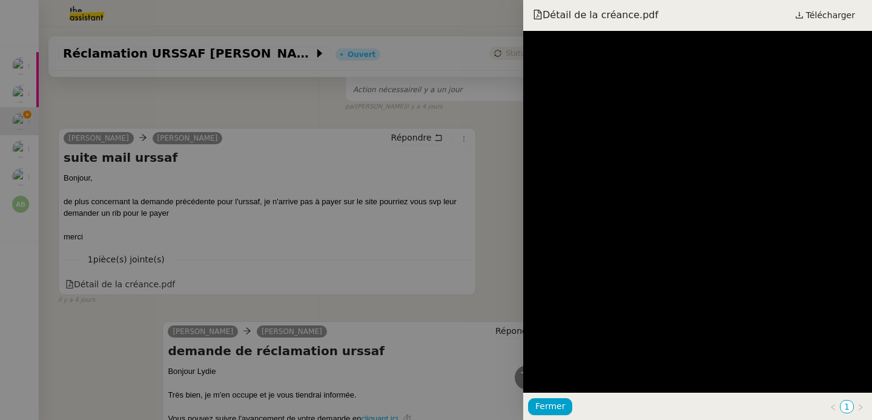
click at [386, 165] on div at bounding box center [436, 210] width 872 height 420
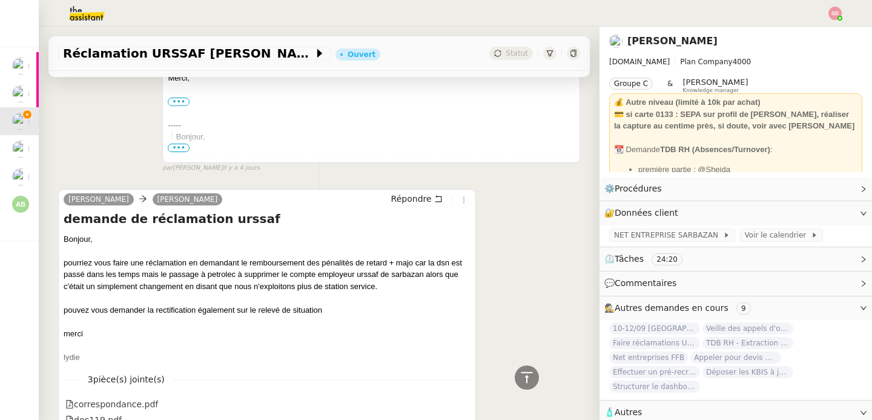
scroll to position [1290, 0]
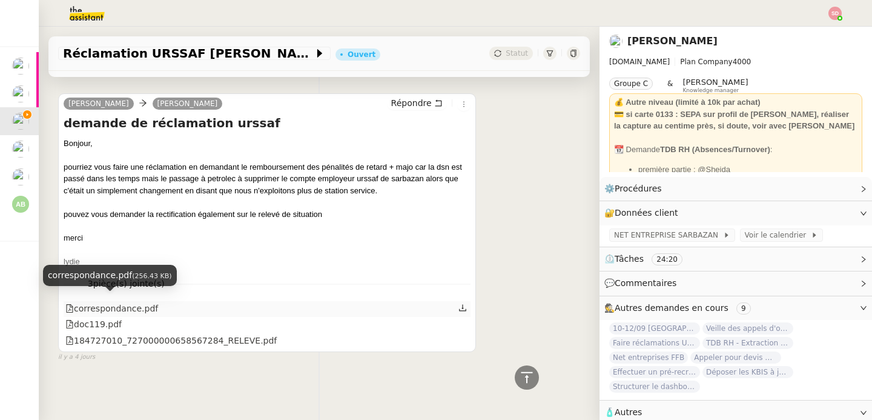
click at [131, 305] on div "correspondance.pdf" at bounding box center [111, 309] width 93 height 14
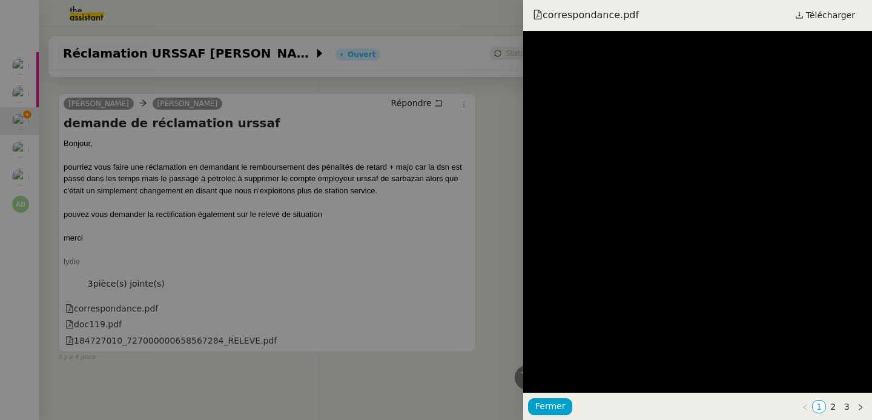
click at [191, 280] on div at bounding box center [436, 210] width 872 height 420
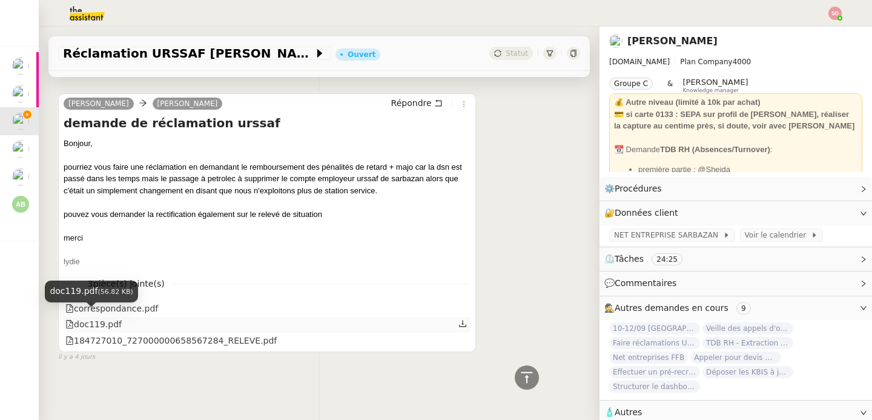
click at [96, 320] on div "doc119.pdf" at bounding box center [93, 324] width 56 height 14
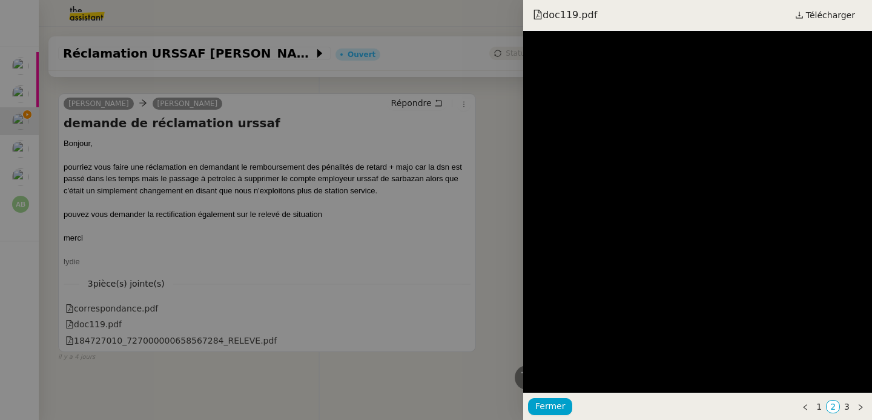
click at [322, 193] on div at bounding box center [436, 210] width 872 height 420
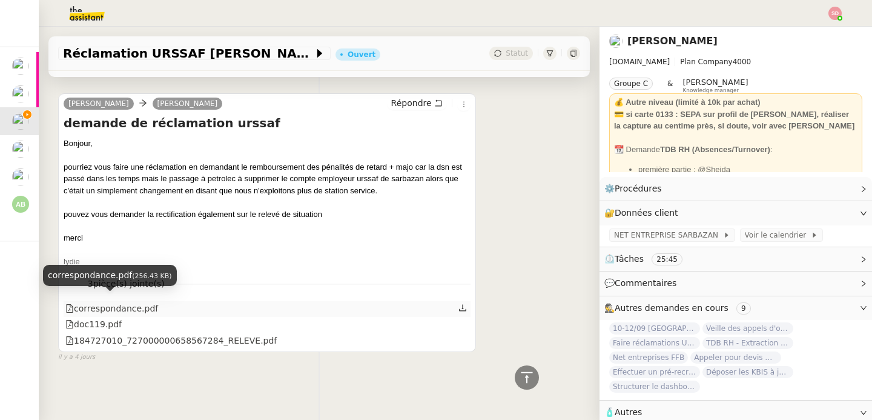
click at [137, 306] on div "correspondance.pdf" at bounding box center [111, 309] width 93 height 14
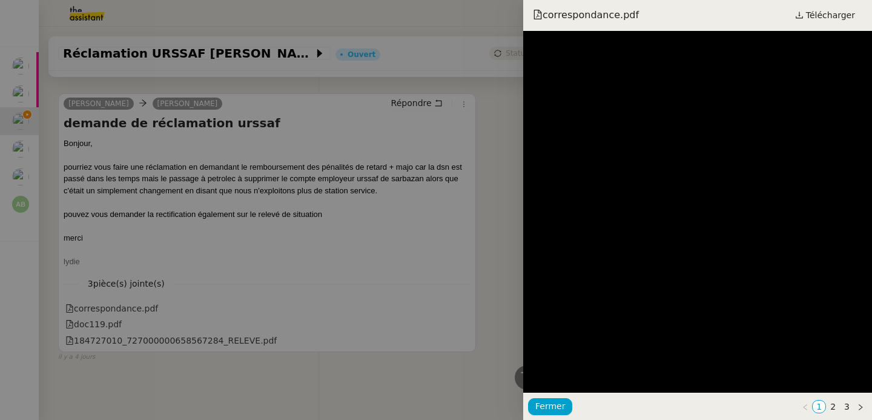
click at [202, 333] on div at bounding box center [436, 210] width 872 height 420
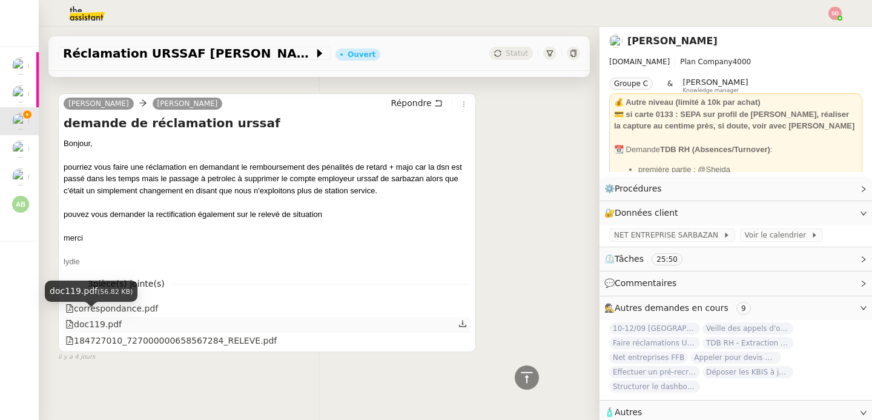
click at [107, 317] on div "doc119.pdf" at bounding box center [93, 324] width 56 height 14
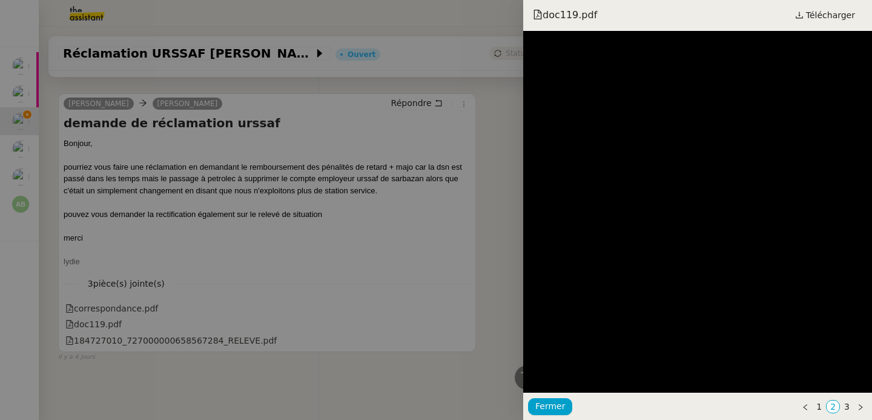
click at [387, 242] on div at bounding box center [436, 210] width 872 height 420
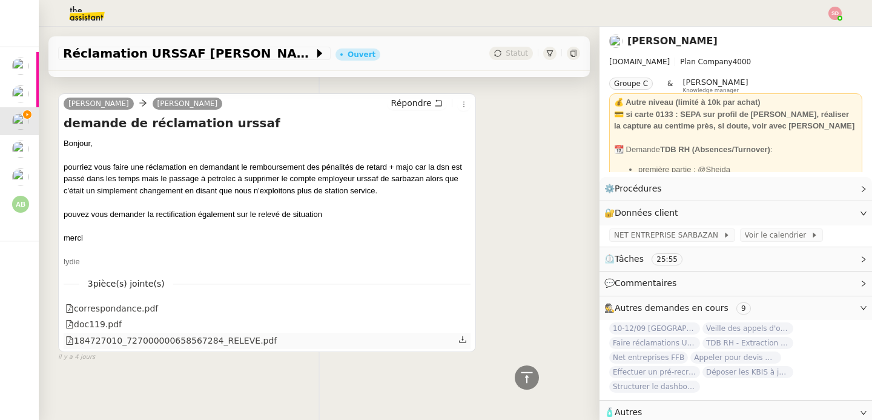
click at [233, 334] on div "184727010_727000000658567284_RELEVE.pdf" at bounding box center [170, 341] width 211 height 14
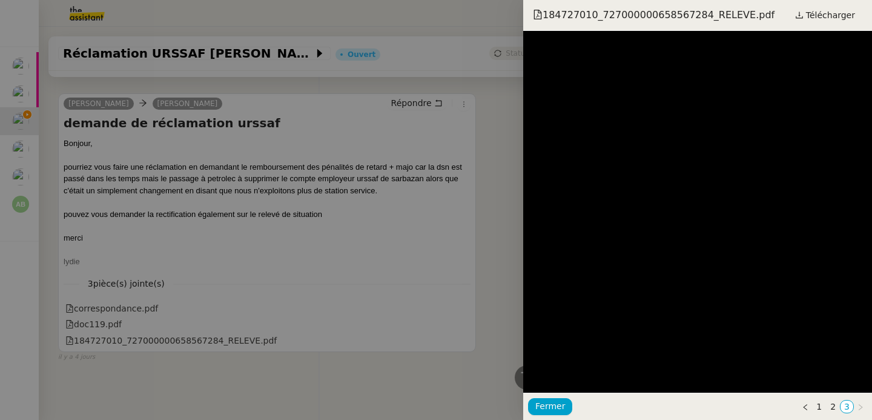
click at [418, 251] on div at bounding box center [436, 210] width 872 height 420
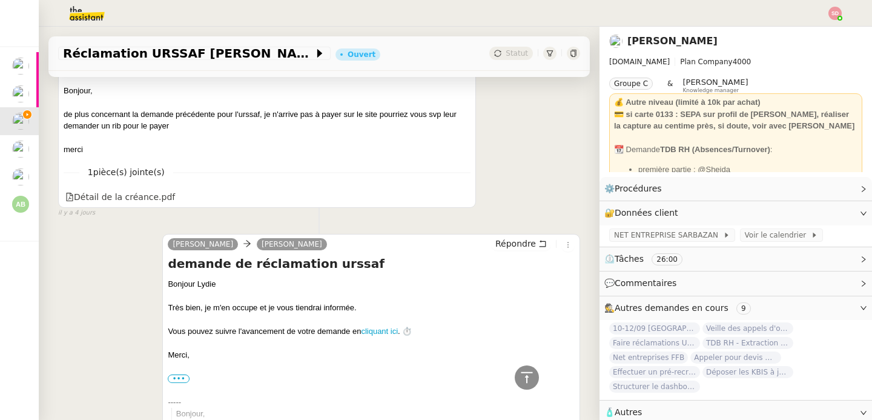
scroll to position [892, 0]
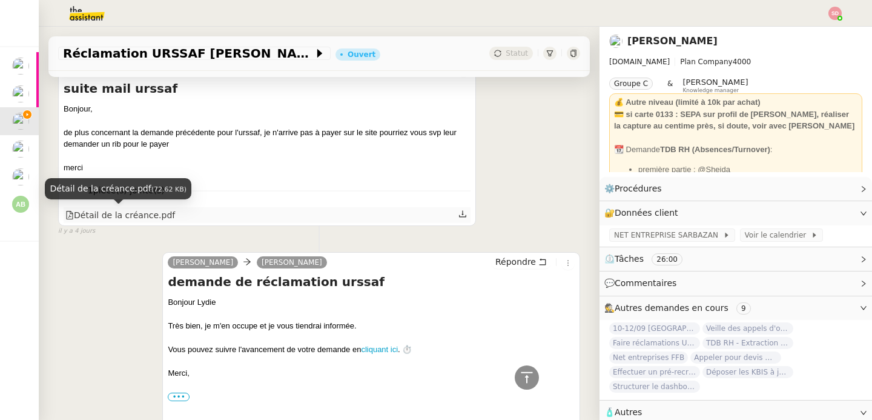
click at [138, 218] on div "Détail de la créance.pdf" at bounding box center [120, 215] width 110 height 14
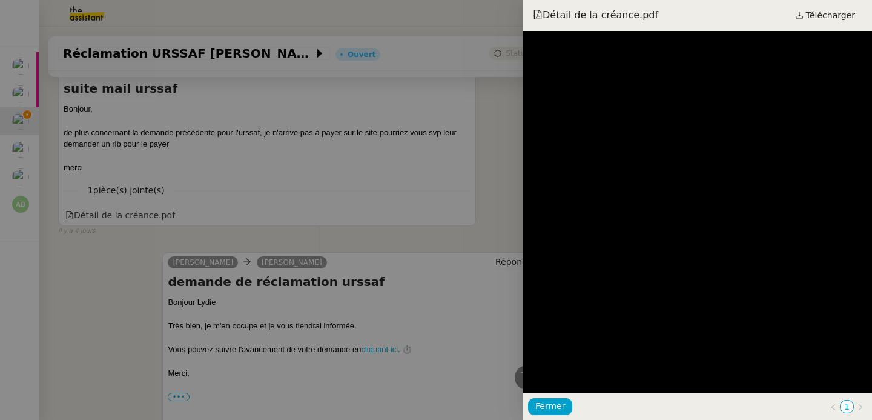
click at [391, 230] on div at bounding box center [436, 210] width 872 height 420
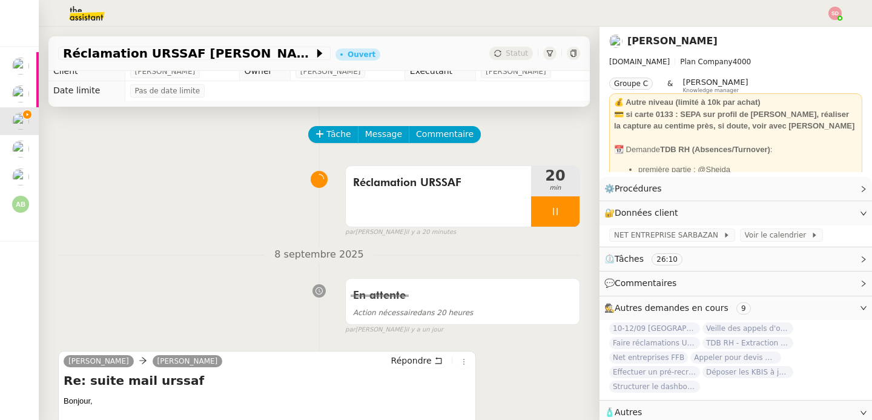
scroll to position [0, 0]
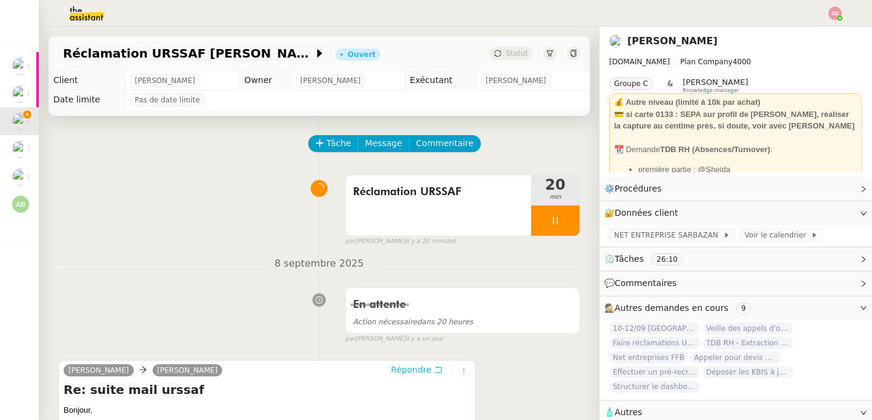
click at [413, 368] on span "Répondre" at bounding box center [411, 370] width 41 height 12
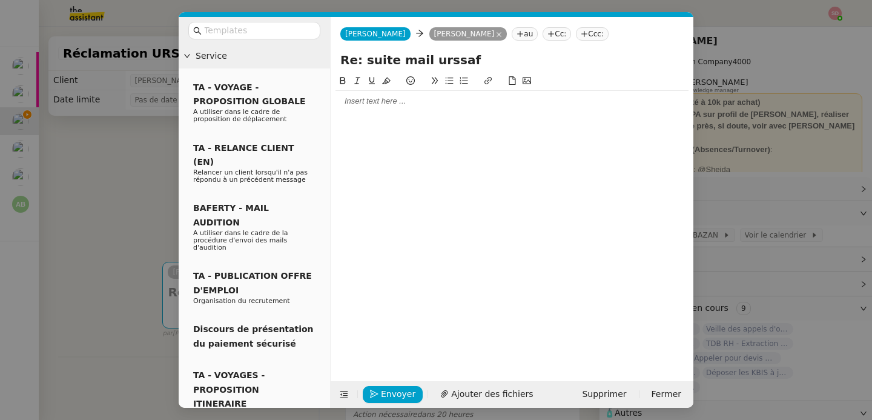
click at [415, 104] on div at bounding box center [512, 101] width 353 height 11
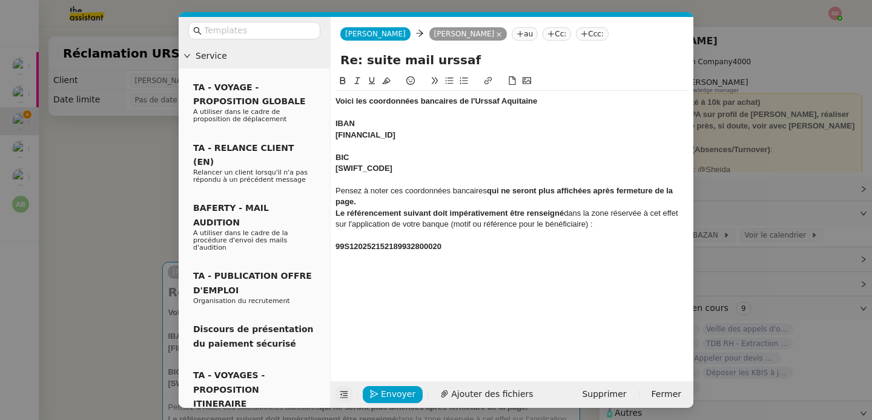
click at [341, 398] on icon at bounding box center [344, 394] width 8 height 8
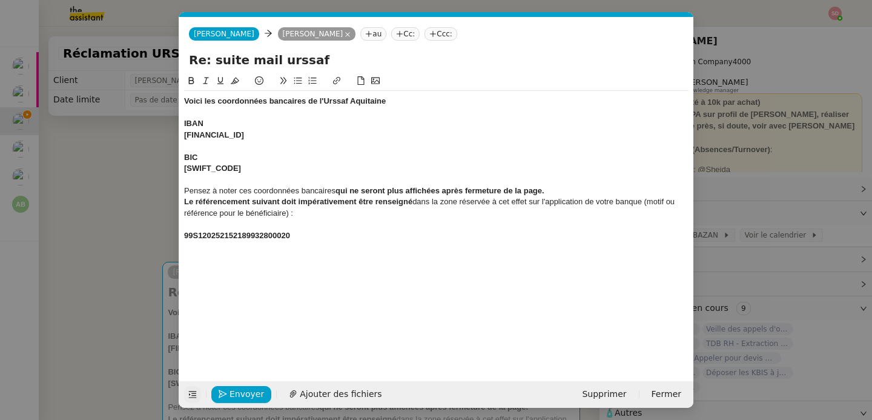
click at [185, 101] on strong "Voici les coordonnées bancaires de l'Urssaf Aquitaine" at bounding box center [285, 100] width 202 height 9
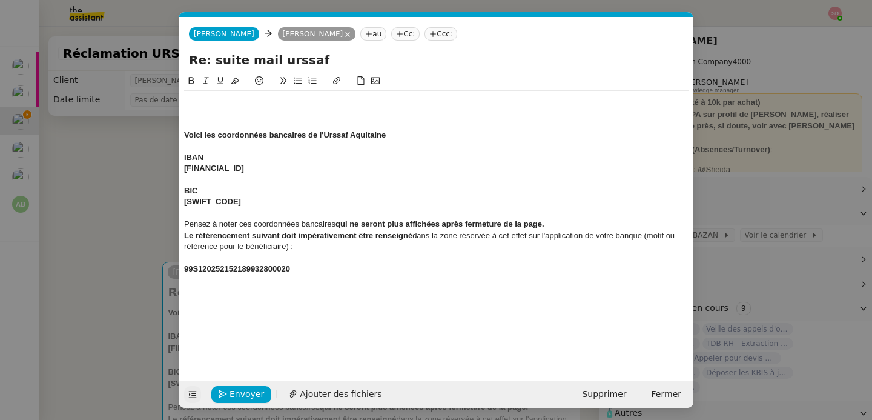
click at [210, 99] on div at bounding box center [436, 101] width 505 height 11
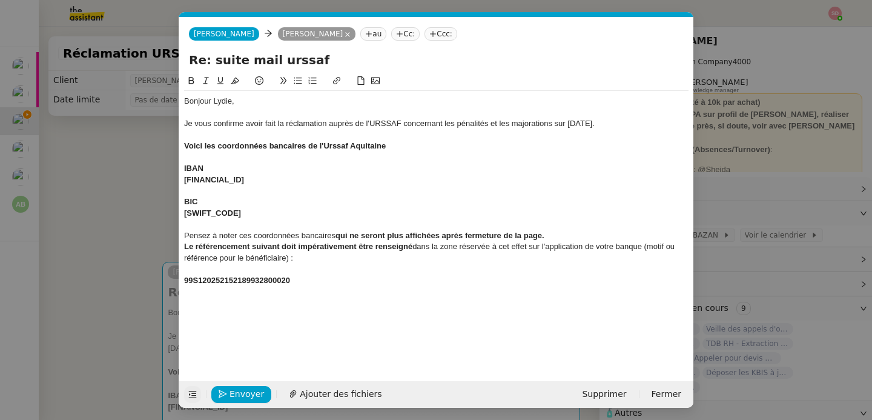
click at [338, 152] on div at bounding box center [436, 157] width 505 height 11
click at [330, 147] on strong "Voici les coordonnées bancaires de l'Urssaf Aquitaine" at bounding box center [285, 145] width 202 height 9
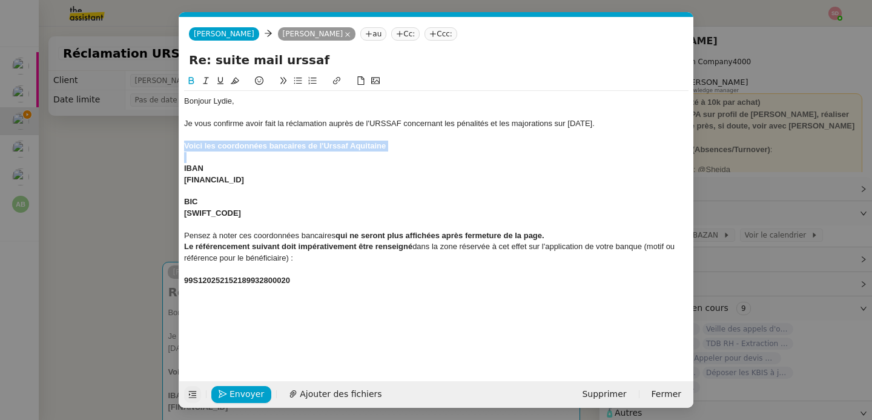
click at [330, 147] on strong "Voici les coordonnées bancaires de l'Urssaf Aquitaine" at bounding box center [285, 145] width 202 height 9
click at [190, 84] on icon at bounding box center [191, 80] width 5 height 7
click at [404, 149] on div "Voici les coordonnées bancaires de l'Urssaf Aquitaine" at bounding box center [436, 146] width 505 height 11
click at [191, 168] on strong "IBAN" at bounding box center [193, 168] width 19 height 9
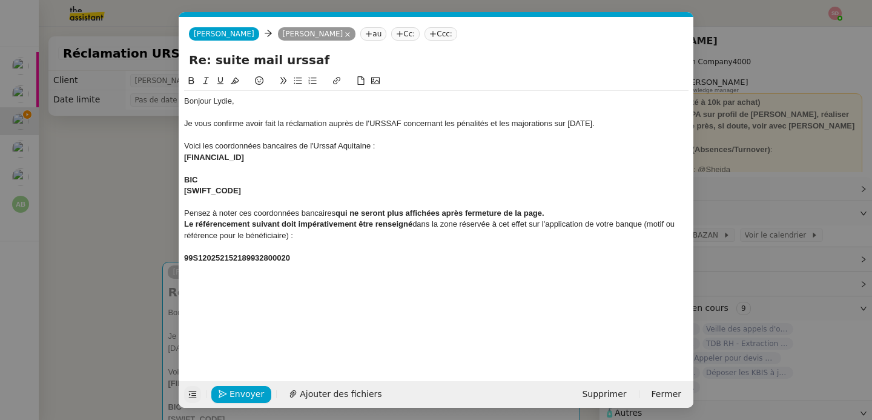
click at [193, 176] on strong "BIC" at bounding box center [190, 179] width 13 height 9
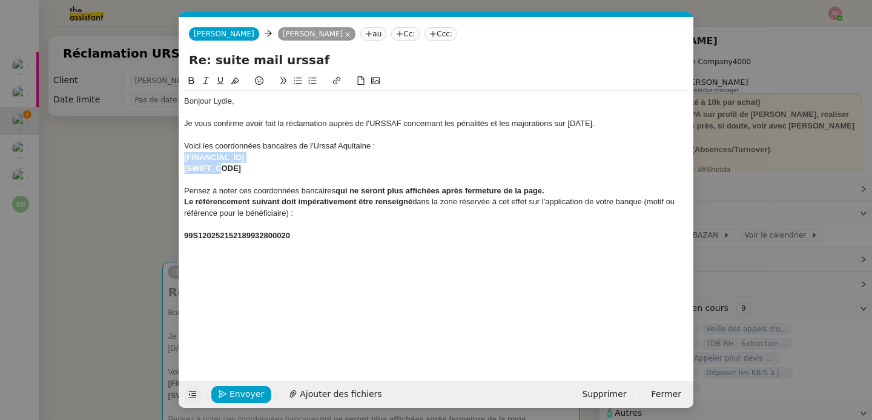
drag, startPoint x: 233, startPoint y: 164, endPoint x: 178, endPoint y: 154, distance: 56.0
click at [178, 154] on nz-modal-container "Service TA - VOYAGE - PROPOSITION GLOBALE A utiliser dans le cadre de propositi…" at bounding box center [436, 210] width 872 height 420
click at [301, 83] on icon at bounding box center [298, 81] width 8 height 7
click at [295, 187] on div "Pensez à noter ces coordonnées bancaires qui ne seront plus affichées après fer…" at bounding box center [436, 190] width 505 height 11
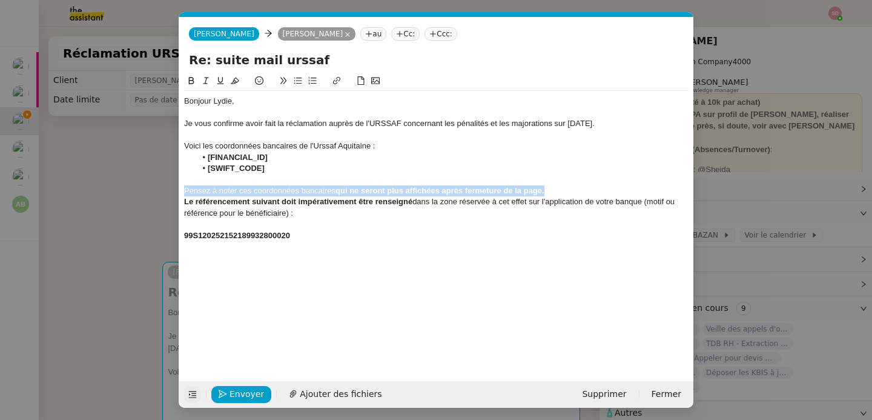
click at [295, 187] on div "Pensez à noter ces coordonnées bancaires qui ne seront plus affichées après fer…" at bounding box center [436, 190] width 505 height 11
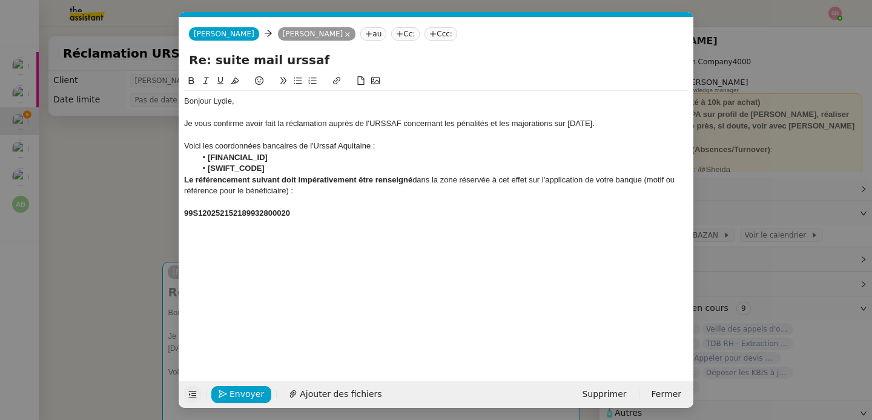
click at [435, 202] on div at bounding box center [436, 201] width 505 height 11
click at [185, 202] on strong "99S120252152189932800020" at bounding box center [237, 201] width 106 height 9
click at [450, 189] on div "Le référencement suivant doit impérativement être renseigné dans la zone réserv…" at bounding box center [436, 185] width 505 height 22
click at [631, 127] on div "Je vous confirme avoir fait la réclamation auprès de l'URSSAF concernant les pé…" at bounding box center [436, 123] width 505 height 11
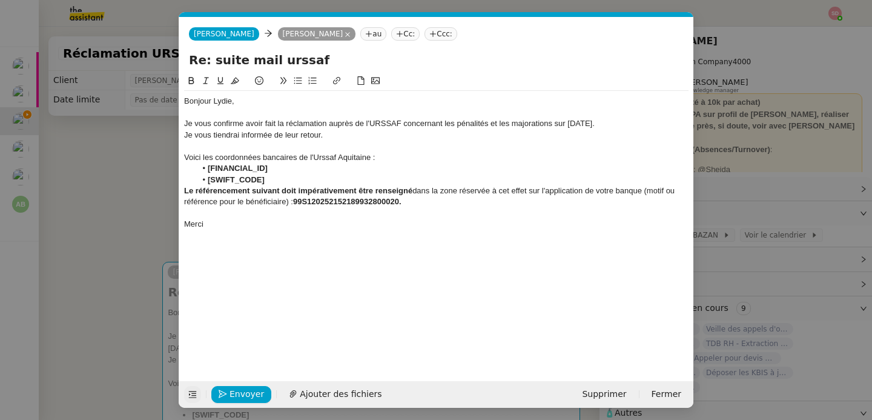
click at [330, 227] on div "Merci" at bounding box center [436, 224] width 505 height 11
click at [129, 229] on nz-modal-container "Service TA - VOYAGE - PROPOSITION GLOBALE A utiliser dans le cadre de propositi…" at bounding box center [436, 210] width 872 height 420
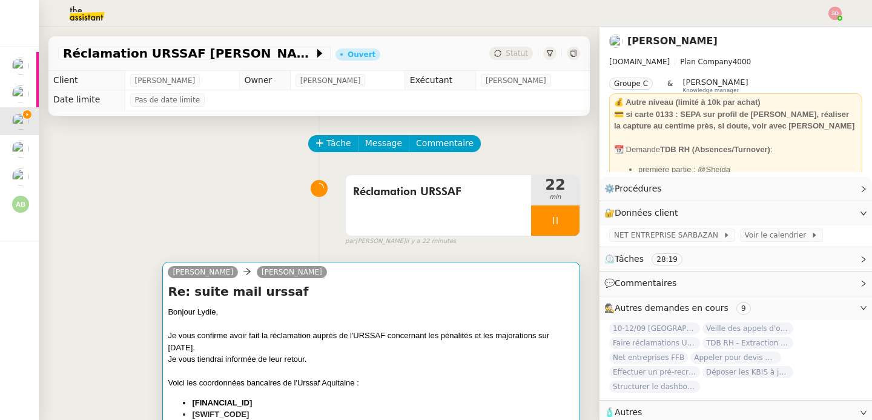
click at [413, 299] on h4 "Re: suite mail urssaf" at bounding box center [371, 291] width 407 height 17
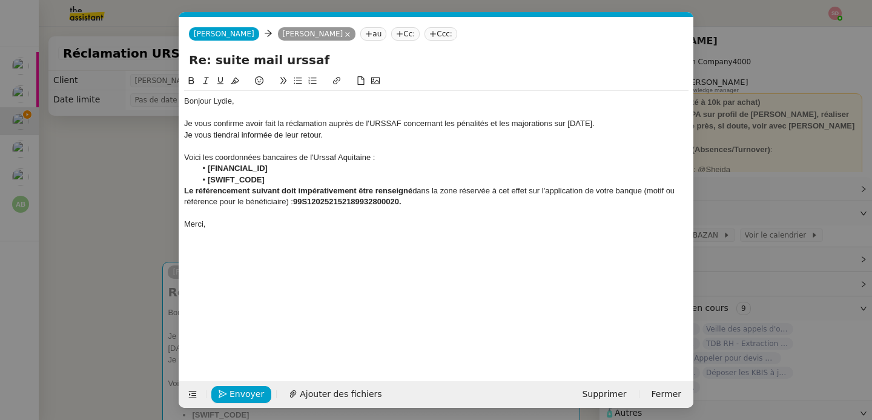
scroll to position [0, 25]
click at [370, 59] on input "Re: suite mail urssaf" at bounding box center [436, 60] width 495 height 18
click at [317, 219] on div "Merci," at bounding box center [436, 224] width 505 height 11
drag, startPoint x: 267, startPoint y: 58, endPoint x: 211, endPoint y: 58, distance: 56.3
click at [211, 58] on input "Re: suite mail urssaf Sarbazan" at bounding box center [436, 60] width 495 height 18
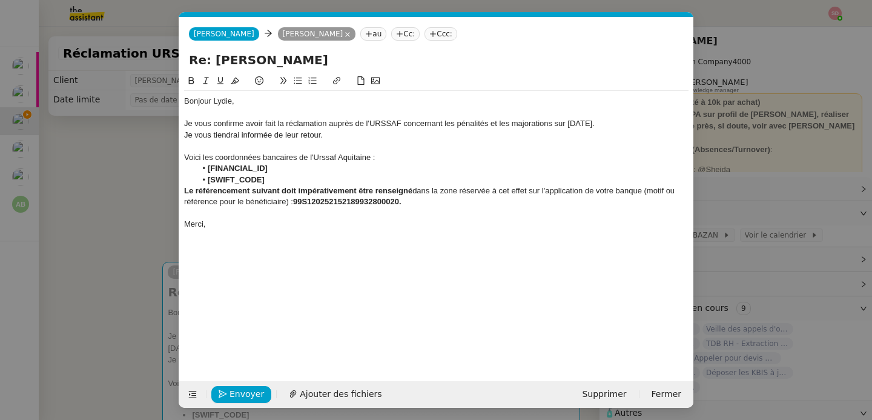
type input "Re: Urssaf Sarbazan"
click at [314, 224] on div "Merci," at bounding box center [436, 224] width 505 height 11
click at [246, 397] on span "Envoyer" at bounding box center [247, 394] width 35 height 14
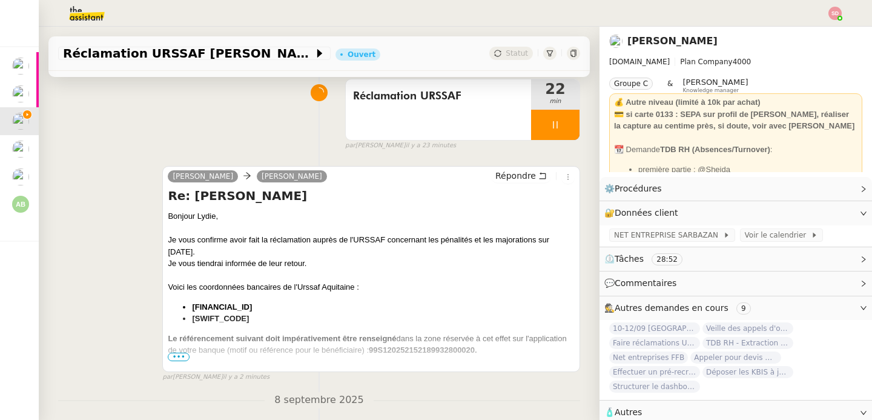
scroll to position [0, 0]
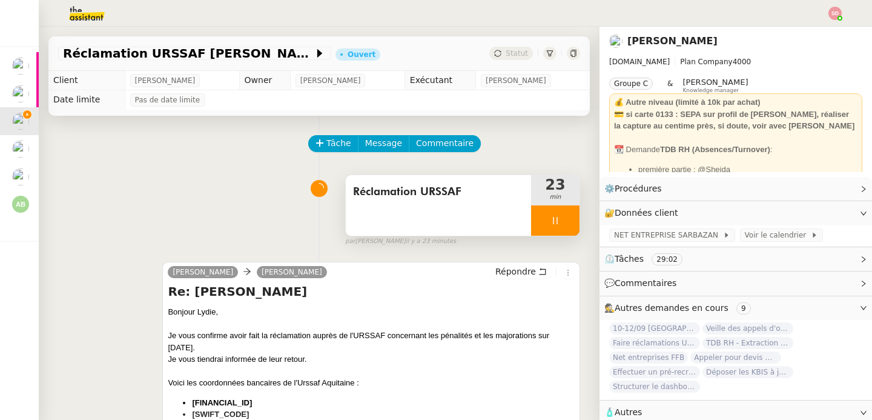
click at [557, 226] on div at bounding box center [555, 220] width 48 height 30
click at [557, 226] on button at bounding box center [568, 220] width 24 height 30
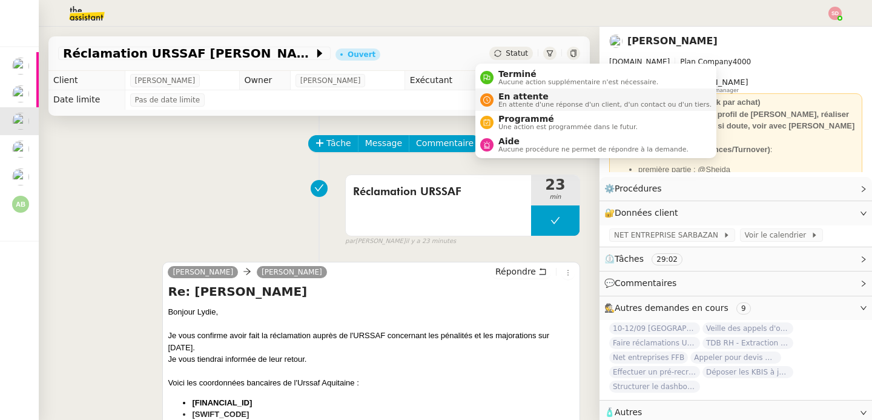
click at [496, 97] on div "En attente En attente d'une réponse d'un client, d'un contact ou d'un tiers." at bounding box center [603, 99] width 218 height 16
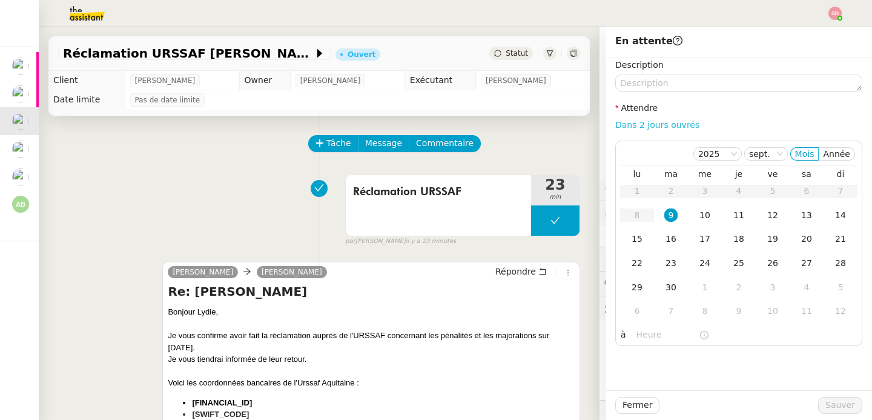
click at [663, 126] on link "Dans 2 jours ouvrés" at bounding box center [658, 125] width 84 height 10
type input "07:00"
click at [665, 237] on div "16" at bounding box center [671, 238] width 13 height 13
click at [840, 407] on span "Sauver" at bounding box center [841, 405] width 30 height 14
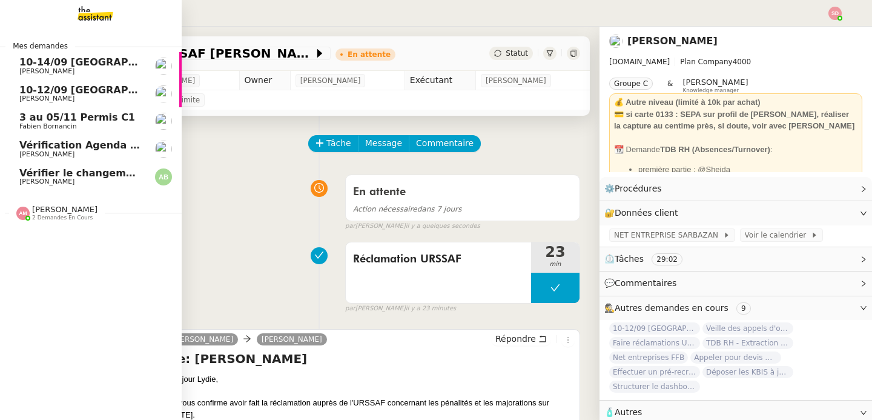
click at [93, 95] on span "[PERSON_NAME]" at bounding box center [80, 98] width 122 height 7
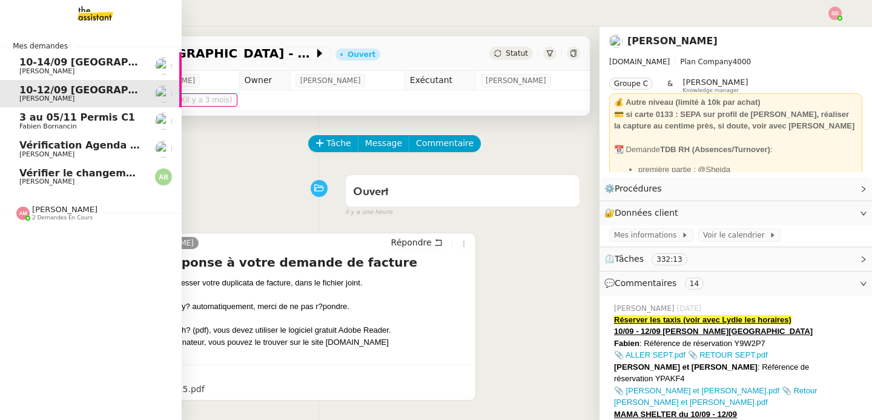
click at [68, 62] on span "10-14/09 Genève-Athènes" at bounding box center [160, 62] width 282 height 12
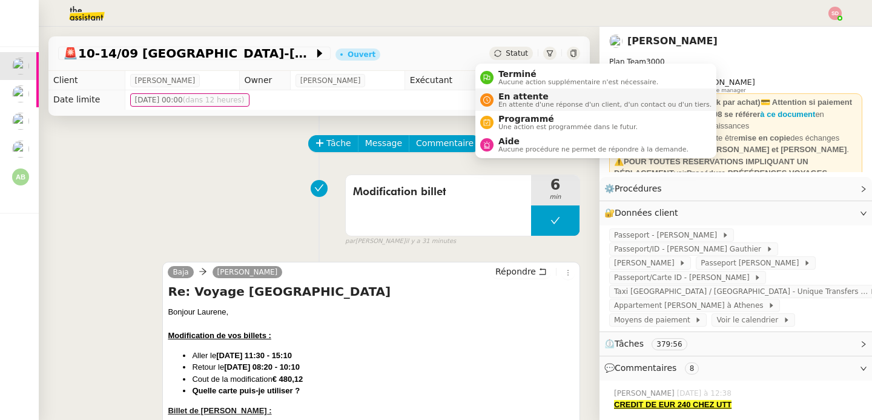
click at [516, 98] on span "En attente" at bounding box center [605, 96] width 213 height 10
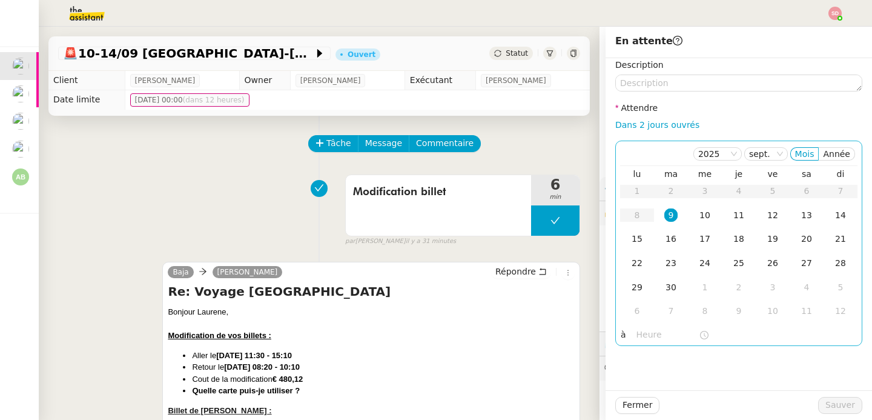
click at [638, 329] on input "text" at bounding box center [668, 335] width 62 height 14
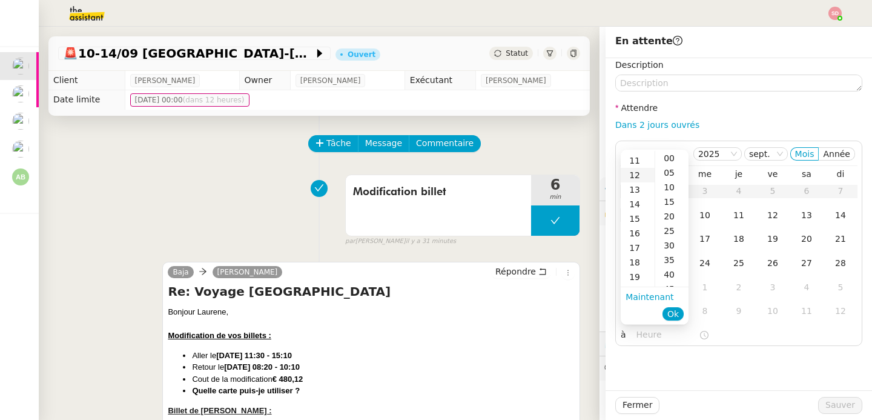
scroll to position [202, 0]
click at [636, 172] on div "15" at bounding box center [638, 174] width 34 height 15
click at [671, 159] on div "00" at bounding box center [672, 158] width 33 height 15
type input "15:00"
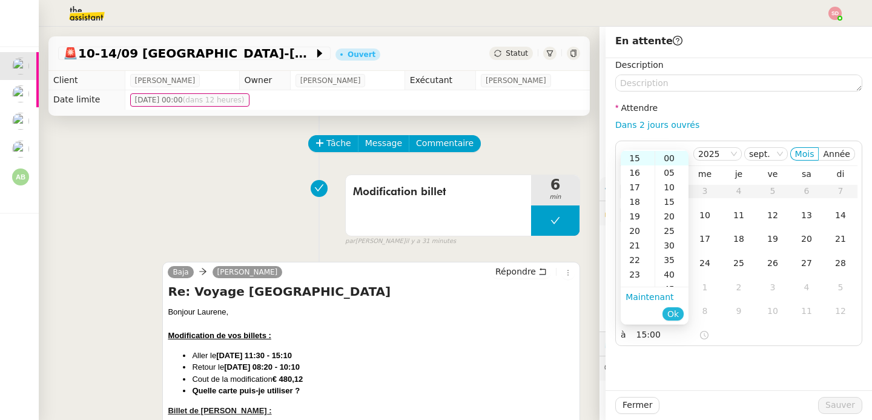
click at [683, 313] on button "Ok" at bounding box center [673, 313] width 21 height 13
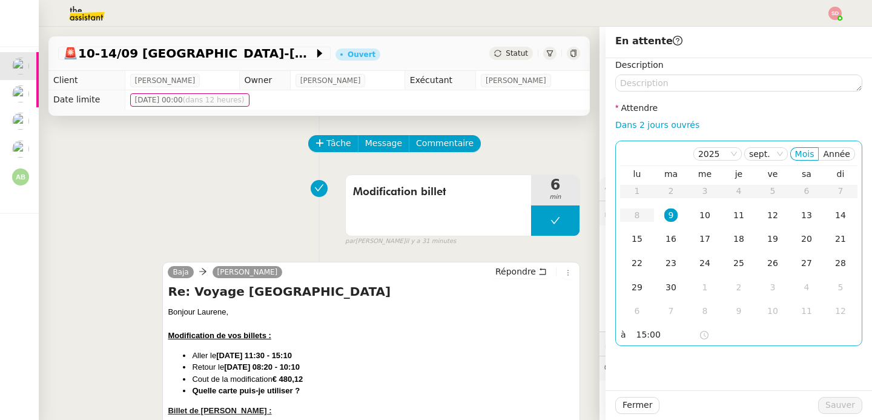
click at [665, 213] on div "9" at bounding box center [671, 214] width 13 height 13
click at [834, 408] on span "Sauver" at bounding box center [841, 405] width 30 height 14
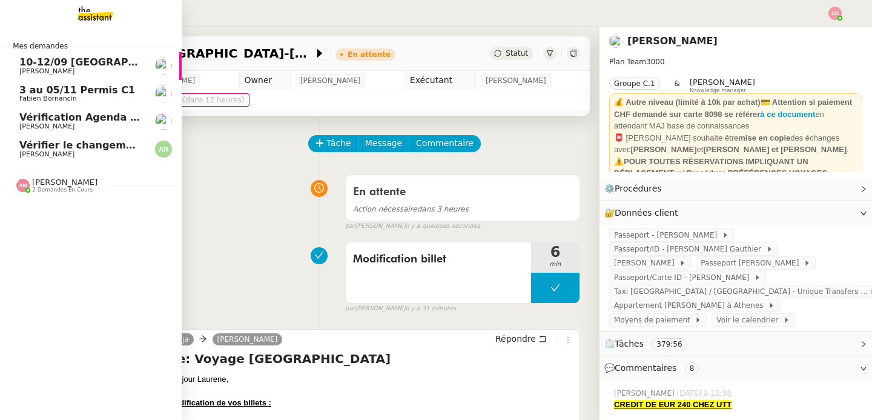
click at [67, 144] on span "Vérifier le changement de billet pour Sophia" at bounding box center [166, 145] width 295 height 12
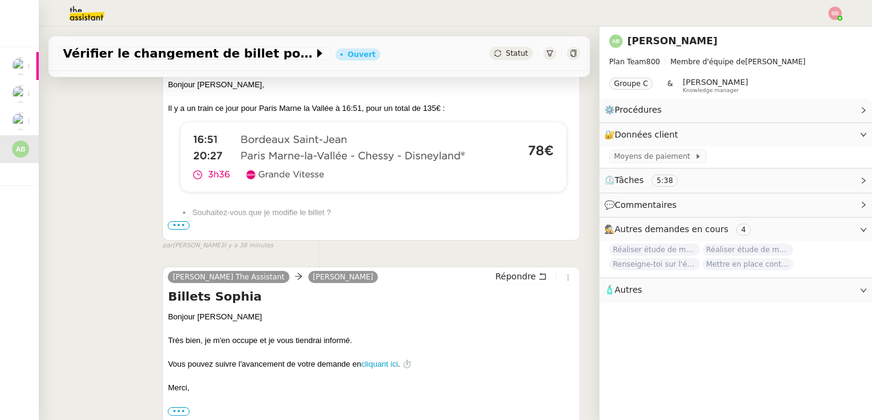
scroll to position [228, 0]
click at [175, 223] on span "•••" at bounding box center [179, 225] width 22 height 8
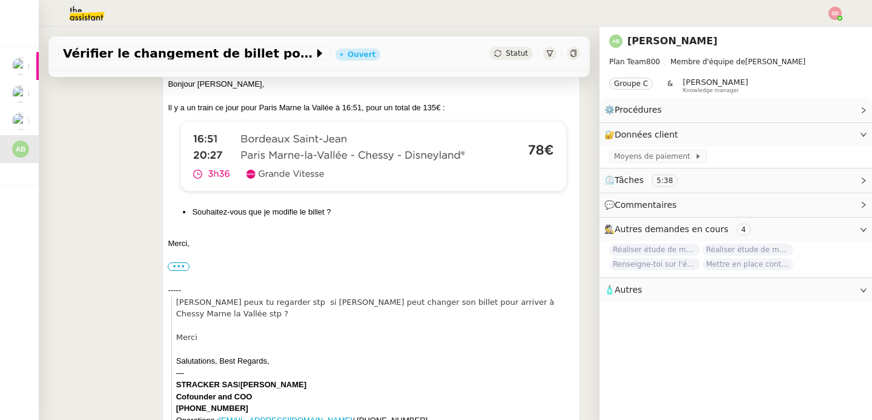
click at [184, 261] on div "••• Charlie Personal assistant • Stracker charlie@stracker.fr" at bounding box center [371, 267] width 407 height 12
click at [178, 262] on label "•••" at bounding box center [179, 266] width 22 height 8
click at [0, 0] on input "•••" at bounding box center [0, 0] width 0 height 0
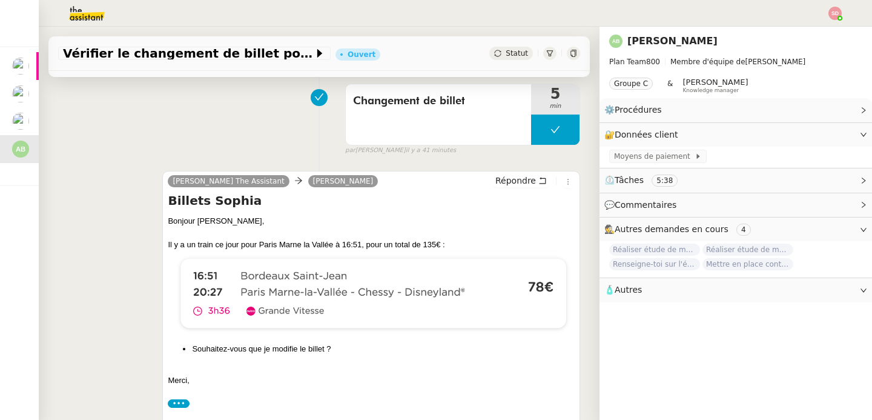
scroll to position [0, 0]
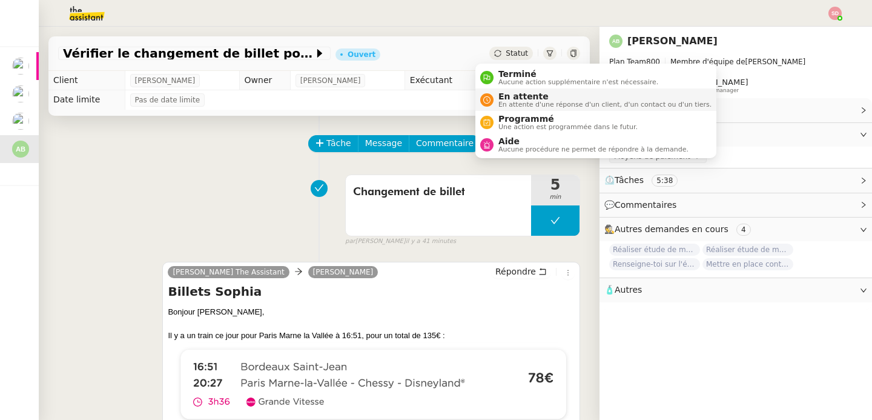
click at [508, 108] on span "En attente d'une réponse d'un client, d'un contact ou d'un tiers." at bounding box center [605, 104] width 213 height 7
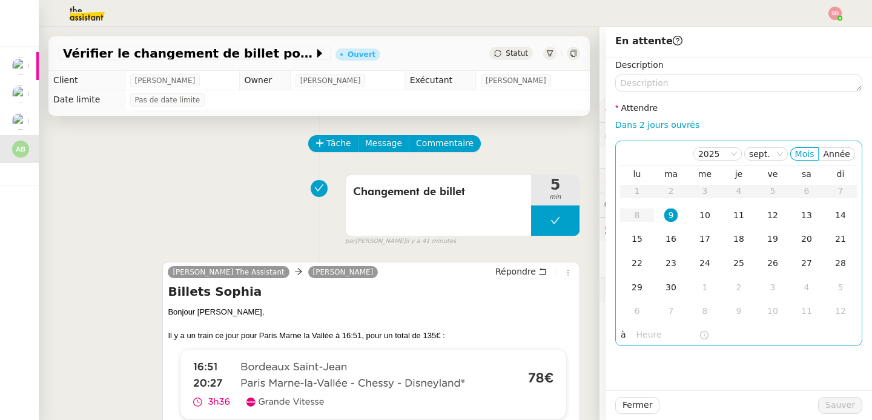
click at [646, 336] on input "text" at bounding box center [668, 335] width 62 height 14
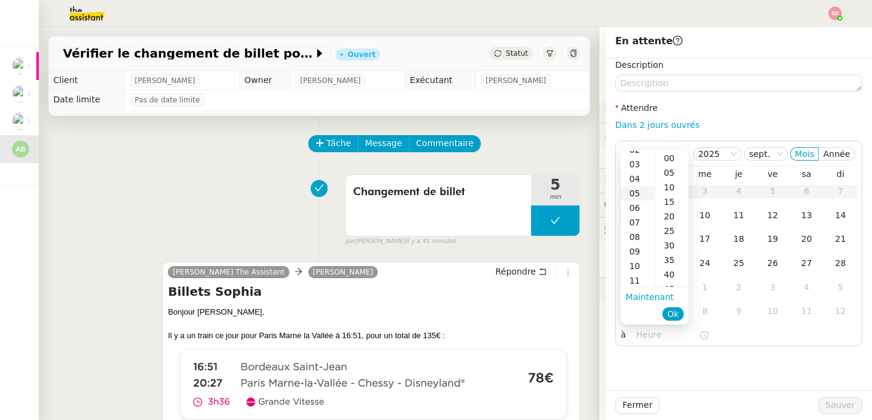
scroll to position [91, 0]
click at [645, 271] on div "14" at bounding box center [638, 271] width 34 height 15
click at [664, 157] on div "00" at bounding box center [672, 158] width 33 height 15
type input "14:00"
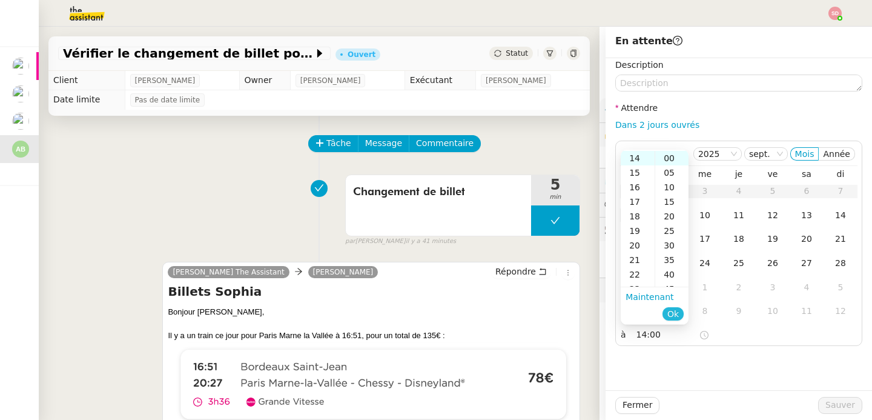
click at [672, 316] on span "Ok" at bounding box center [674, 314] width 12 height 12
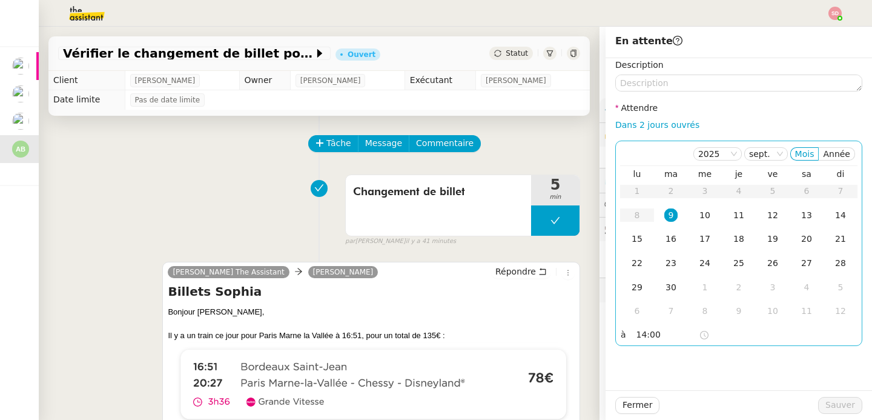
click at [665, 215] on div "9" at bounding box center [671, 214] width 13 height 13
click at [844, 403] on span "Sauver" at bounding box center [841, 405] width 30 height 14
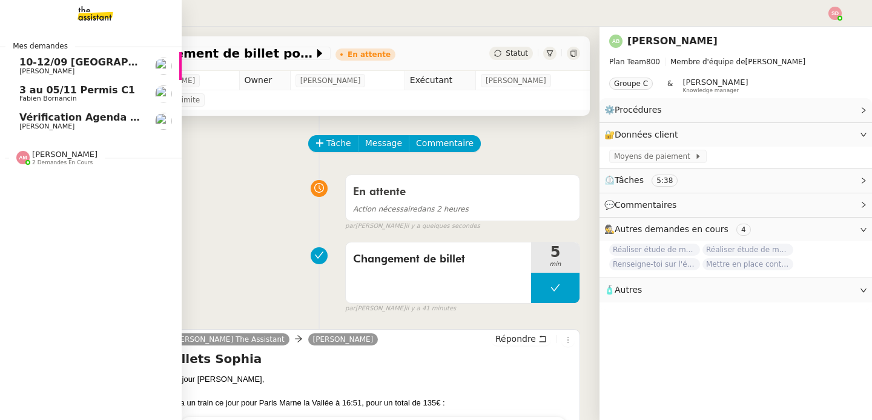
click at [77, 158] on span "Amyna Mehrez" at bounding box center [64, 154] width 65 height 9
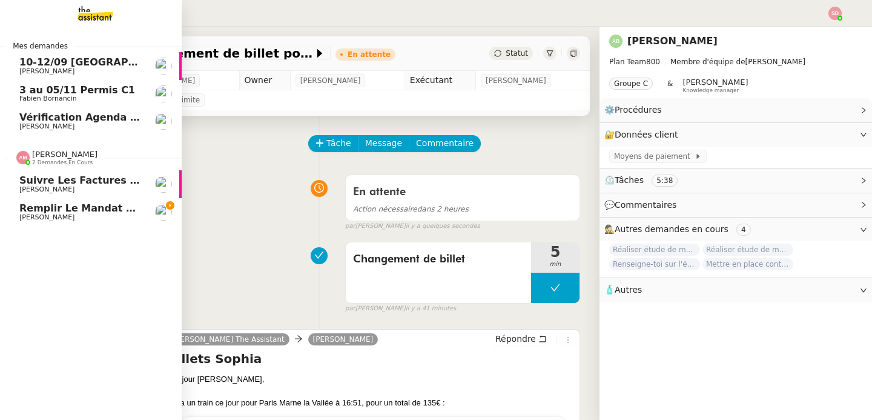
click at [130, 218] on span "Emile Kratiroff" at bounding box center [80, 217] width 122 height 7
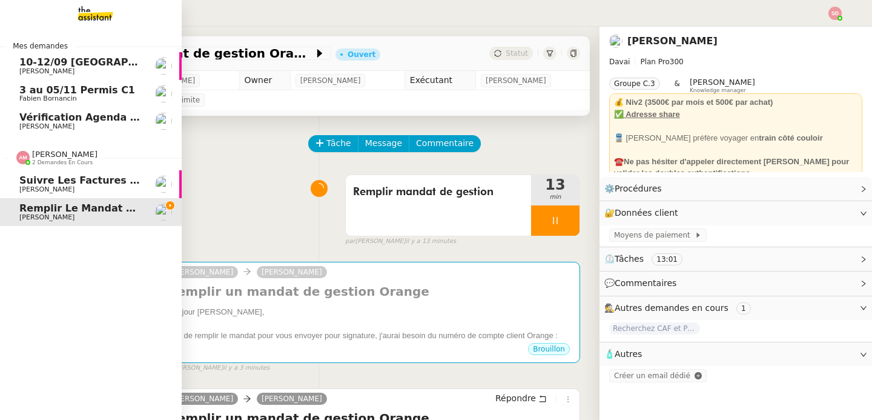
click at [53, 164] on span "2 demandes en cours" at bounding box center [62, 162] width 61 height 7
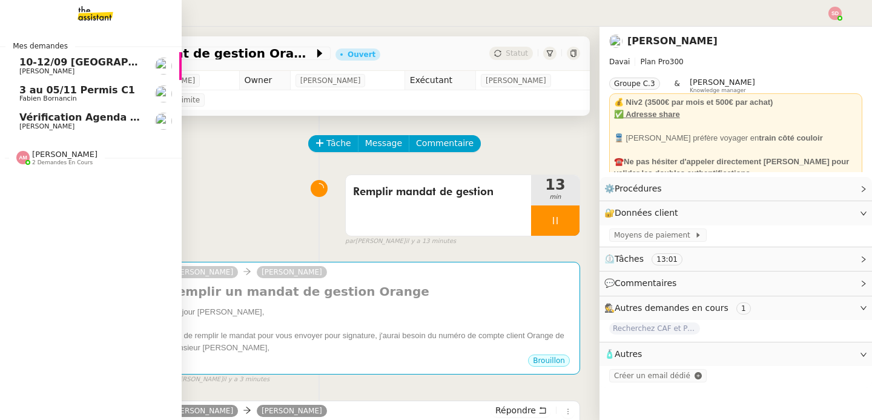
click at [131, 130] on span "David Berrebi" at bounding box center [80, 126] width 122 height 7
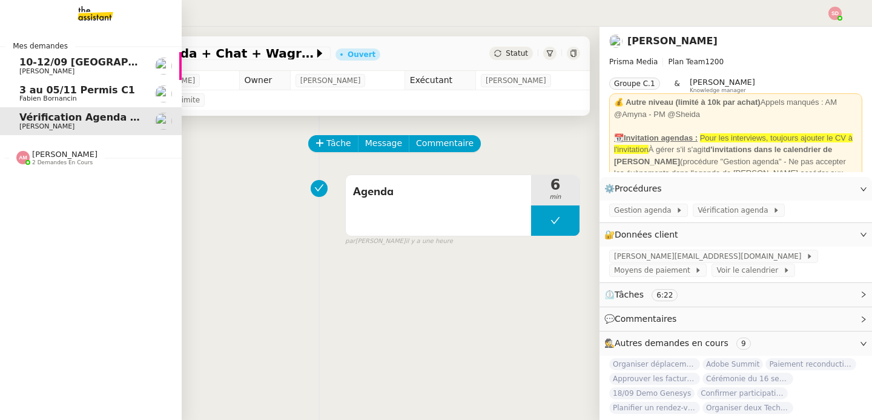
click at [113, 92] on span "3 au 05/11 Permis C1" at bounding box center [77, 90] width 116 height 12
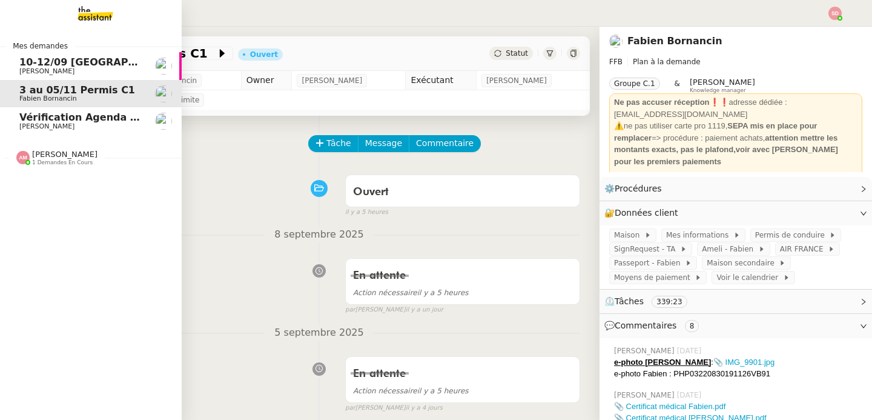
click at [32, 205] on div "Mes demandes 10-12/09 Lyon - Fabien Lydie Laulon 3 au 05/11 Permis C1 Fabien Bo…" at bounding box center [91, 223] width 182 height 393
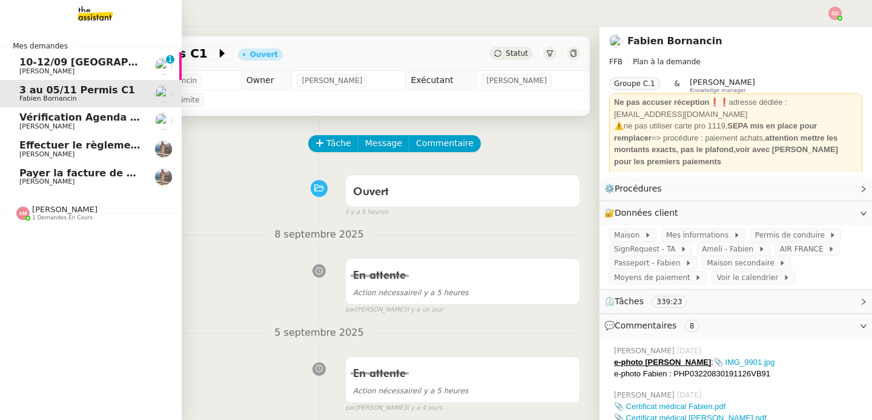
click at [31, 179] on span "Laura Gauthier" at bounding box center [46, 182] width 55 height 8
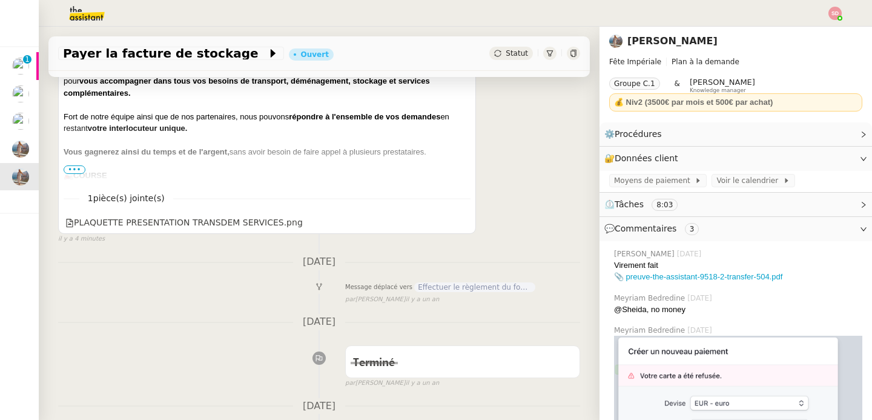
scroll to position [345, 0]
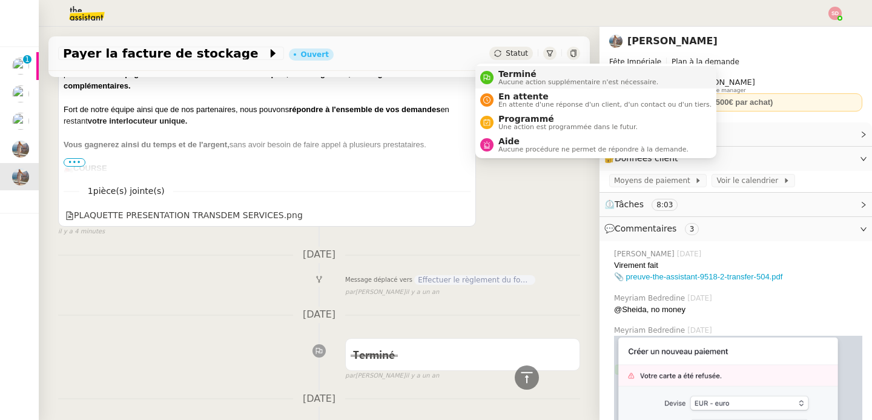
click at [488, 82] on nz-avatar at bounding box center [486, 77] width 13 height 13
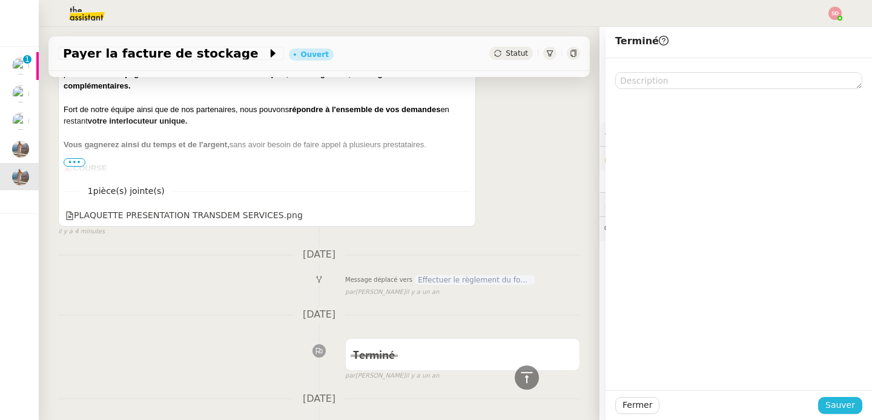
click at [841, 407] on span "Sauver" at bounding box center [841, 405] width 30 height 14
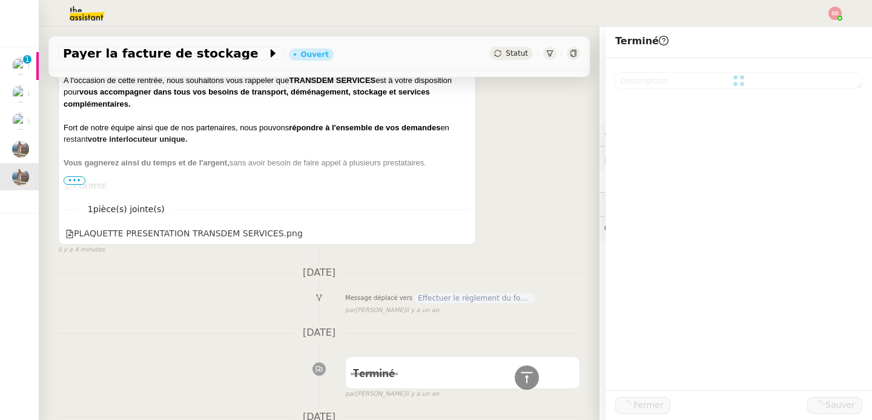
scroll to position [364, 0]
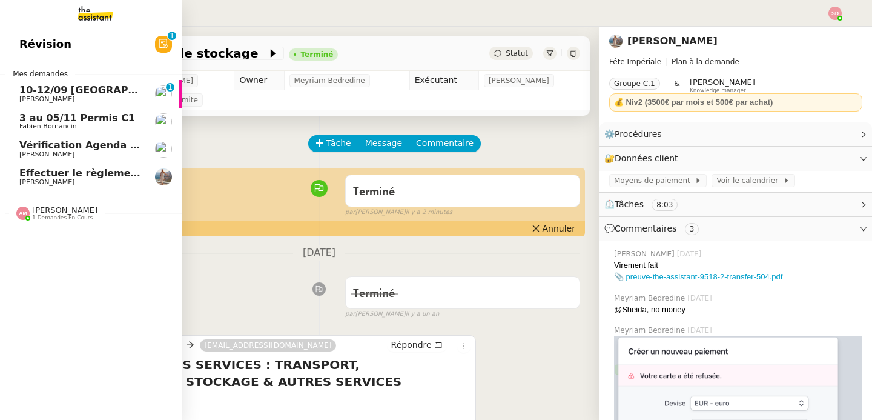
click at [51, 178] on span "Effectuer le règlement du fournisseur" at bounding box center [122, 173] width 206 height 12
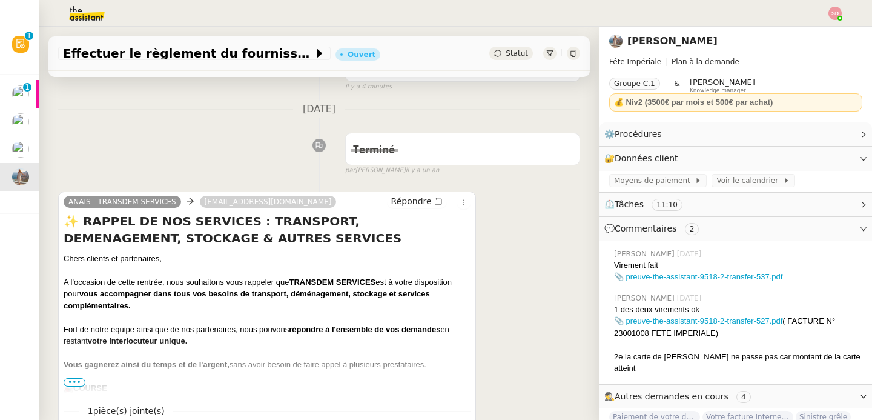
scroll to position [193, 0]
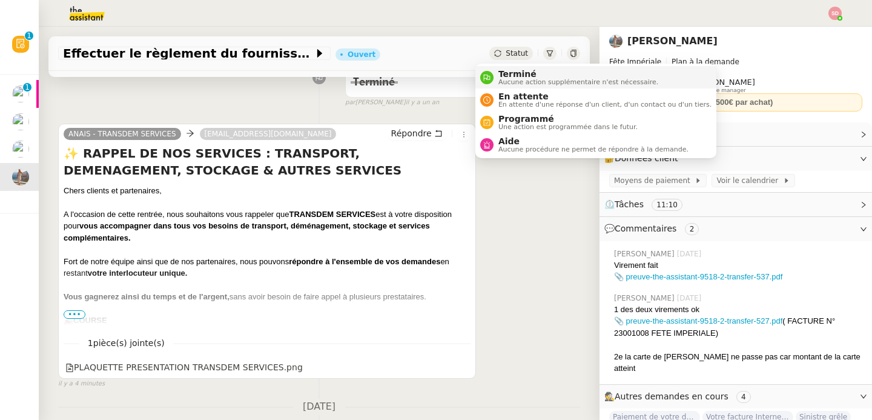
click at [496, 72] on div "Terminé Aucune action supplémentaire n'est nécessaire." at bounding box center [576, 77] width 165 height 16
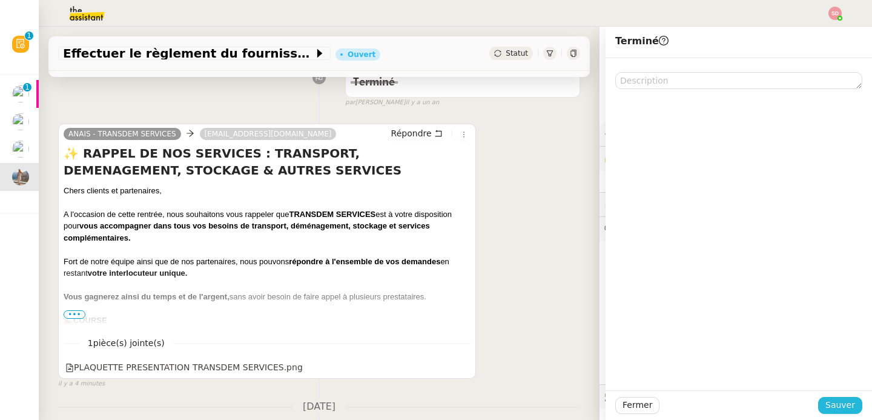
click at [844, 407] on span "Sauver" at bounding box center [841, 405] width 30 height 14
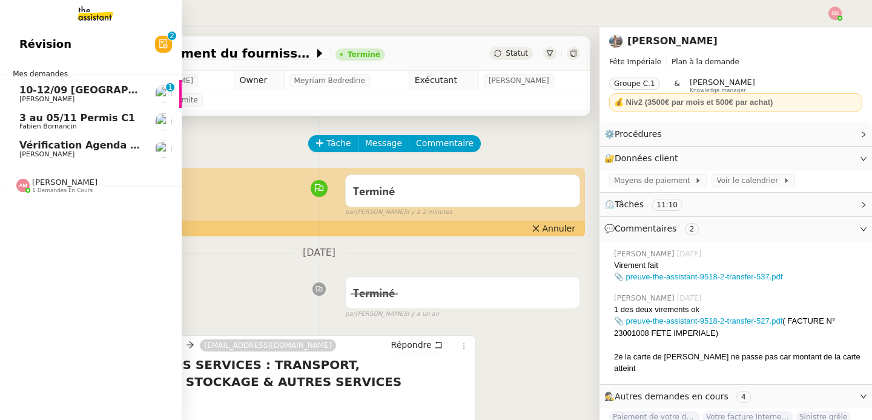
click at [60, 88] on span "10-12/09 Lyon - Fabien" at bounding box center [163, 90] width 289 height 12
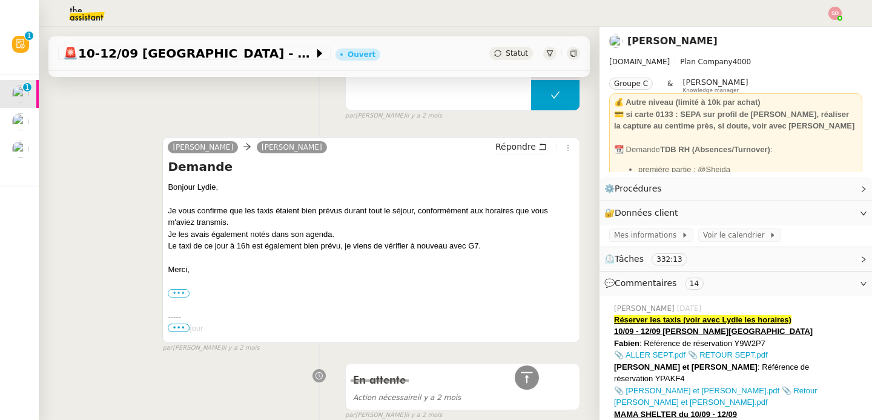
scroll to position [3819, 0]
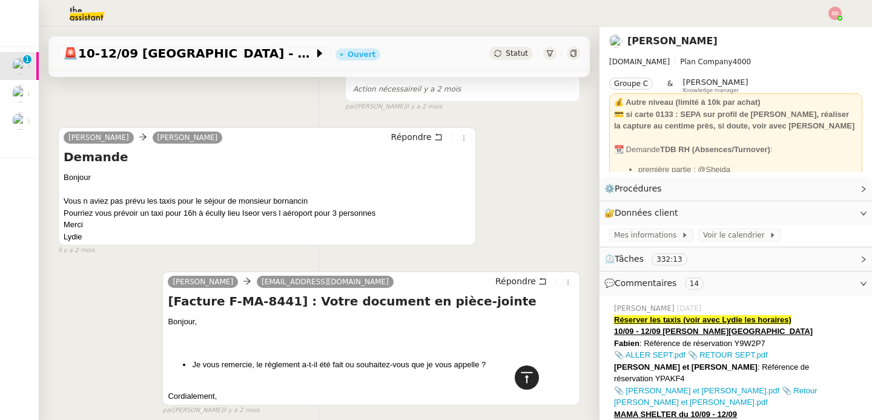
click at [528, 374] on div at bounding box center [527, 377] width 24 height 24
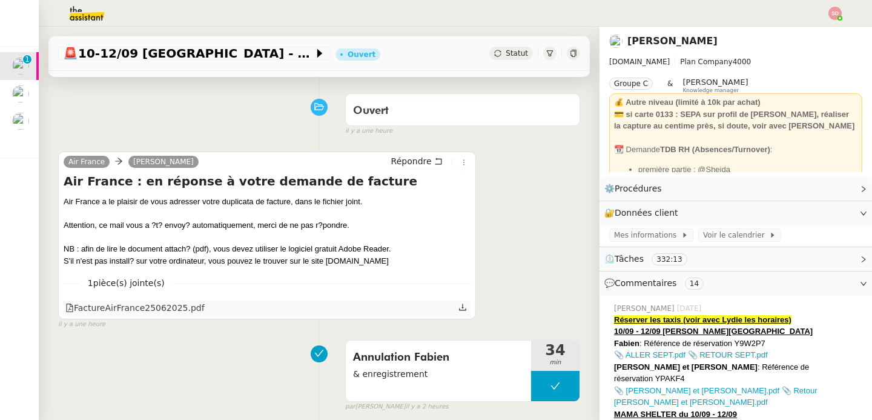
scroll to position [0, 0]
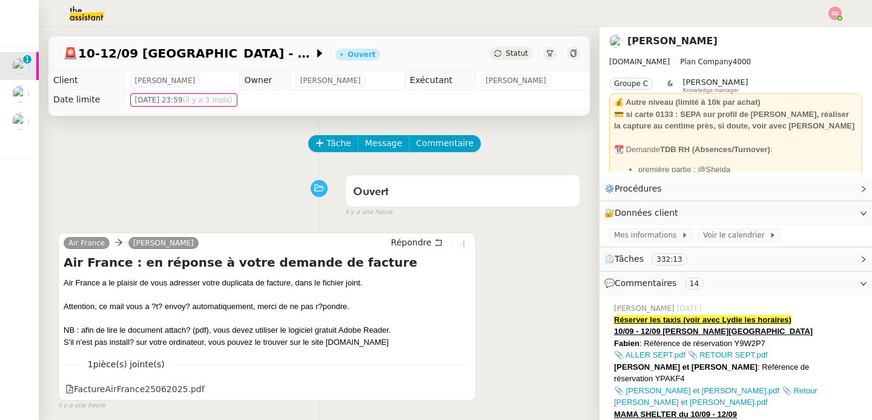
click at [543, 57] on div at bounding box center [549, 53] width 13 height 13
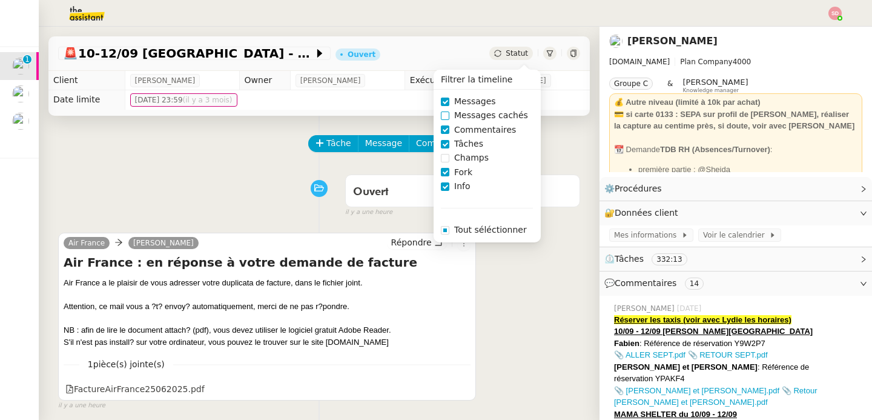
click at [493, 116] on span "Messages cachés" at bounding box center [492, 115] width 84 height 14
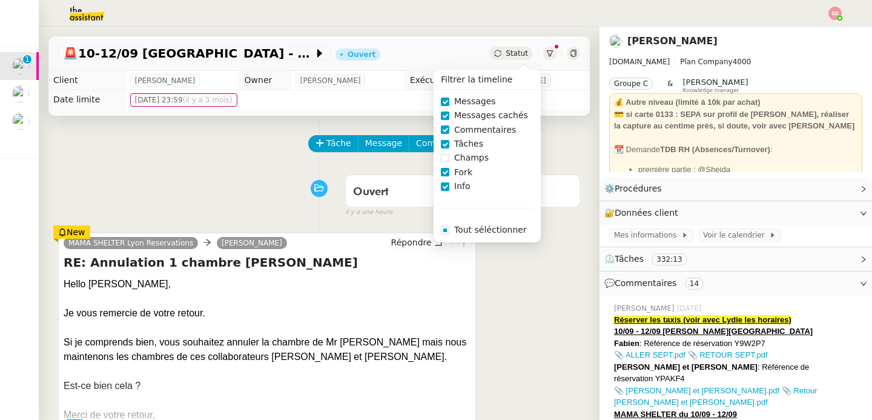
click at [221, 179] on div "Ouvert false il y a une heure" at bounding box center [319, 193] width 522 height 48
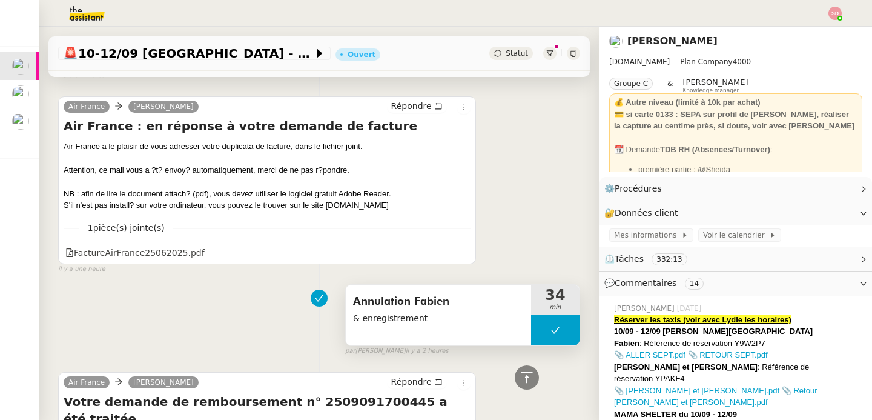
scroll to position [369, 0]
click at [531, 324] on button at bounding box center [555, 329] width 48 height 30
click at [531, 324] on div at bounding box center [543, 329] width 24 height 30
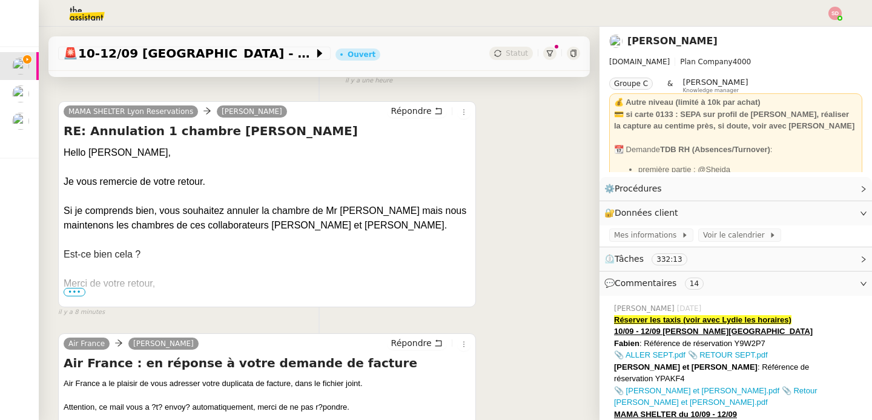
click at [71, 293] on span "•••" at bounding box center [75, 292] width 22 height 8
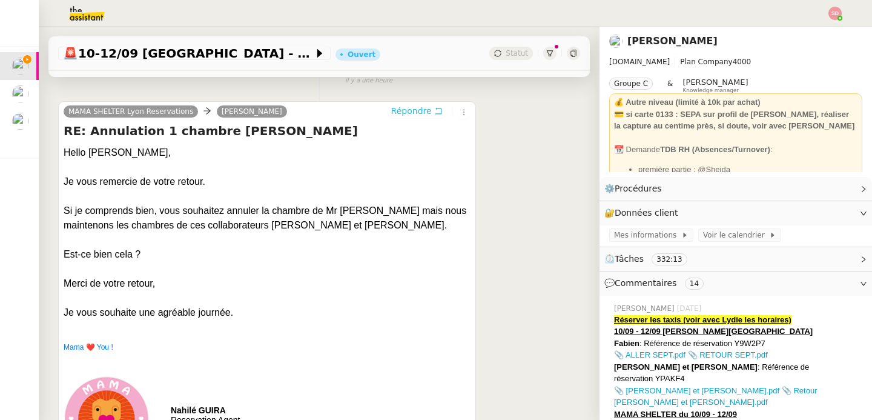
click at [420, 112] on button "Répondre" at bounding box center [417, 110] width 60 height 13
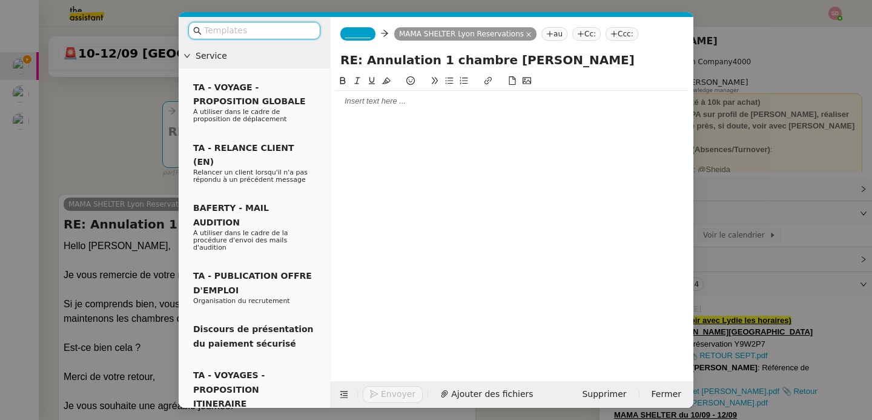
click at [96, 164] on nz-modal-container "Service TA - VOYAGE - PROPOSITION GLOBALE A utiliser dans le cadre de propositi…" at bounding box center [436, 210] width 872 height 420
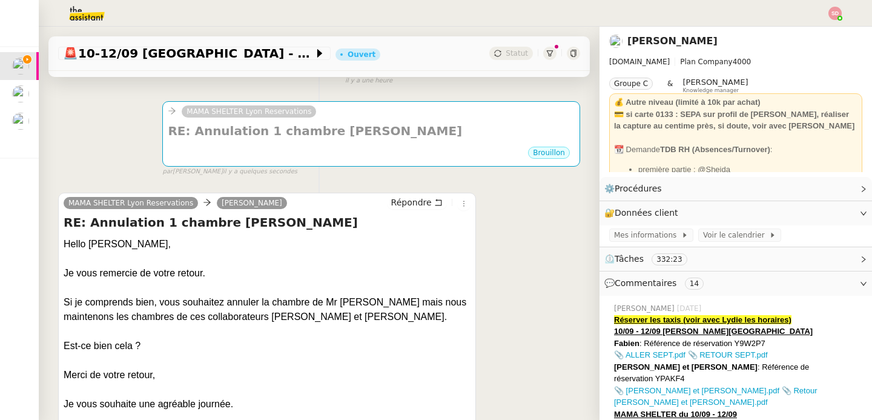
drag, startPoint x: 228, startPoint y: 302, endPoint x: 233, endPoint y: 337, distance: 34.8
click at [233, 324] on div "Si je comprends bien, vous souhaitez annuler la chambre de Mr [PERSON_NAME] mai…" at bounding box center [267, 309] width 407 height 29
copy div "annuler la chambre de Mr [PERSON_NAME] mais nous maintenons les chambres de ces…"
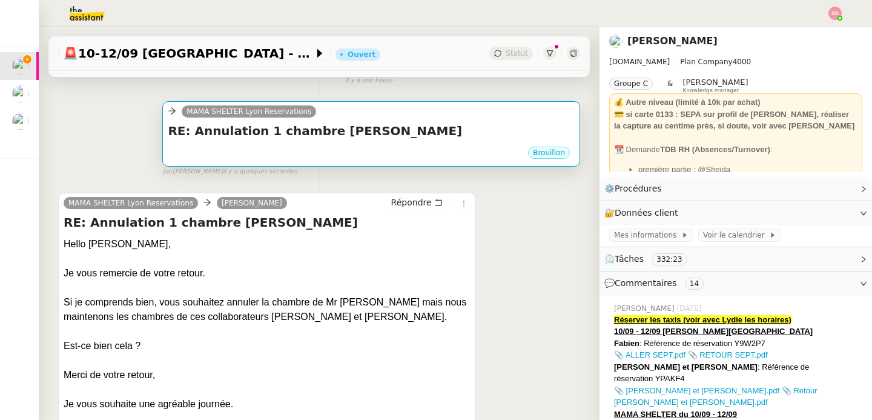
click at [453, 150] on div "Brouillon" at bounding box center [371, 154] width 407 height 18
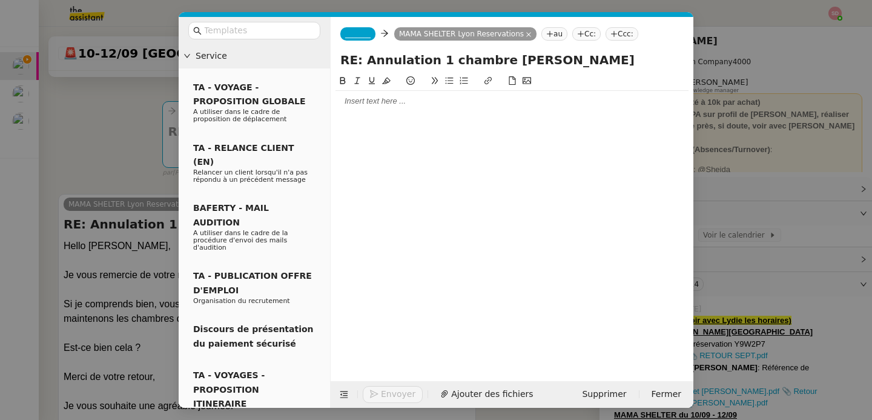
click at [356, 42] on div "_______ MAMA SHELTER Lyon Reservations au Cc: Ccc:" at bounding box center [512, 34] width 363 height 34
click at [361, 33] on span "_______" at bounding box center [357, 34] width 25 height 8
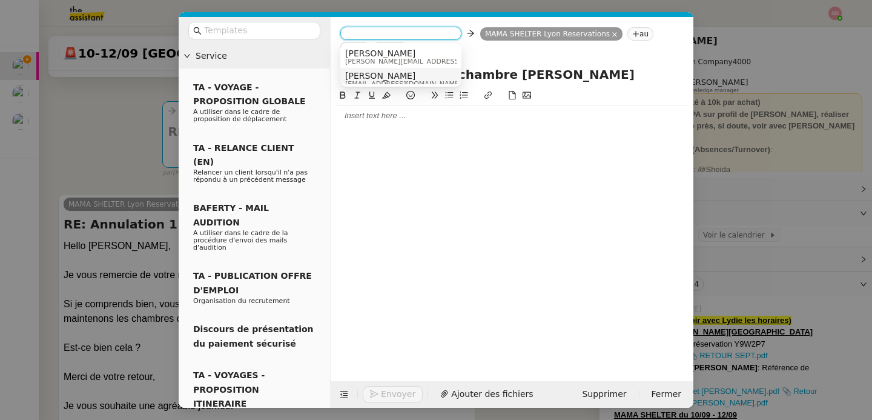
click at [377, 75] on span "[PERSON_NAME]" at bounding box center [403, 76] width 116 height 10
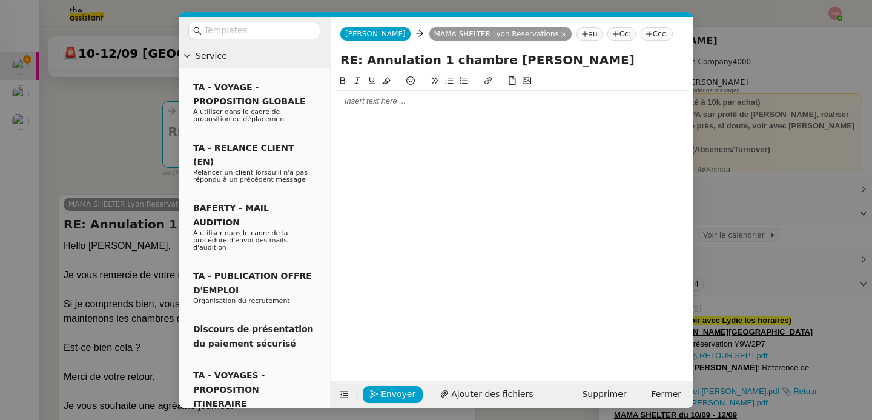
click at [379, 102] on div at bounding box center [512, 101] width 353 height 11
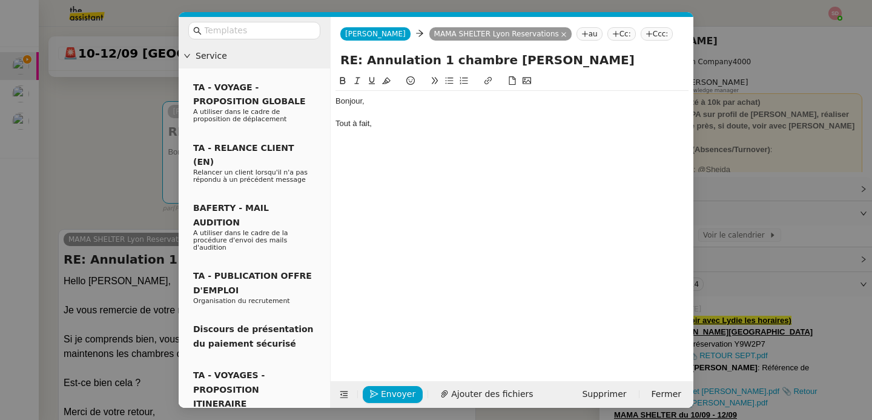
scroll to position [0, 0]
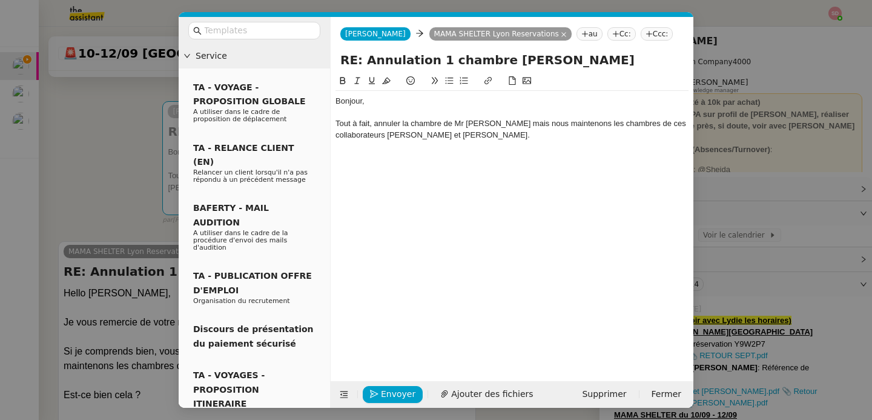
click at [375, 125] on div "Tout à fait, annuler la chambre de Mr [PERSON_NAME] mais nous maintenons les ch…" at bounding box center [512, 129] width 353 height 22
drag, startPoint x: 562, startPoint y: 124, endPoint x: 640, endPoint y: 125, distance: 78.2
click at [640, 125] on div "Tout à fait, vous pouvez annuler la chambre de Mr [PERSON_NAME] mais nous maint…" at bounding box center [512, 129] width 353 height 22
click at [339, 391] on icon at bounding box center [344, 394] width 16 height 8
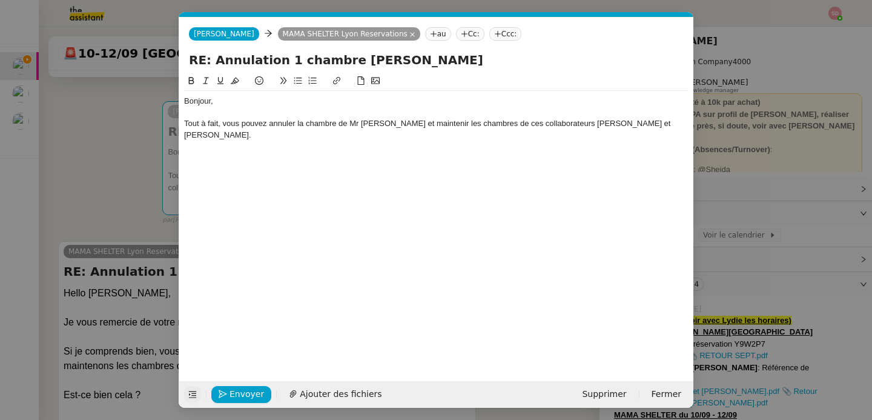
click at [517, 124] on div "Tout à fait, vous pouvez annuler la chambre de Mr [PERSON_NAME] et maintenir le…" at bounding box center [436, 129] width 505 height 22
click at [480, 130] on div "Tout à fait, vous pouvez annuler la chambre de Mr [PERSON_NAME] et maintenir le…" at bounding box center [436, 129] width 505 height 22
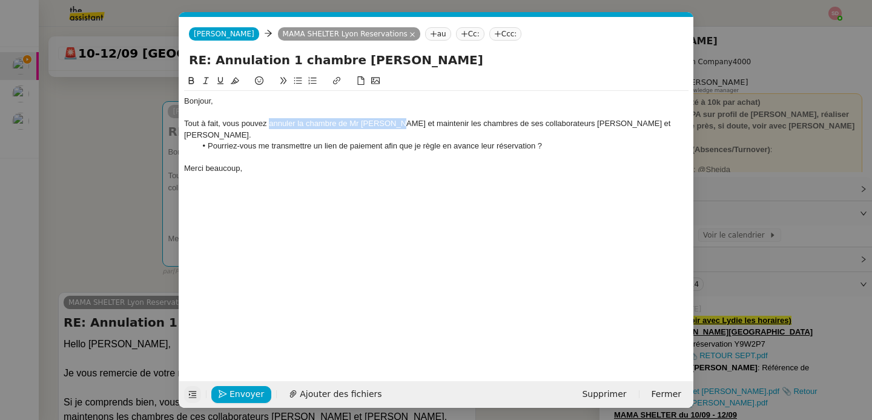
drag, startPoint x: 270, startPoint y: 127, endPoint x: 407, endPoint y: 127, distance: 137.5
click at [407, 127] on div "Tout à fait, vous pouvez annuler la chambre de Mr [PERSON_NAME] et maintenir le…" at bounding box center [436, 129] width 505 height 22
click at [190, 74] on button at bounding box center [191, 81] width 15 height 14
drag, startPoint x: 426, startPoint y: 126, endPoint x: 583, endPoint y: 126, distance: 157.5
click at [583, 126] on div "Tout à fait, vous pouvez annuler la chambre de Mr [PERSON_NAME] et maintenir le…" at bounding box center [436, 129] width 505 height 22
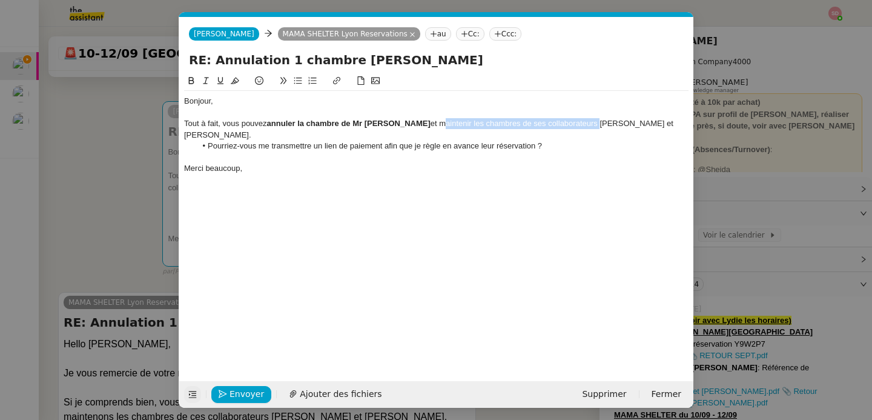
click at [188, 76] on button at bounding box center [191, 81] width 15 height 14
click at [329, 162] on div at bounding box center [436, 157] width 505 height 11
click at [330, 168] on div "Merci beaucoup," at bounding box center [436, 168] width 505 height 11
click at [246, 387] on span "Envoyer" at bounding box center [247, 394] width 35 height 14
click at [246, 387] on span "Confirmer l'envoi" at bounding box center [266, 394] width 73 height 14
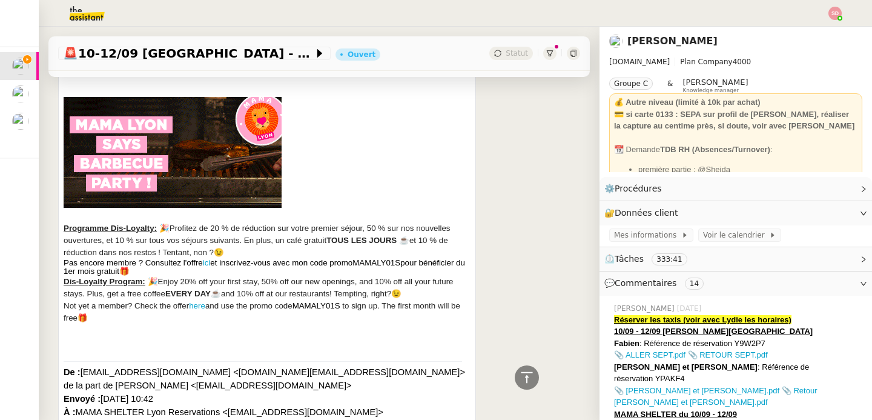
scroll to position [797, 0]
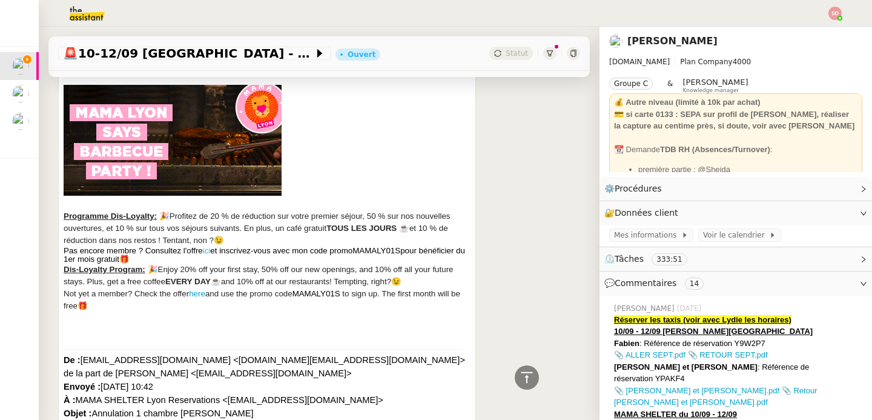
click at [207, 255] on link "ici" at bounding box center [207, 250] width 8 height 9
click at [520, 380] on icon at bounding box center [527, 377] width 15 height 15
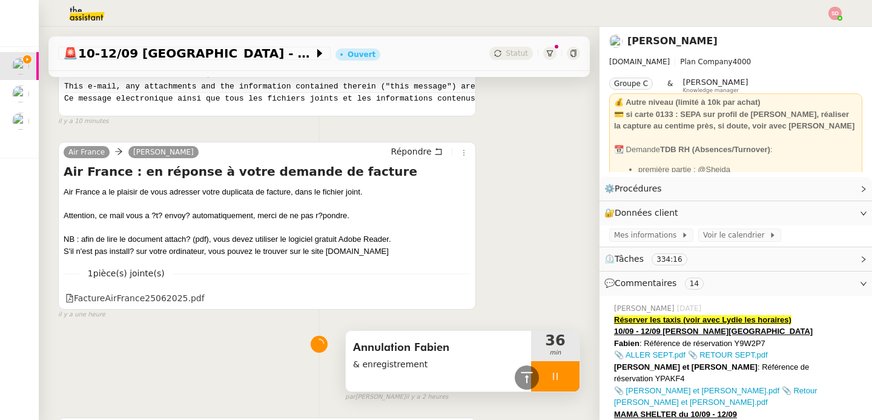
scroll to position [1318, 0]
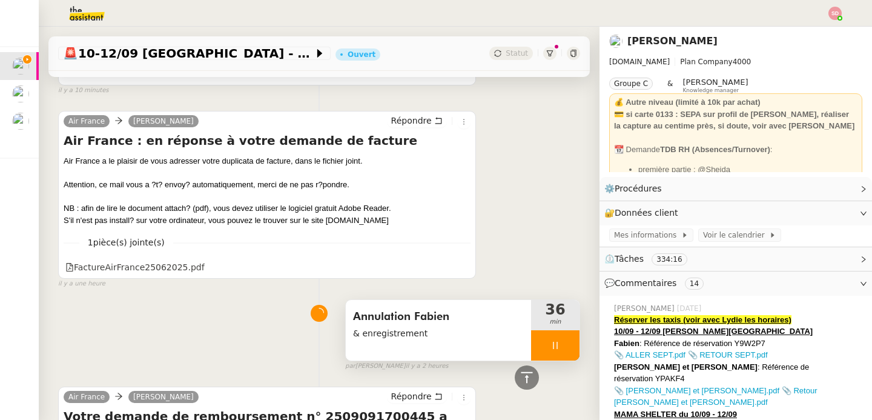
click at [546, 360] on div at bounding box center [555, 345] width 48 height 30
click at [563, 350] on icon at bounding box center [568, 345] width 10 height 10
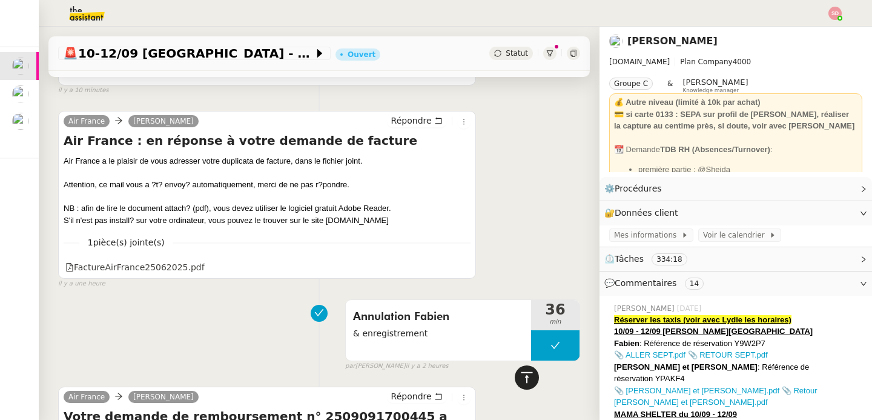
click at [520, 376] on icon at bounding box center [527, 377] width 15 height 15
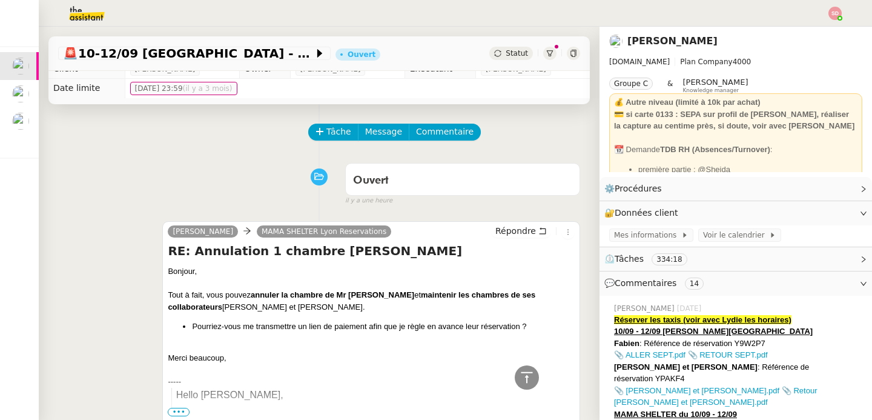
scroll to position [0, 0]
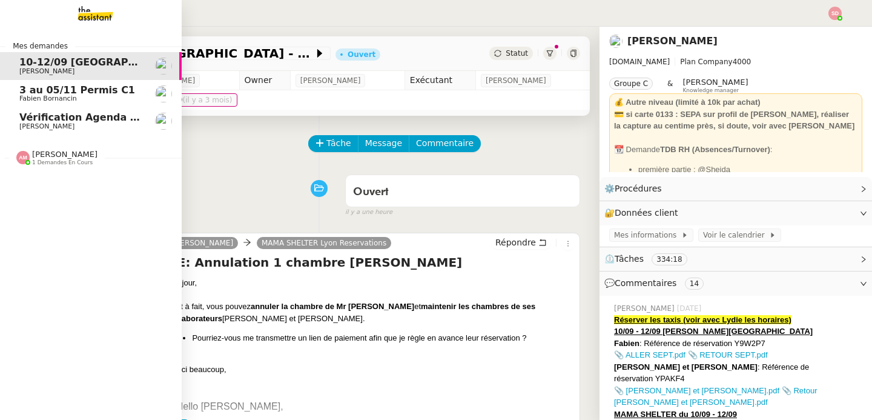
click at [60, 155] on span "[PERSON_NAME]" at bounding box center [64, 154] width 65 height 9
click at [60, 155] on span "Amyna Mehrez" at bounding box center [64, 154] width 65 height 9
click at [94, 20] on img at bounding box center [86, 13] width 94 height 27
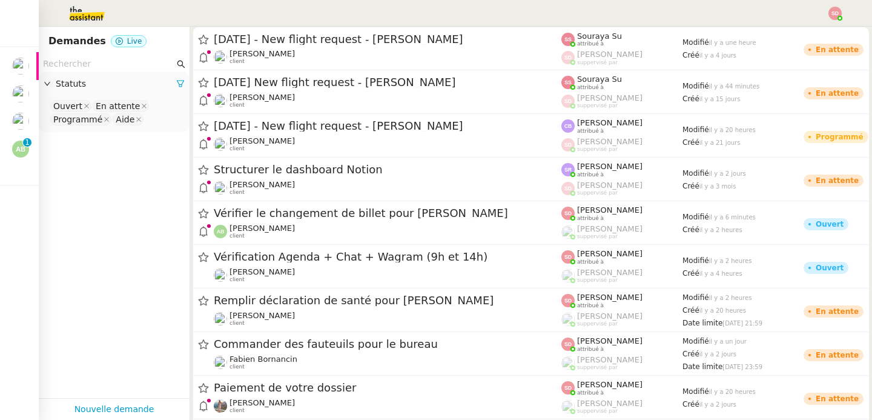
click at [112, 69] on input "text" at bounding box center [108, 64] width 131 height 14
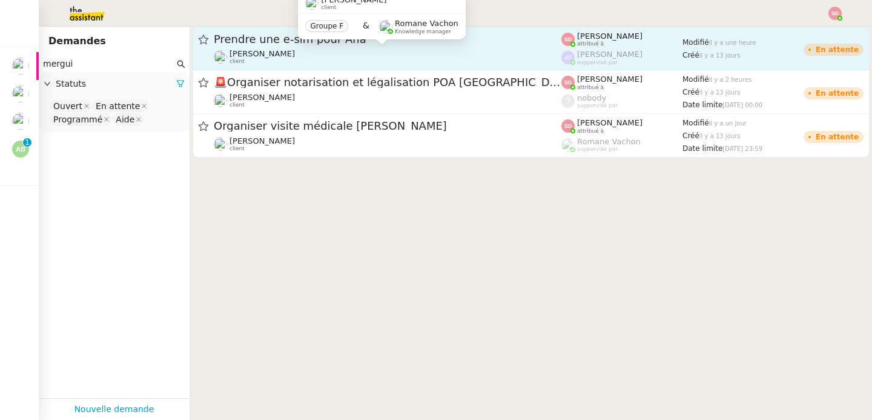
type input "mergui"
click at [368, 58] on div "Pierre Mergui client" at bounding box center [388, 57] width 348 height 16
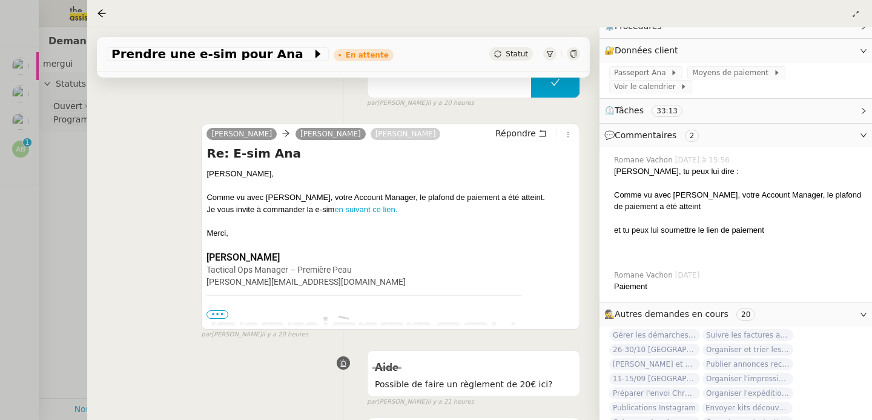
scroll to position [253, 0]
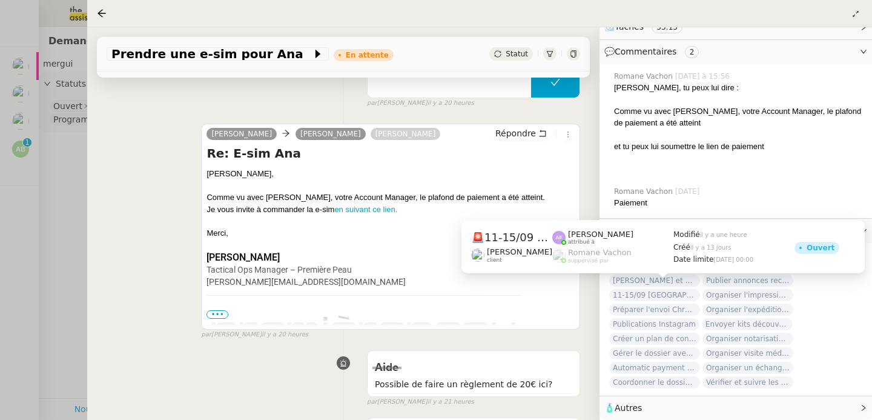
click at [676, 290] on span "11-15/09 Paris - Florence + cartons" at bounding box center [654, 295] width 91 height 12
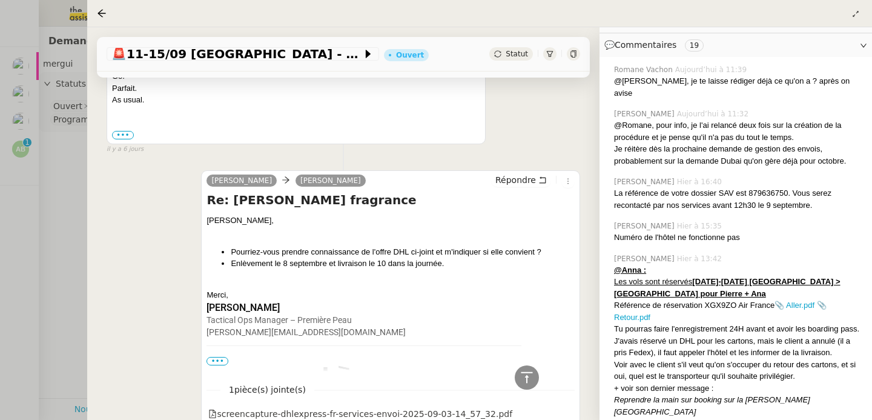
scroll to position [8703, 0]
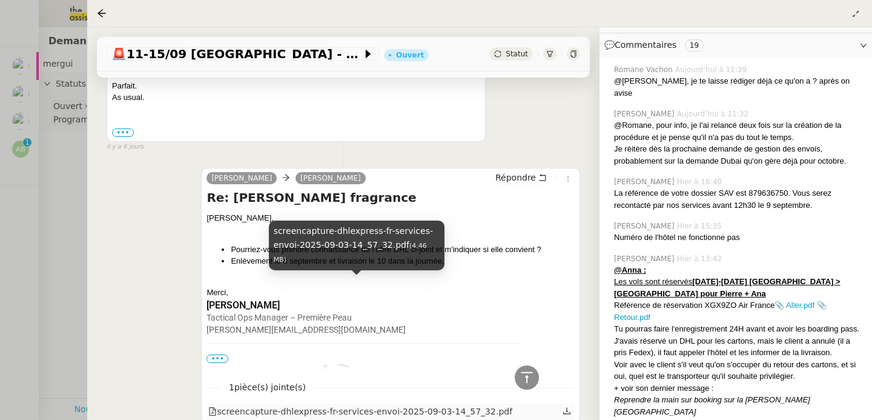
click at [330, 405] on div "screencapture-dhlexpress-fr-services-envoi-2025-09-03-14_57_32.pdf" at bounding box center [360, 412] width 304 height 14
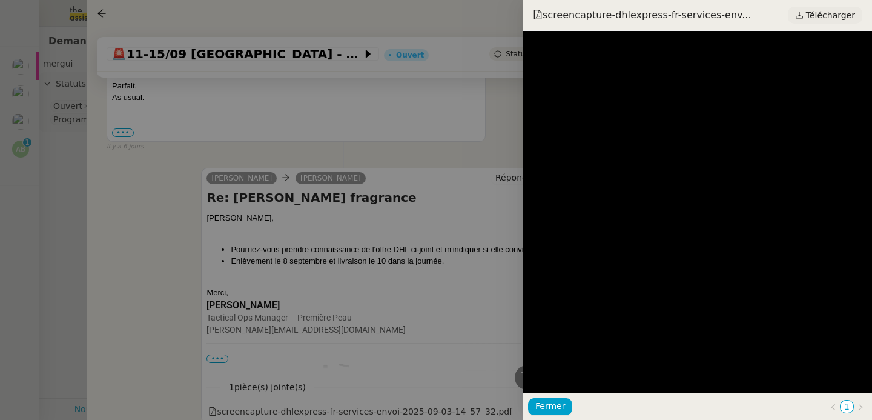
click at [814, 14] on span "Télécharger" at bounding box center [830, 15] width 49 height 16
click at [174, 212] on div at bounding box center [436, 210] width 872 height 420
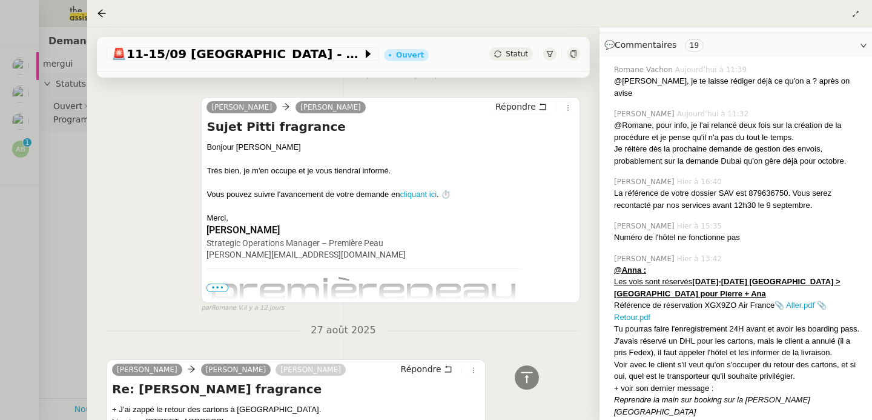
scroll to position [16439, 0]
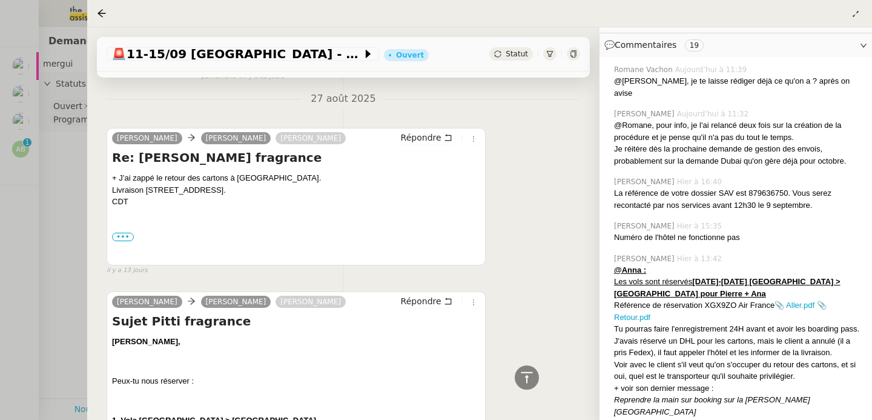
click at [18, 212] on div at bounding box center [436, 210] width 872 height 420
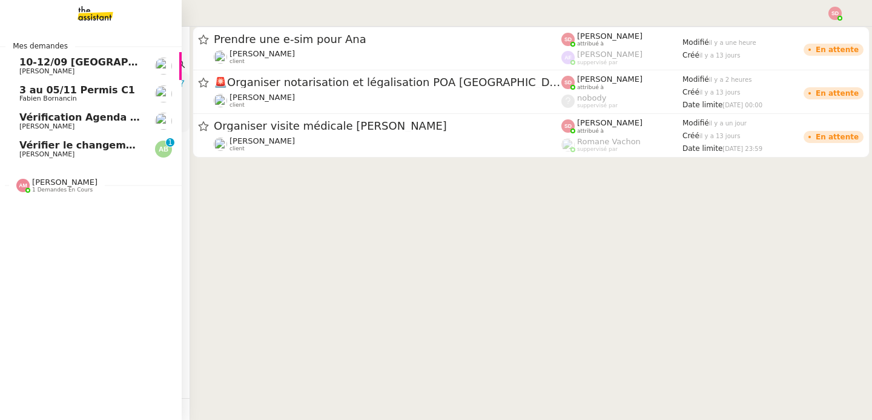
click at [47, 144] on span "Vérifier le changement de billet pour Sophia" at bounding box center [166, 145] width 295 height 12
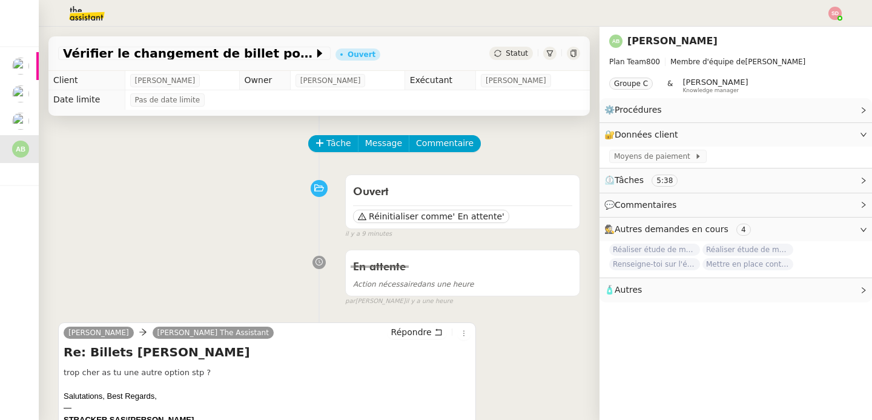
click at [82, 24] on img at bounding box center [77, 13] width 94 height 27
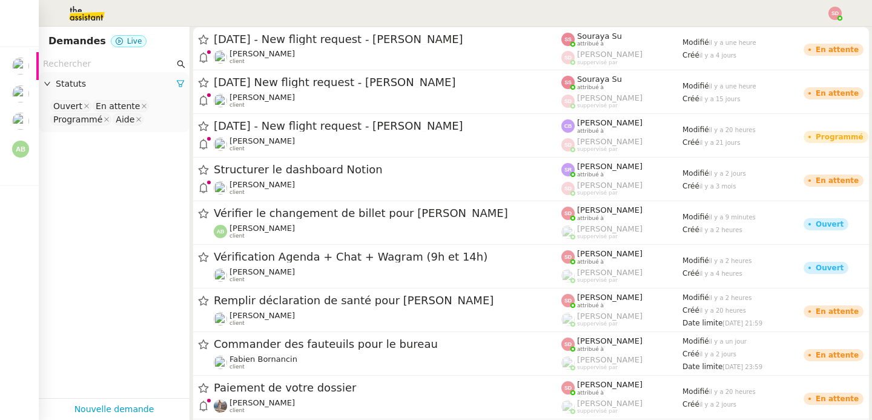
click at [106, 64] on input "text" at bounding box center [108, 64] width 131 height 14
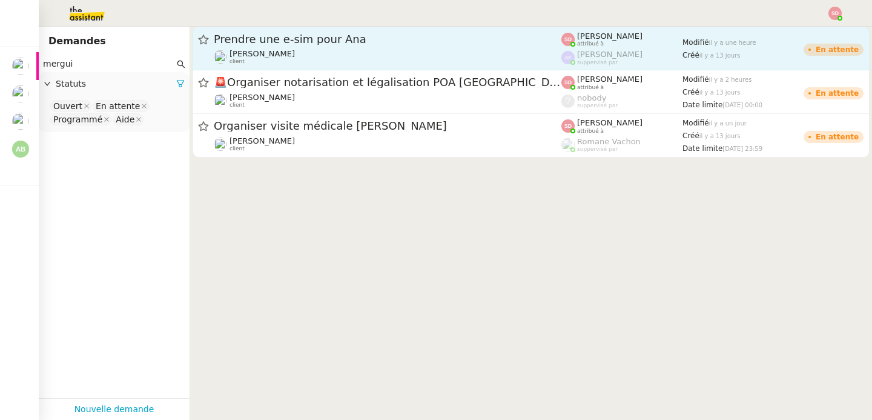
type input "mergui"
click at [383, 44] on span "Prendre une e-sim pour Ana" at bounding box center [388, 39] width 348 height 11
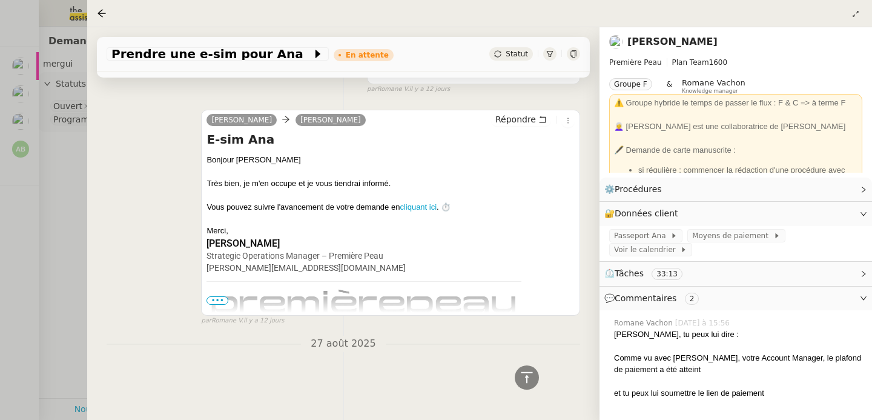
scroll to position [4917, 0]
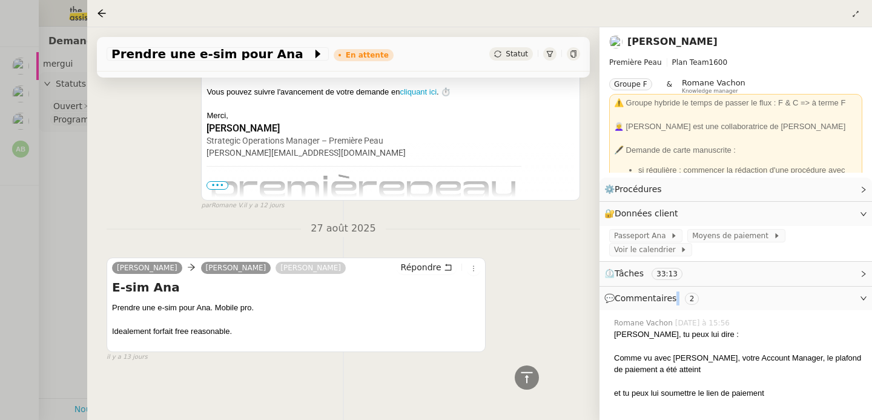
click at [673, 297] on span "💬 Commentaires 2" at bounding box center [654, 298] width 99 height 10
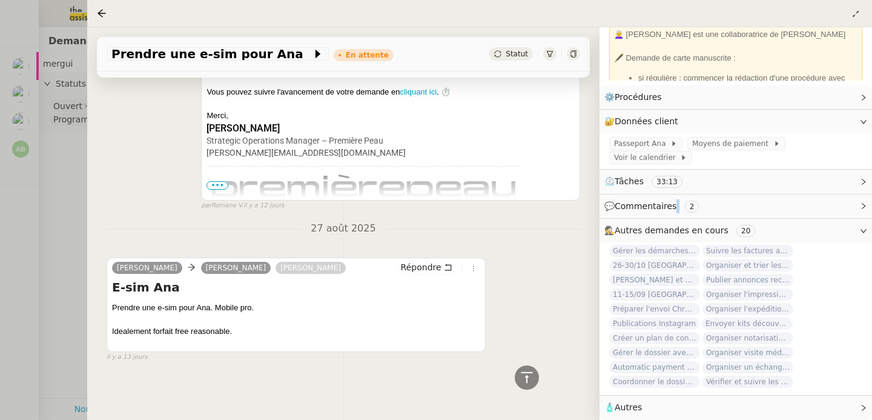
scroll to position [99, 0]
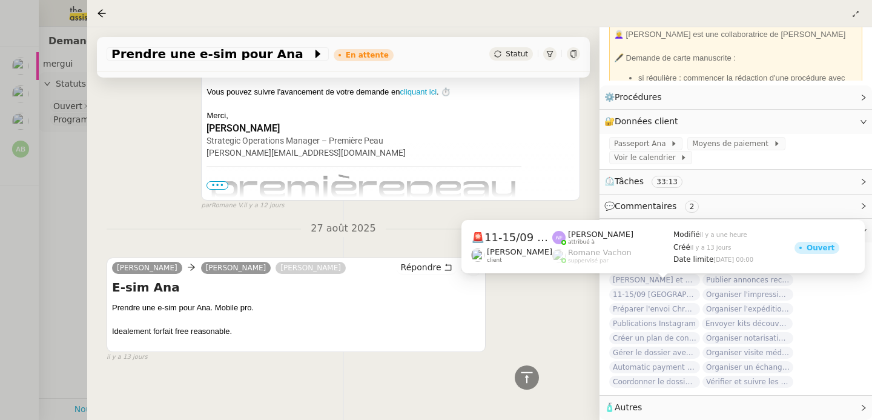
click at [624, 290] on span "11-15/09 Paris - Florence + cartons" at bounding box center [654, 294] width 91 height 12
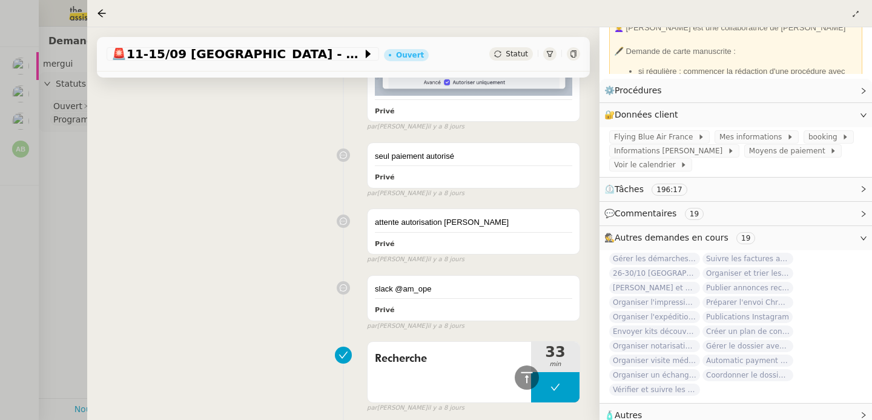
scroll to position [11523, 0]
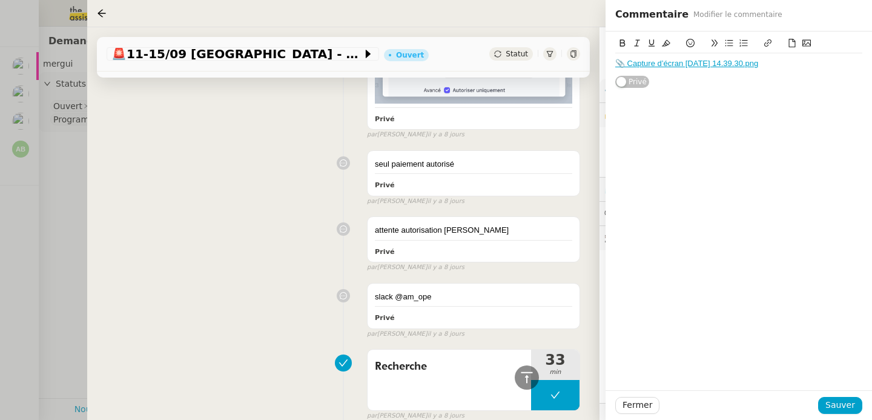
click at [268, 344] on div "Recherche 33 min false par Sheida D. il y a 8 jours" at bounding box center [344, 383] width 474 height 78
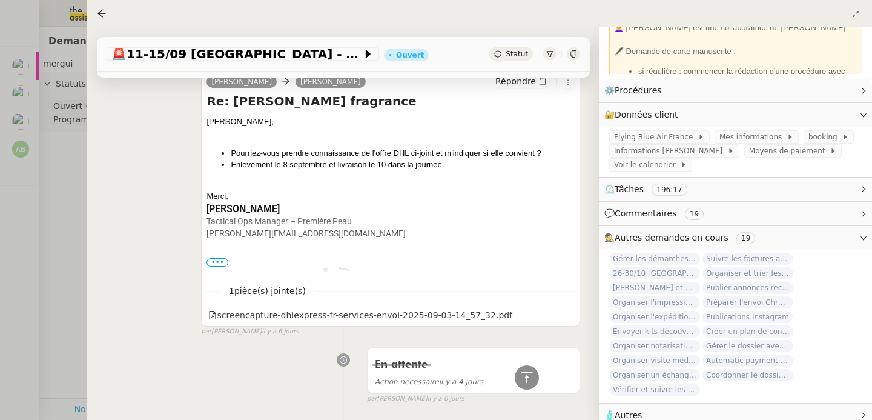
scroll to position [8714, 0]
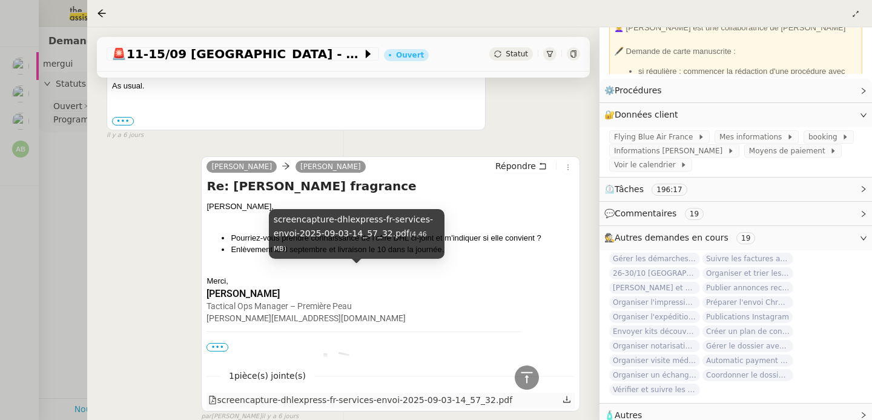
click at [462, 393] on div "screencapture-dhlexpress-fr-services-envoi-2025-09-03-14_57_32.pdf" at bounding box center [360, 400] width 304 height 14
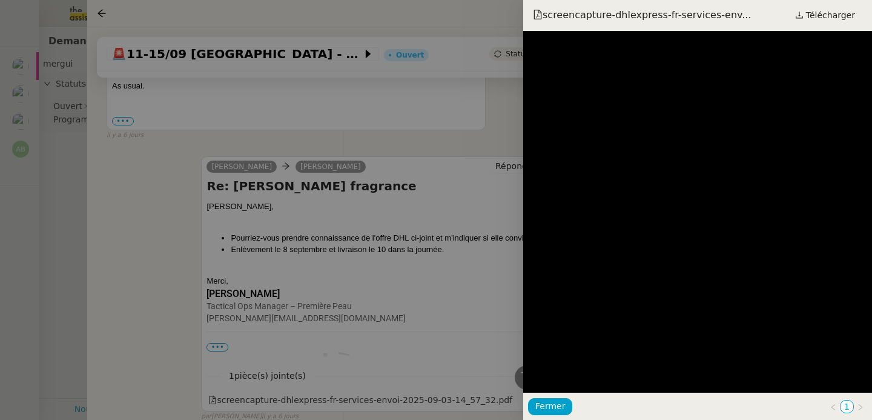
click at [282, 313] on div at bounding box center [436, 210] width 872 height 420
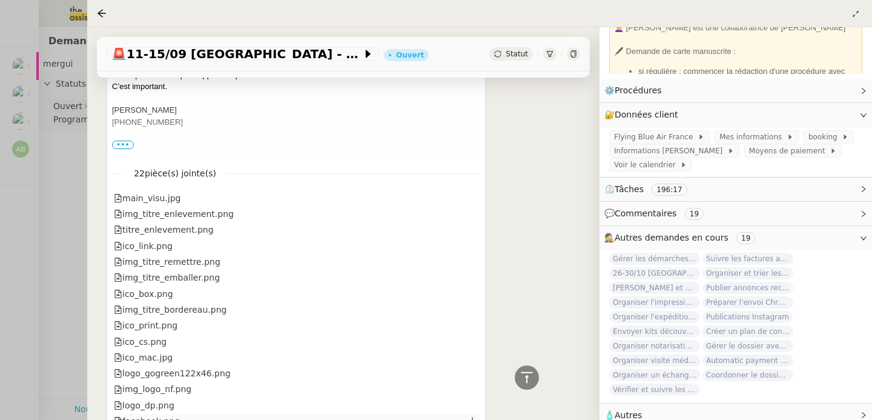
scroll to position [6127, 0]
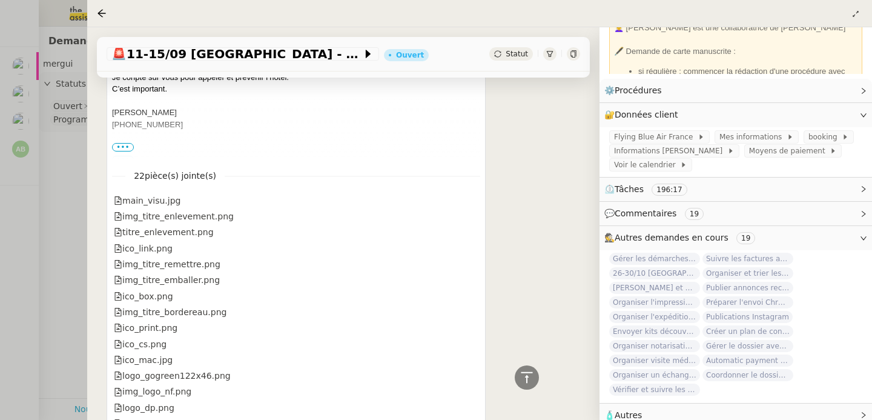
click at [82, 291] on div at bounding box center [436, 210] width 872 height 420
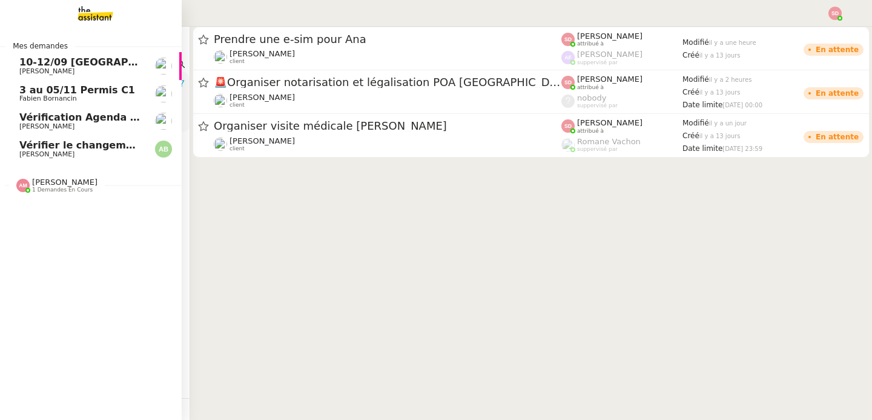
click at [33, 151] on span "Augustin De Boisse" at bounding box center [46, 154] width 55 height 8
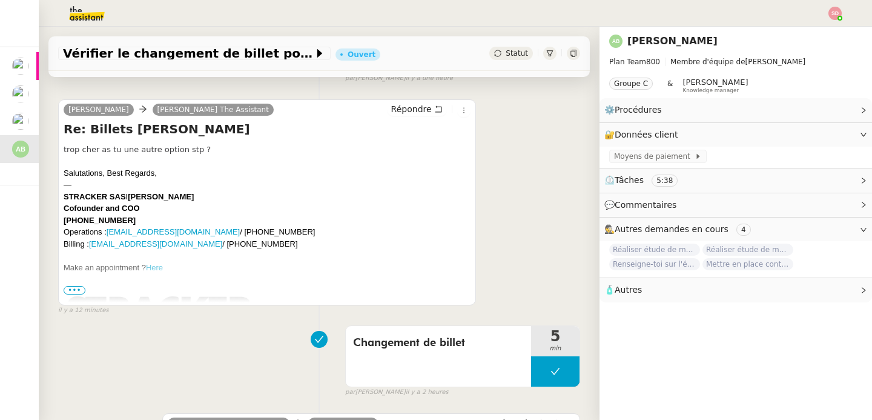
scroll to position [286, 0]
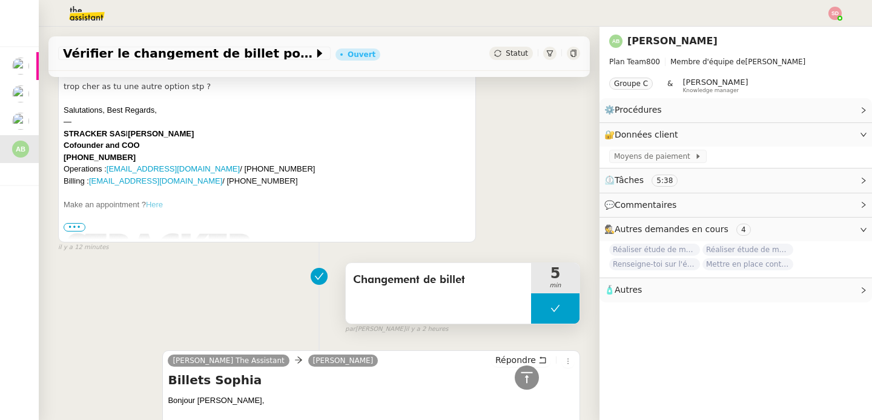
click at [531, 301] on button at bounding box center [555, 308] width 48 height 30
click at [531, 301] on div at bounding box center [543, 308] width 24 height 30
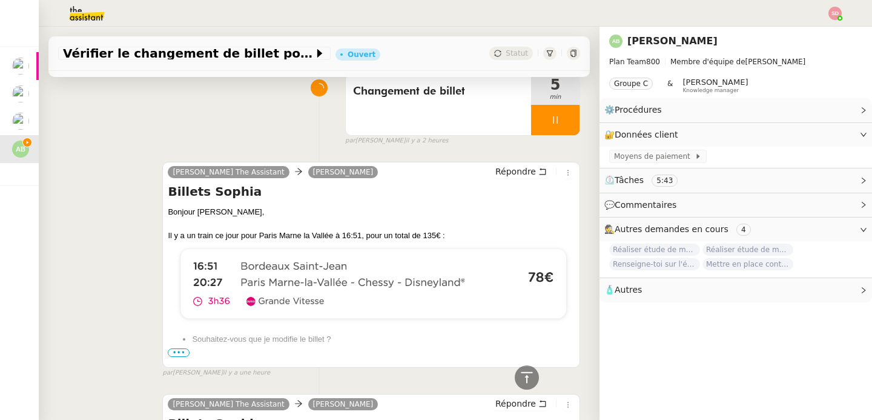
scroll to position [484, 0]
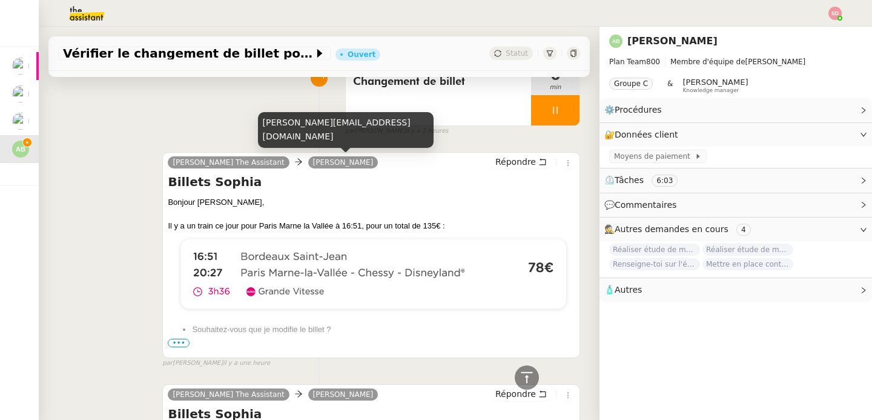
click at [296, 141] on div "augustin@stracker.fr" at bounding box center [346, 130] width 176 height 36
copy div "augustin@stracker.fr"
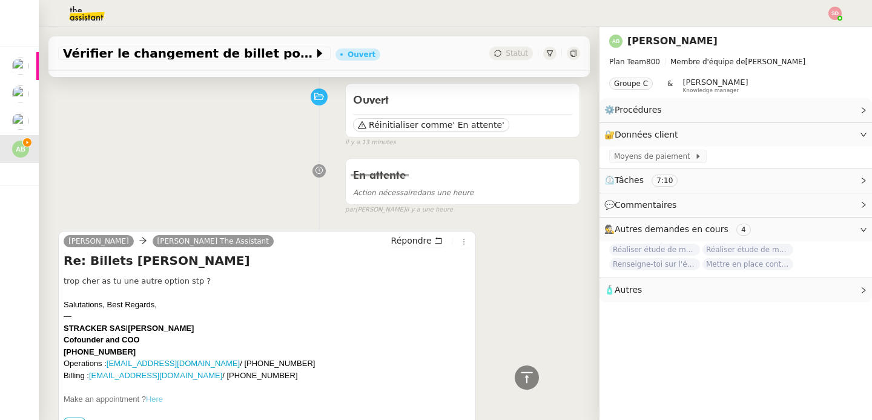
scroll to position [0, 0]
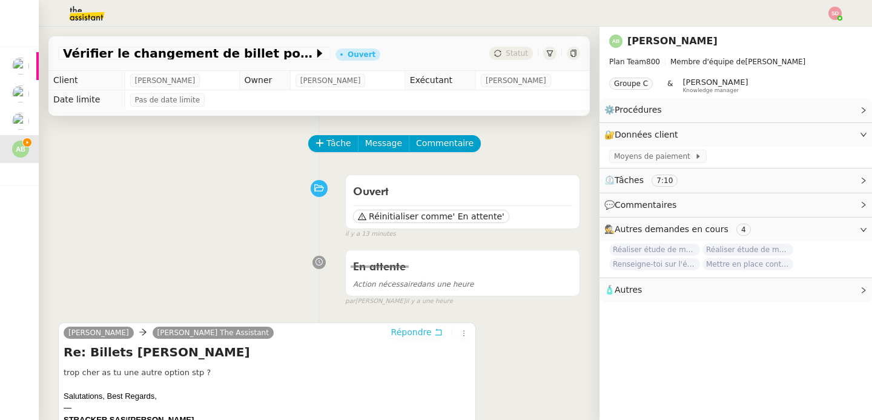
click at [416, 331] on span "Répondre" at bounding box center [411, 332] width 41 height 12
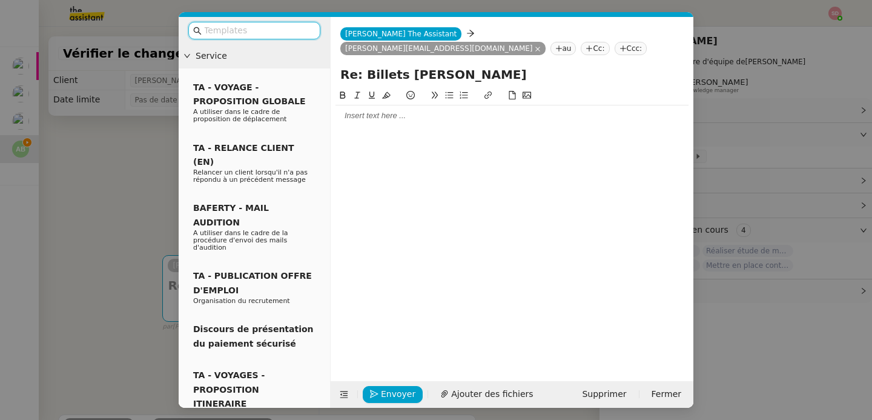
click at [417, 115] on div at bounding box center [512, 225] width 353 height 274
click at [419, 110] on div at bounding box center [512, 115] width 353 height 11
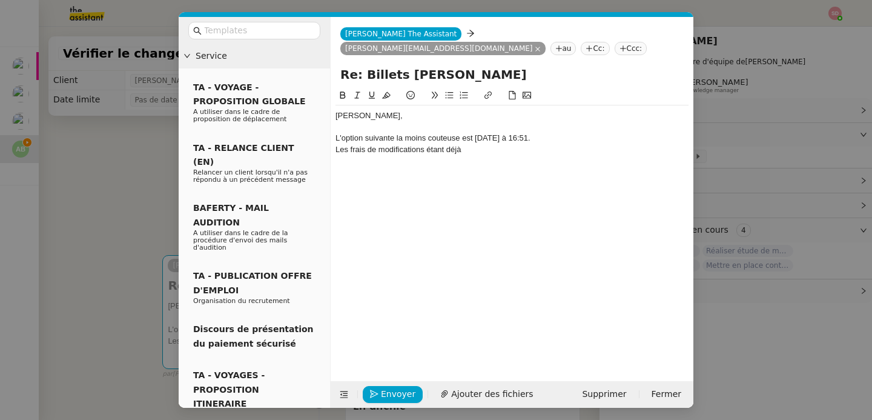
click at [541, 133] on div "L'option suivante la moins couteuse est demain à 16:51." at bounding box center [512, 138] width 353 height 11
click at [593, 133] on div "L'option suivante la moins couteuse est demain à 16:51, au prix de 57€ (frais c…" at bounding box center [512, 138] width 353 height 11
click at [675, 133] on div "L'option suivante la moins couteuse est demain à 16:51, au prix de 57€ (montant…" at bounding box center [512, 138] width 353 height 11
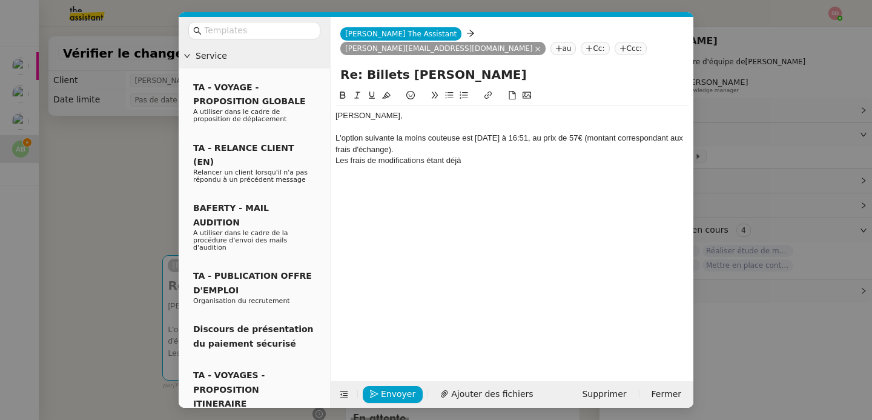
click at [512, 155] on div "Les frais de modifications étant déjà" at bounding box center [512, 160] width 353 height 11
click at [384, 392] on span "Envoyer" at bounding box center [398, 394] width 35 height 14
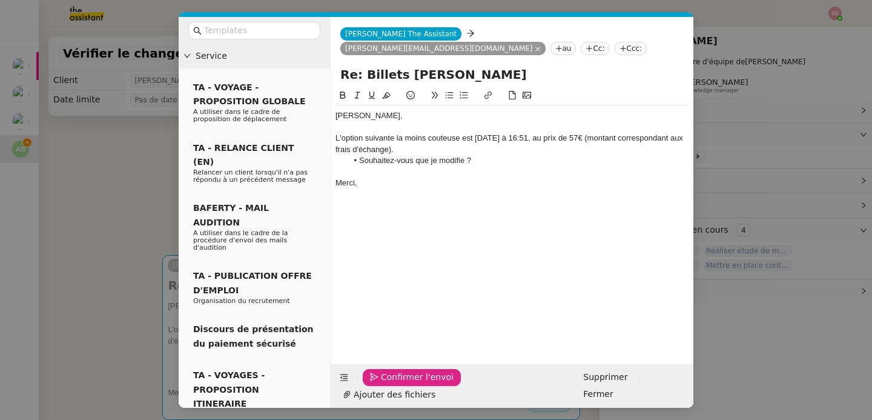
click at [384, 384] on span "Confirmer l'envoi" at bounding box center [417, 377] width 73 height 14
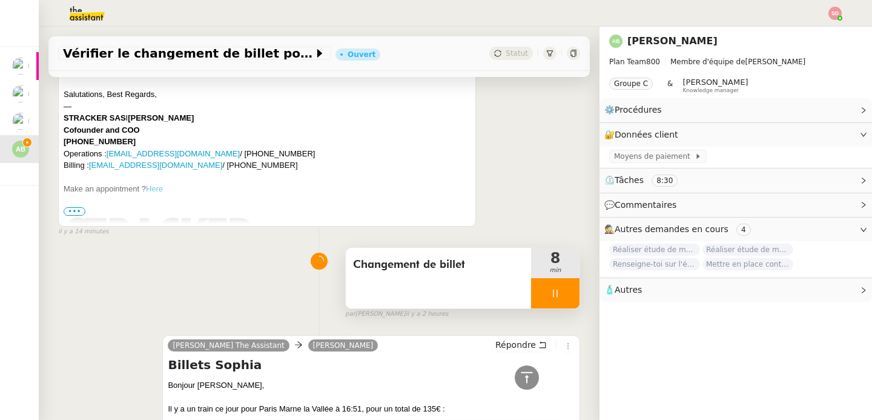
scroll to position [534, 0]
click at [559, 291] on div at bounding box center [555, 292] width 48 height 30
click at [559, 291] on button at bounding box center [568, 292] width 24 height 30
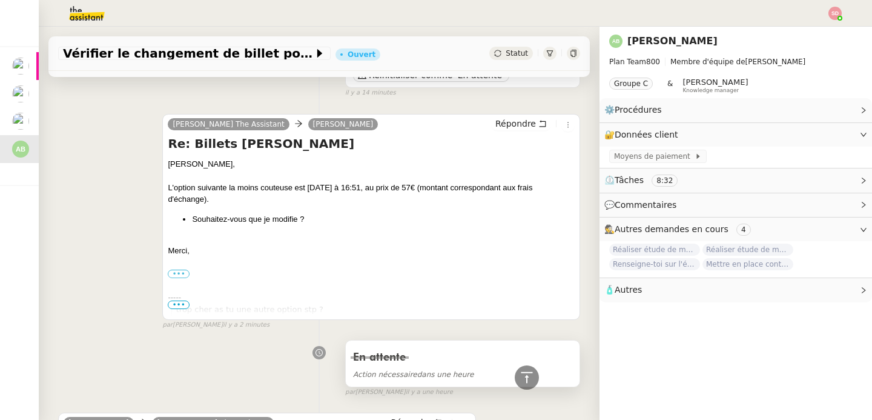
scroll to position [0, 0]
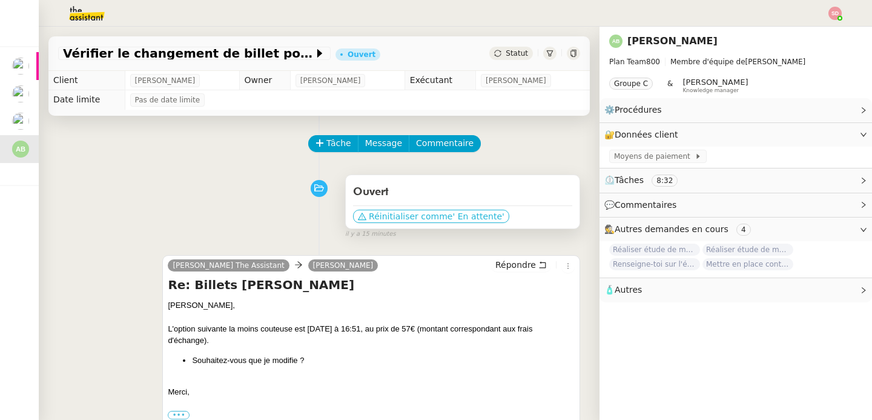
click at [431, 215] on span "Réinitialiser comme" at bounding box center [411, 216] width 84 height 12
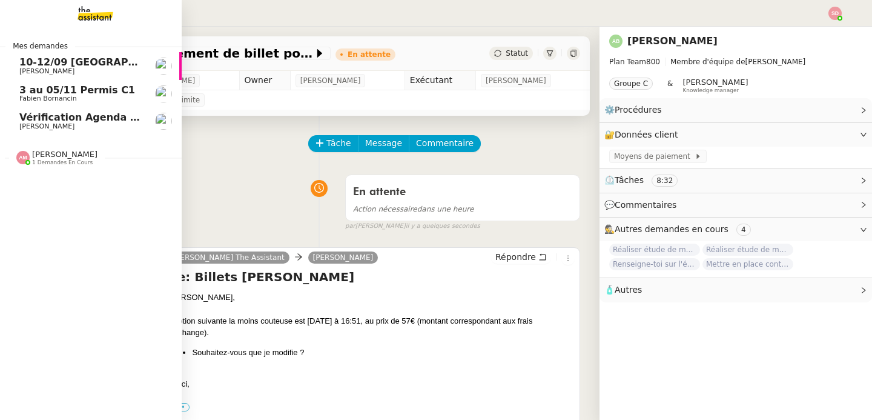
click at [16, 121] on link "Vérification Agenda + Chat + Wagram (9h et 14h) David Berrebi" at bounding box center [91, 121] width 182 height 28
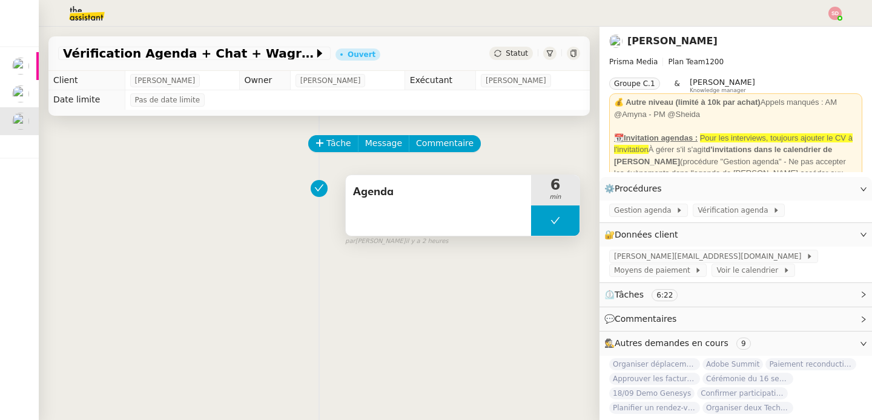
click at [551, 222] on icon at bounding box center [556, 221] width 10 height 10
click at [539, 224] on icon at bounding box center [544, 221] width 10 height 10
click at [553, 214] on div at bounding box center [555, 220] width 48 height 30
click at [556, 214] on button at bounding box center [568, 220] width 24 height 30
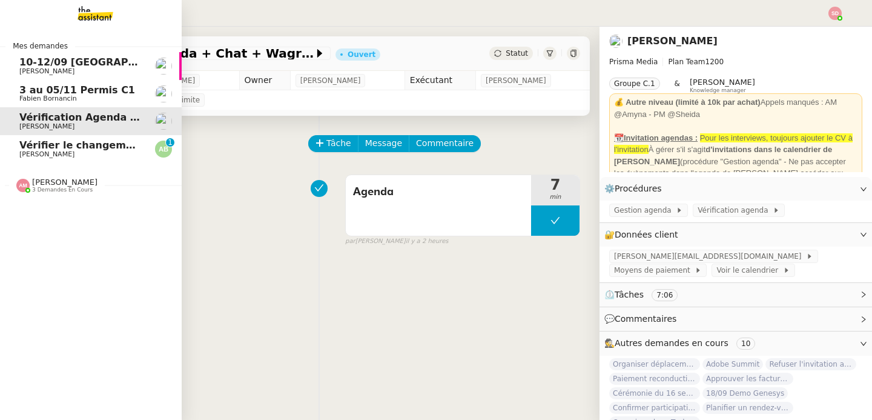
click at [78, 145] on span "Vérifier le changement de billet pour Sophia" at bounding box center [166, 145] width 295 height 12
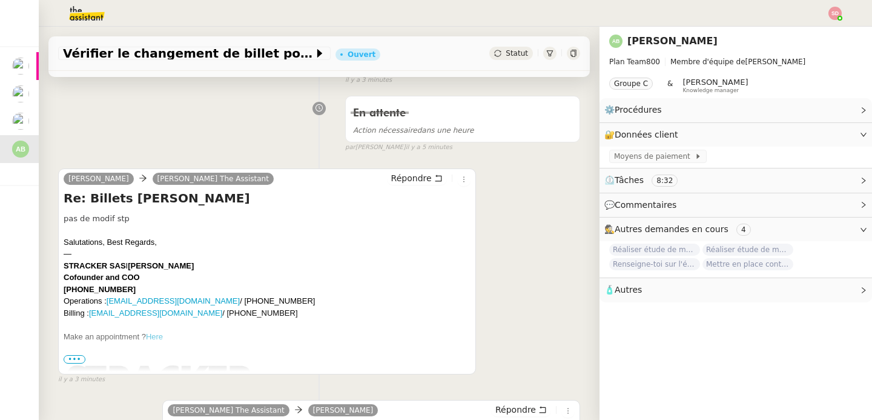
scroll to position [136, 0]
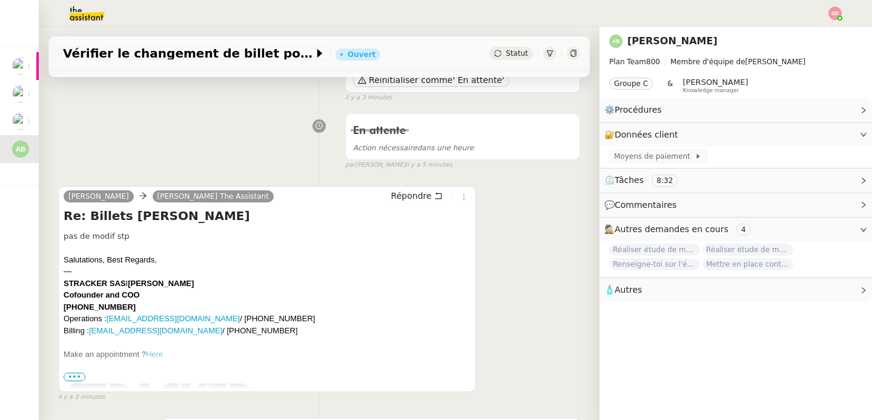
click at [406, 185] on div "Augustin De Boisse Charlie The Assistant Répondre Re: Billets Sophia pas de mod…" at bounding box center [319, 288] width 522 height 227
click at [387, 207] on h4 "Re: Billets Sophia" at bounding box center [267, 215] width 407 height 17
click at [411, 194] on span "Répondre" at bounding box center [411, 196] width 41 height 12
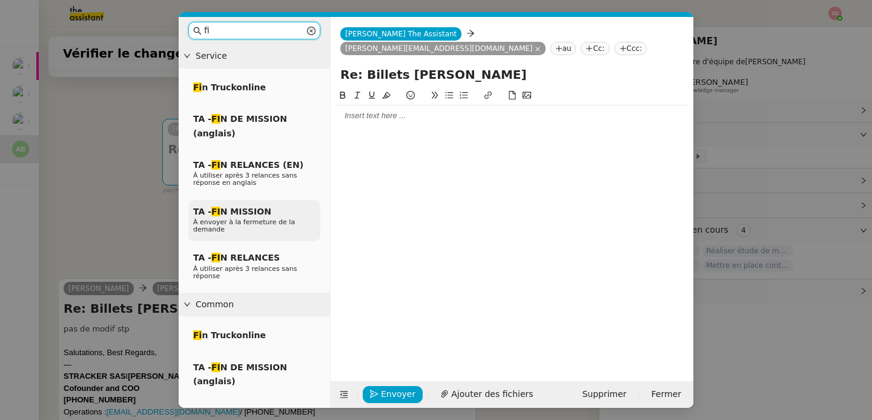
type input "fi"
click at [261, 208] on span "TA - FI N MISSION" at bounding box center [232, 212] width 78 height 10
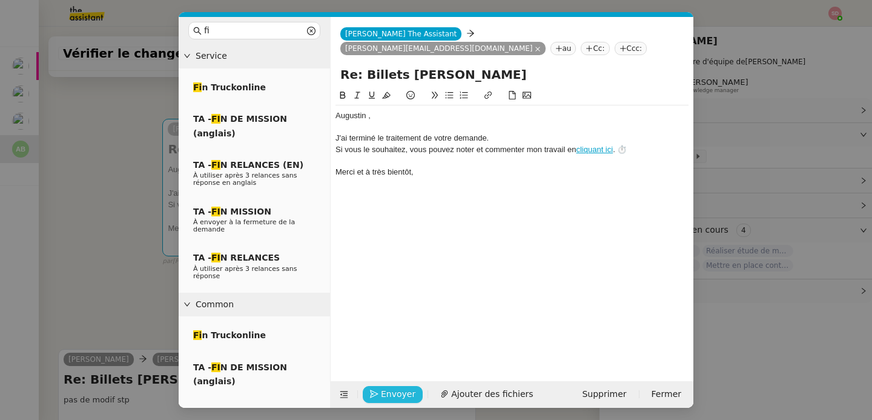
click at [393, 390] on span "Envoyer" at bounding box center [398, 394] width 35 height 14
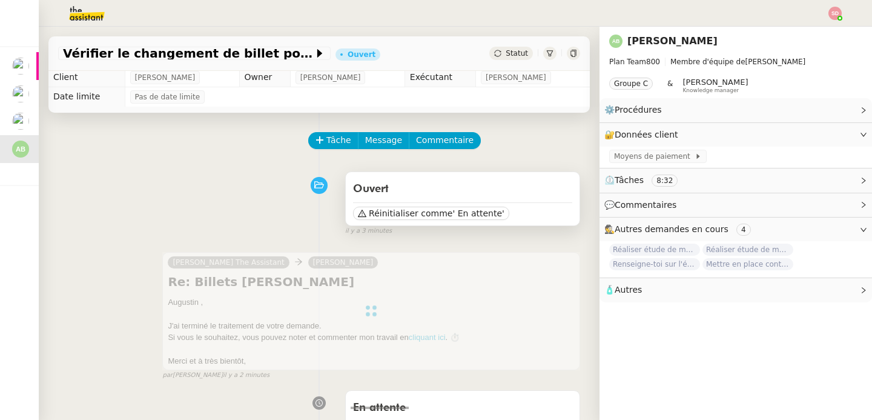
scroll to position [0, 0]
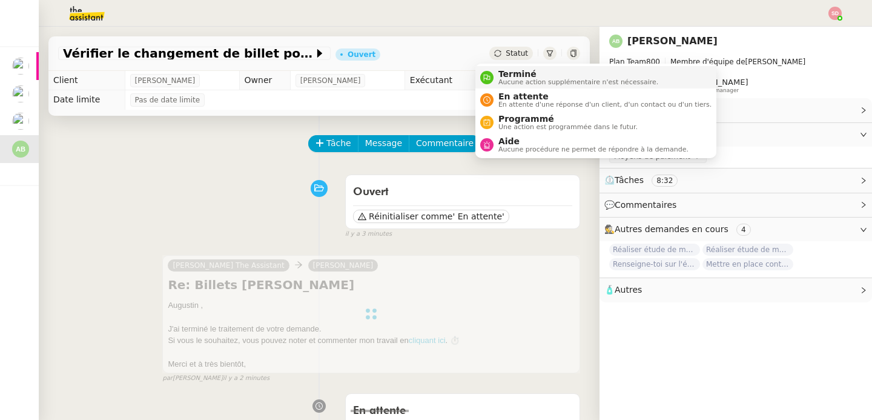
click at [488, 82] on nz-avatar at bounding box center [486, 77] width 13 height 13
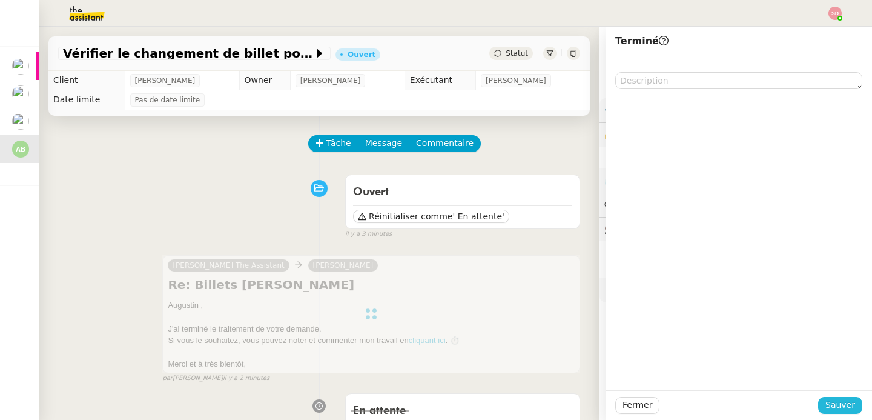
click at [832, 397] on button "Sauver" at bounding box center [841, 405] width 44 height 17
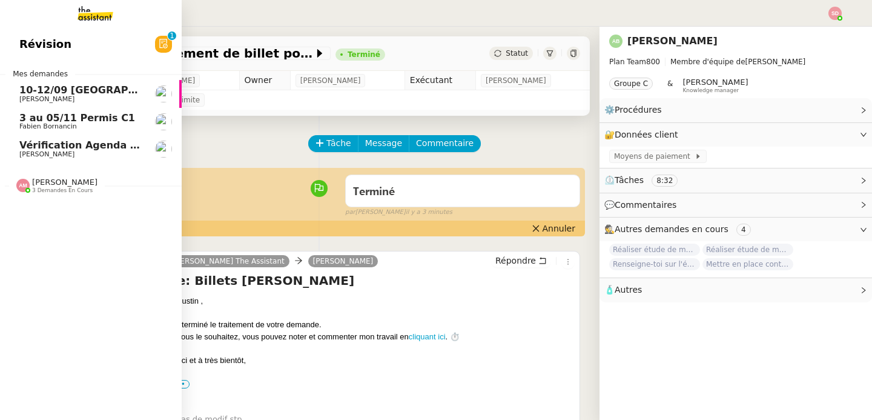
click at [127, 80] on link "10-12/09 Lyon - Fabien Lydie Laulon" at bounding box center [91, 94] width 182 height 28
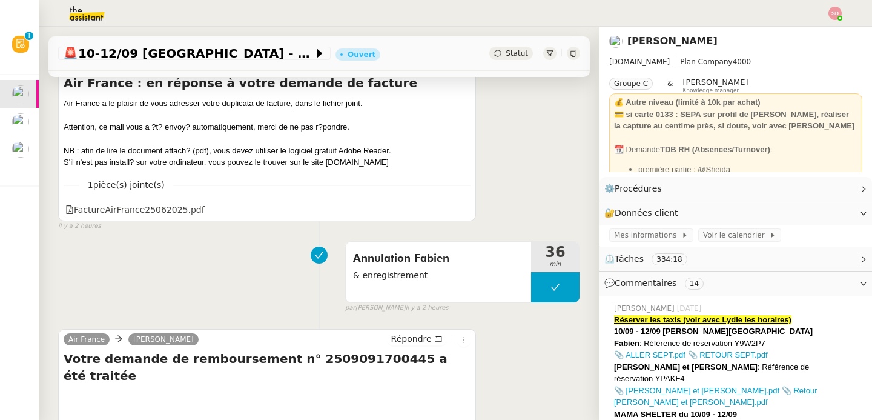
scroll to position [419, 0]
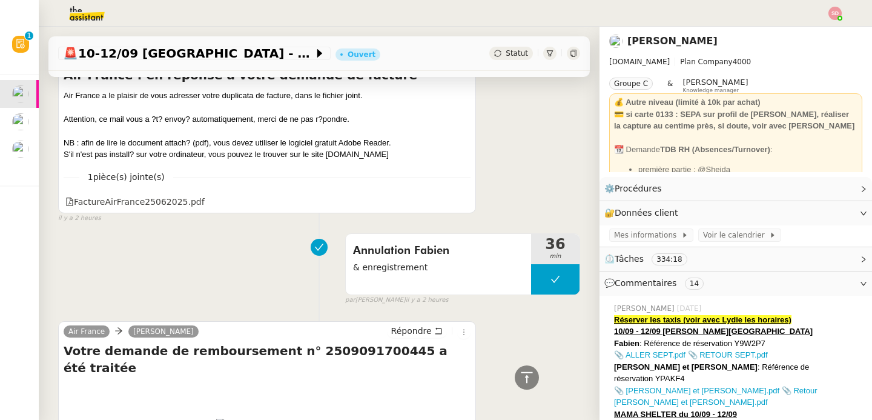
click at [531, 270] on button at bounding box center [555, 279] width 48 height 30
click at [531, 270] on div at bounding box center [543, 279] width 24 height 30
click at [785, 365] on div "Sandrine et David : Référence de réservation YPAKF4" at bounding box center [738, 373] width 248 height 24
copy div "YPAKF4"
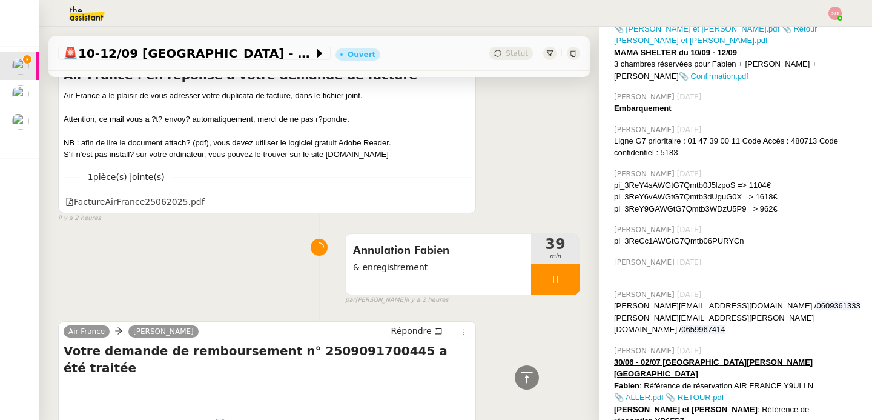
scroll to position [371, 0]
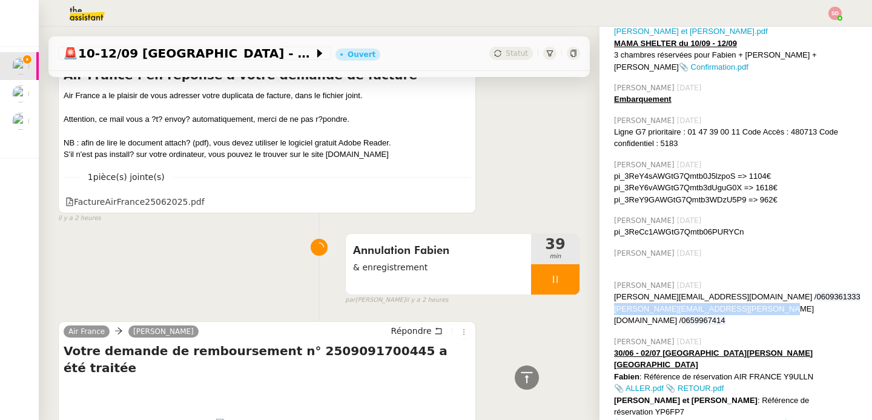
drag, startPoint x: 606, startPoint y: 297, endPoint x: 753, endPoint y: 291, distance: 147.3
click at [753, 303] on div "sandrine.gordon@mont-de-marsan.leclerc / 0659967414" at bounding box center [738, 315] width 248 height 24
copy div "sandrine.gordon@mont-de-marsan.leclerc"
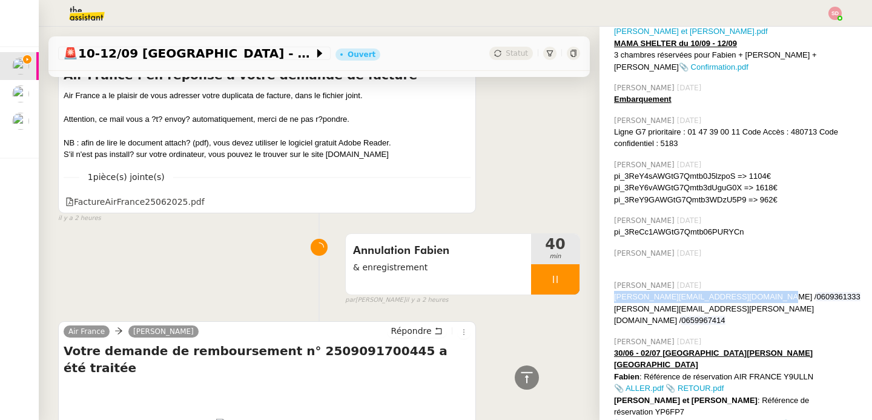
drag, startPoint x: 606, startPoint y: 284, endPoint x: 732, endPoint y: 283, distance: 126.6
click at [732, 291] on div "david.bariller@aire-sur-ladour.leclerc / 0609361333" at bounding box center [738, 297] width 248 height 12
copy div "david.bariller@aire-sur-ladour.leclerc"
click at [817, 292] on span "0609361333" at bounding box center [839, 296] width 44 height 9
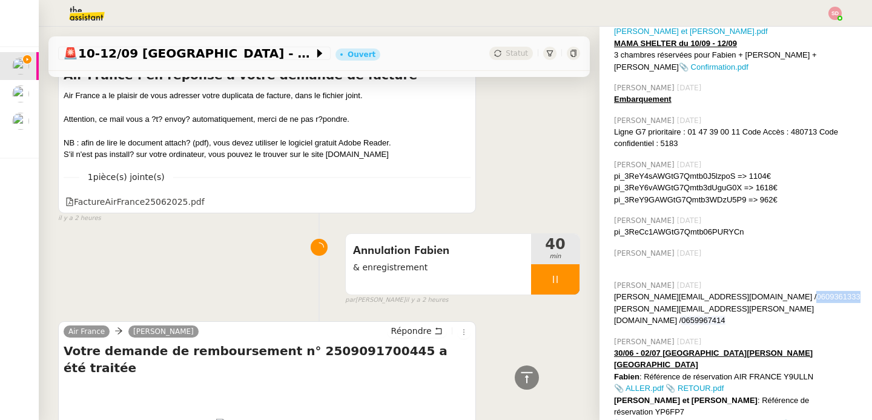
copy span "0609361333"
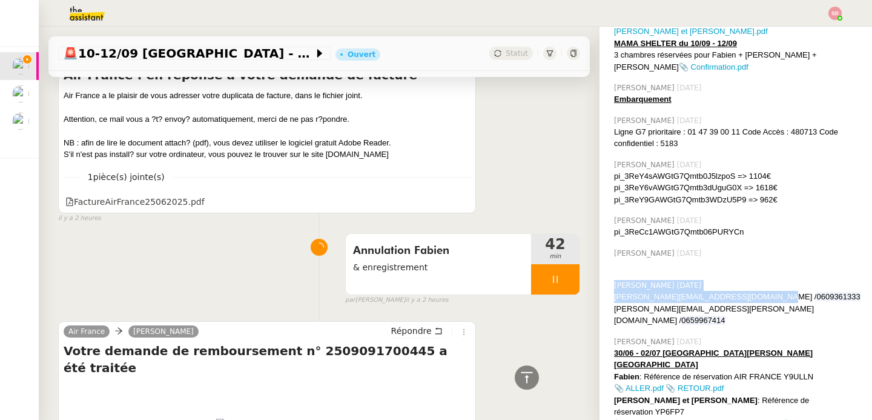
drag, startPoint x: 734, startPoint y: 284, endPoint x: 602, endPoint y: 283, distance: 132.1
click at [609, 283] on div "Sheida Delpazir 26/06/2025 david.bariller@aire-sur-ladour.leclerc / 0609361333 …" at bounding box center [735, 303] width 253 height 56
click at [609, 282] on div "Sheida Delpazir 26/06/2025 david.bariller@aire-sur-ladour.leclerc / 0609361333 …" at bounding box center [735, 303] width 253 height 56
drag, startPoint x: 606, startPoint y: 284, endPoint x: 732, endPoint y: 289, distance: 126.1
click at [732, 291] on div "david.bariller@aire-sur-ladour.leclerc / 0609361333" at bounding box center [738, 297] width 248 height 12
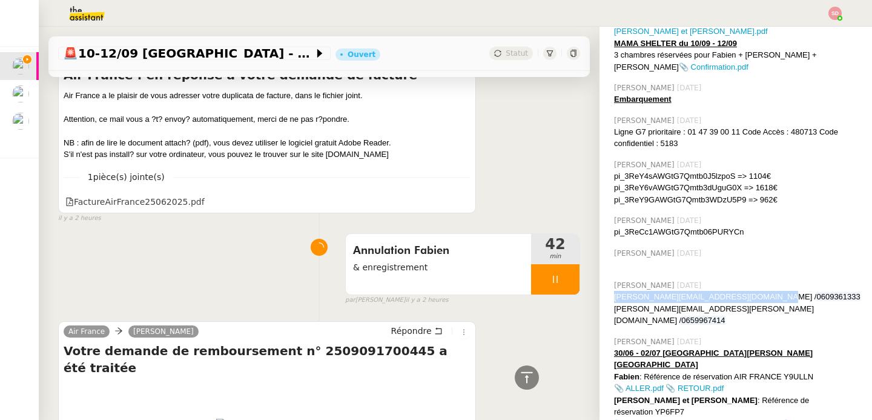
copy div "david.bariller@aire-sur-ladour.leclerc"
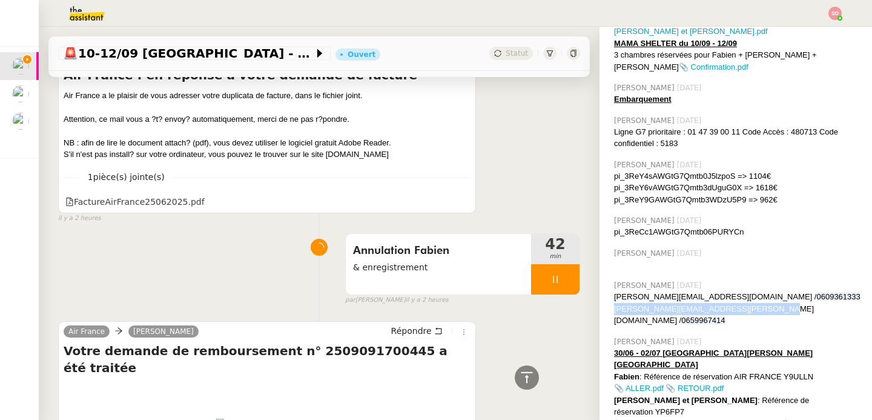
drag, startPoint x: 605, startPoint y: 298, endPoint x: 752, endPoint y: 297, distance: 146.6
click at [752, 303] on div "sandrine.gordon@mont-de-marsan.leclerc / 0659967414" at bounding box center [738, 315] width 248 height 24
copy div "sandrine.gordon@mont-de-marsan.leclerc"
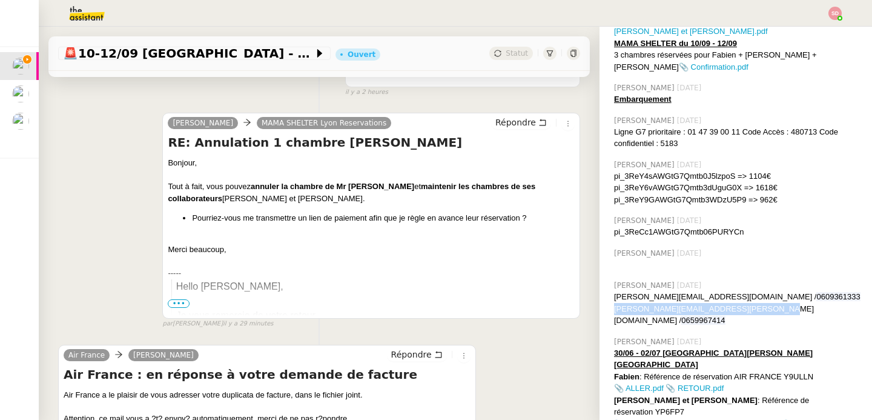
scroll to position [0, 0]
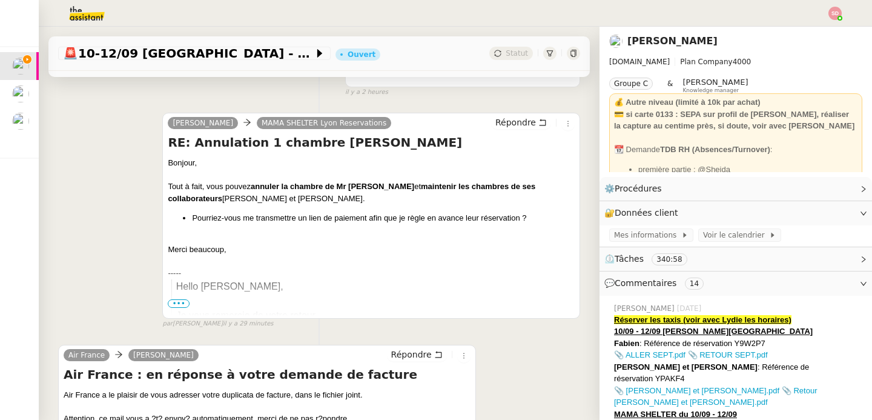
click at [458, 239] on div at bounding box center [371, 238] width 407 height 12
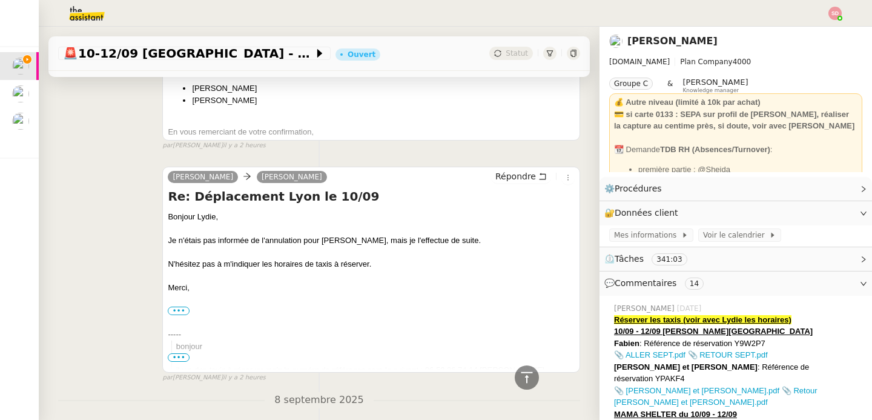
scroll to position [1018, 0]
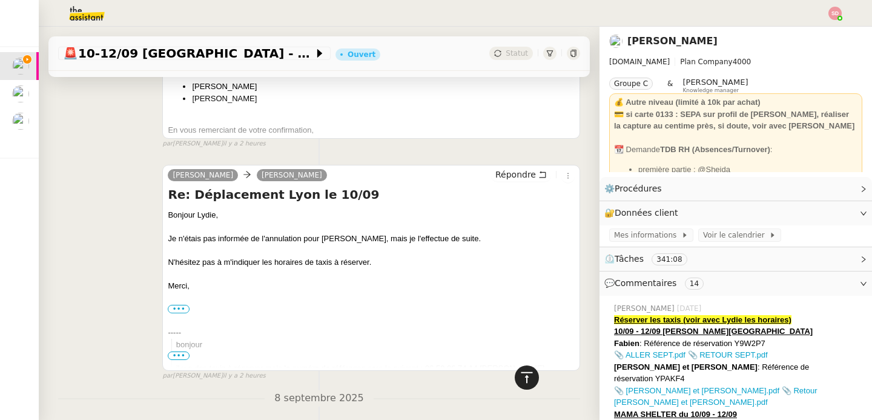
click at [520, 382] on icon at bounding box center [527, 377] width 15 height 15
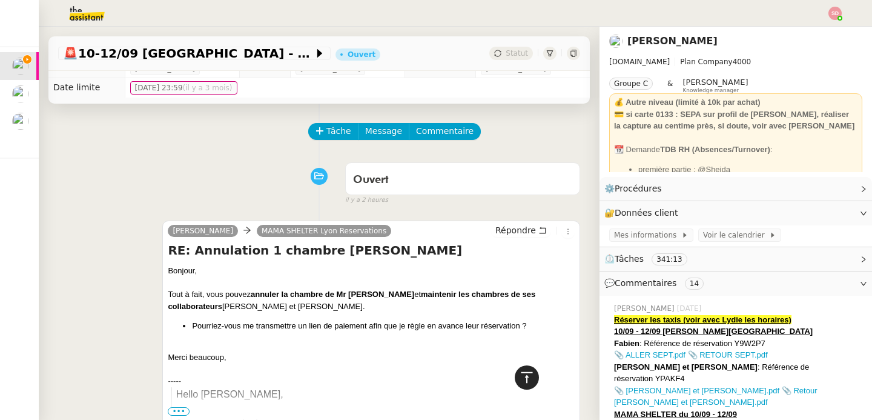
scroll to position [0, 0]
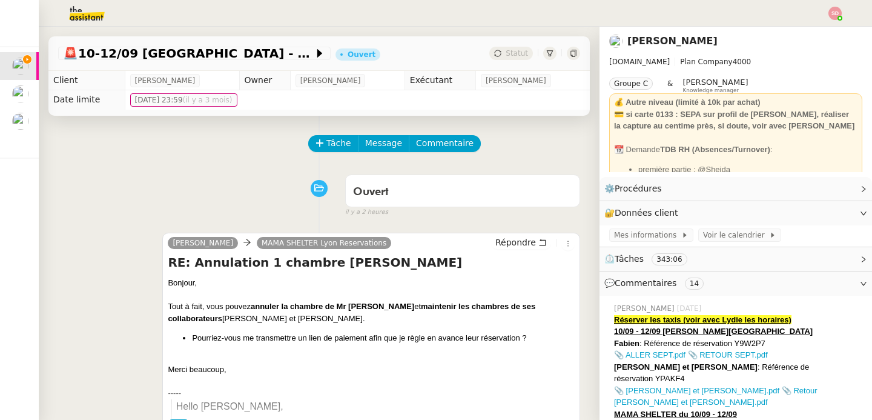
click at [237, 161] on div "Tâche Message Commentaire" at bounding box center [319, 149] width 522 height 29
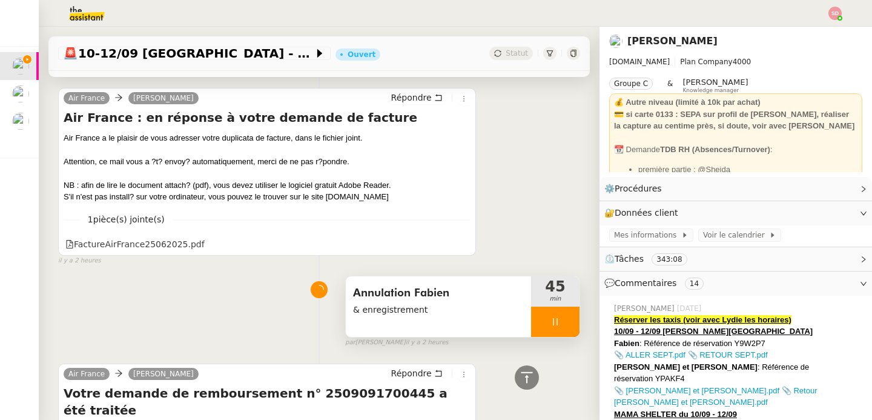
scroll to position [379, 0]
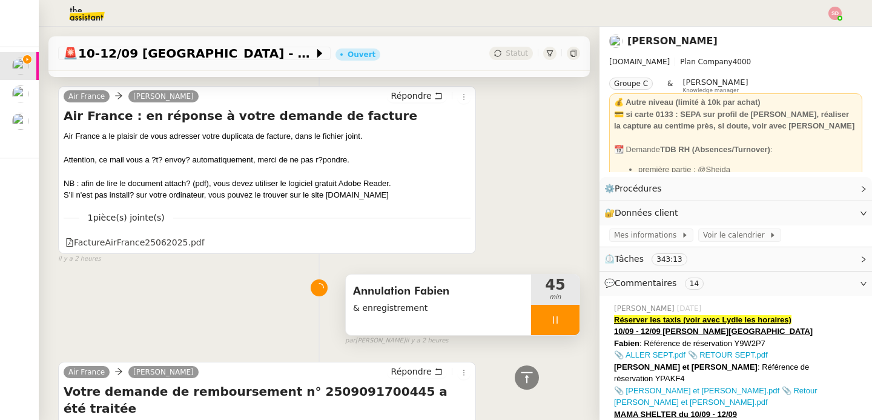
click at [559, 327] on div at bounding box center [555, 320] width 48 height 30
click at [559, 327] on button at bounding box center [568, 320] width 24 height 30
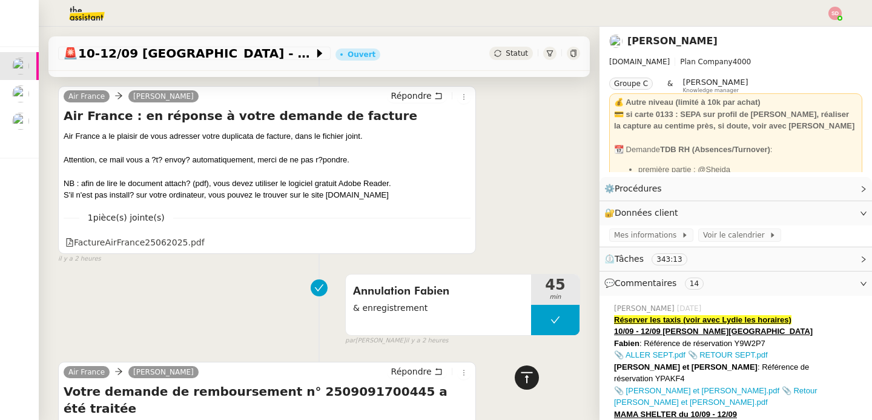
click at [521, 381] on icon at bounding box center [527, 376] width 12 height 11
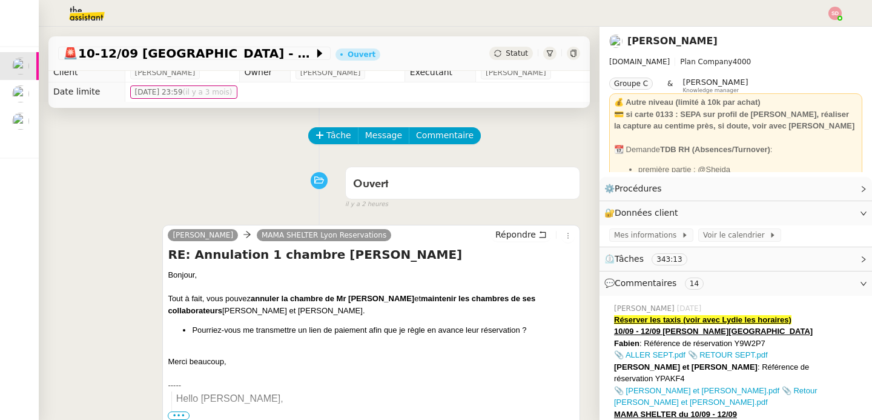
scroll to position [0, 0]
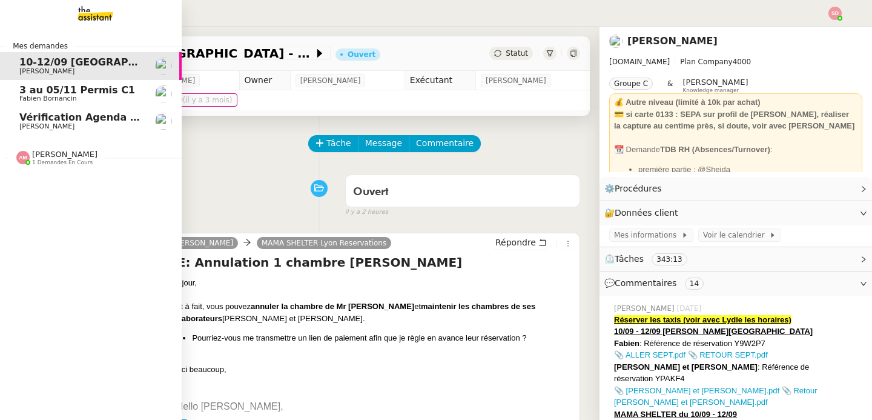
click at [50, 167] on div "Amyna Mehrez 1 demandes en cours" at bounding box center [91, 152] width 182 height 35
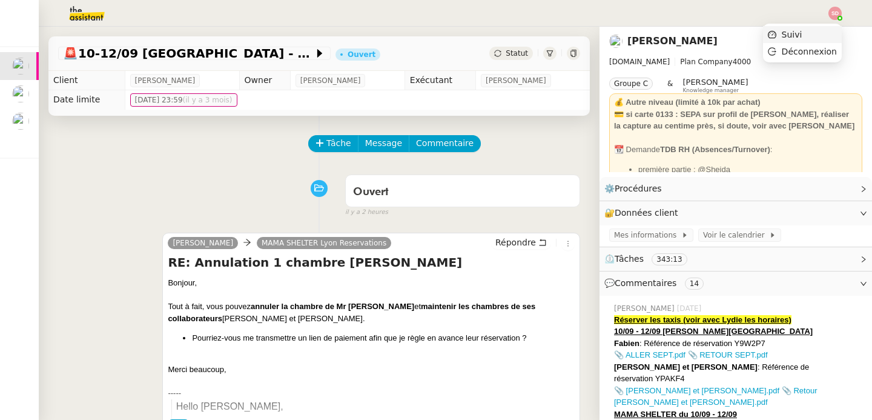
click at [824, 30] on li "Suivi" at bounding box center [802, 34] width 79 height 17
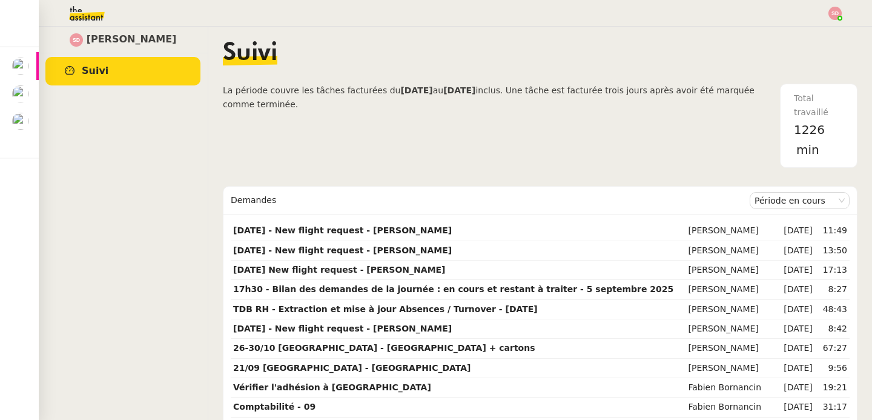
click at [135, 178] on div "Sheida Delpazir Suivi" at bounding box center [123, 223] width 170 height 393
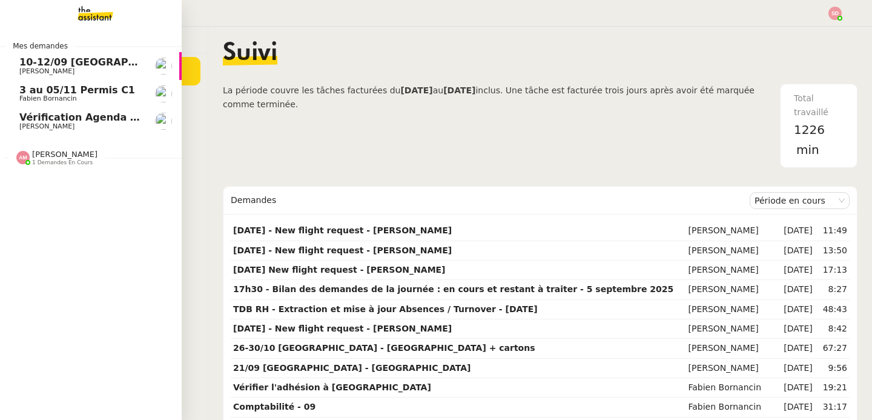
click at [28, 64] on span "10-12/09 Lyon - Fabien" at bounding box center [163, 62] width 289 height 12
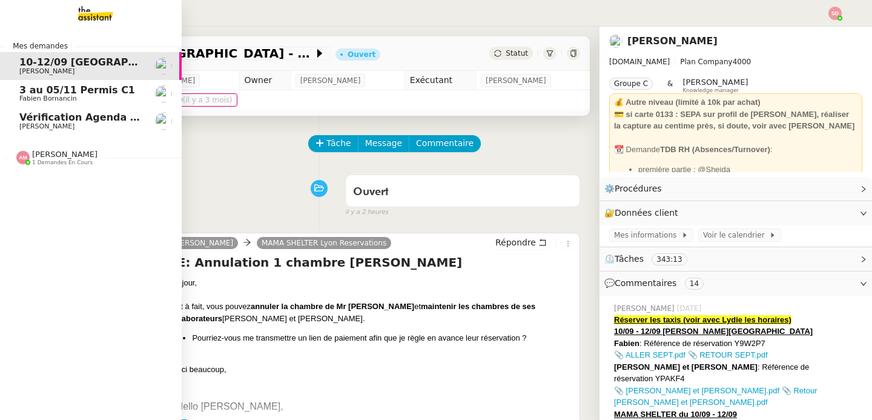
click at [33, 154] on span "Amyna Mehrez" at bounding box center [64, 154] width 65 height 9
click at [59, 143] on span "Prendre une e-sim pour Ana" at bounding box center [95, 145] width 153 height 12
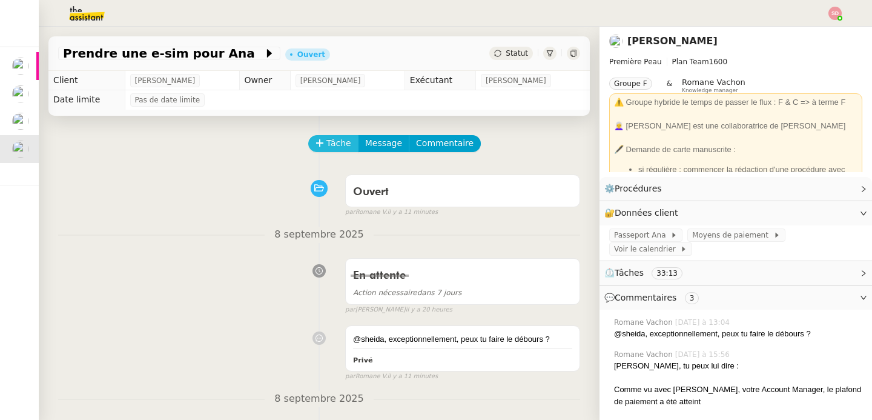
click at [334, 138] on span "Tâche" at bounding box center [339, 143] width 25 height 14
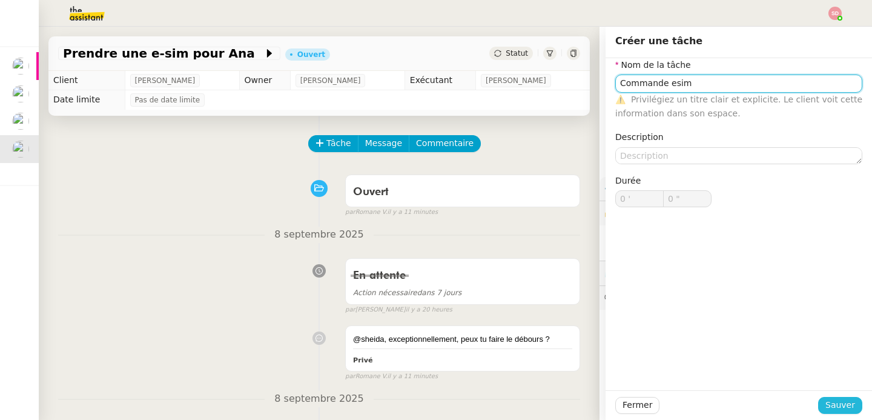
type input "Commande esim"
click at [829, 407] on span "Sauver" at bounding box center [841, 405] width 30 height 14
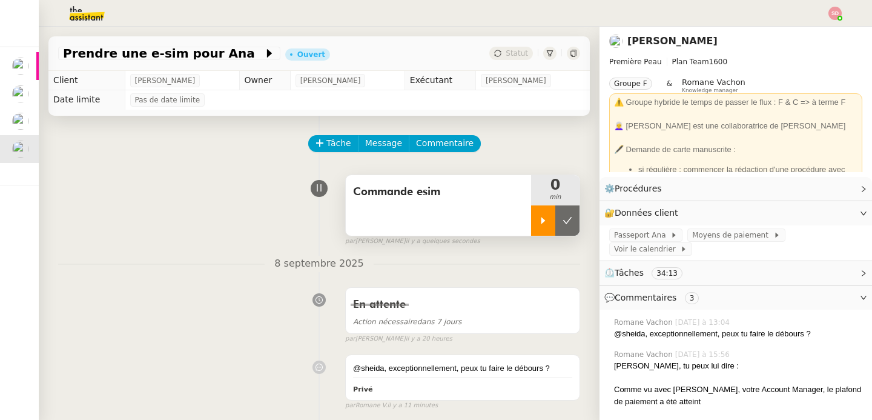
click at [539, 221] on icon at bounding box center [544, 221] width 10 height 10
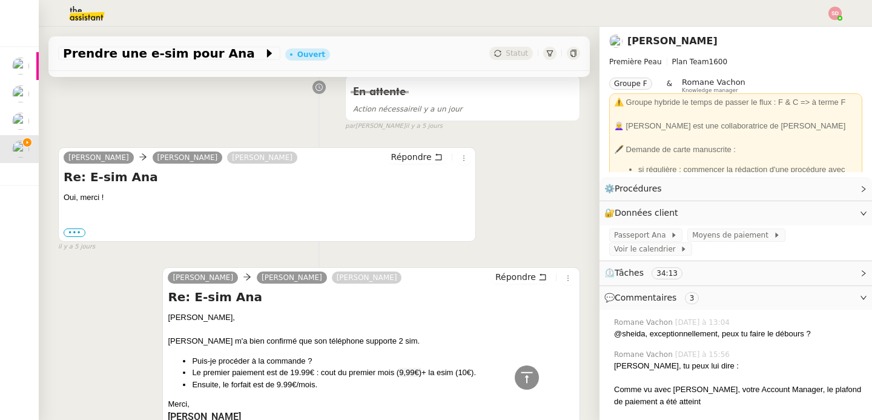
scroll to position [1117, 0]
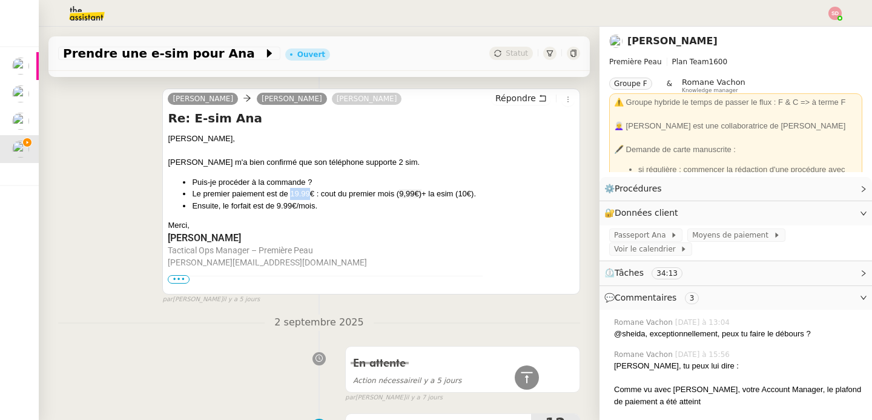
drag, startPoint x: 287, startPoint y: 194, endPoint x: 306, endPoint y: 192, distance: 18.9
click at [306, 192] on li "Le premier paiement est de 19.99€ : cout du premier mois ( 9,99€) + la esim (10…" at bounding box center [383, 194] width 383 height 12
copy li "19.99"
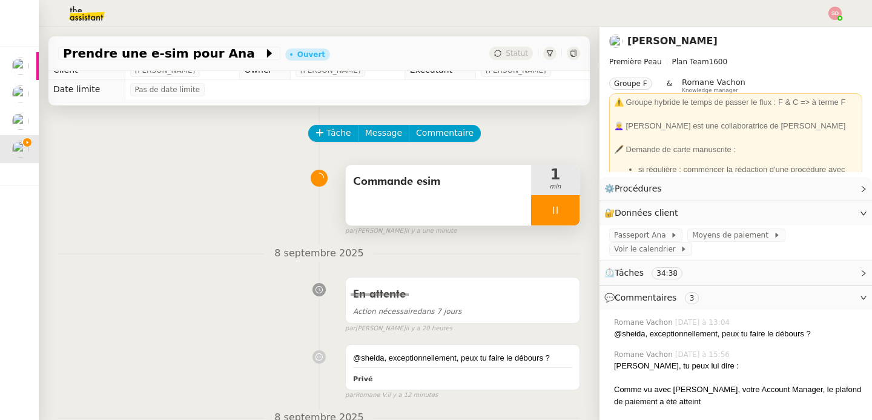
scroll to position [0, 0]
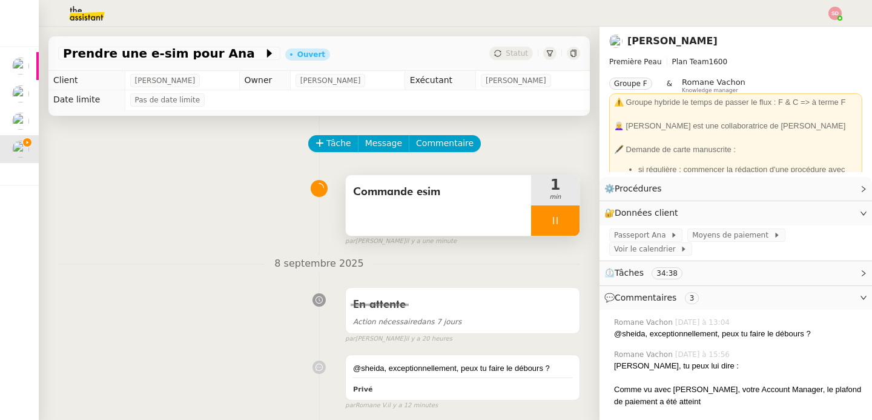
click at [558, 217] on div at bounding box center [555, 220] width 48 height 30
click at [558, 217] on button at bounding box center [568, 220] width 24 height 30
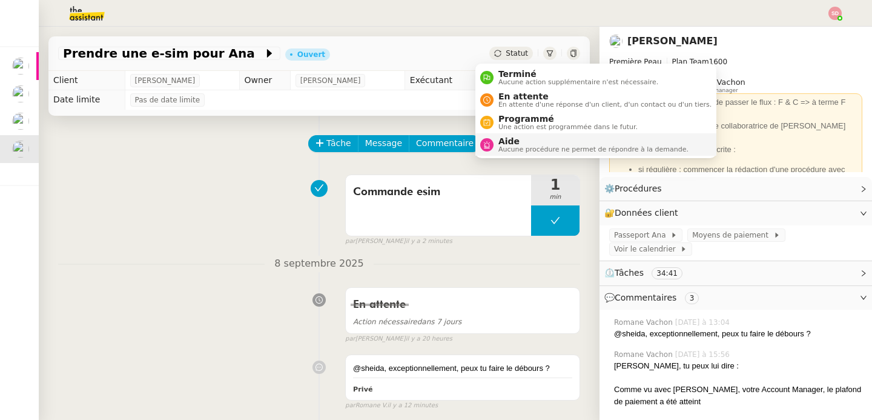
click at [494, 139] on div "Aide Aucune procédure ne permet de répondre à la demande." at bounding box center [591, 144] width 195 height 16
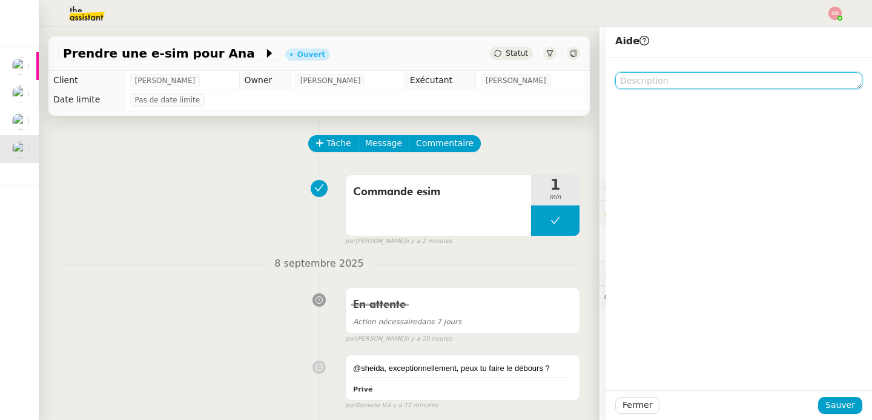
click at [697, 75] on textarea at bounding box center [739, 80] width 247 height 17
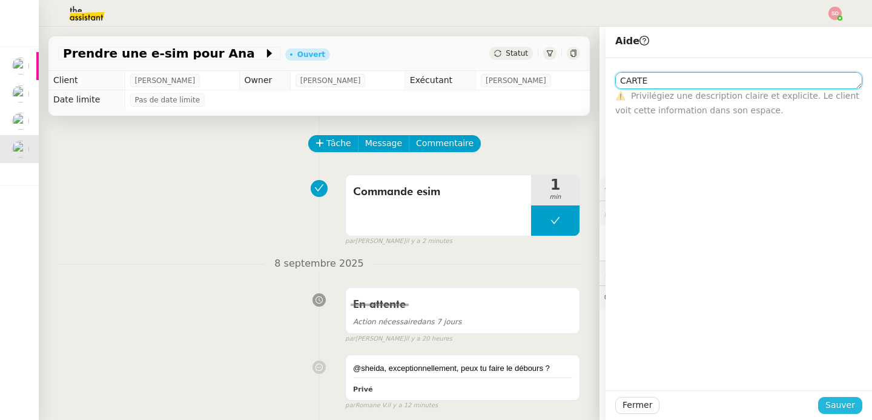
type textarea "CARTE"
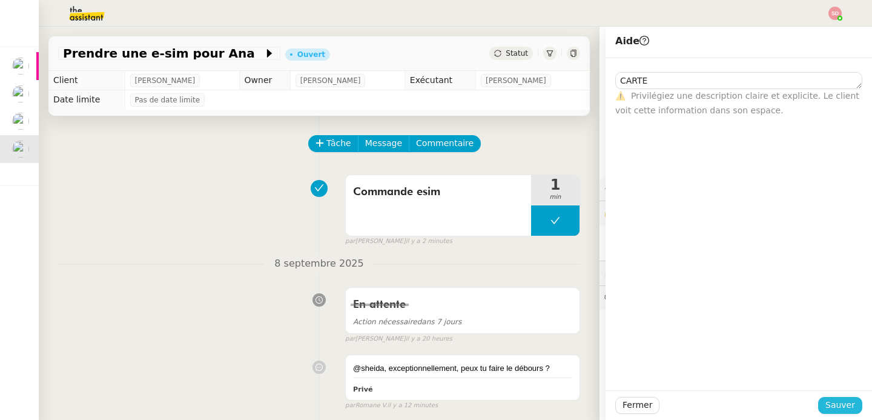
click at [832, 405] on span "Sauver" at bounding box center [841, 405] width 30 height 14
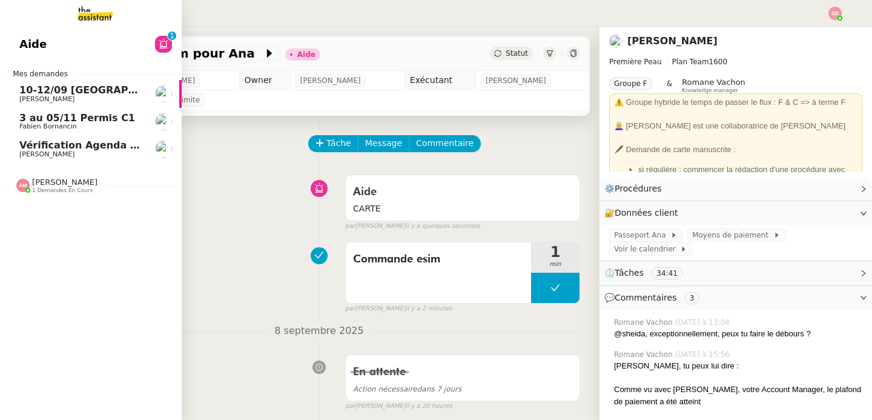
click at [41, 183] on span "Amyna Mehrez" at bounding box center [64, 182] width 65 height 9
